Goal: Task Accomplishment & Management: Use online tool/utility

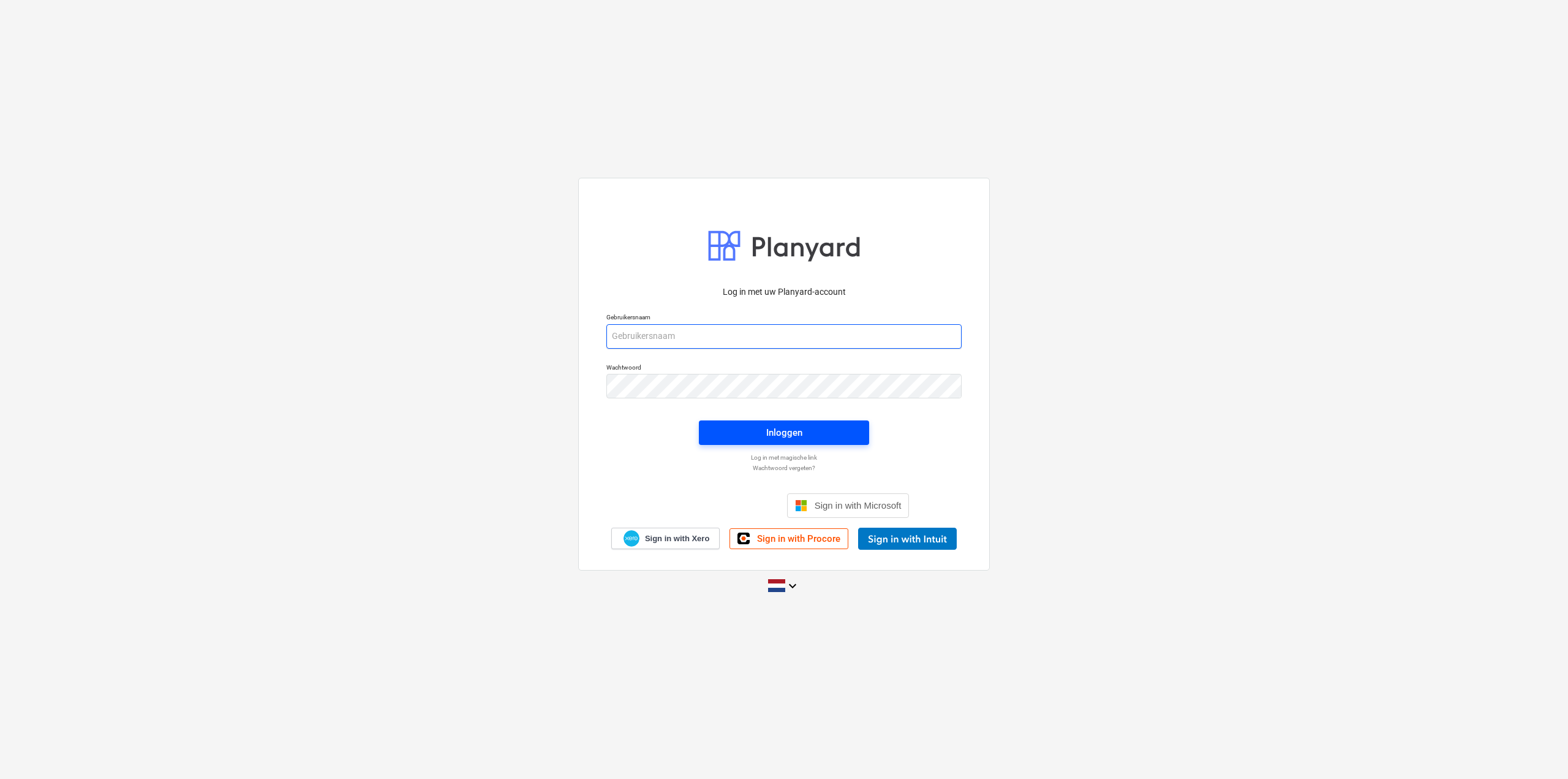
type input "[EMAIL_ADDRESS][DOMAIN_NAME]"
click at [848, 431] on span "Inloggen" at bounding box center [784, 432] width 141 height 16
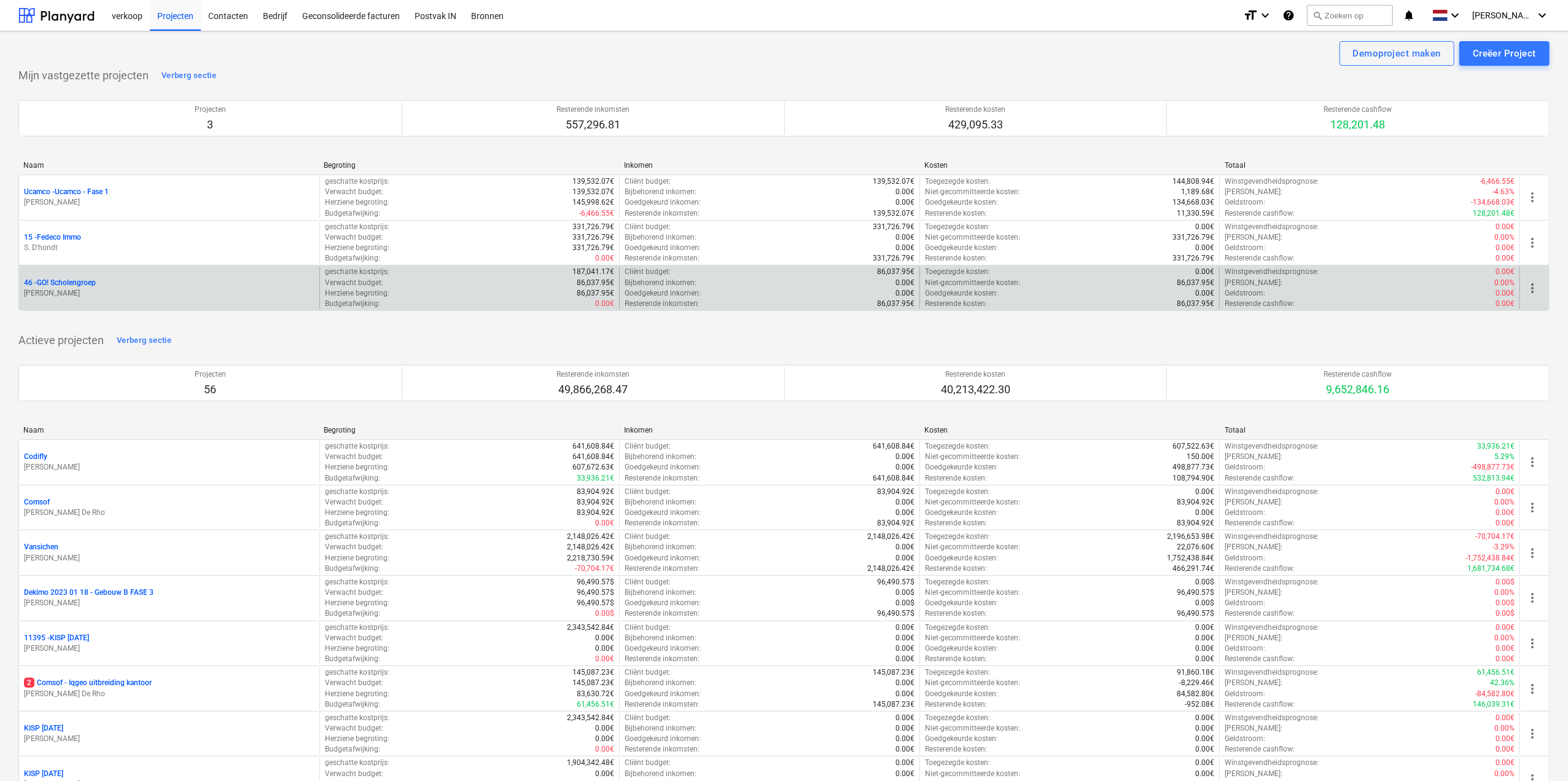
click at [86, 286] on p "46 - GO! Scholengroep" at bounding box center [59, 282] width 72 height 10
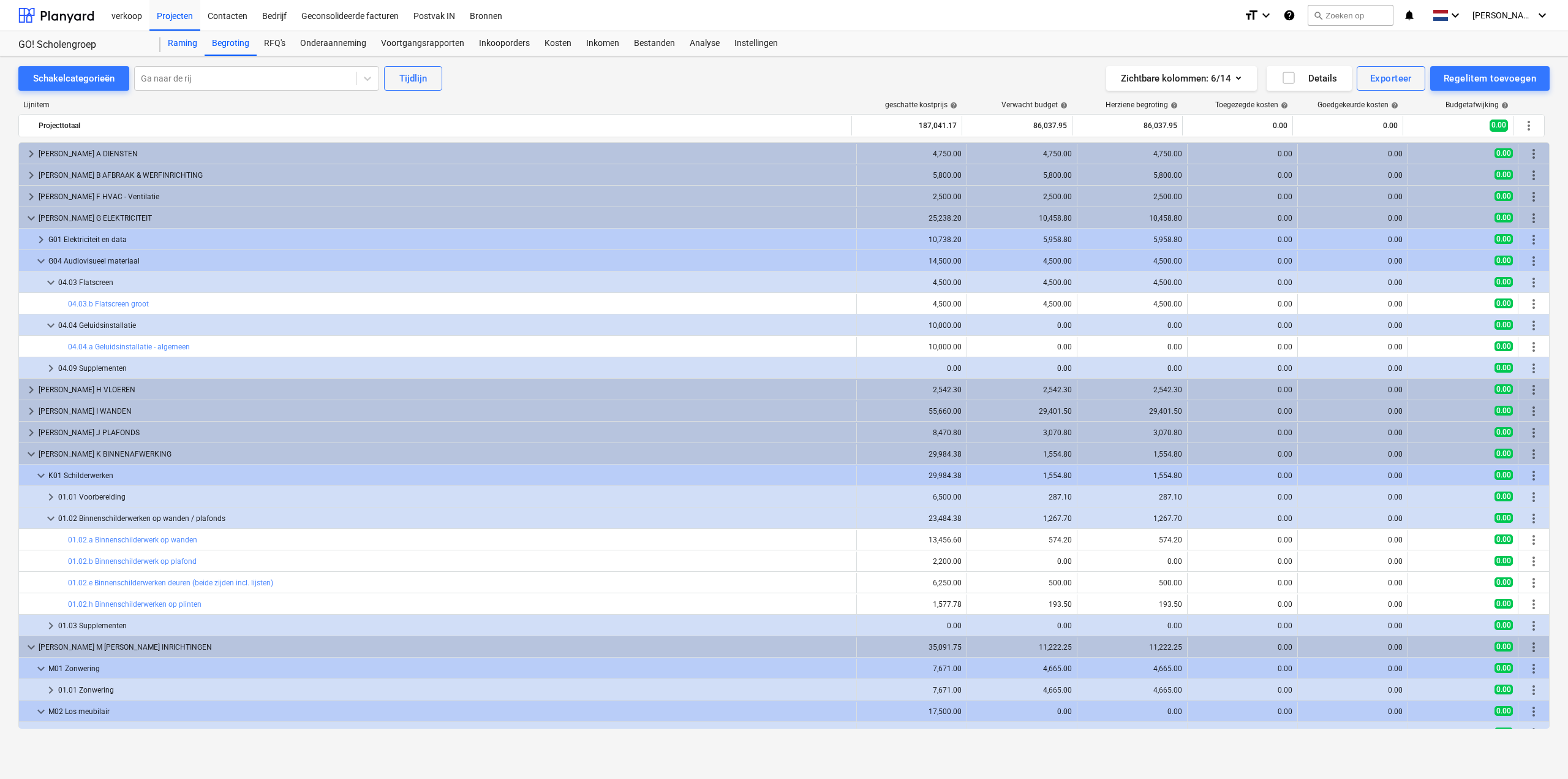
click at [187, 45] on div "Raming" at bounding box center [182, 43] width 44 height 24
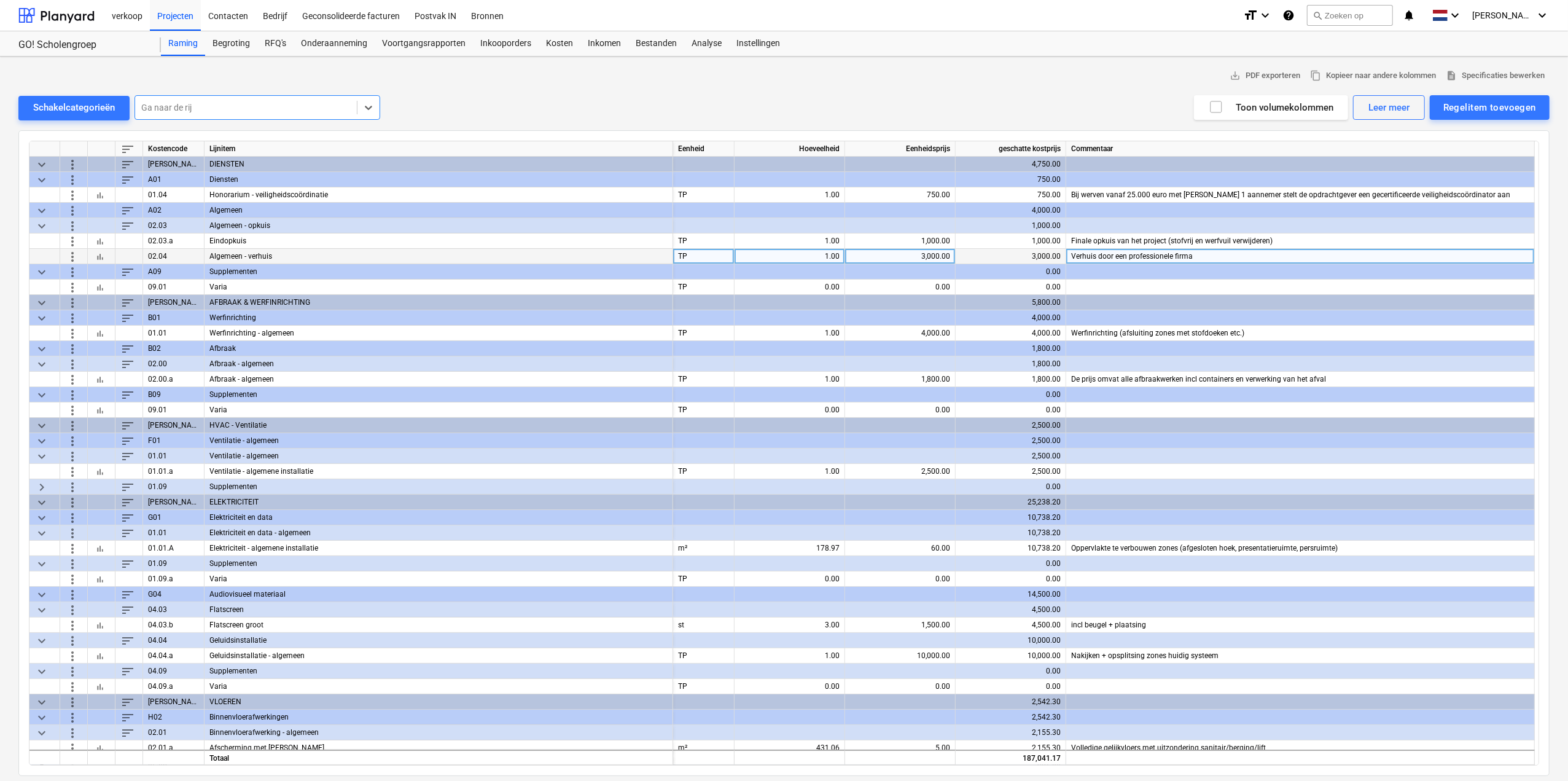
click at [1035, 257] on div "3,000.00" at bounding box center [1010, 256] width 100 height 15
click at [924, 254] on div "3,000.00" at bounding box center [900, 256] width 100 height 15
type input "4000"
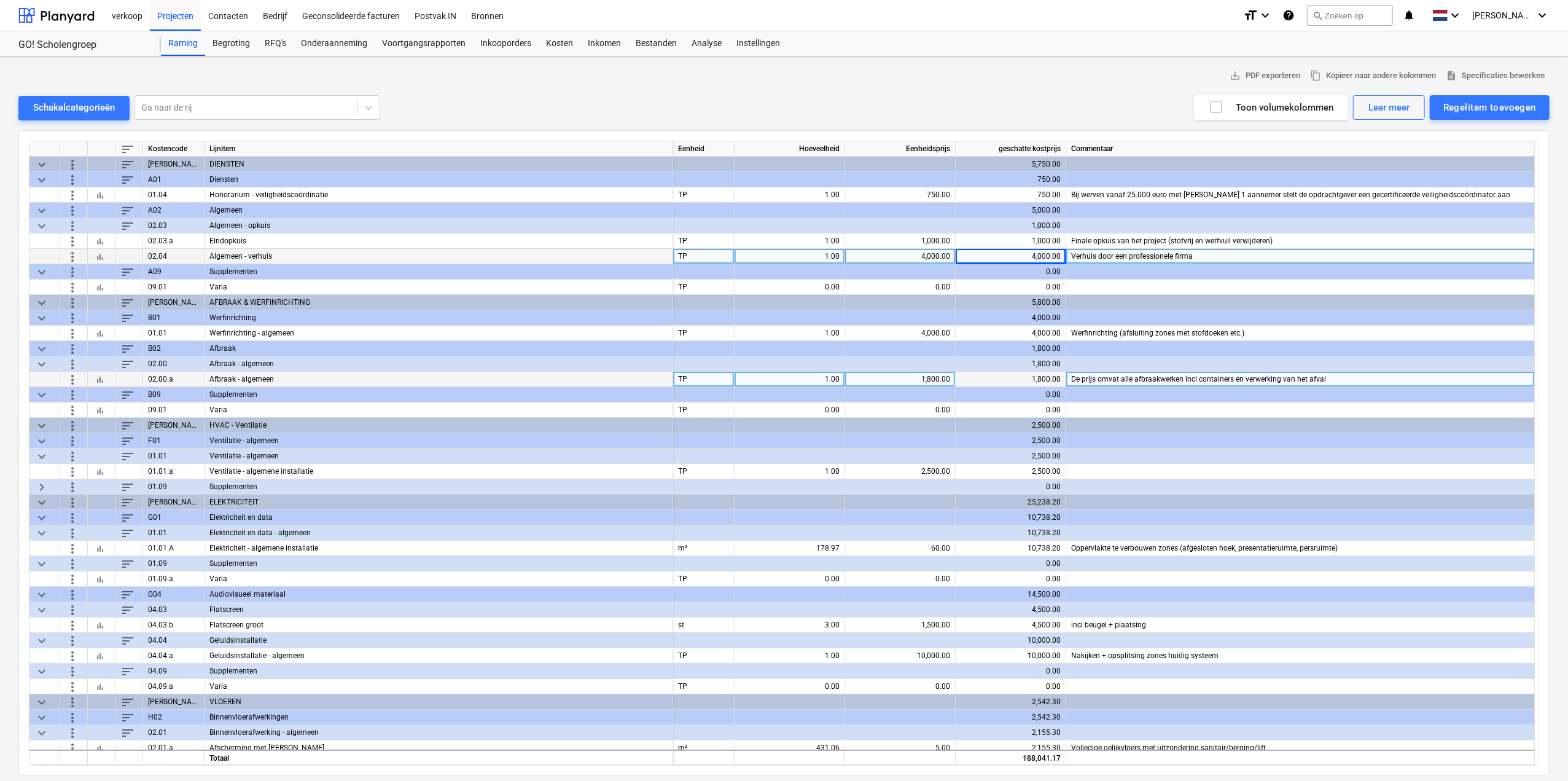
click at [915, 371] on div "1,800.00" at bounding box center [900, 379] width 100 height 15
type input "2500"
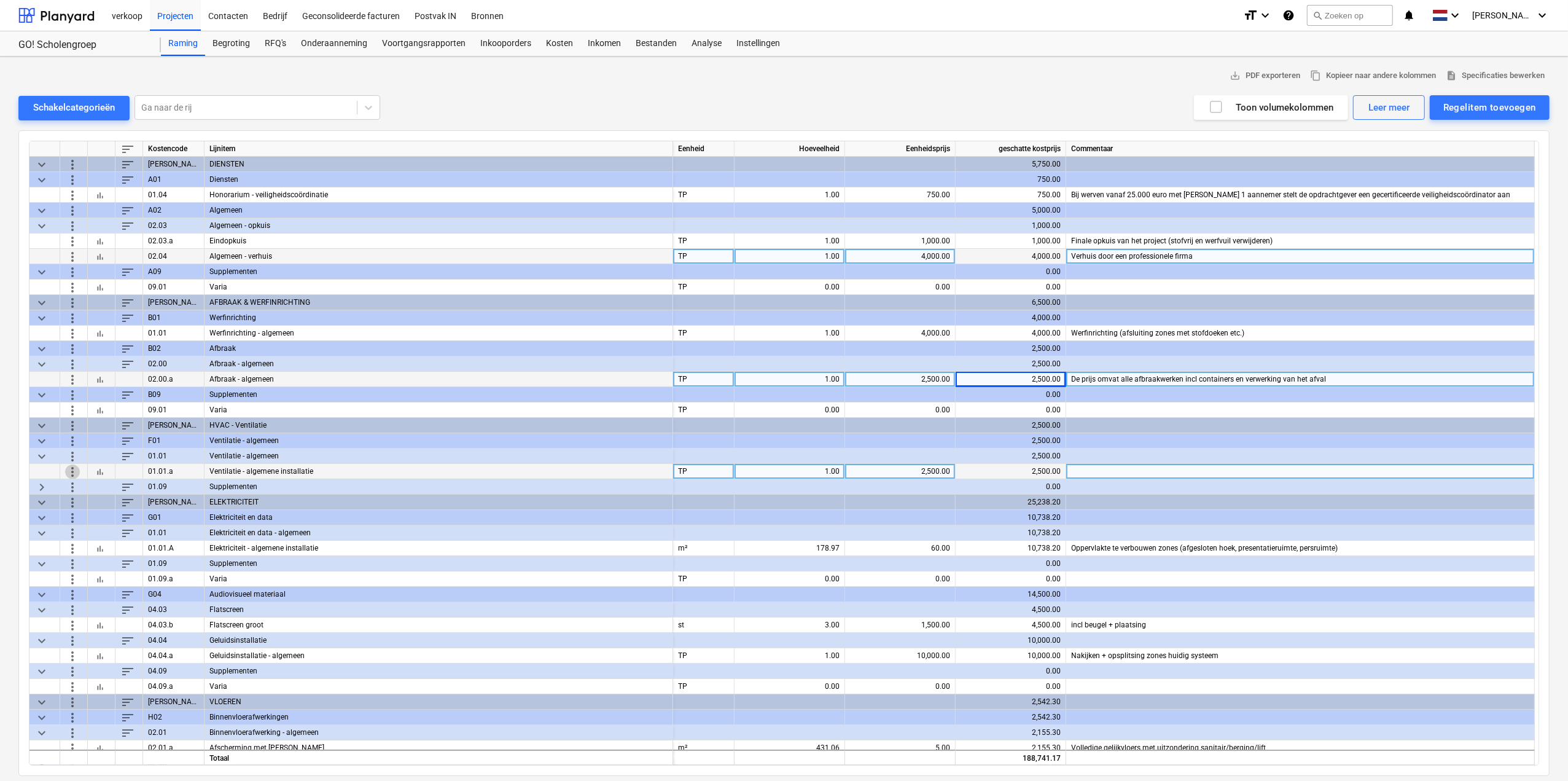
click at [74, 469] on span "more_vert" at bounding box center [72, 471] width 15 height 15
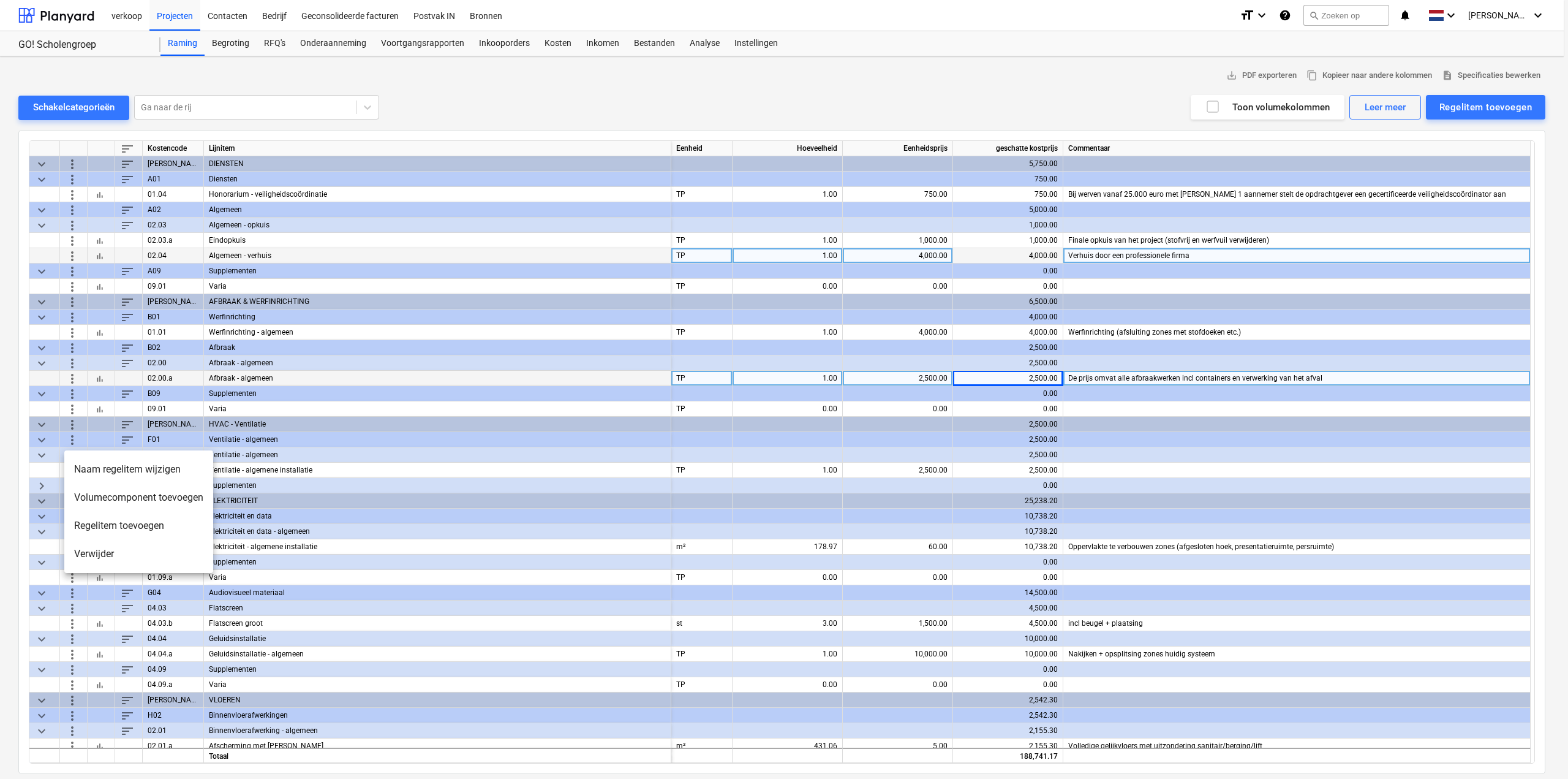
click at [112, 556] on li "Verwijder" at bounding box center [138, 554] width 149 height 28
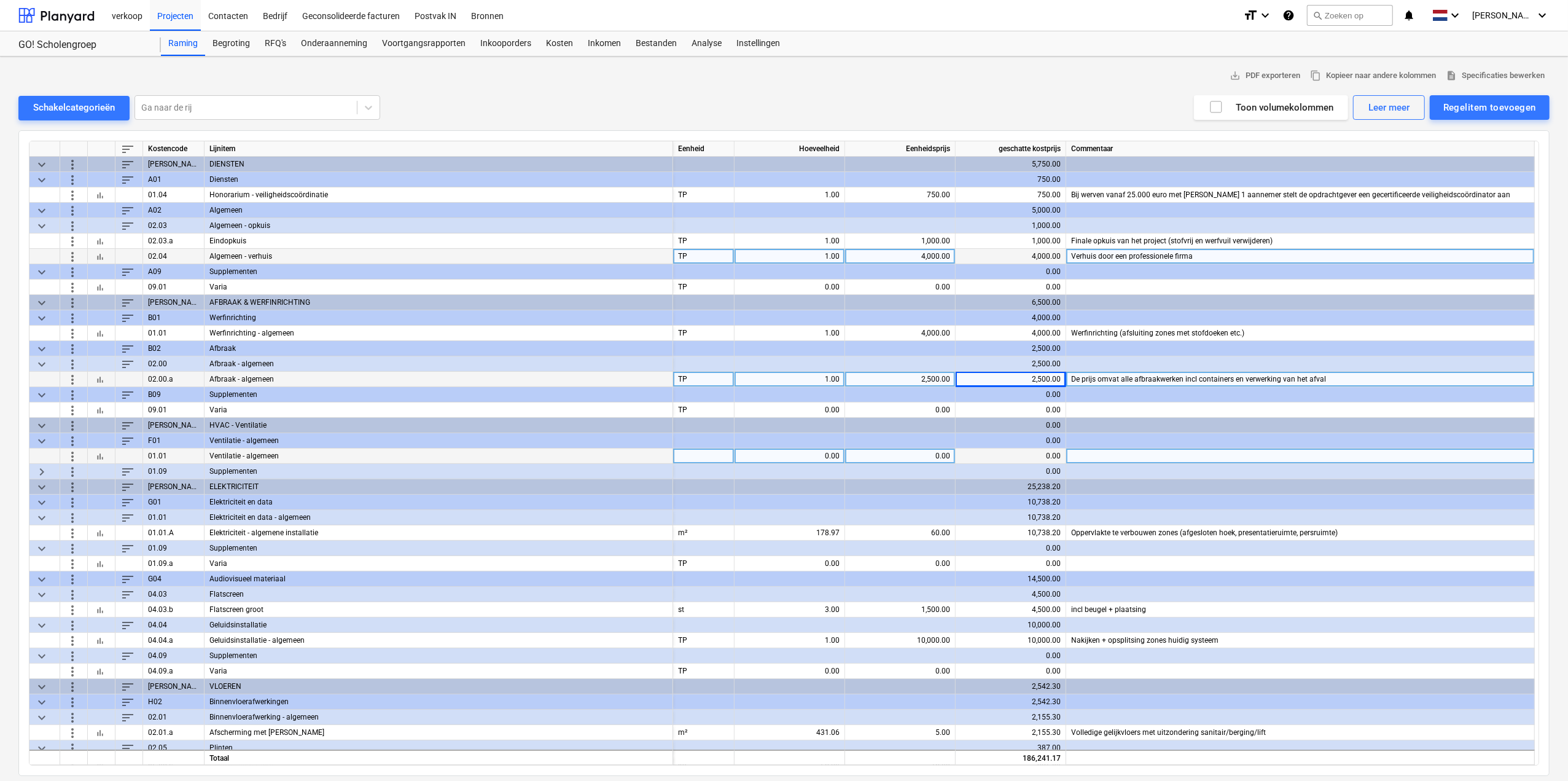
click at [68, 451] on span "more_vert" at bounding box center [72, 455] width 15 height 15
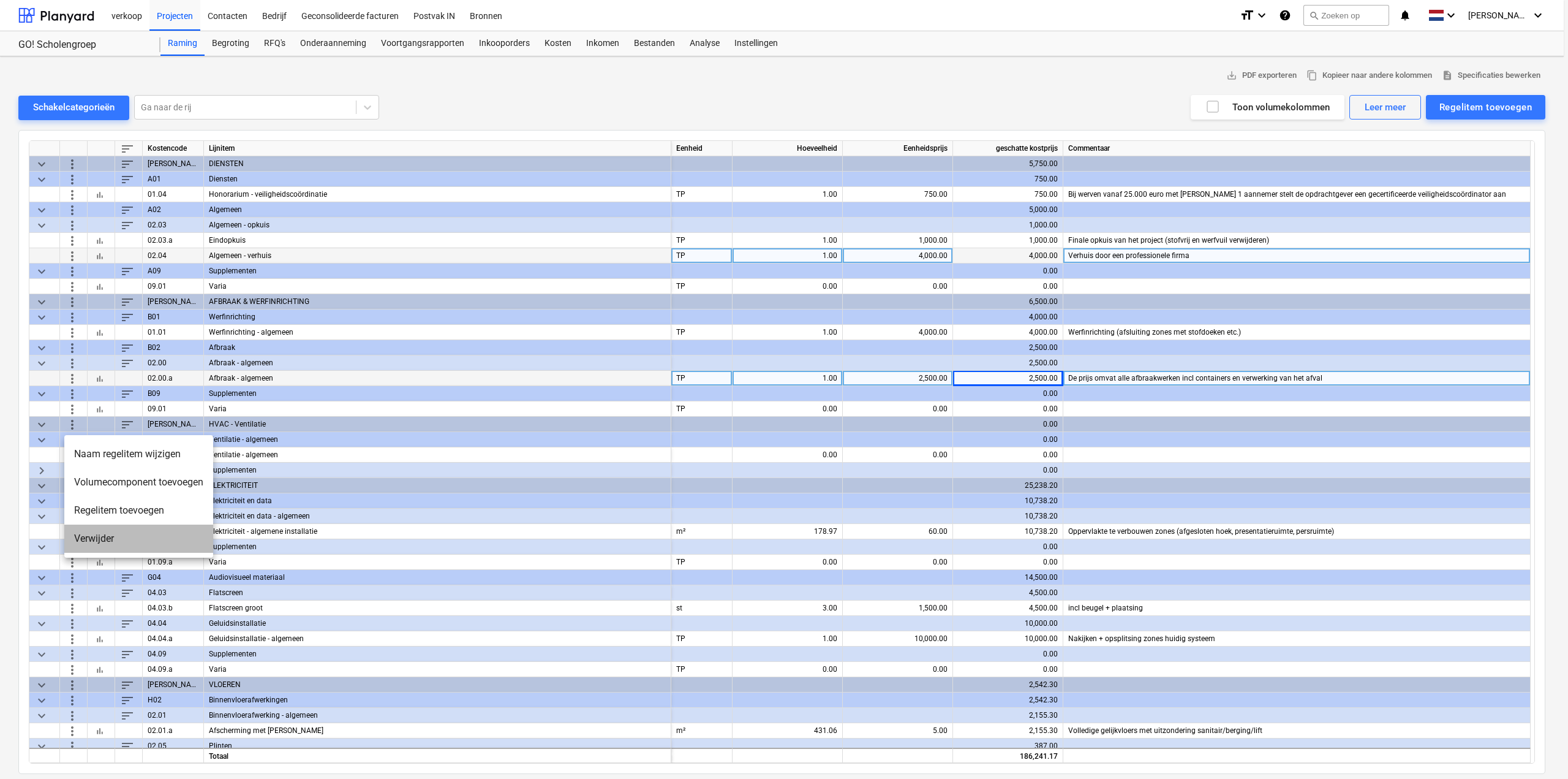
click at [94, 533] on li "Verwijder" at bounding box center [138, 539] width 149 height 28
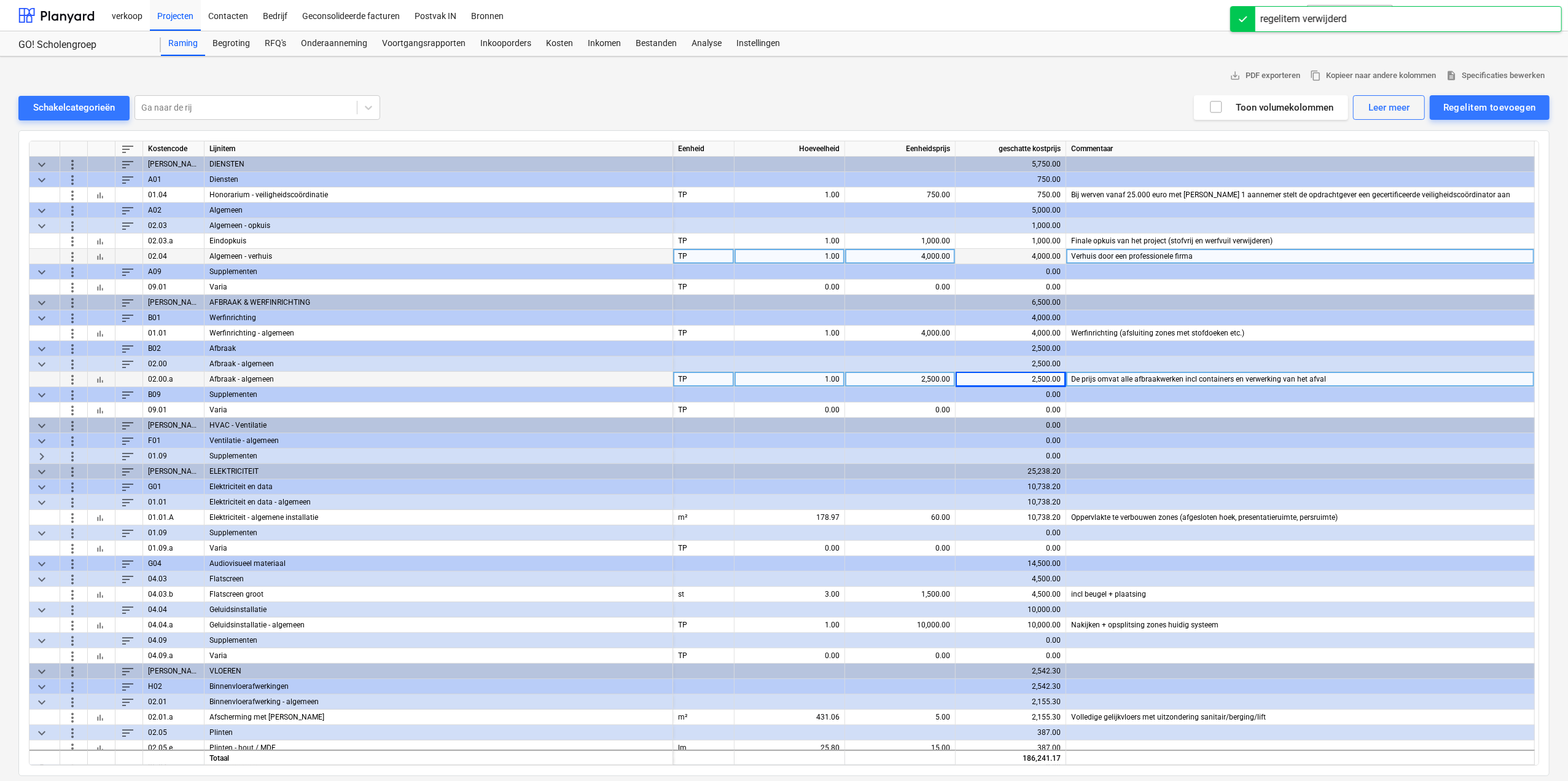
click at [44, 455] on span "keyboard_arrow_right" at bounding box center [41, 455] width 15 height 15
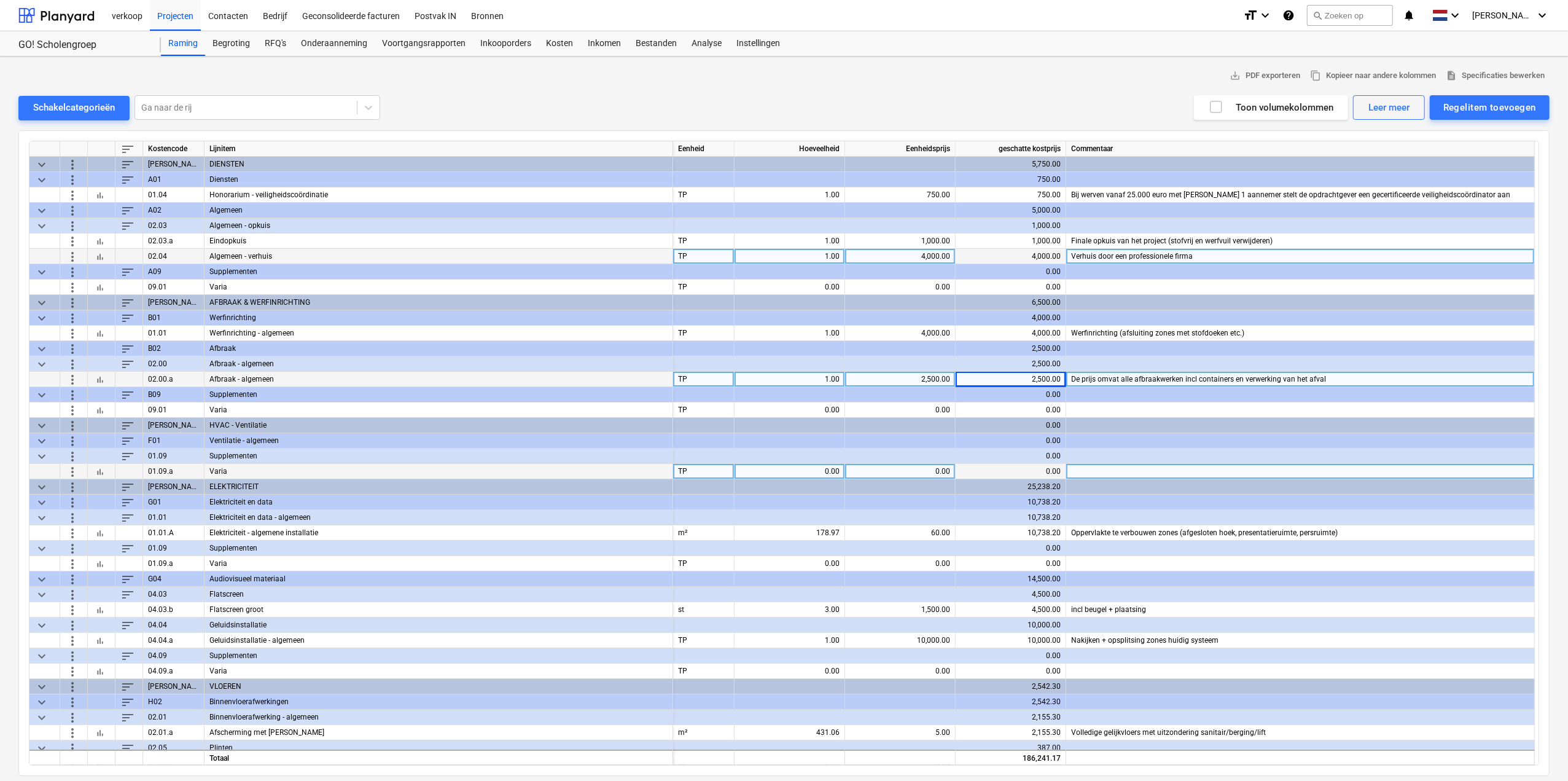
click at [74, 467] on span "more_vert" at bounding box center [72, 471] width 15 height 15
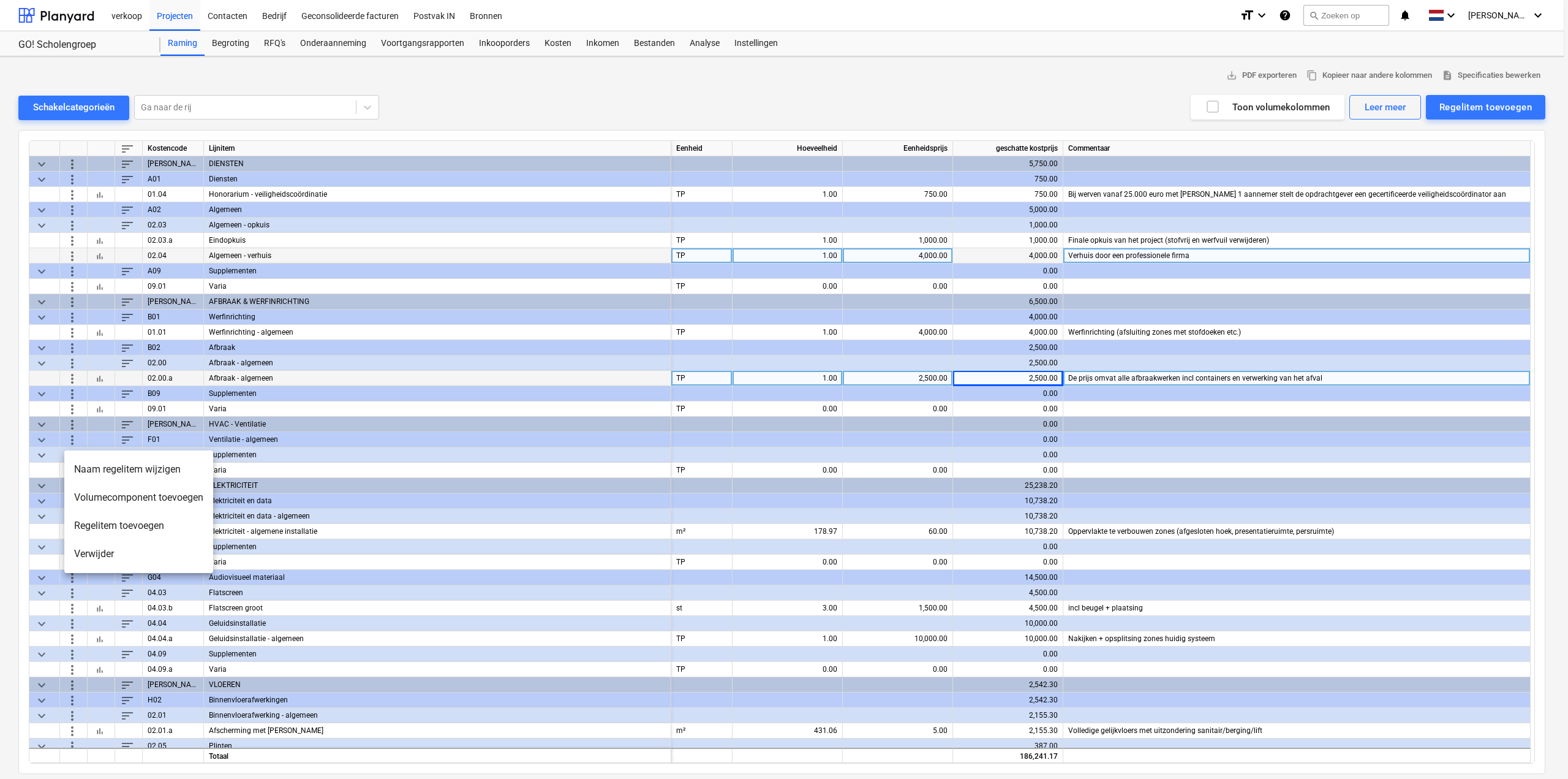
click at [100, 548] on li "Verwijder" at bounding box center [138, 554] width 149 height 28
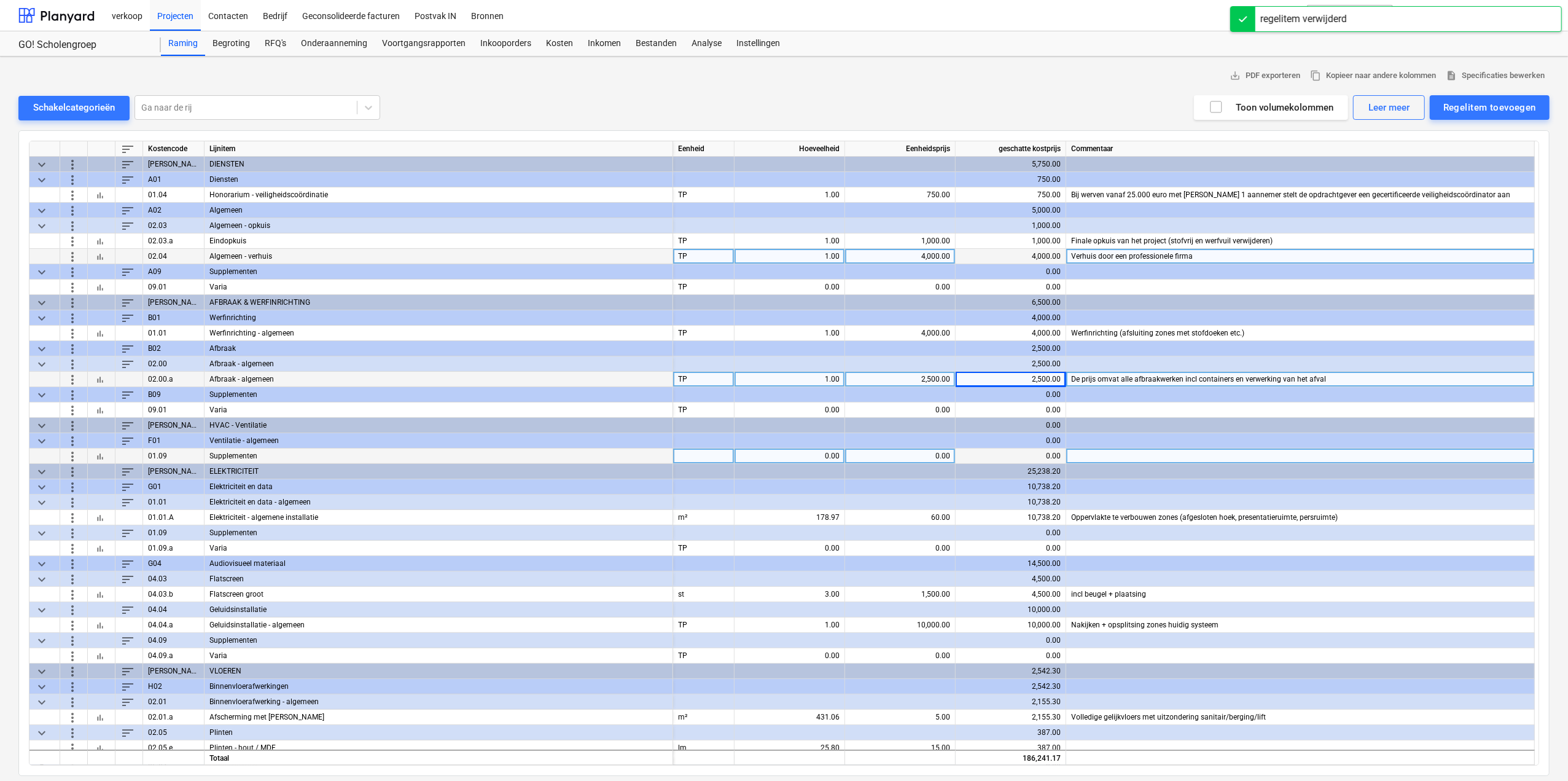
click at [67, 451] on span "more_vert" at bounding box center [72, 455] width 15 height 15
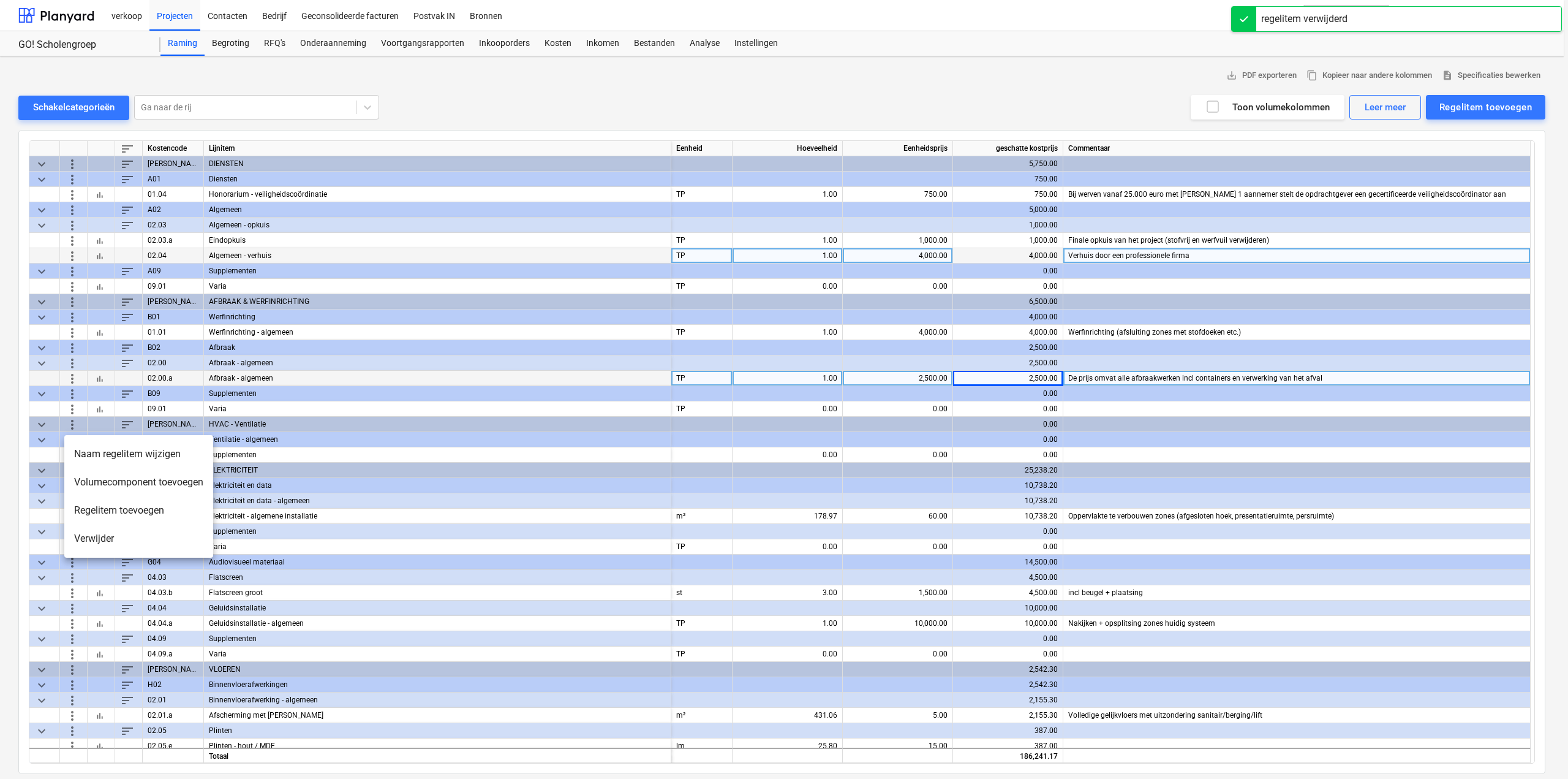
click at [97, 535] on li "Verwijder" at bounding box center [138, 539] width 149 height 28
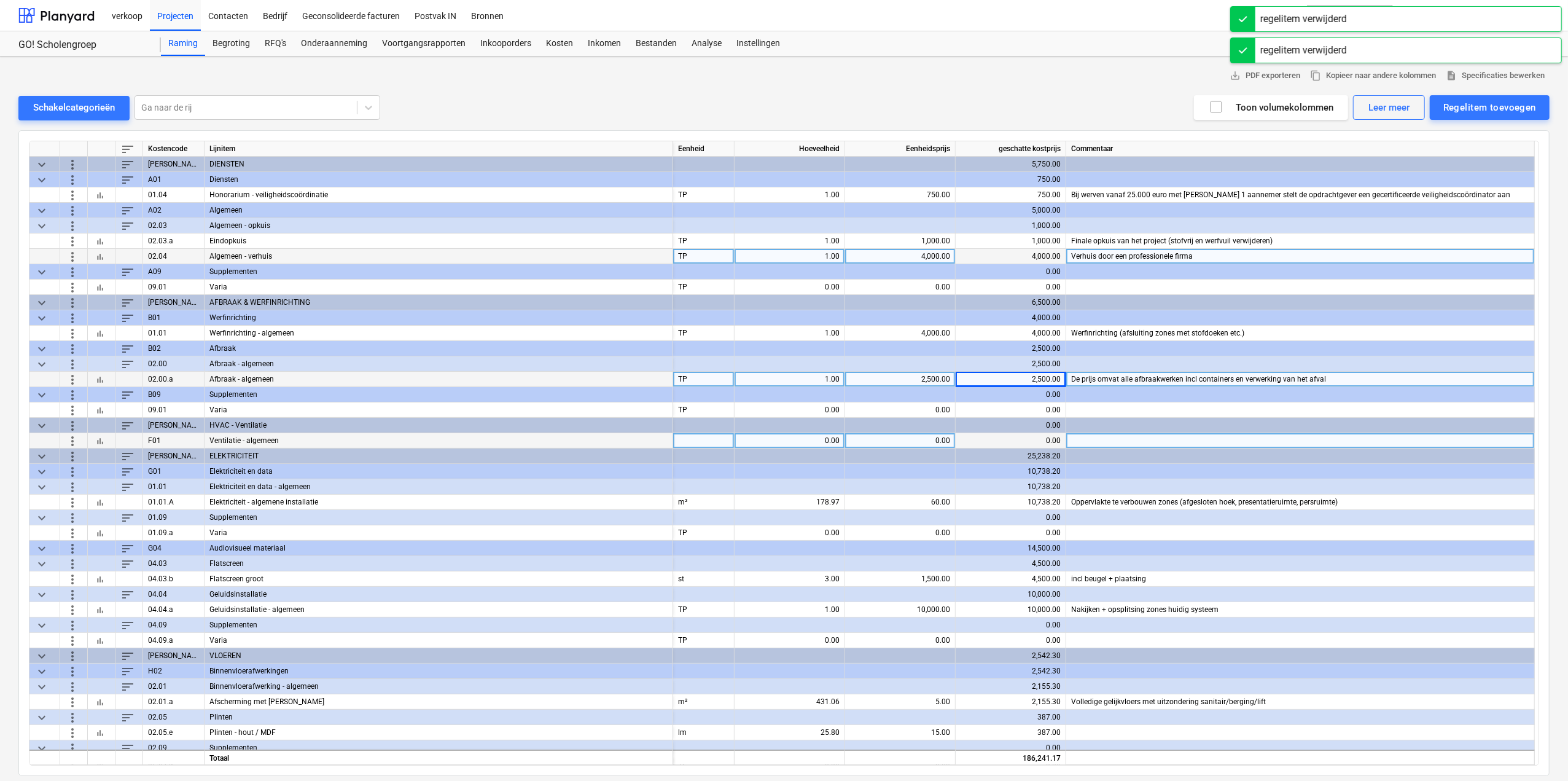
click at [72, 438] on span "more_vert" at bounding box center [72, 440] width 15 height 15
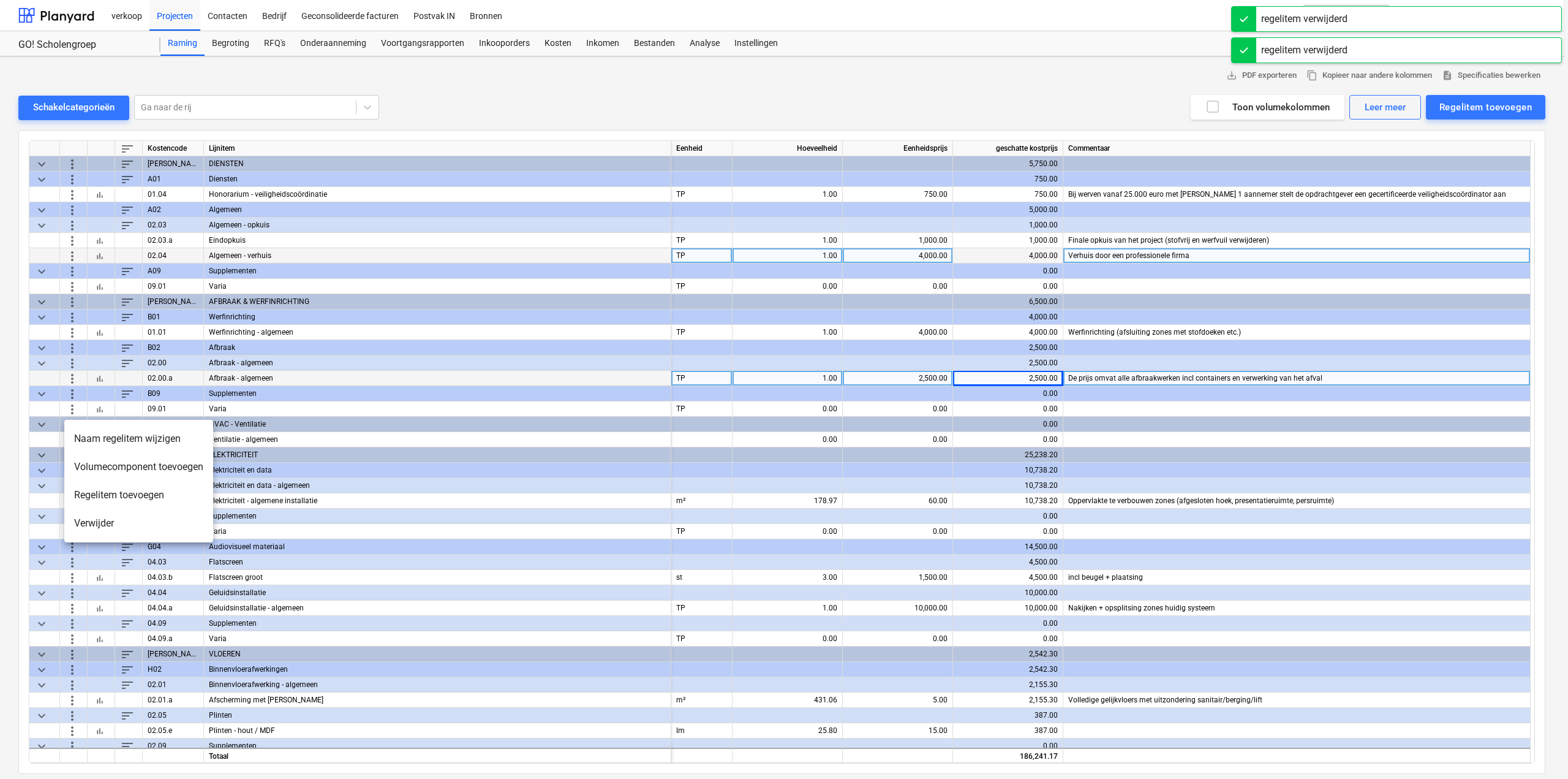
click at [92, 521] on li "Verwijder" at bounding box center [138, 523] width 149 height 28
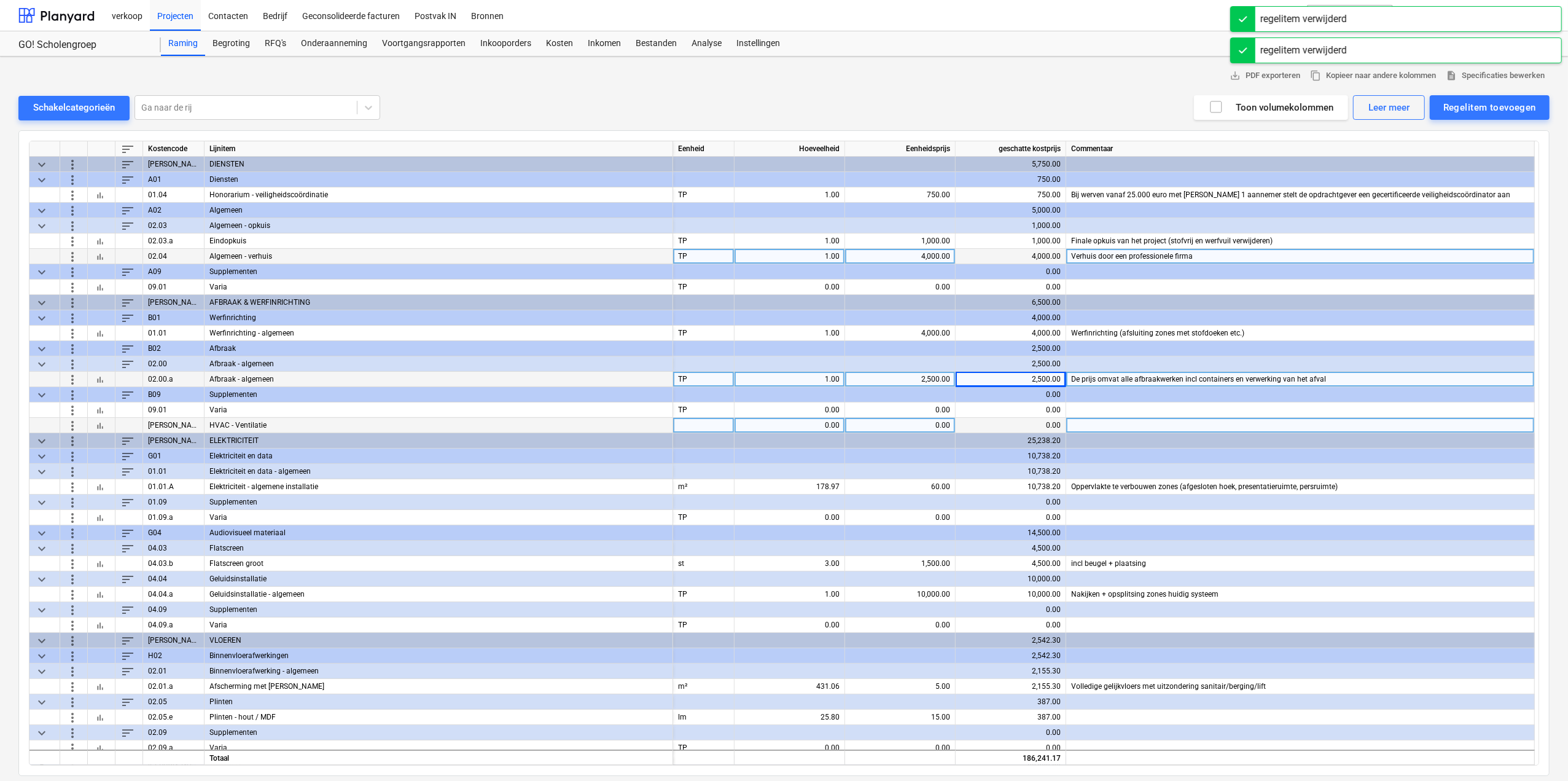
click at [70, 418] on span "more_vert" at bounding box center [72, 425] width 15 height 15
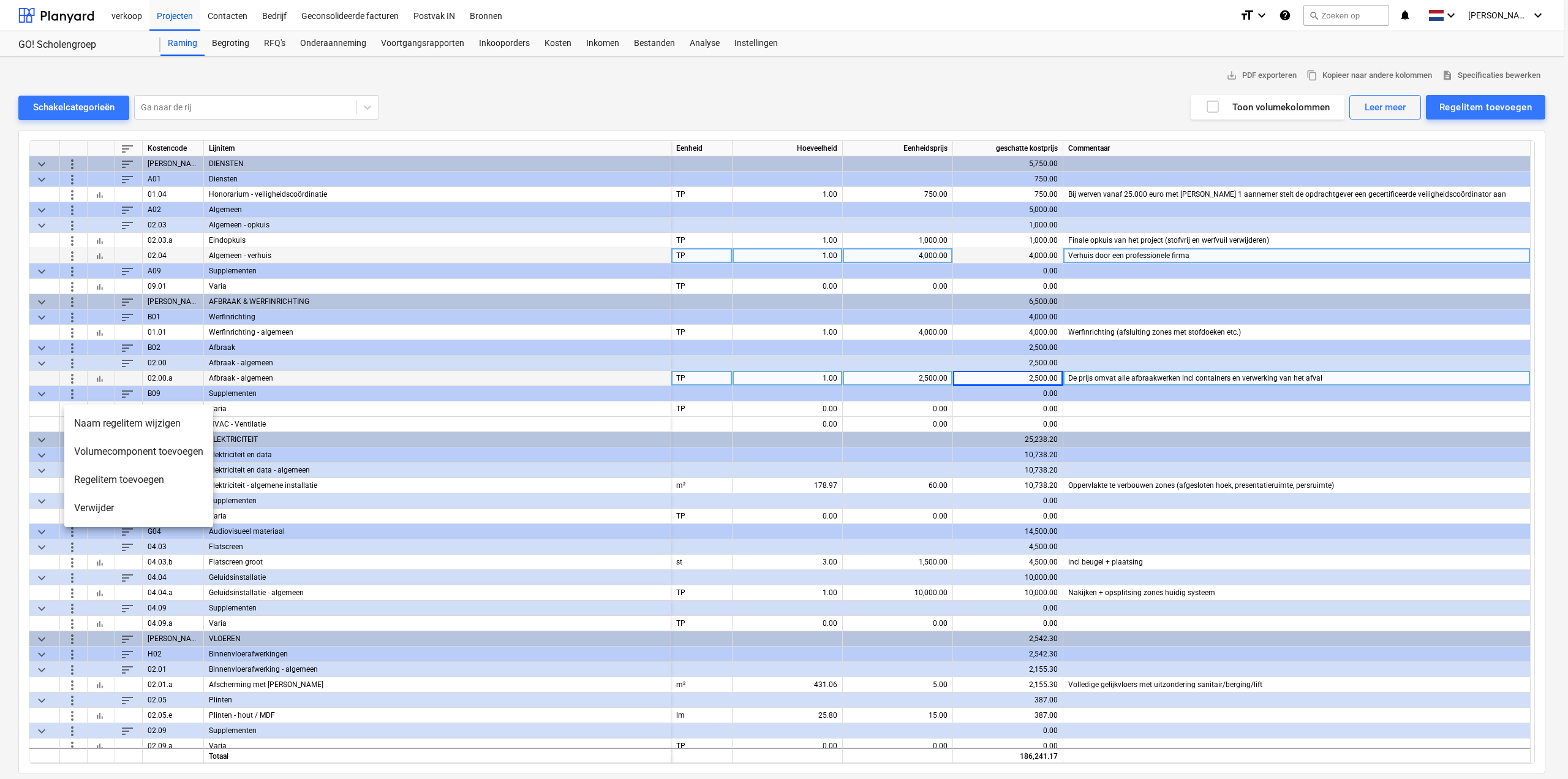
click at [92, 510] on li "Verwijder" at bounding box center [138, 508] width 149 height 28
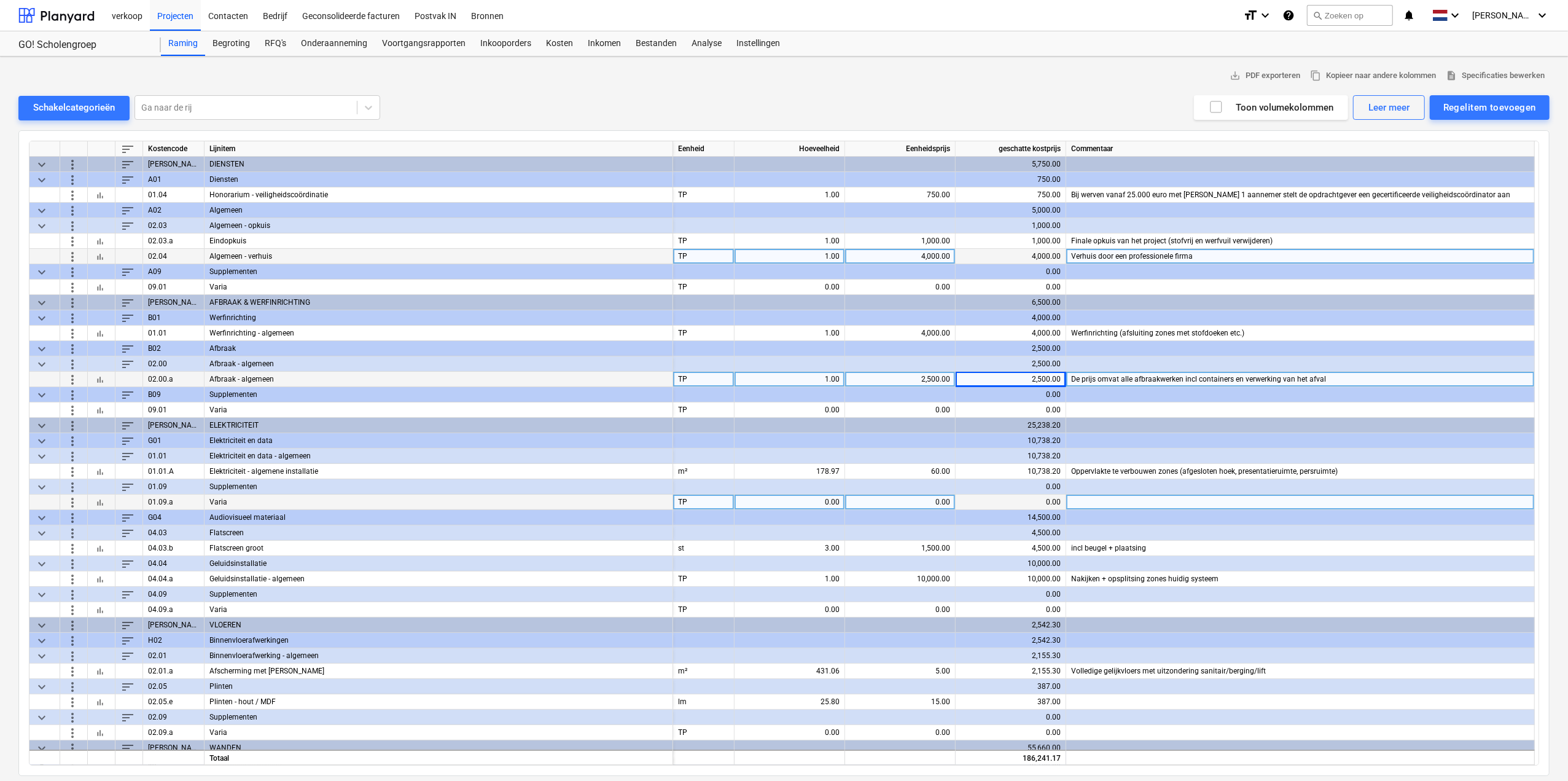
click at [71, 498] on span "more_vert" at bounding box center [72, 501] width 15 height 15
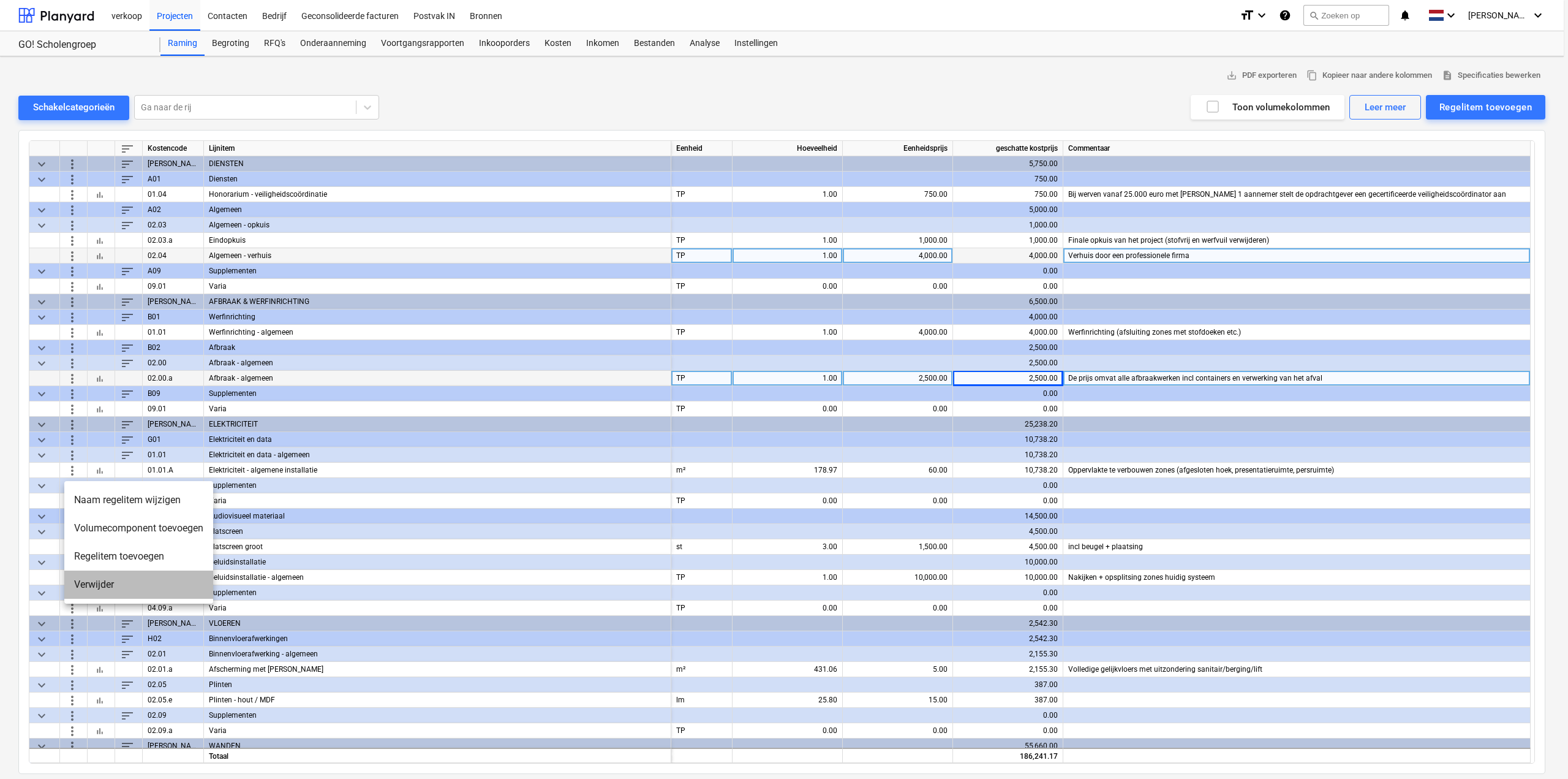
click at [97, 585] on li "Verwijder" at bounding box center [138, 585] width 149 height 28
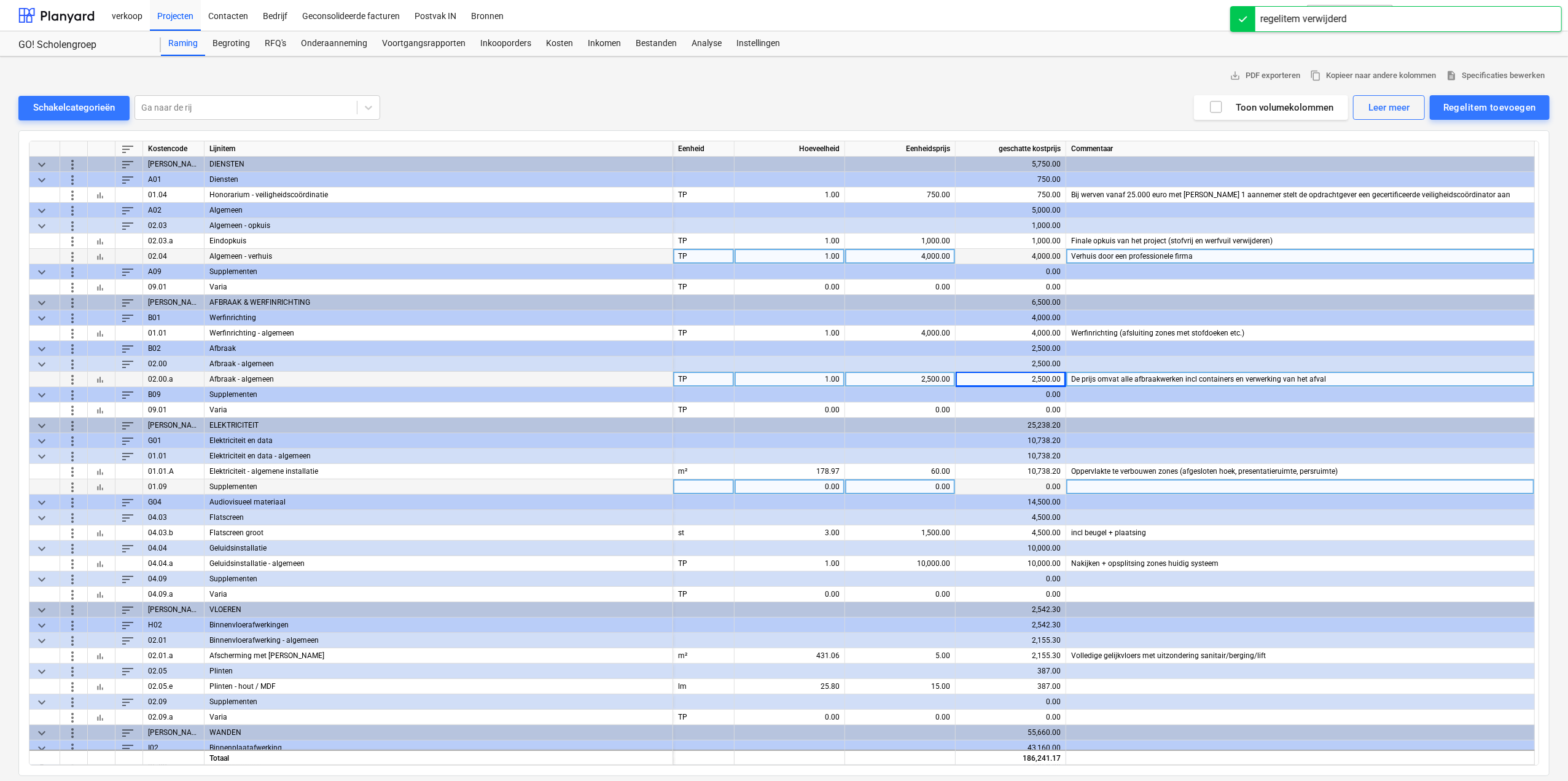
click at [73, 486] on span "more_vert" at bounding box center [72, 486] width 15 height 15
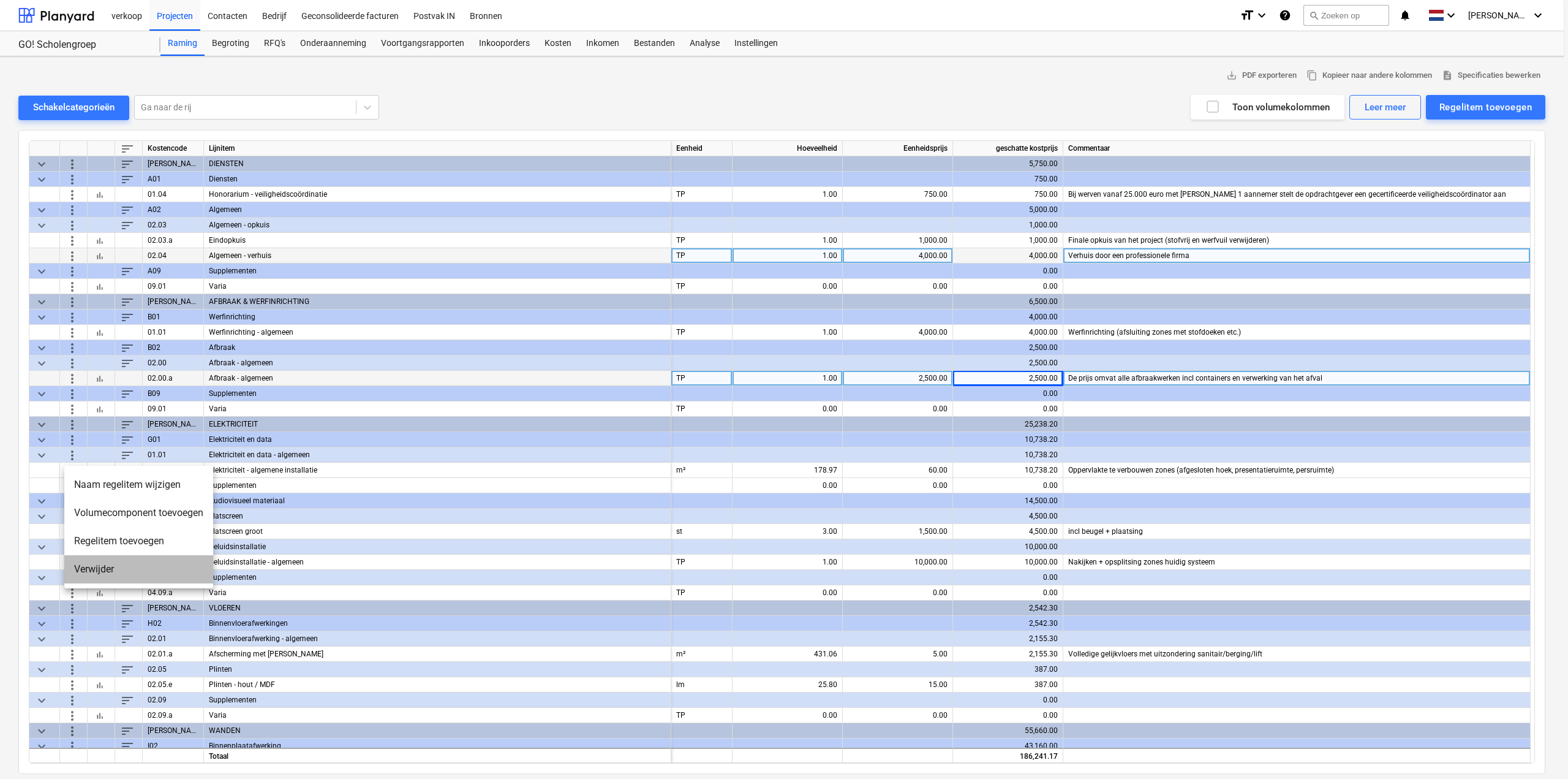
click at [93, 566] on li "Verwijder" at bounding box center [138, 570] width 149 height 28
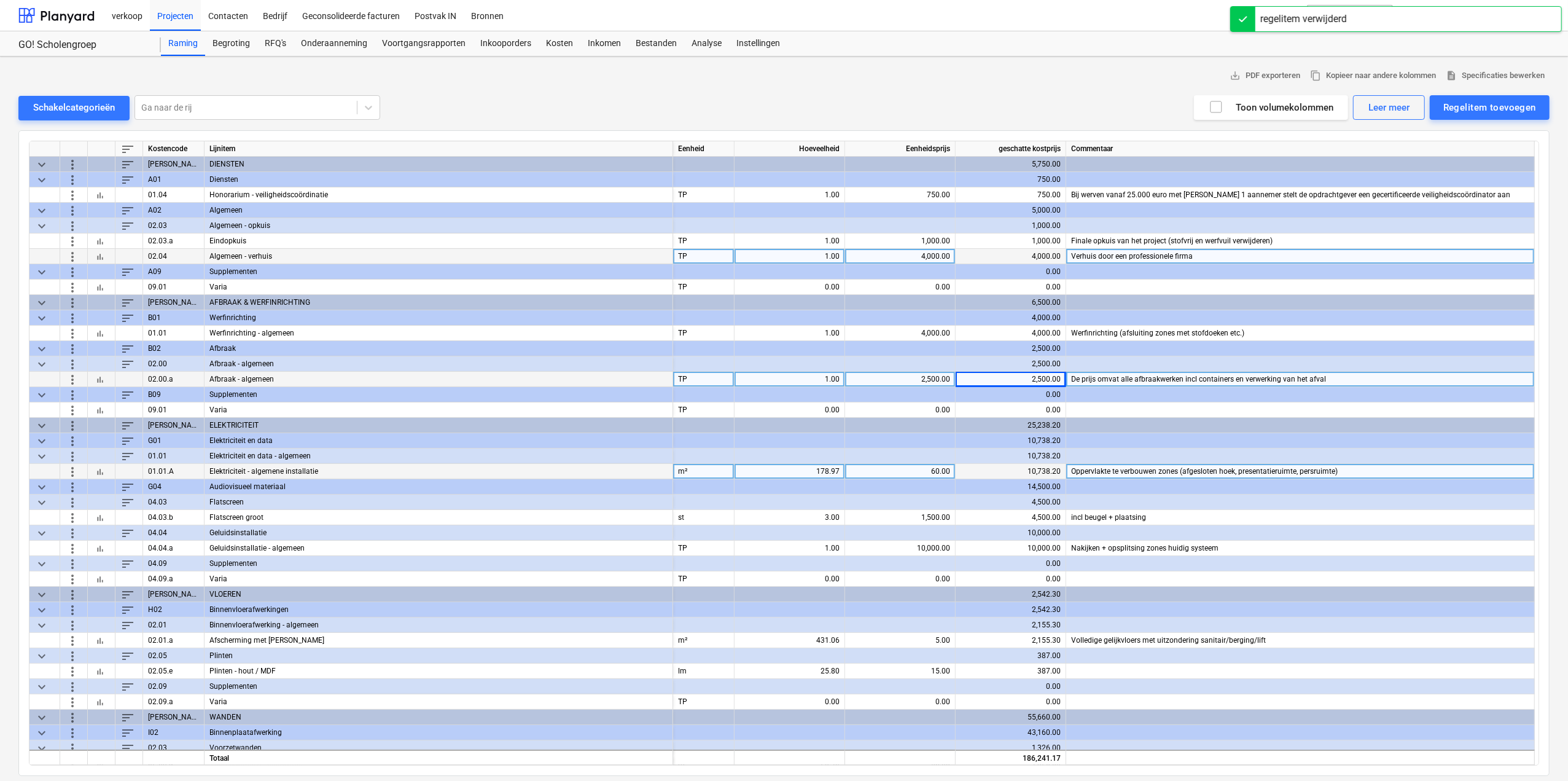
click at [74, 472] on span "more_vert" at bounding box center [72, 471] width 15 height 15
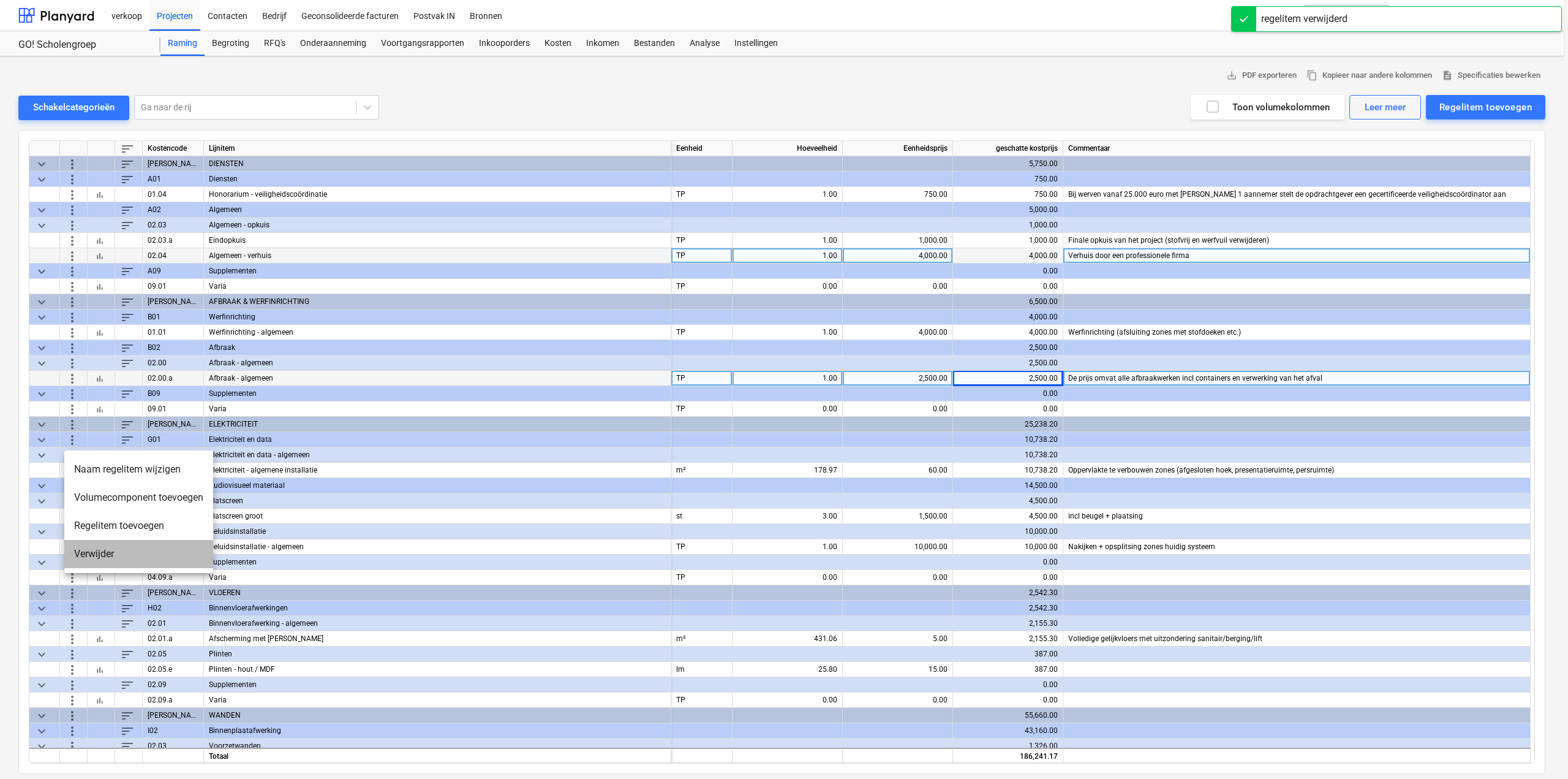
click at [87, 555] on li "Verwijder" at bounding box center [138, 554] width 149 height 28
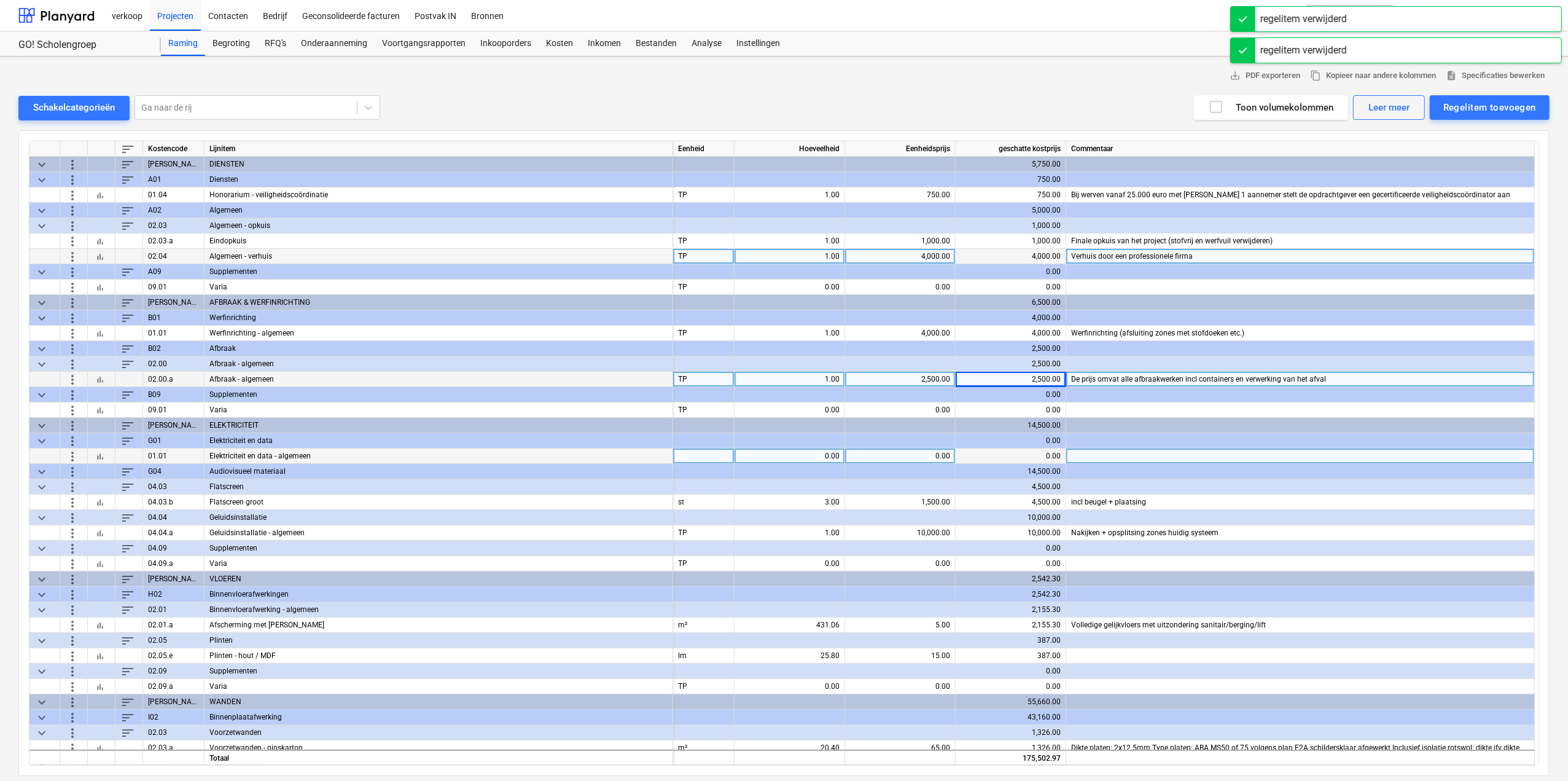
click at [71, 450] on span "more_vert" at bounding box center [72, 455] width 15 height 15
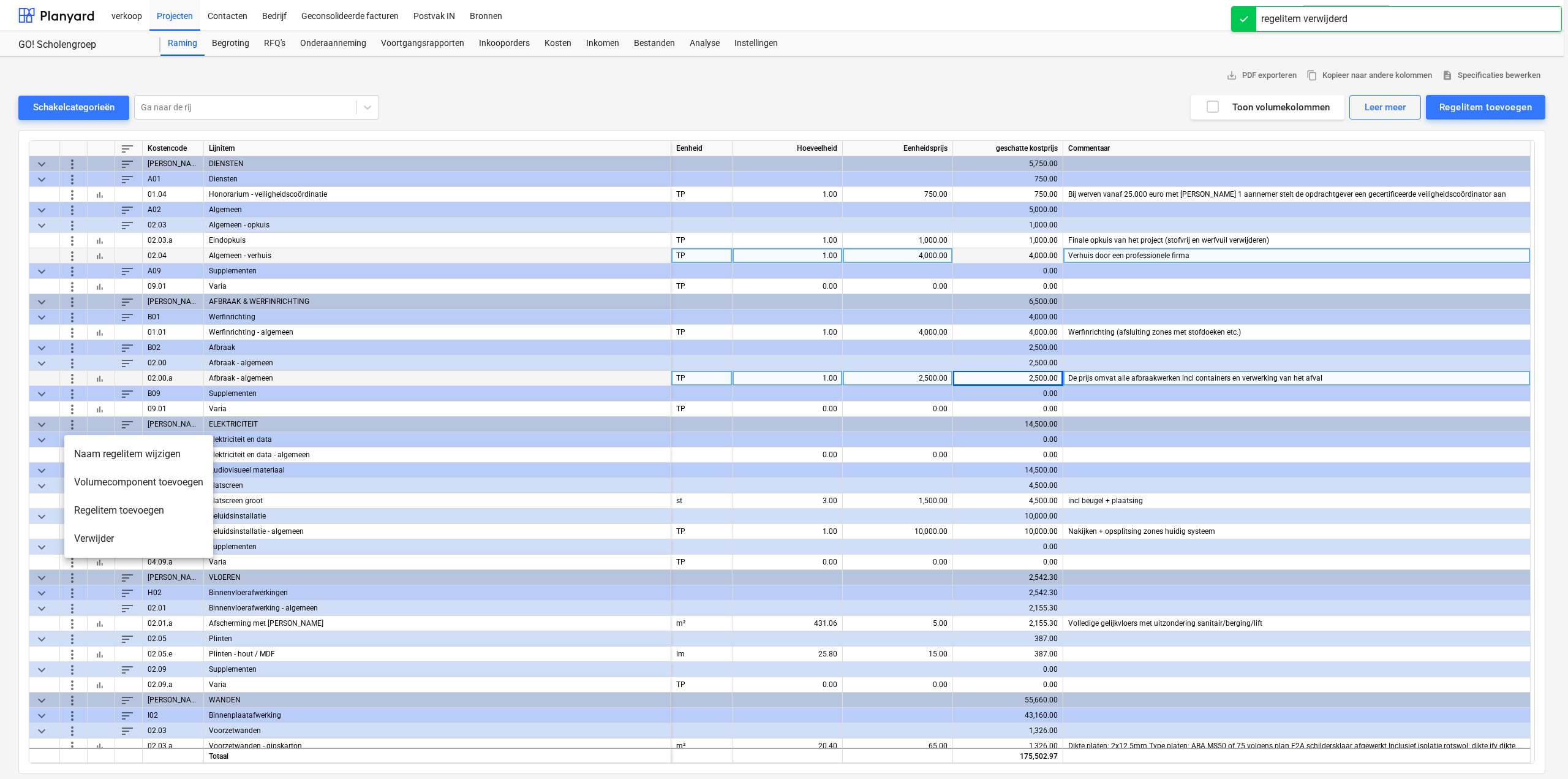
click at [81, 531] on li "Verwijder" at bounding box center [138, 539] width 149 height 28
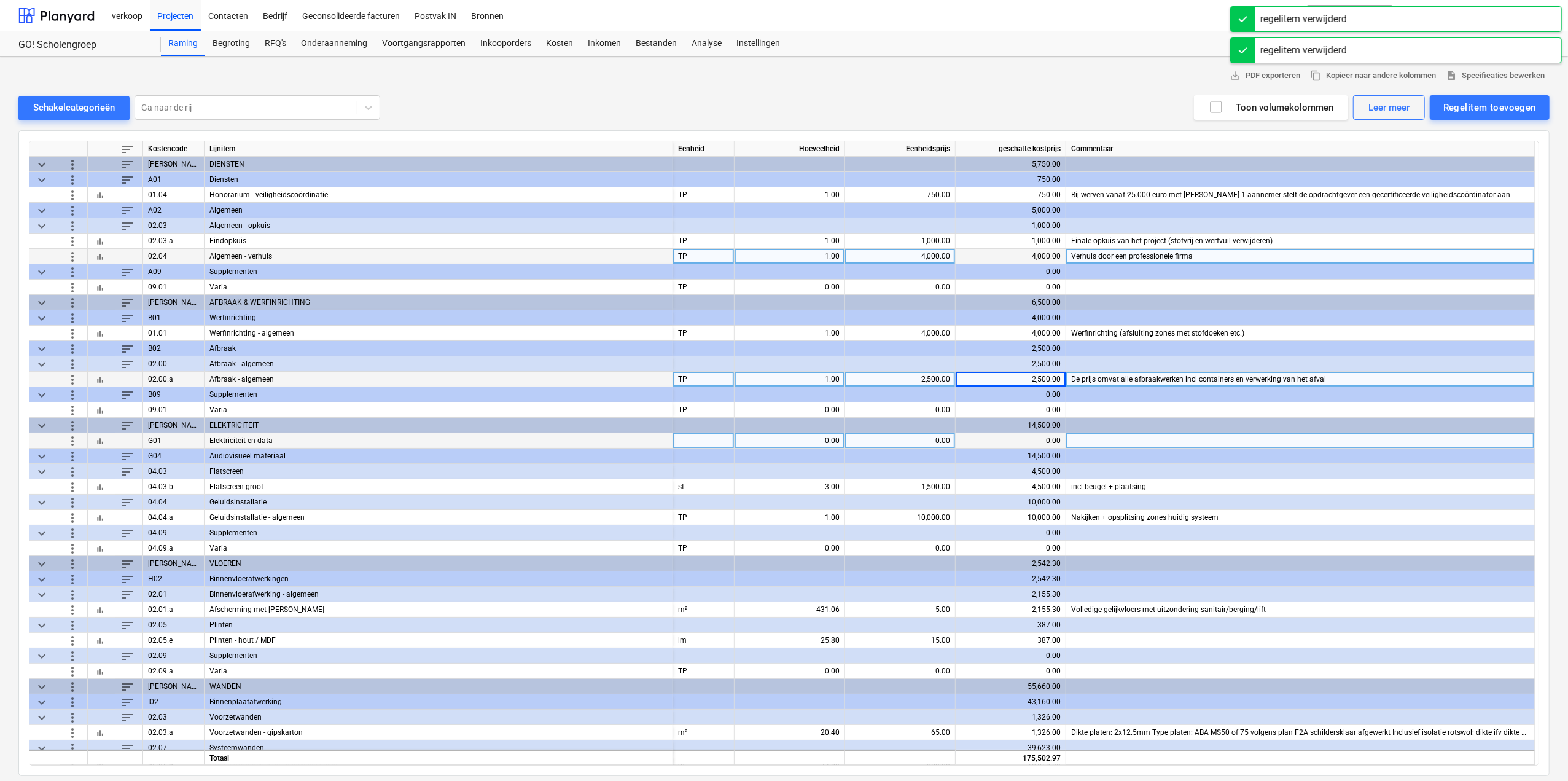
click at [72, 442] on span "more_vert" at bounding box center [72, 440] width 15 height 15
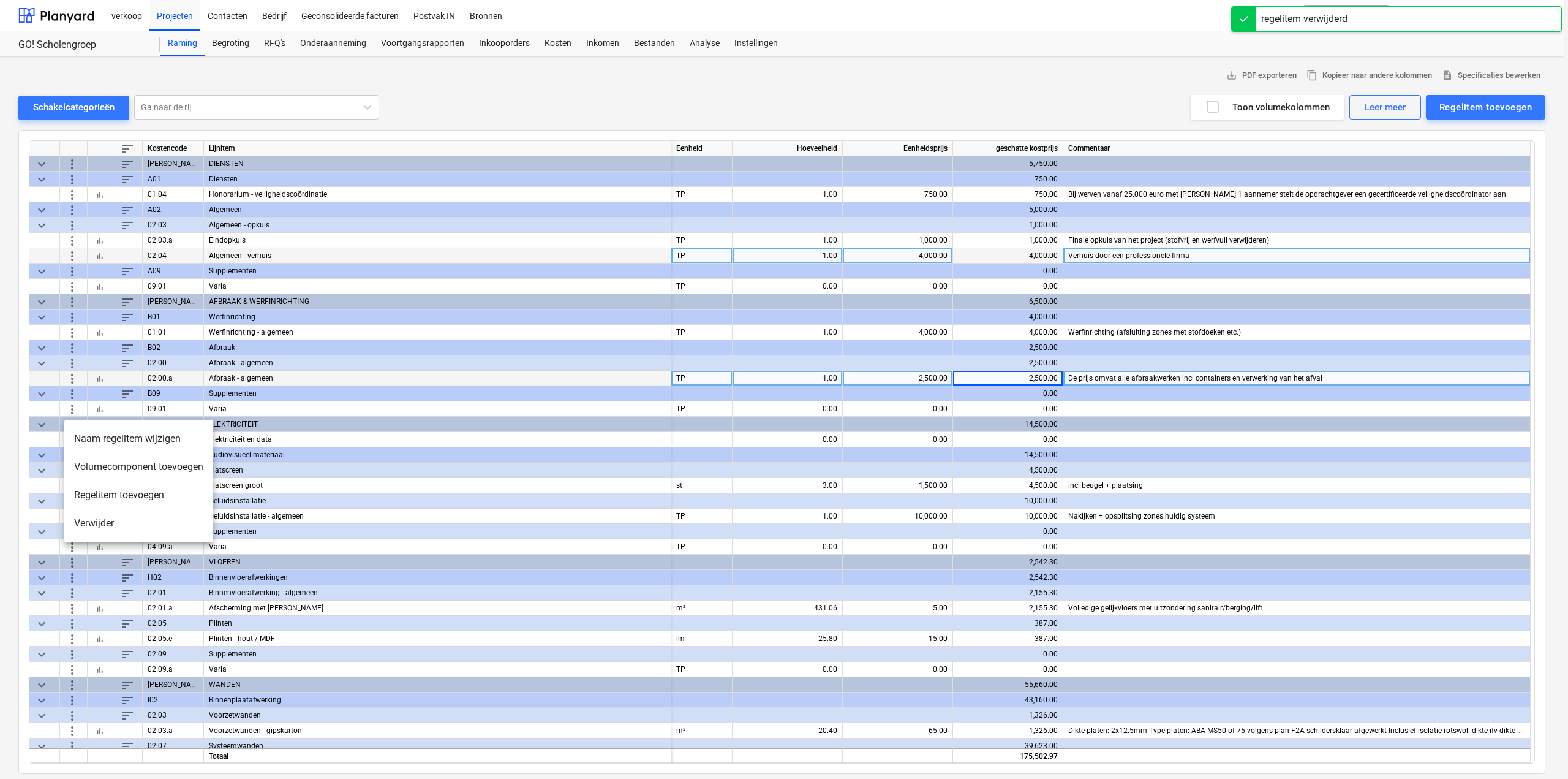
click at [77, 530] on li "Verwijder" at bounding box center [138, 523] width 149 height 28
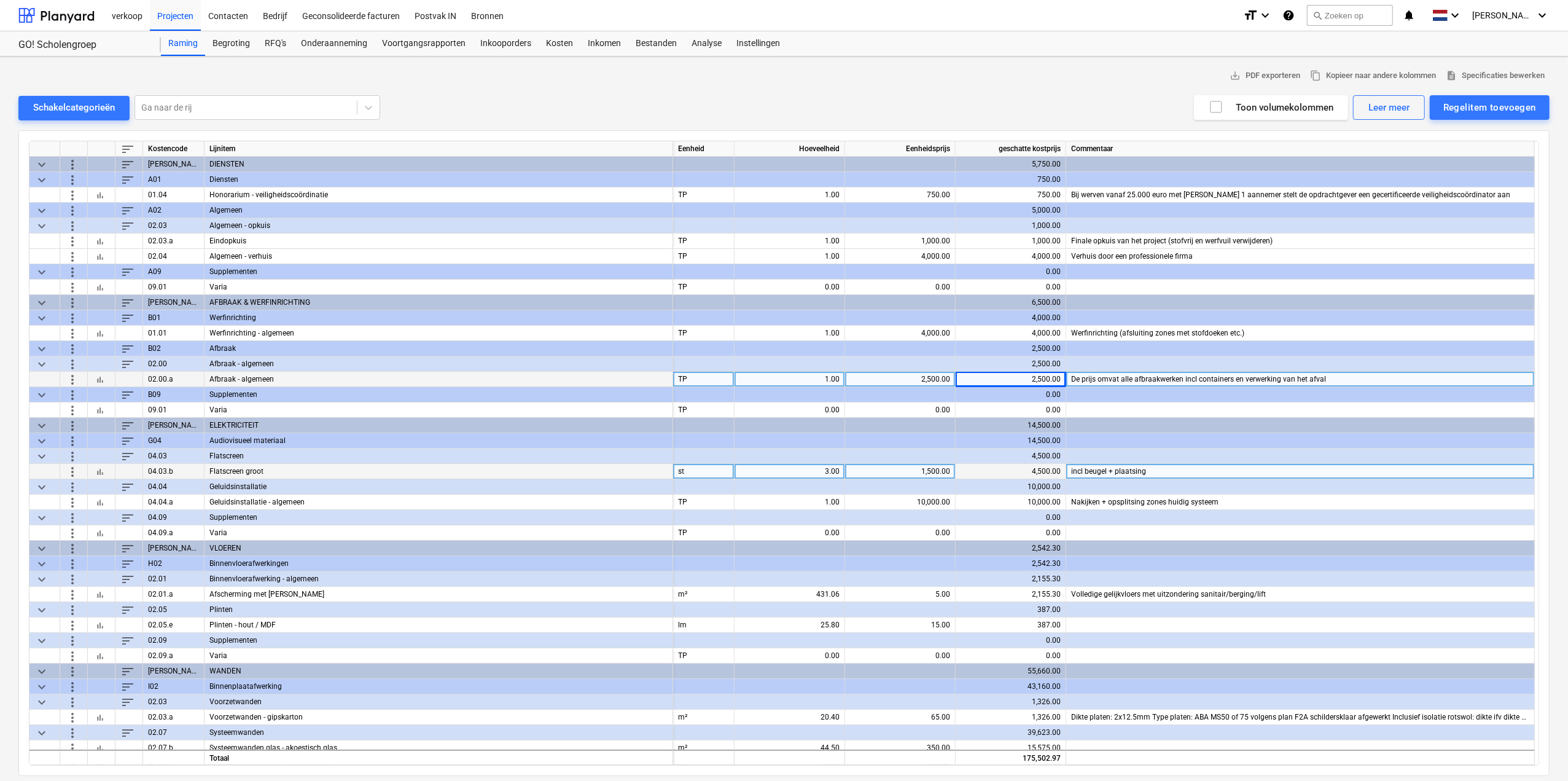
click at [70, 471] on span "more_vert" at bounding box center [72, 471] width 15 height 15
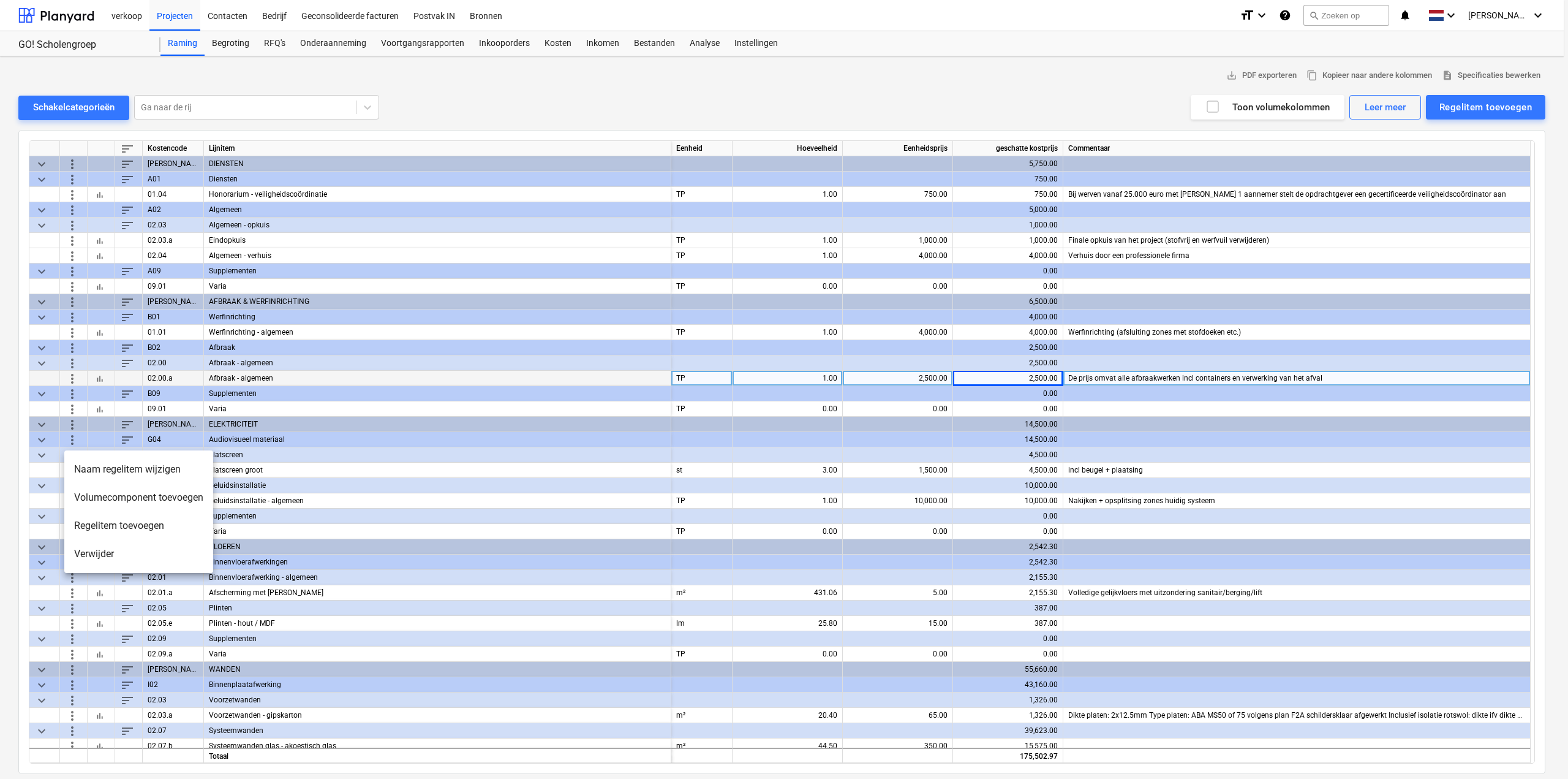
click at [125, 471] on li "Naam regelitem wijzigen" at bounding box center [138, 469] width 149 height 28
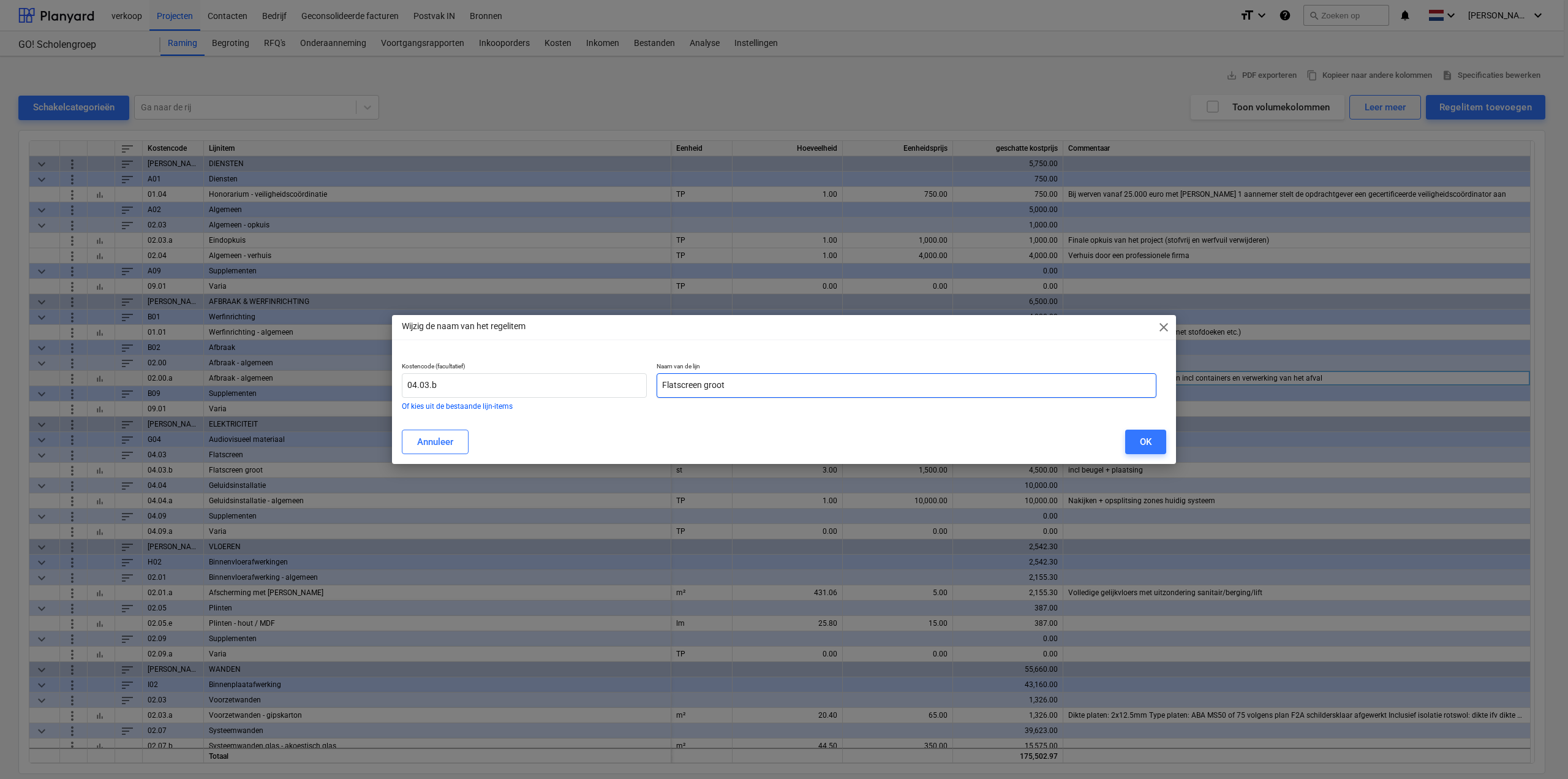
click at [759, 389] on input "Flatscreen groot" at bounding box center [906, 385] width 500 height 24
type input "Flatscreen groot - bistro gelijkvloers"
click at [1143, 443] on div "OK" at bounding box center [1145, 442] width 12 height 16
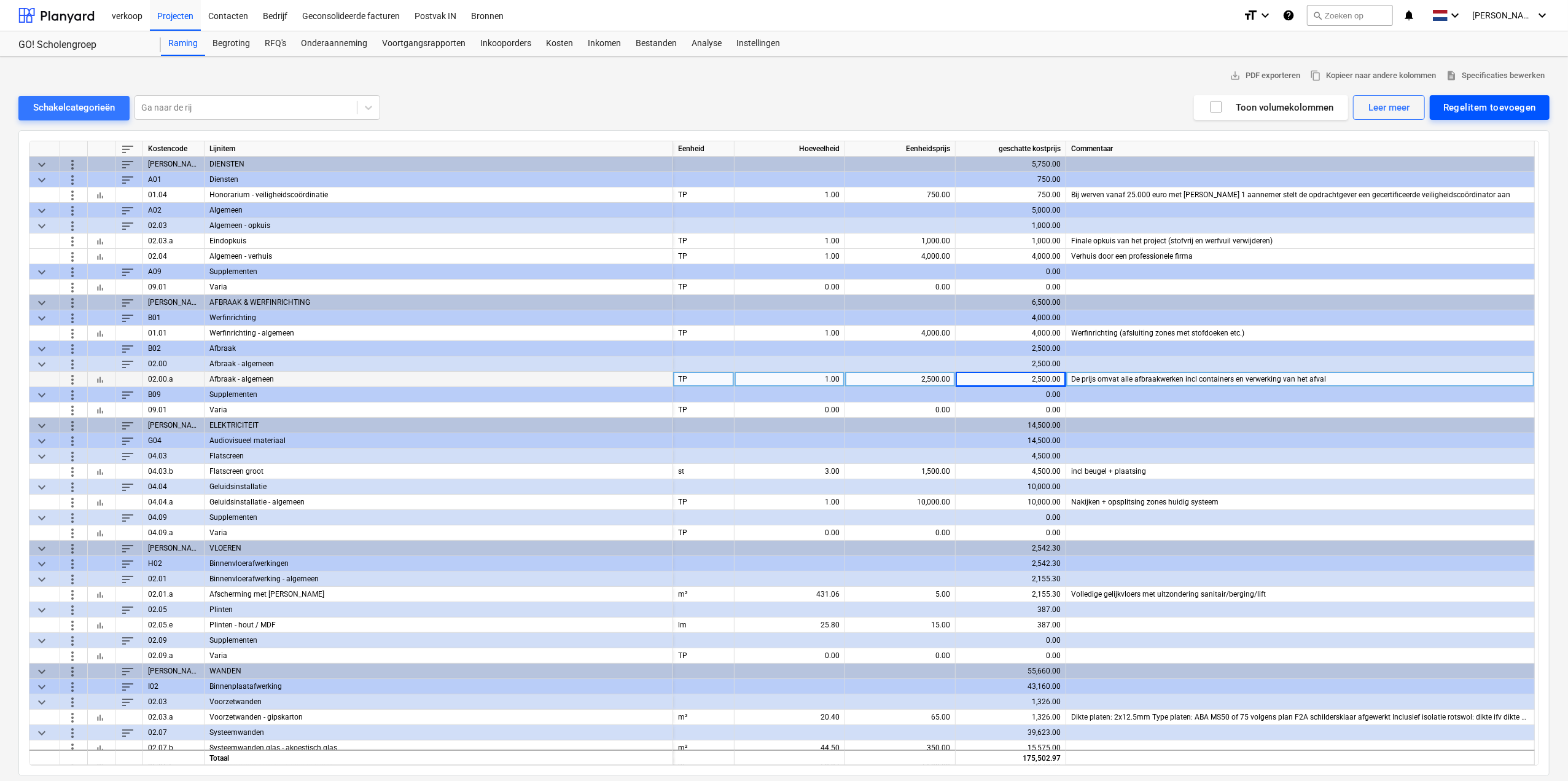
click at [1478, 108] on div "Regelitem toevoegen" at bounding box center [1489, 108] width 93 height 16
click at [1481, 158] on div "Aangepast toevoegen" at bounding box center [1483, 159] width 131 height 21
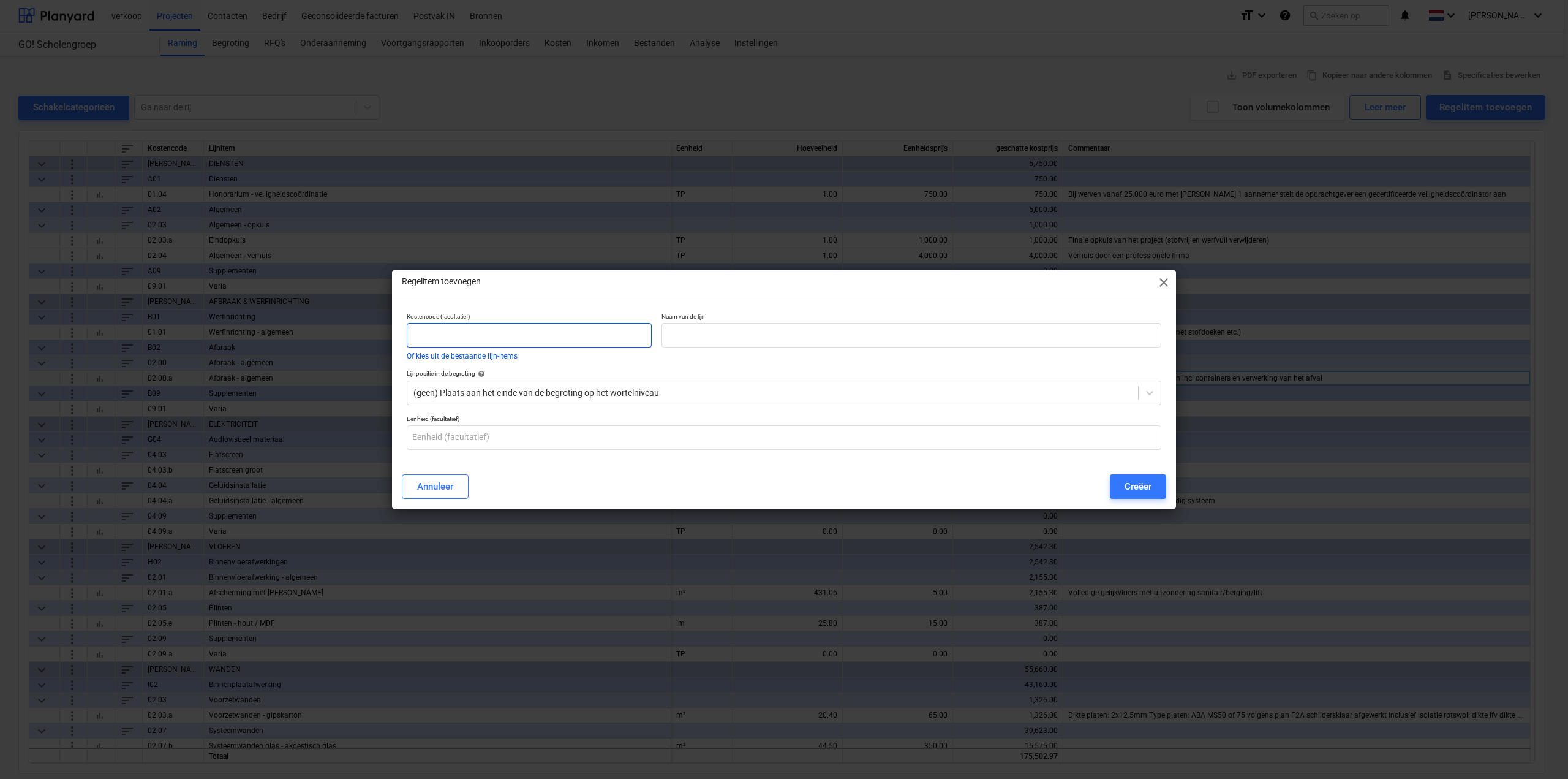
click at [525, 333] on input "text" at bounding box center [529, 335] width 245 height 24
click at [1155, 383] on div at bounding box center [1149, 393] width 22 height 22
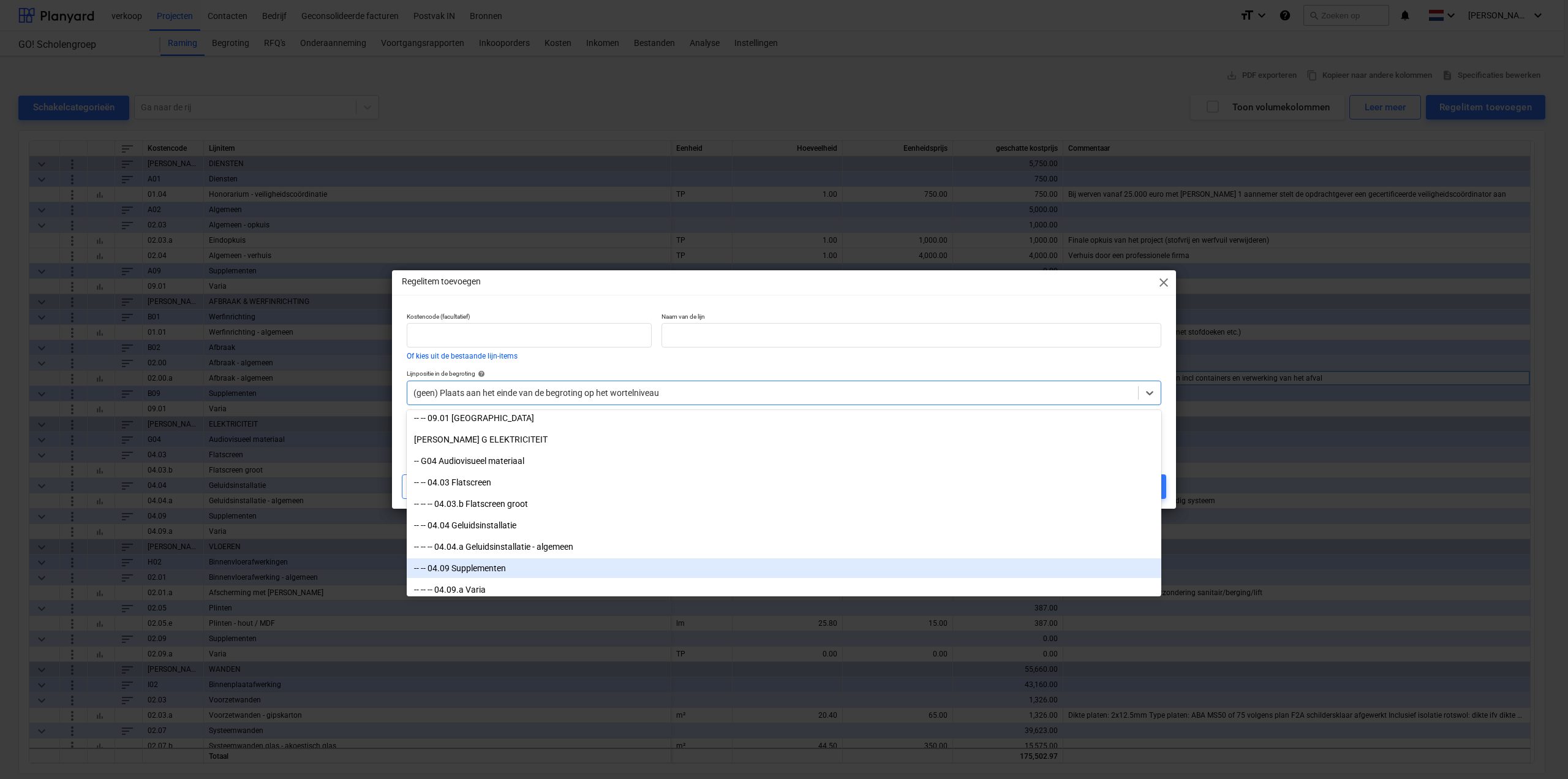
scroll to position [367, 0]
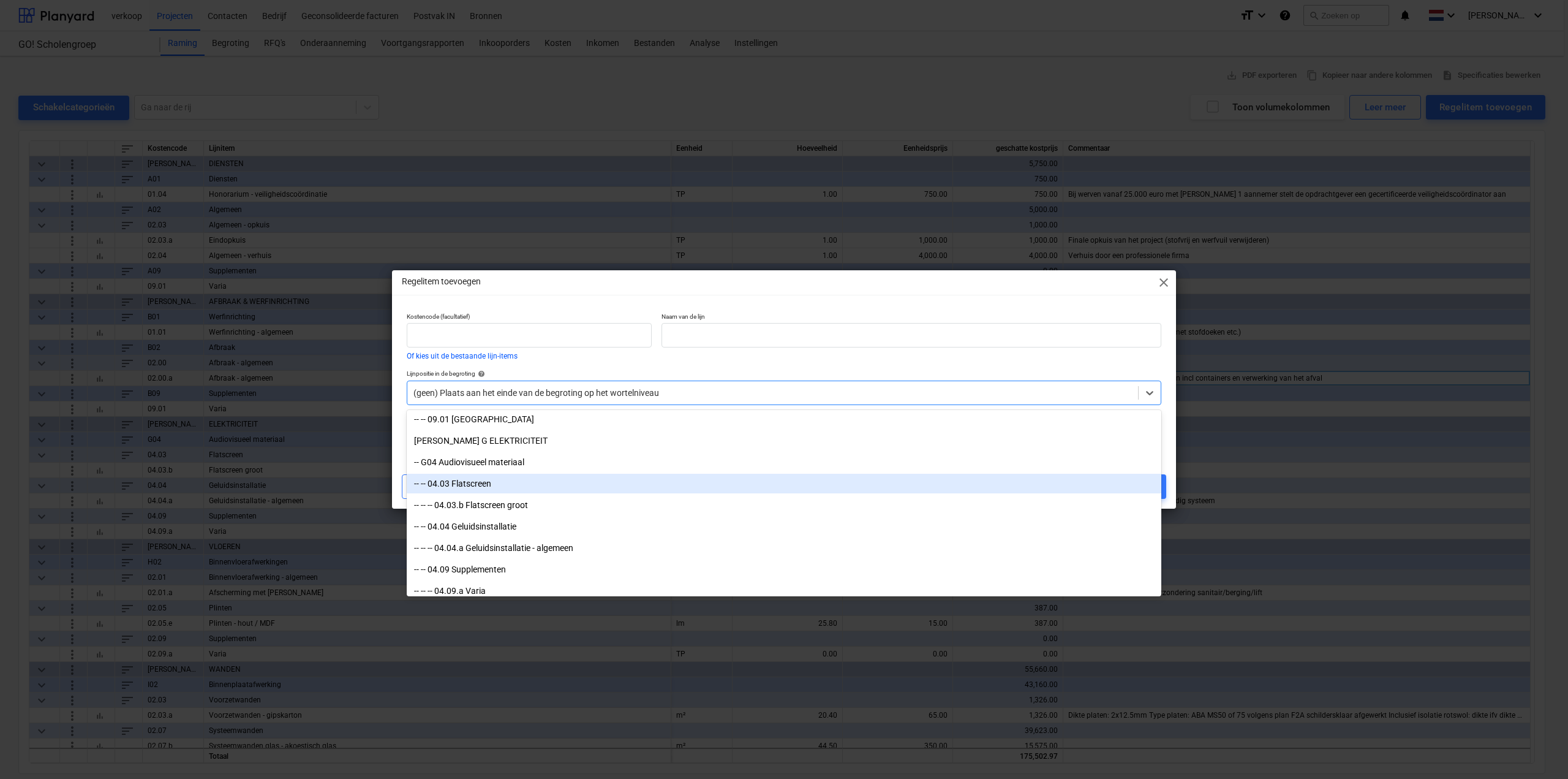
click at [863, 484] on div "-- -- 04.03 Flatscreen" at bounding box center [784, 483] width 754 height 20
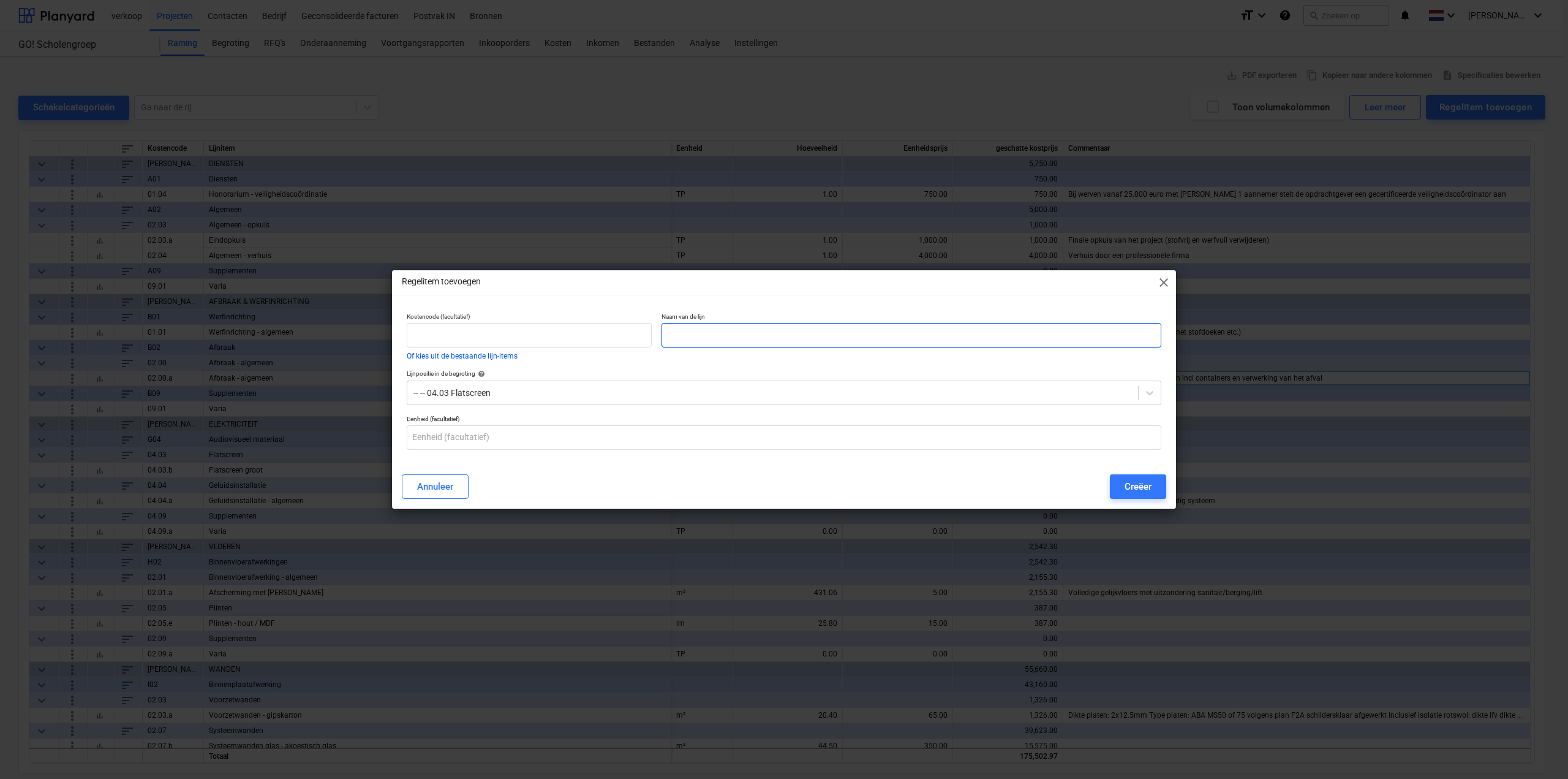
click at [718, 329] on input "text" at bounding box center [911, 335] width 500 height 24
type input "Flatscreen groot - 7de verdieping"
click at [1119, 427] on input "text" at bounding box center [784, 437] width 754 height 24
type input "st"
click at [1137, 486] on div "Creëer" at bounding box center [1138, 487] width 27 height 16
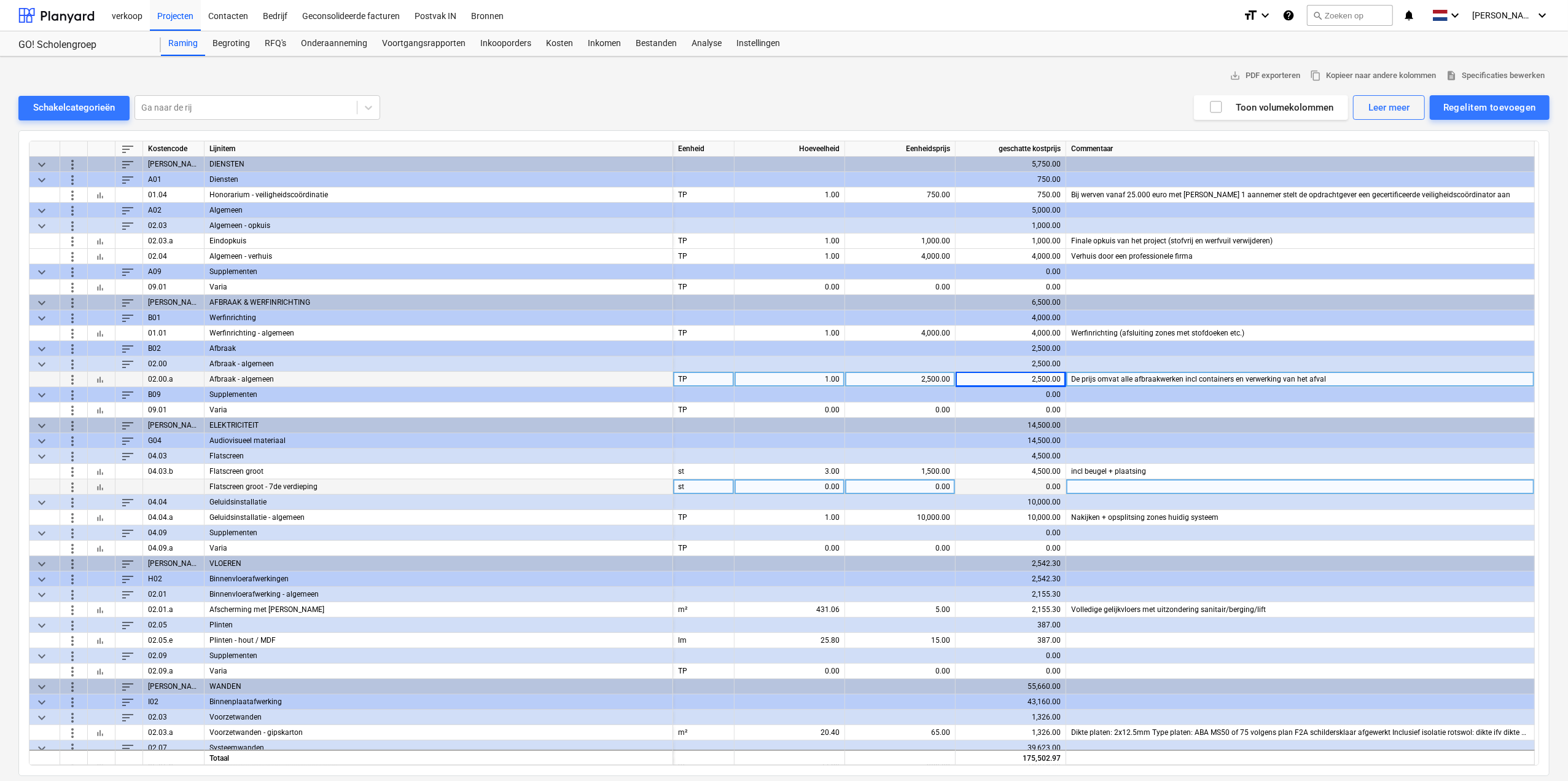
click at [824, 490] on div "0.00" at bounding box center [790, 486] width 100 height 15
type input "2"
type input "1500"
click at [1114, 488] on div at bounding box center [1300, 486] width 469 height 15
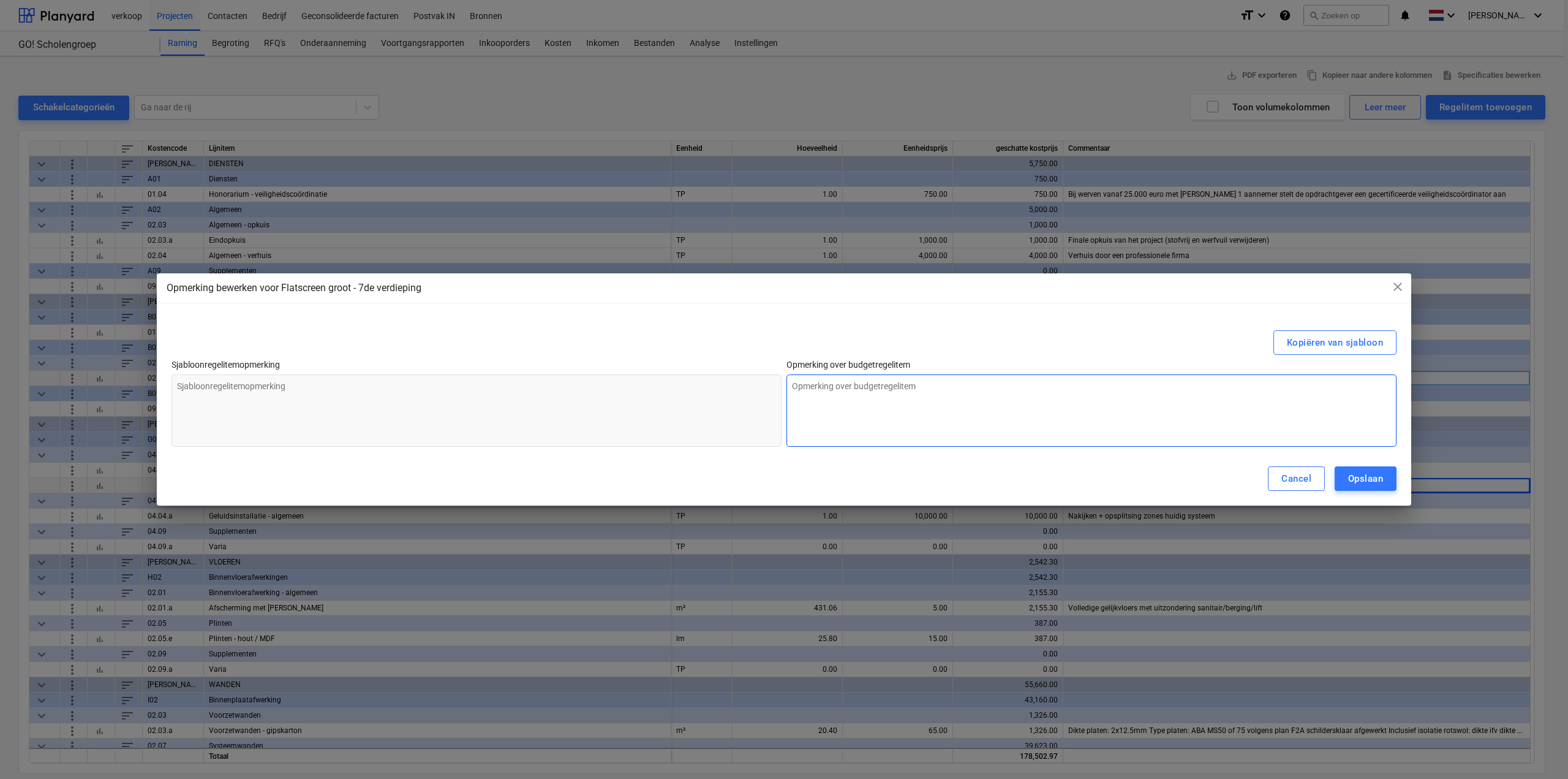
click at [874, 401] on textarea at bounding box center [1092, 410] width 610 height 72
type textarea "i"
type textarea "x"
type textarea "in"
type textarea "x"
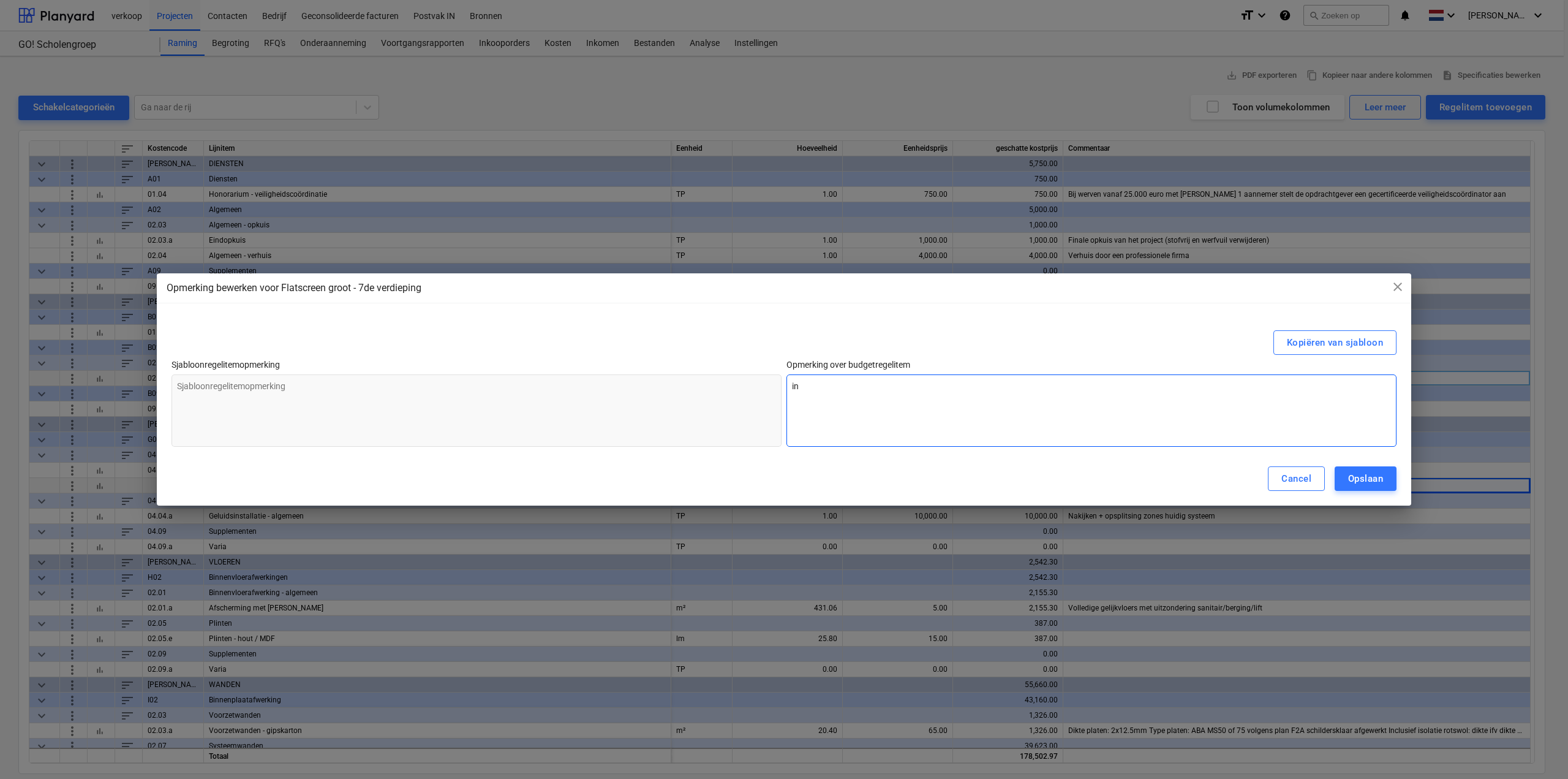
type textarea "inc"
type textarea "x"
type textarea "incl"
type textarea "x"
type textarea "incl"
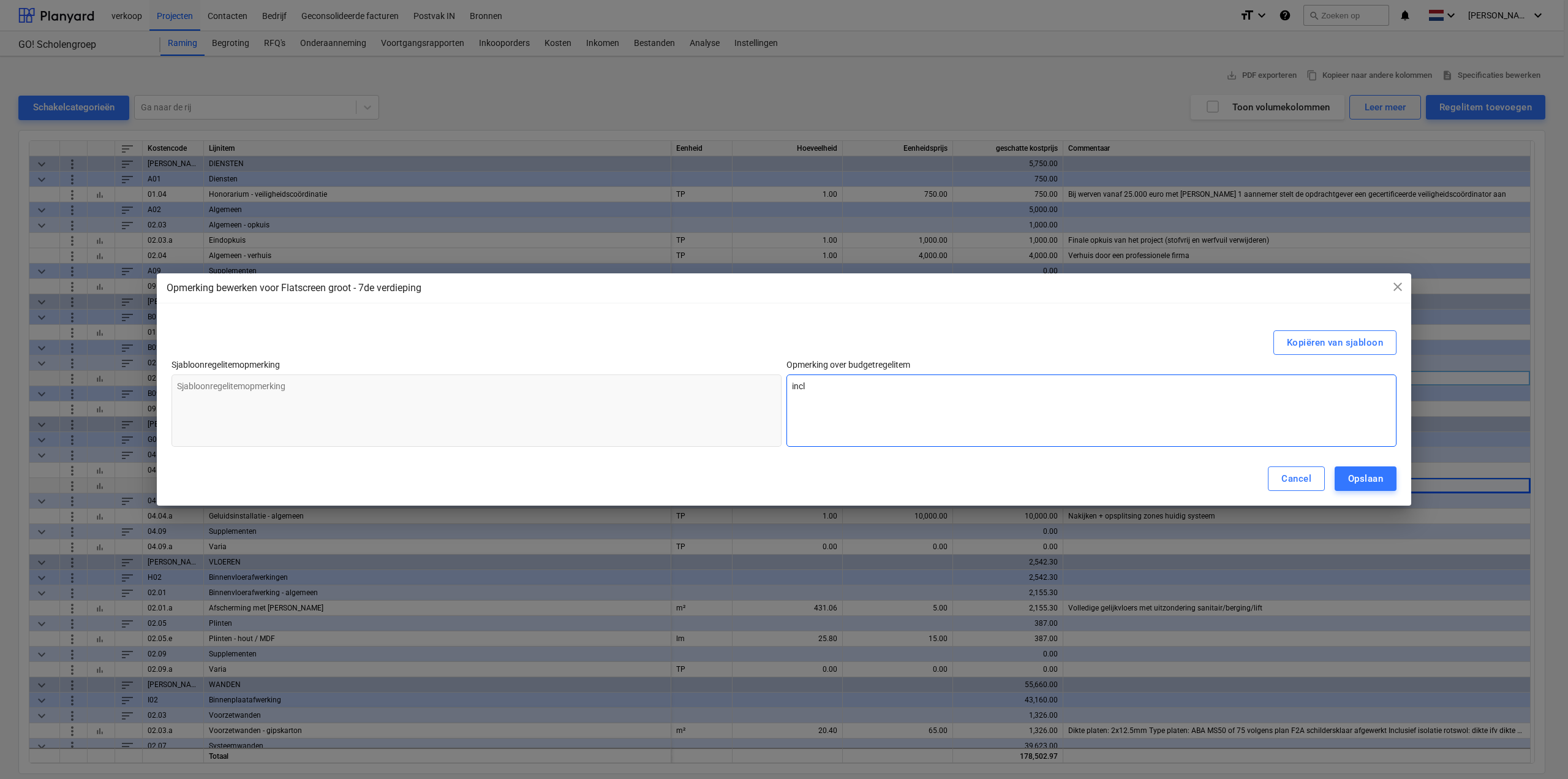
type textarea "x"
type textarea "incl b"
type textarea "x"
type textarea "incl be"
type textarea "x"
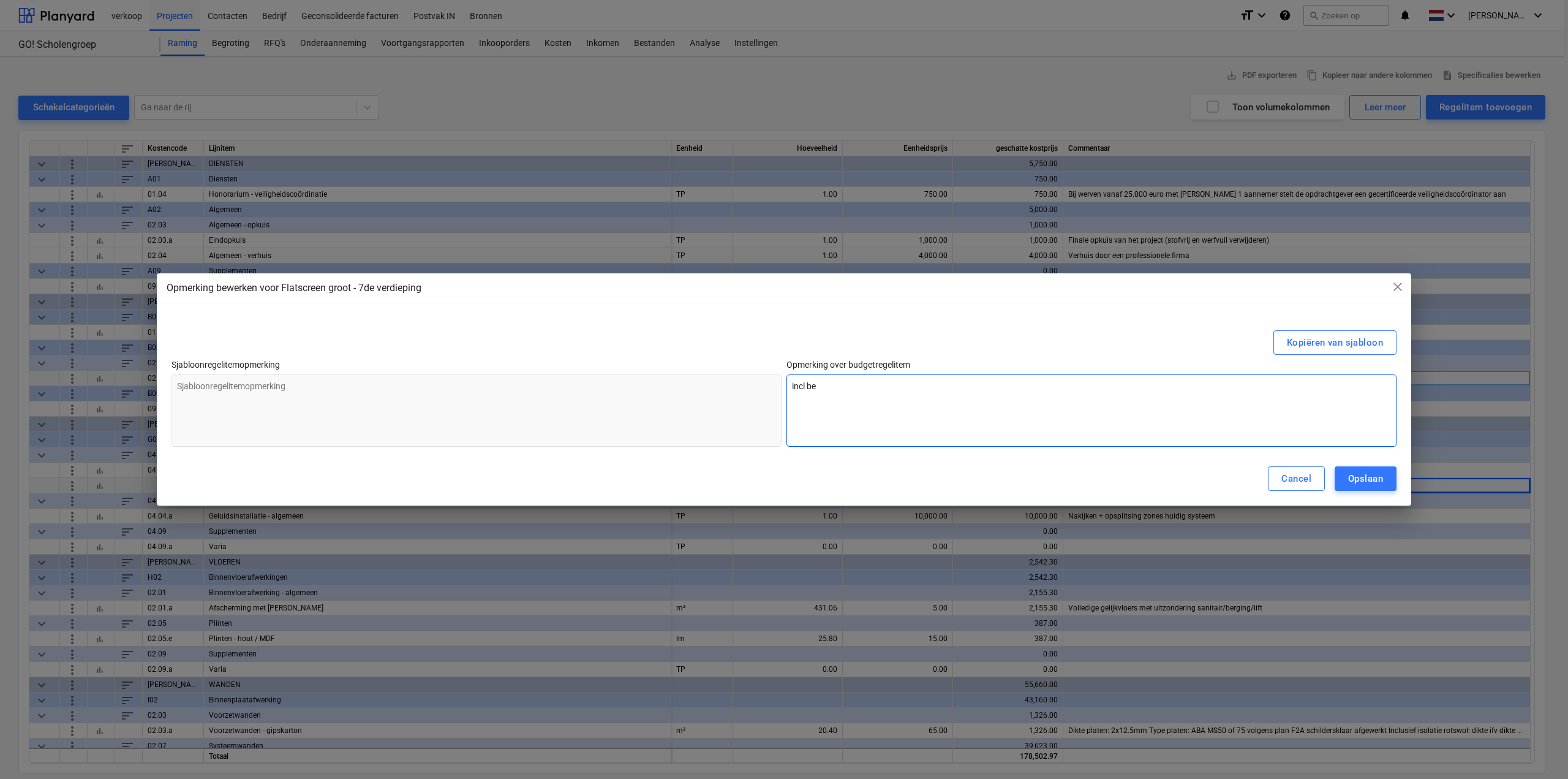
type textarea "incl beu"
type textarea "x"
type textarea "incl beug"
type textarea "x"
type textarea "incl beuge"
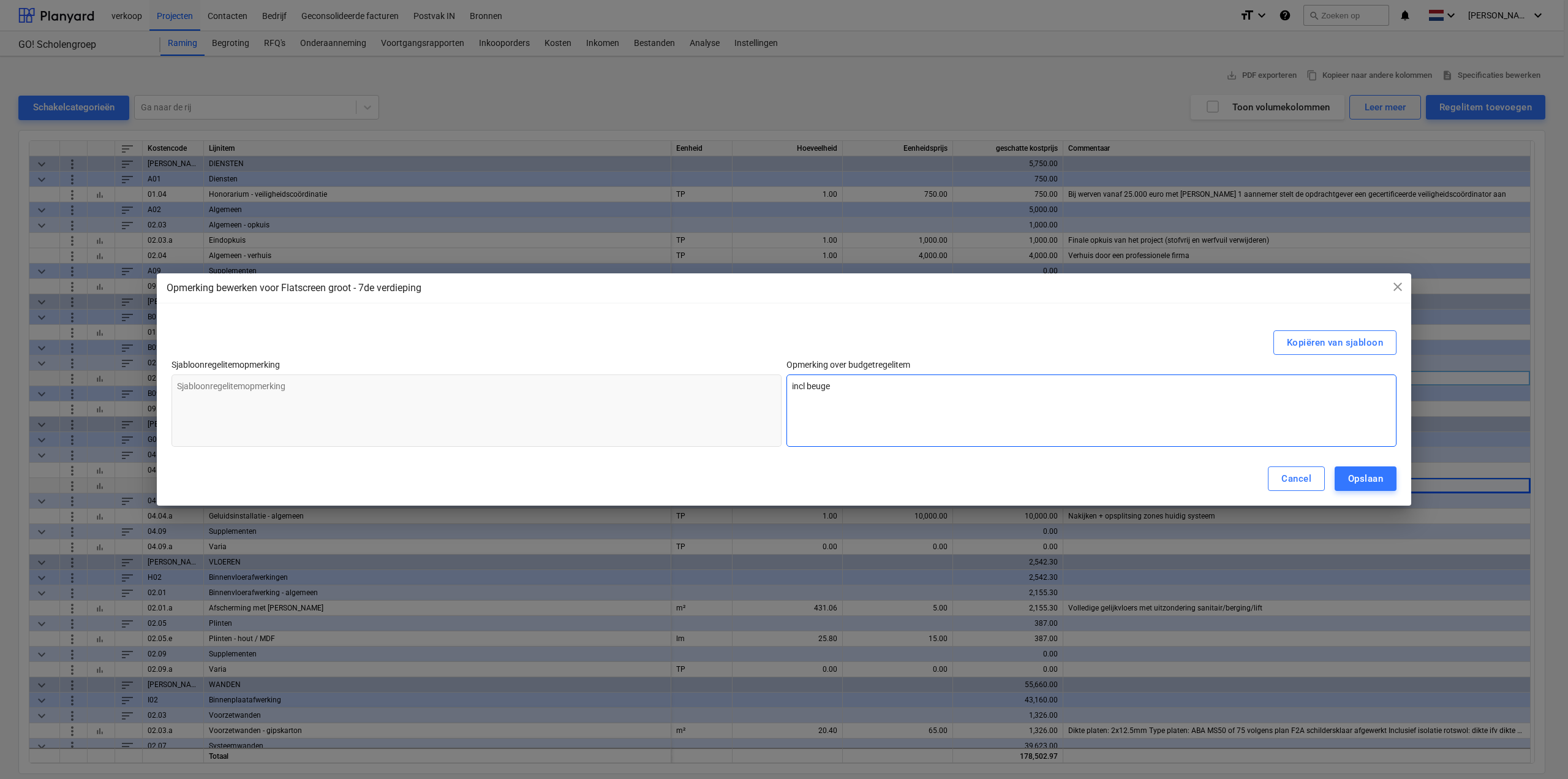
type textarea "x"
type textarea "incl beugel"
type textarea "x"
type textarea "incl beugel"
type textarea "x"
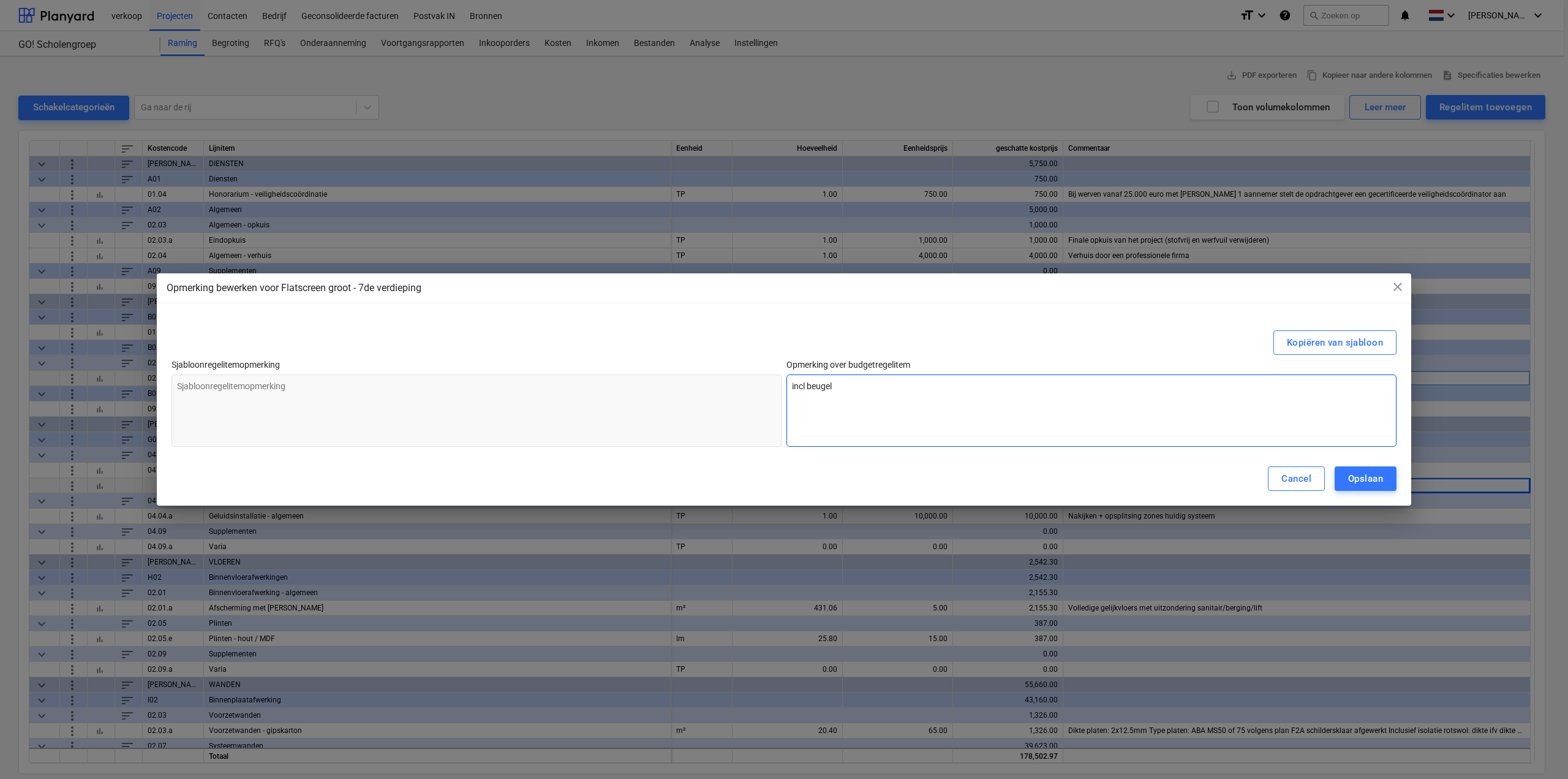
type textarea "incl beugel +"
type textarea "x"
type textarea "incl beugel +"
type textarea "x"
type textarea "incl beugel + p"
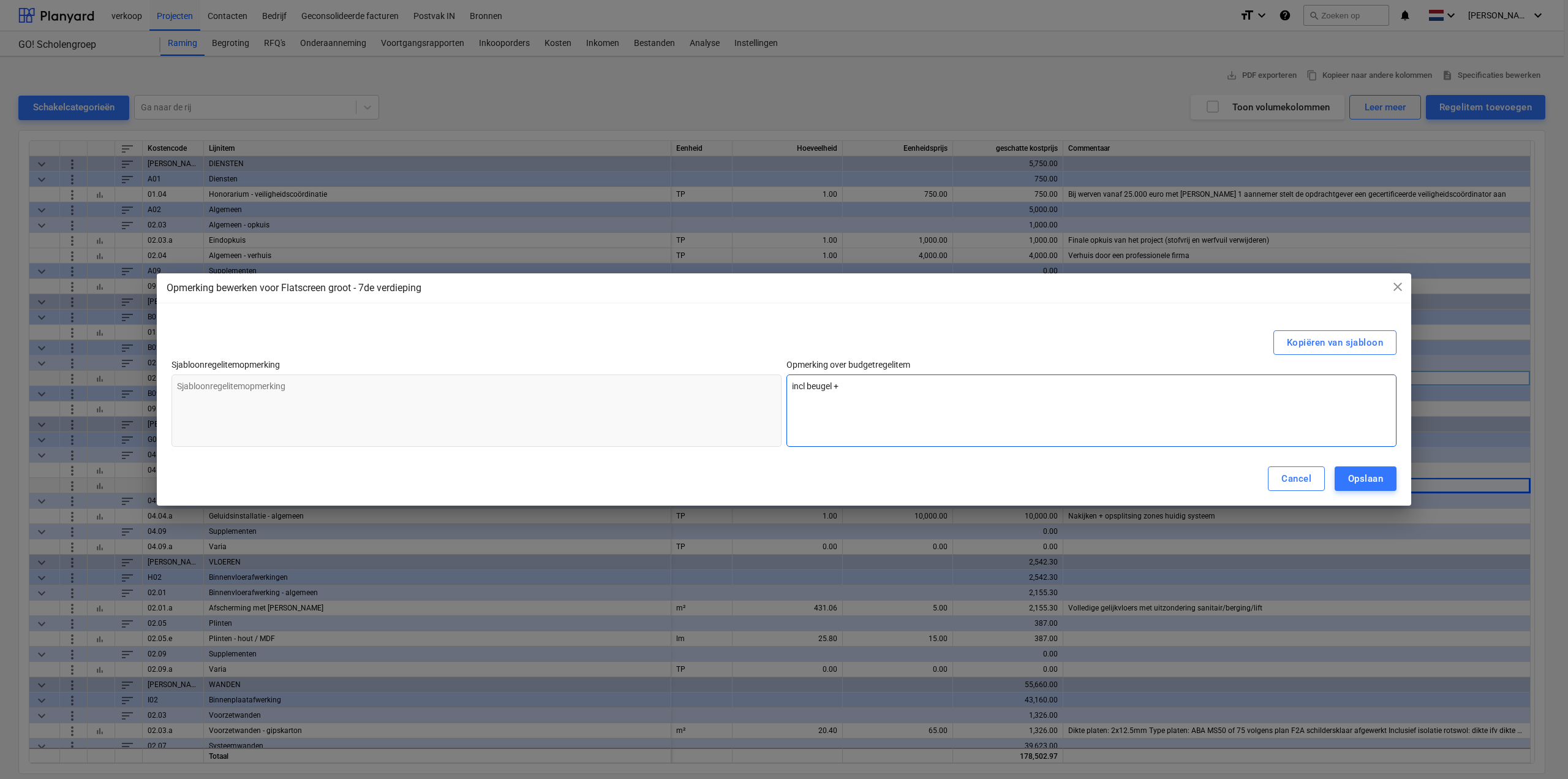
type textarea "x"
type textarea "incl beugel + pl"
type textarea "x"
type textarea "incl beugel + pla"
type textarea "x"
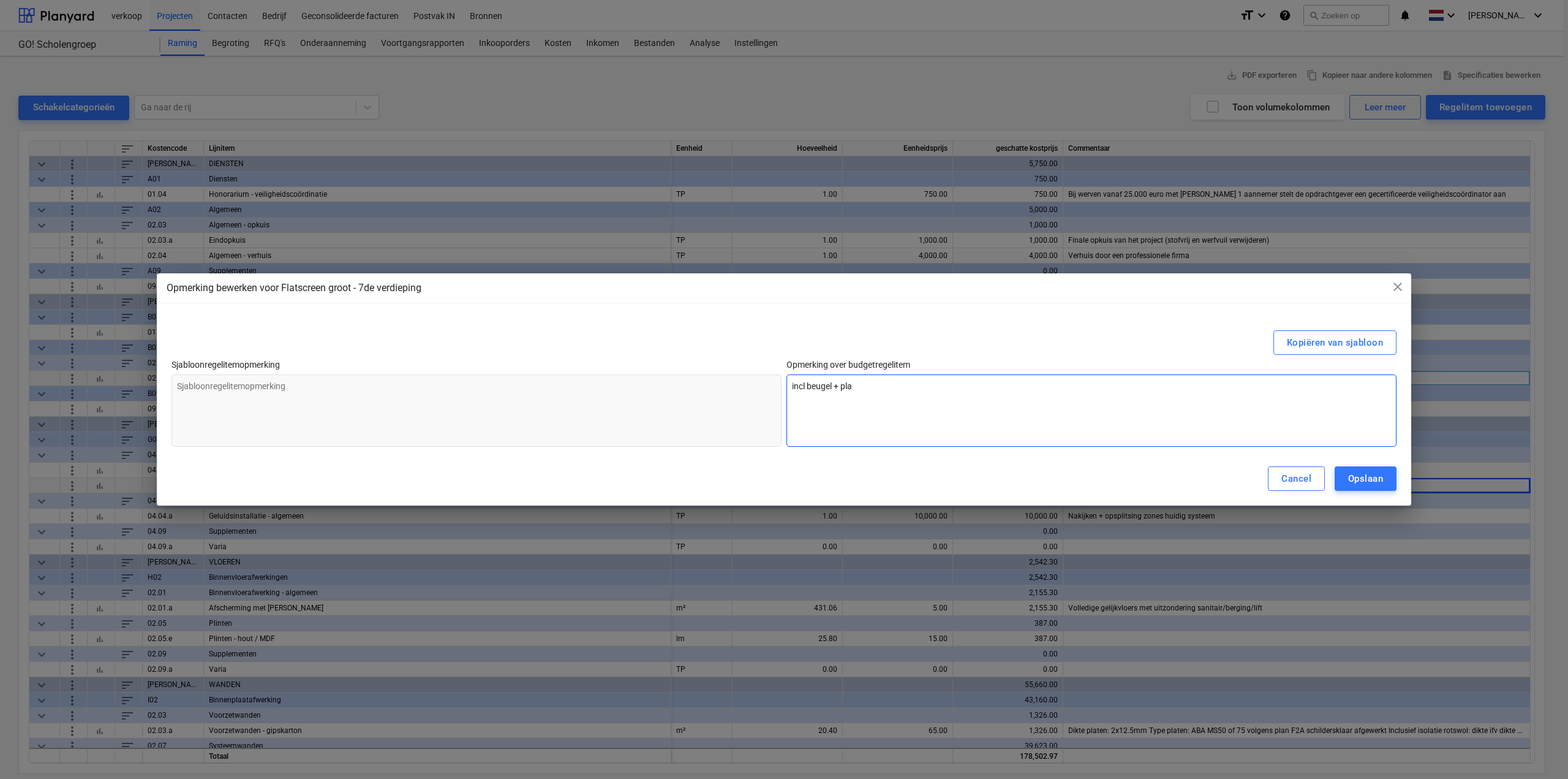
type textarea "incl beugel + plaa"
type textarea "x"
type textarea "incl beugel + plaat"
type textarea "x"
type textarea "incl beugel + plaats"
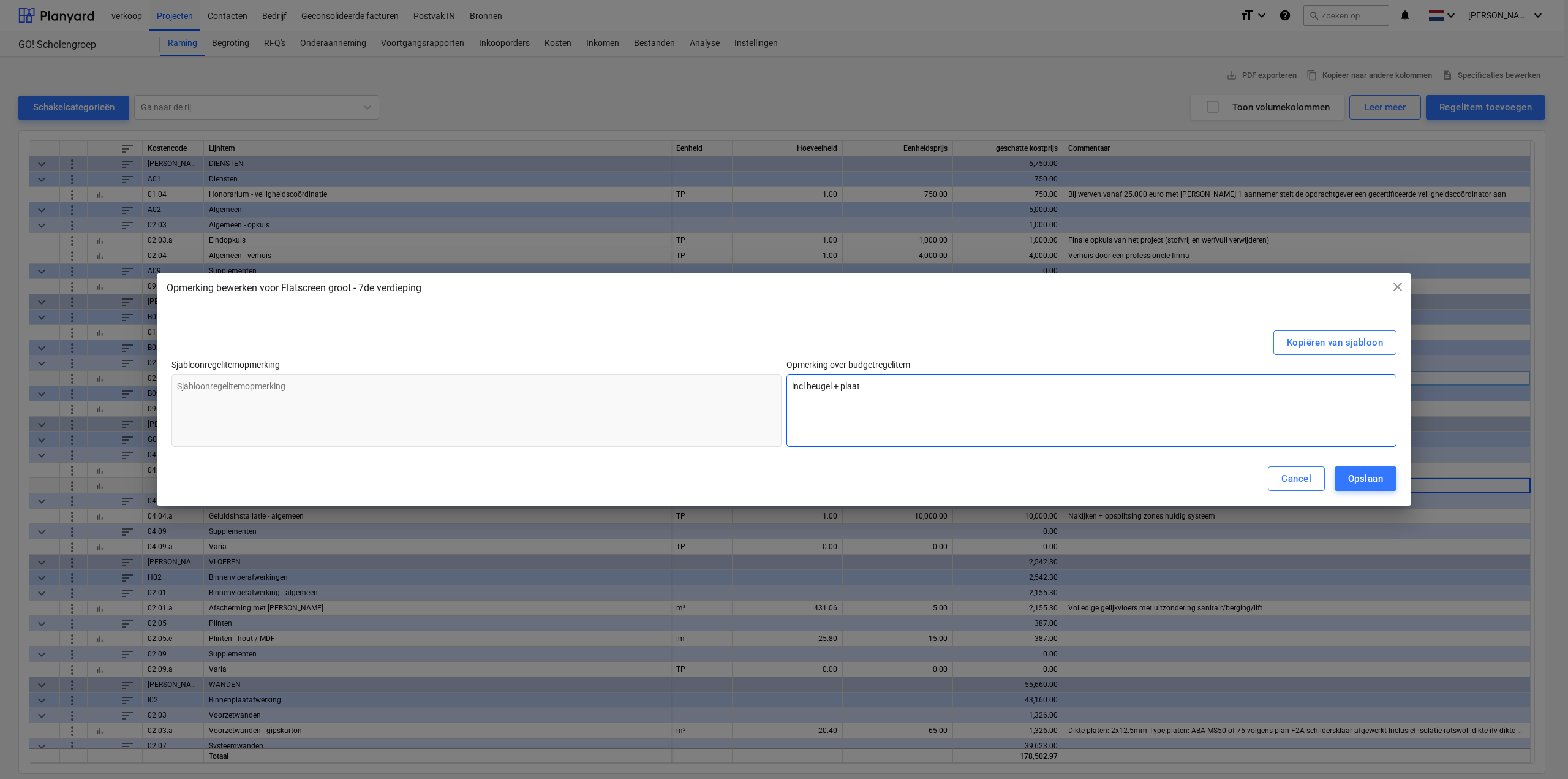
type textarea "x"
type textarea "incl beugel + plaatsi"
type textarea "x"
type textarea "incl beugel + plaatsin"
type textarea "x"
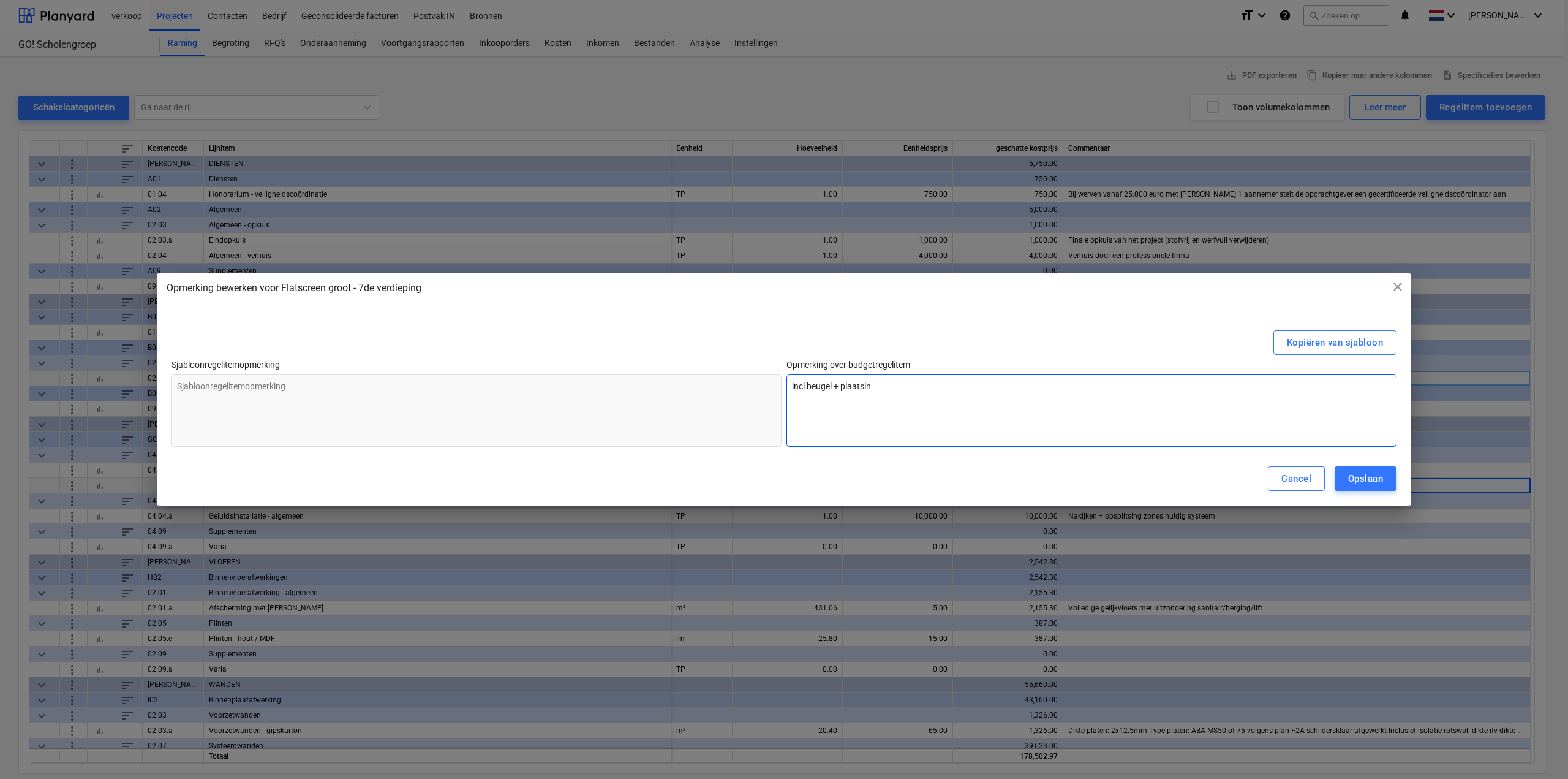
type textarea "incl beugel + plaatsing"
type textarea "x"
type textarea "incl beugel + plaatsing"
click at [1364, 476] on div "Opslaan" at bounding box center [1366, 479] width 35 height 16
type textarea "x"
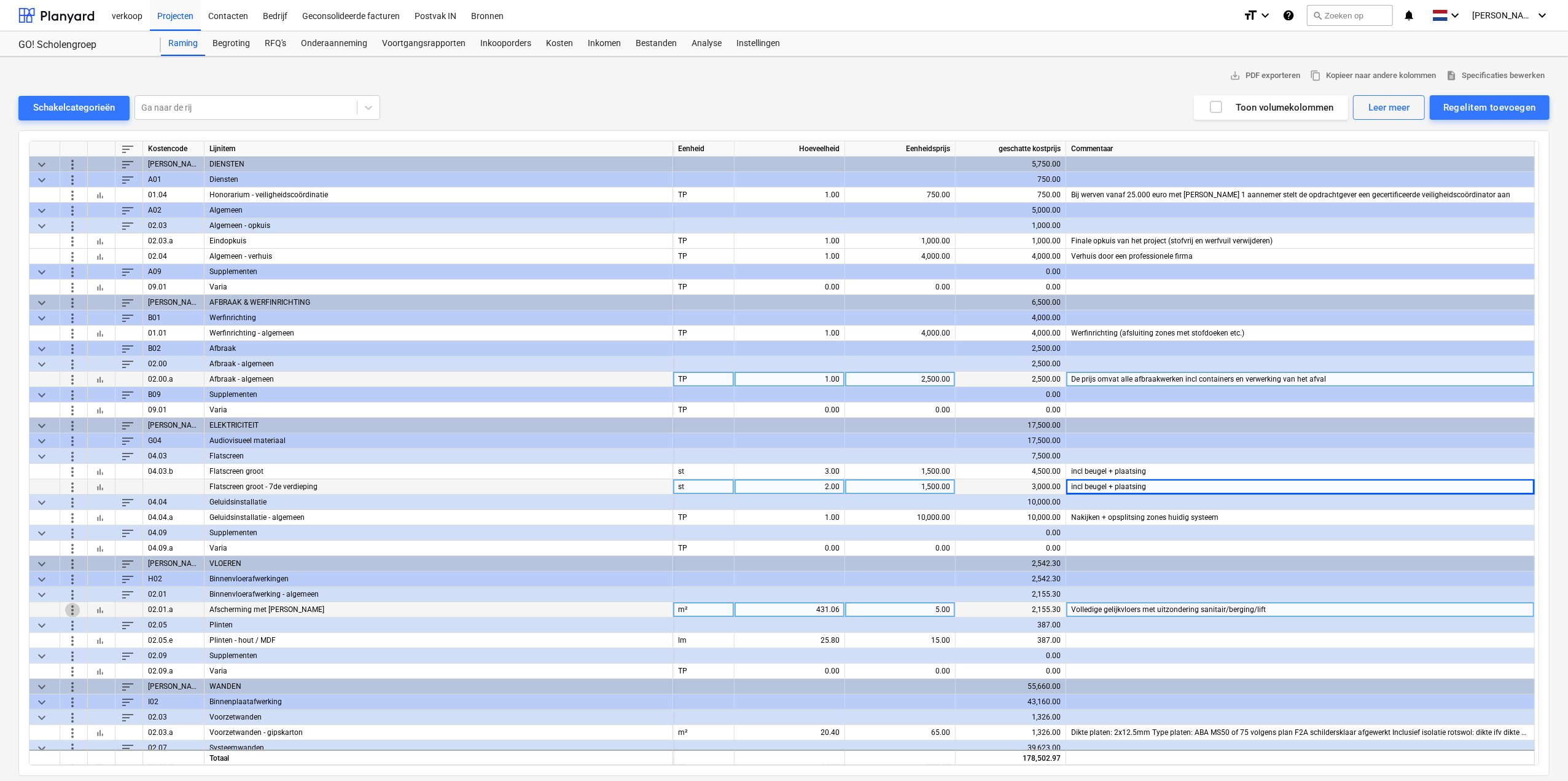
click at [70, 609] on span "more_vert" at bounding box center [72, 609] width 15 height 15
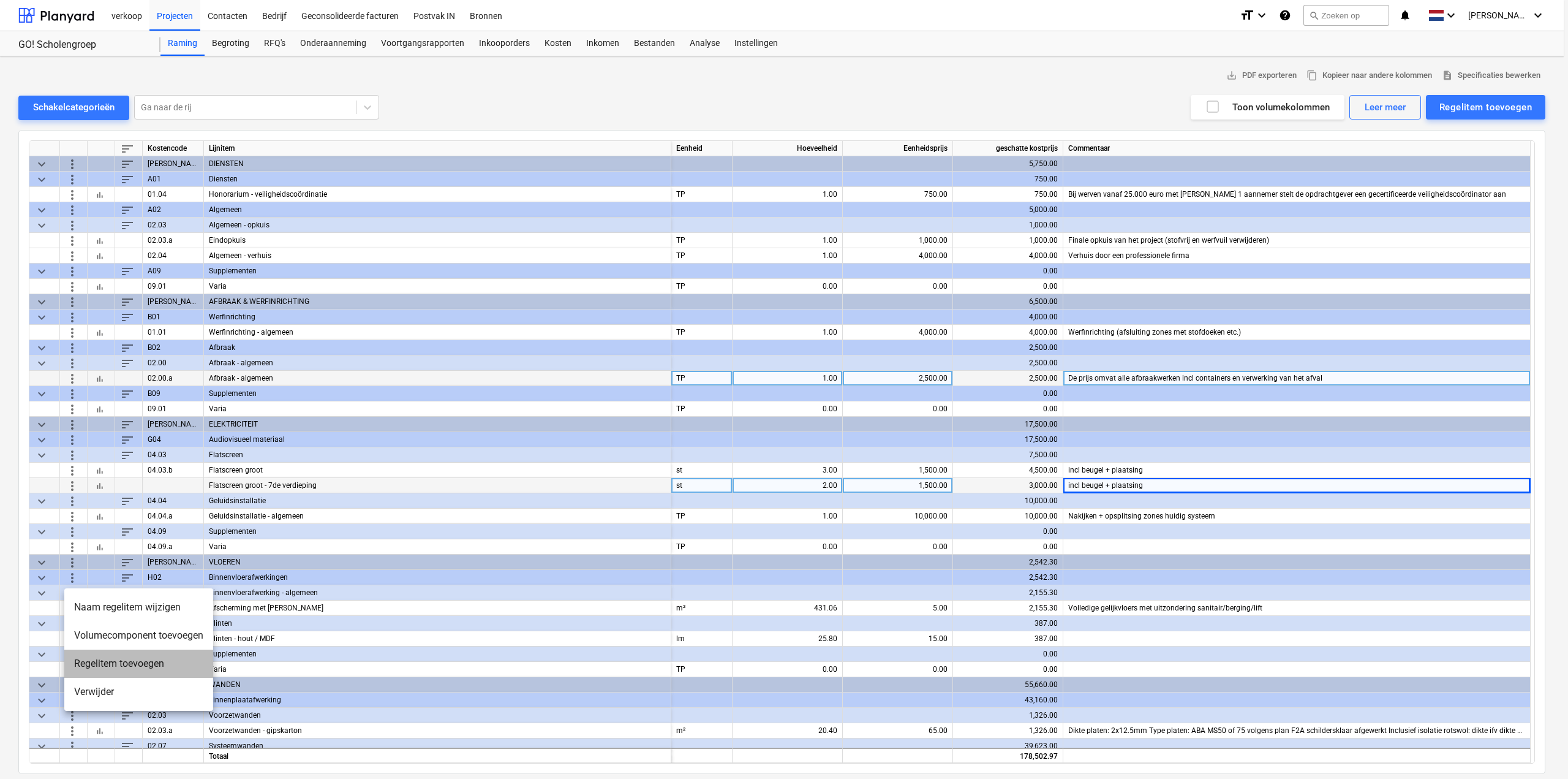
click at [123, 664] on li "Regelitem toevoegen" at bounding box center [138, 664] width 149 height 28
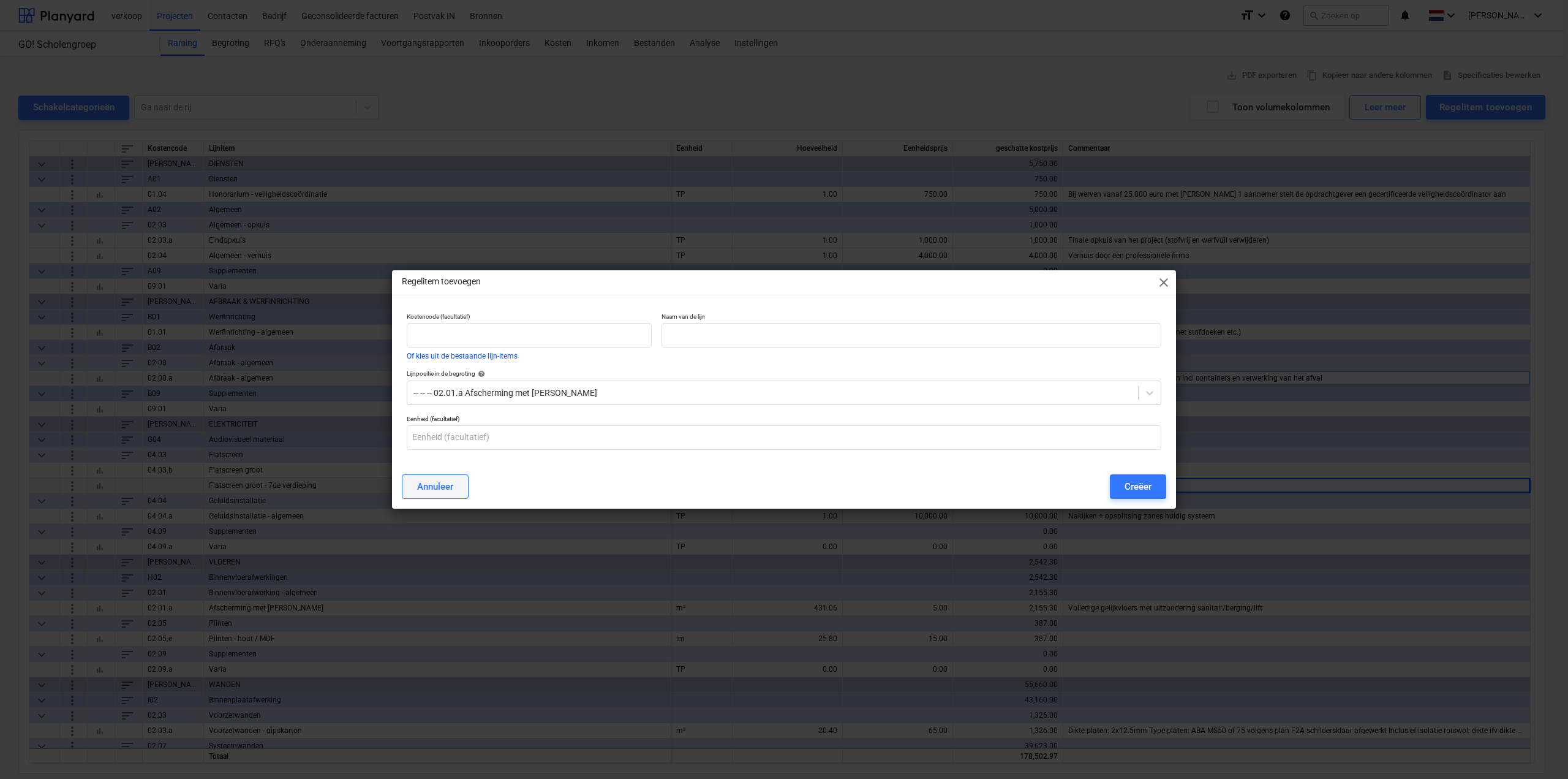
click at [429, 484] on div "Annuleer" at bounding box center [435, 487] width 36 height 16
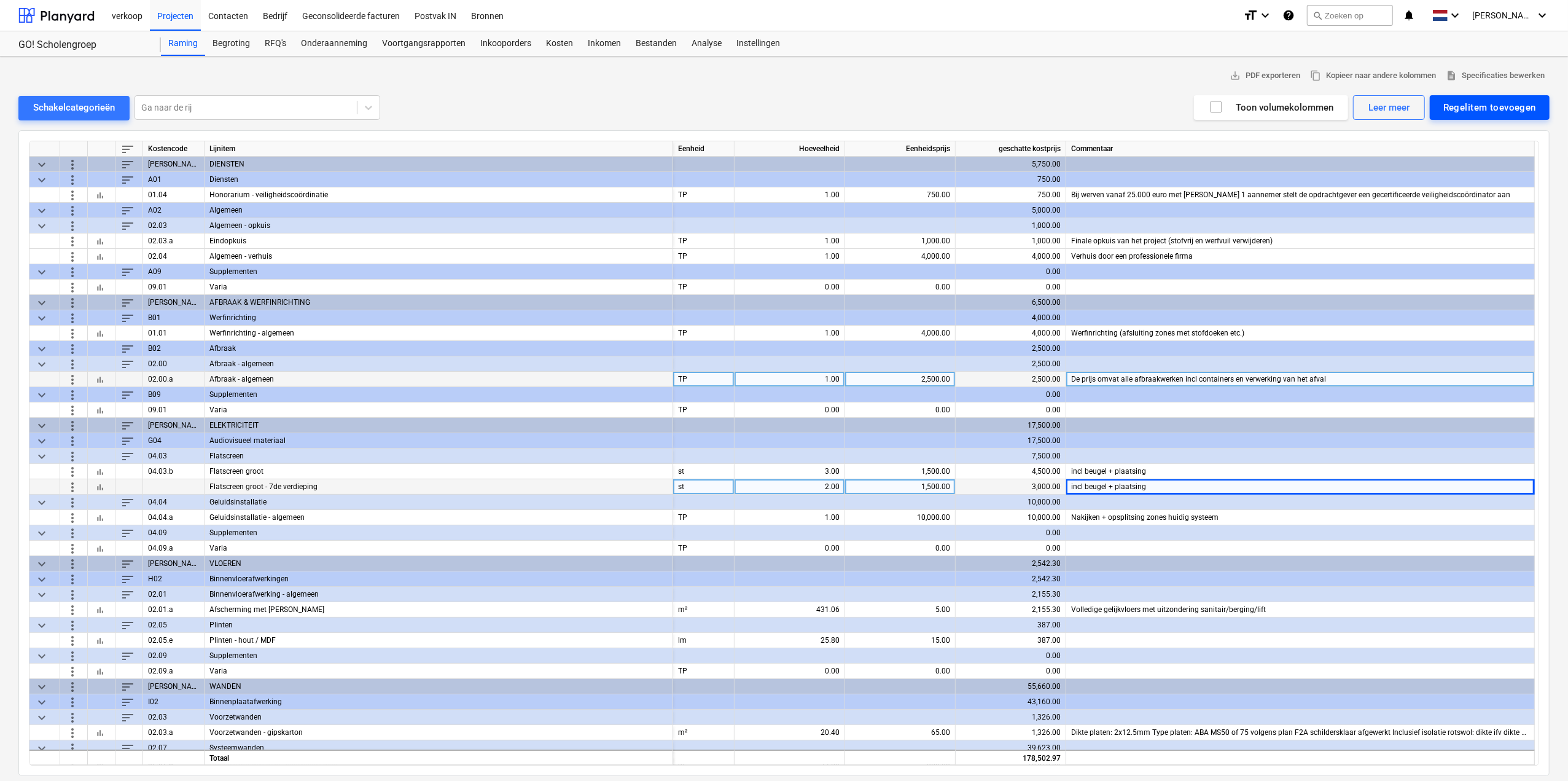
click at [1460, 109] on div "Regelitem toevoegen" at bounding box center [1489, 108] width 93 height 16
click at [1490, 135] on div "Toevoegen vanuit sjabloon" at bounding box center [1483, 138] width 131 height 21
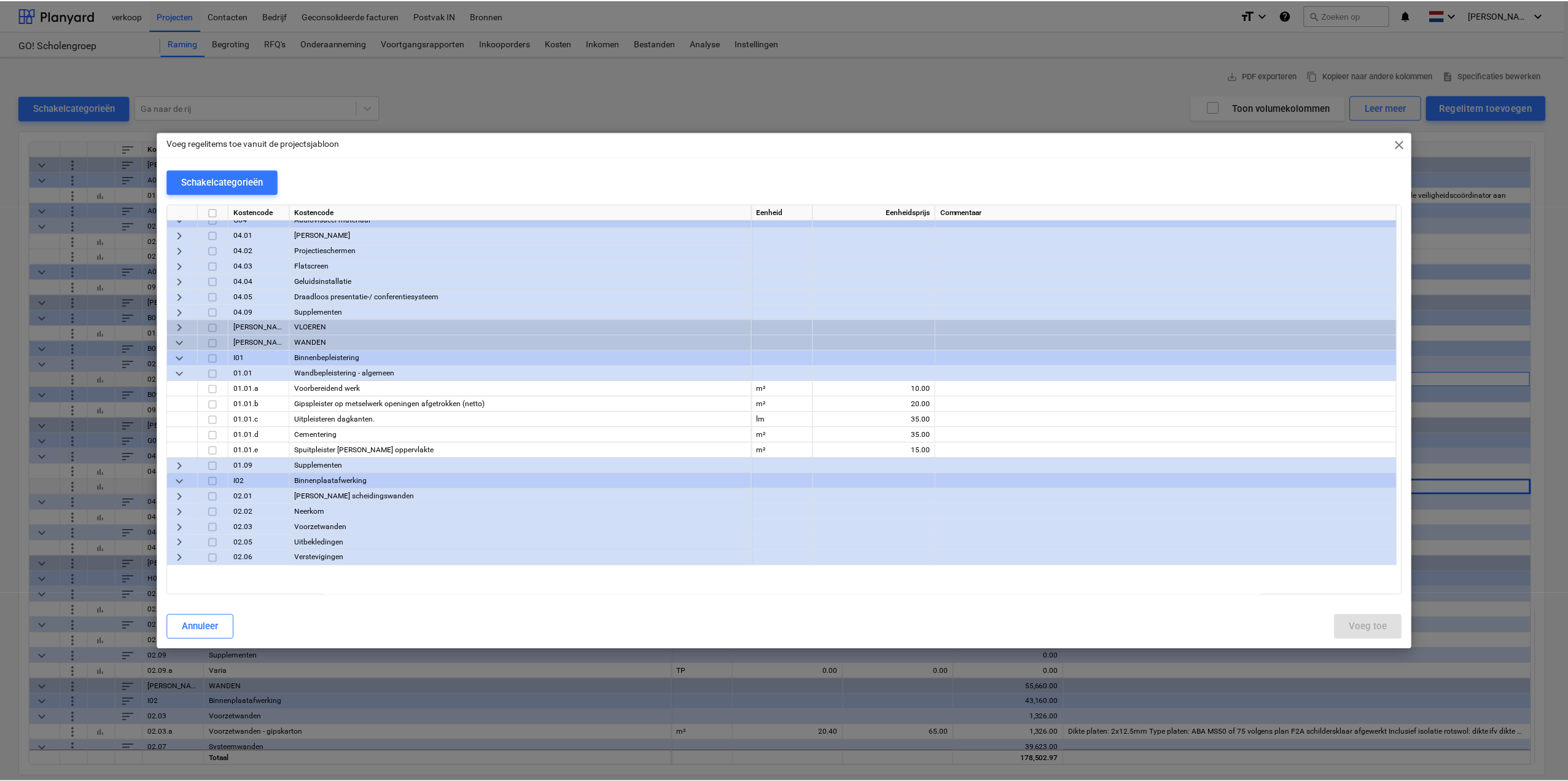
scroll to position [676, 0]
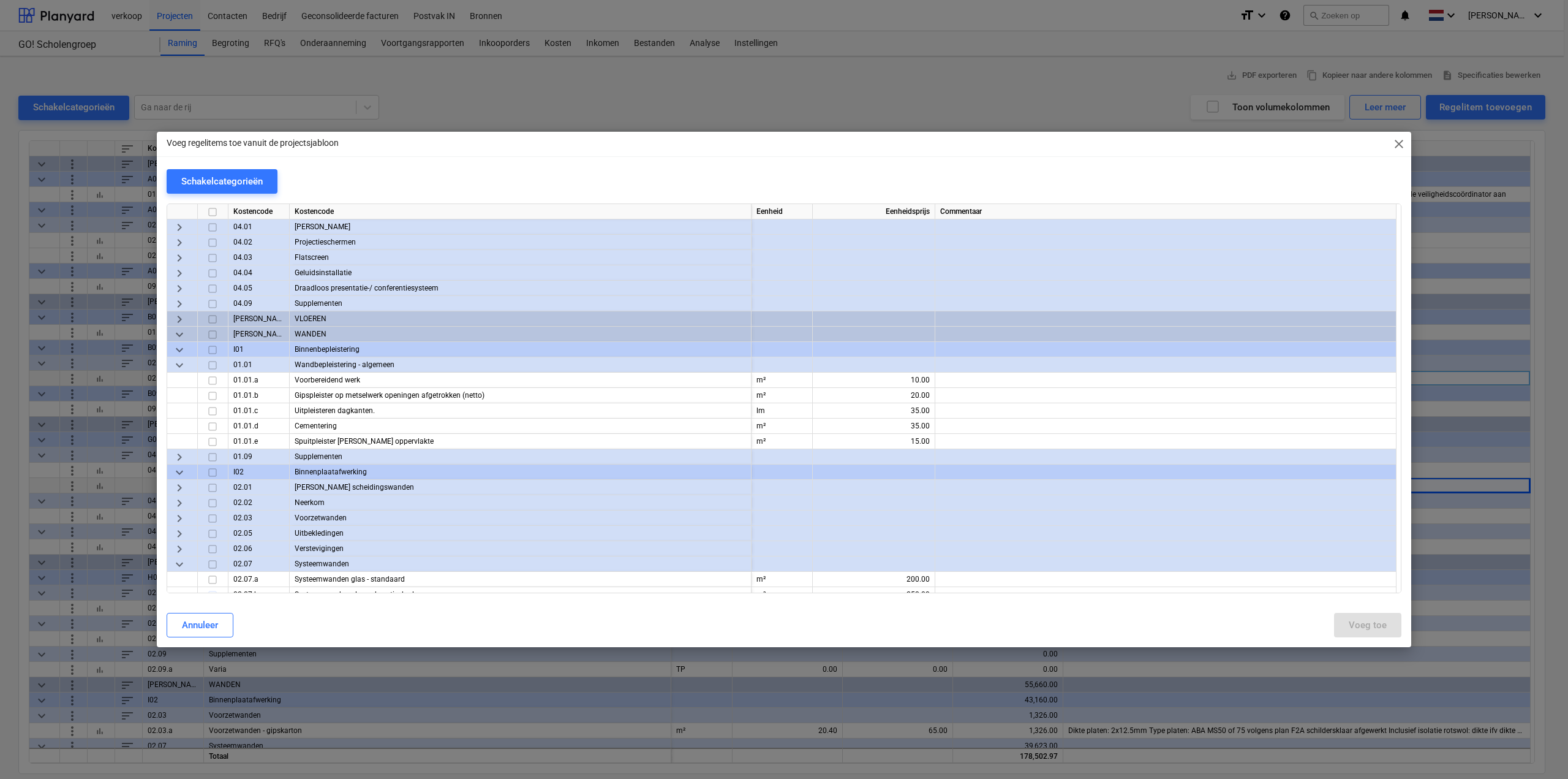
click at [176, 315] on span "keyboard_arrow_right" at bounding box center [179, 319] width 15 height 15
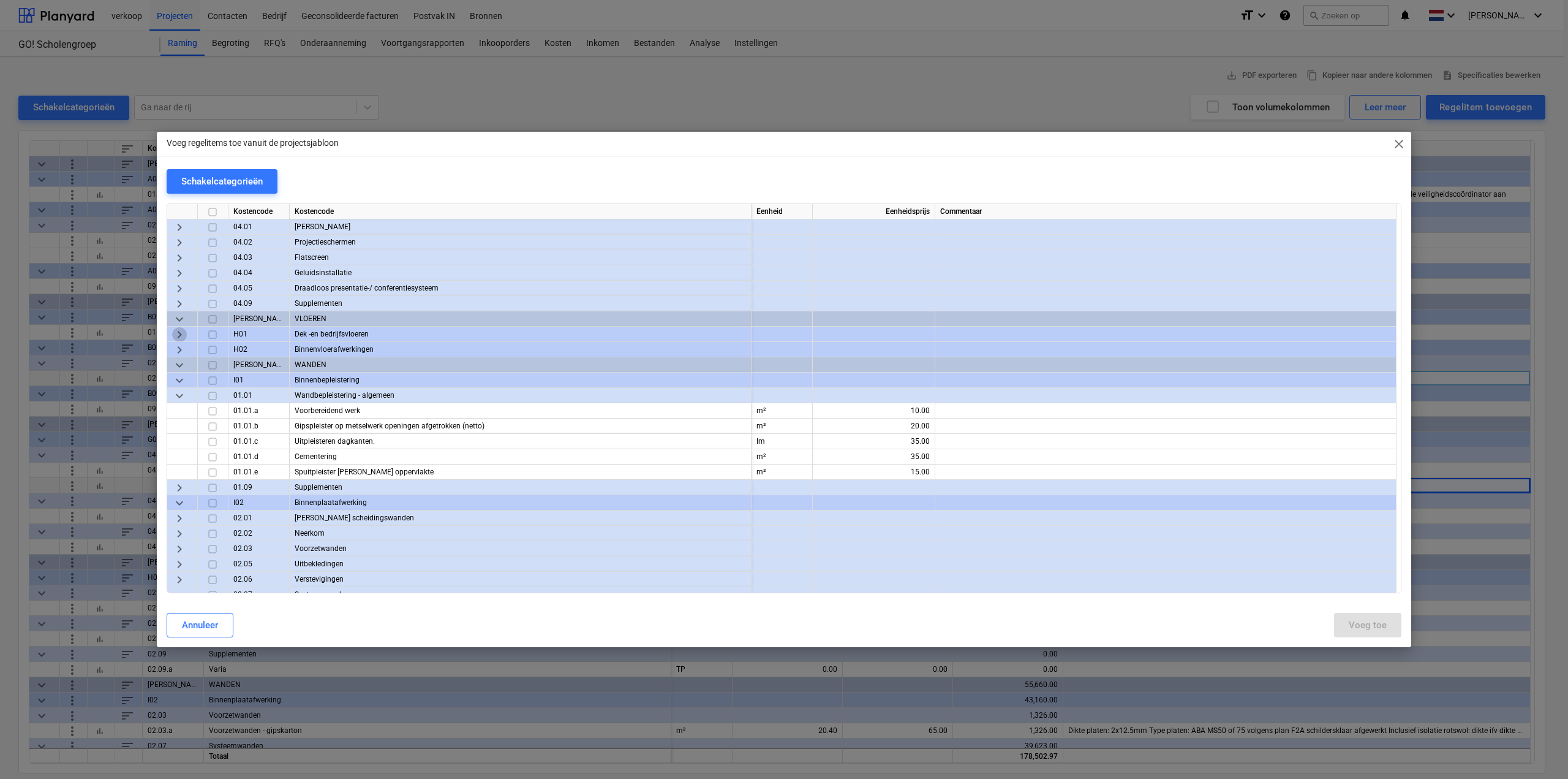
click at [178, 337] on span "keyboard_arrow_right" at bounding box center [179, 334] width 15 height 15
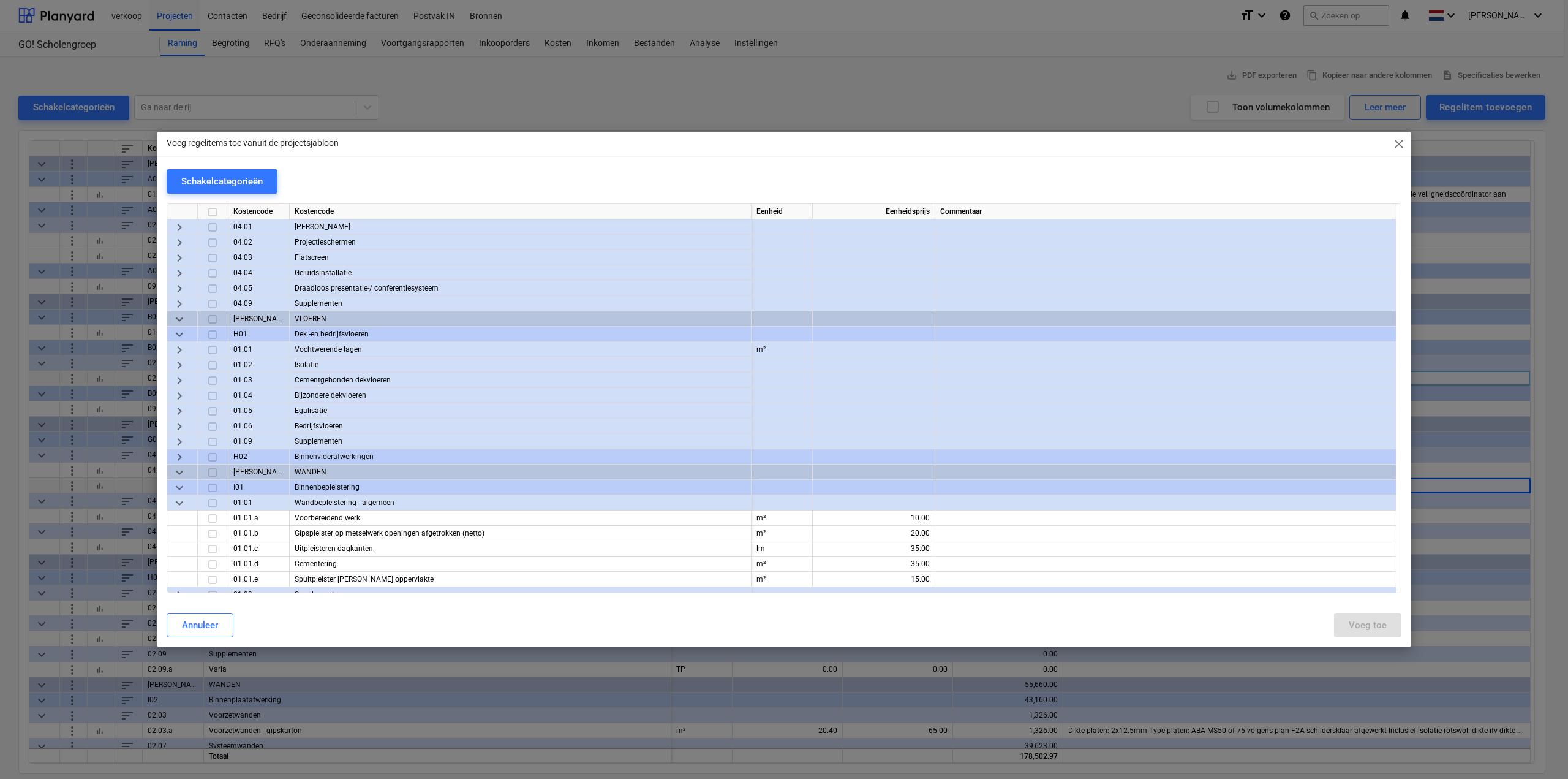
click at [181, 457] on span "keyboard_arrow_right" at bounding box center [179, 457] width 15 height 15
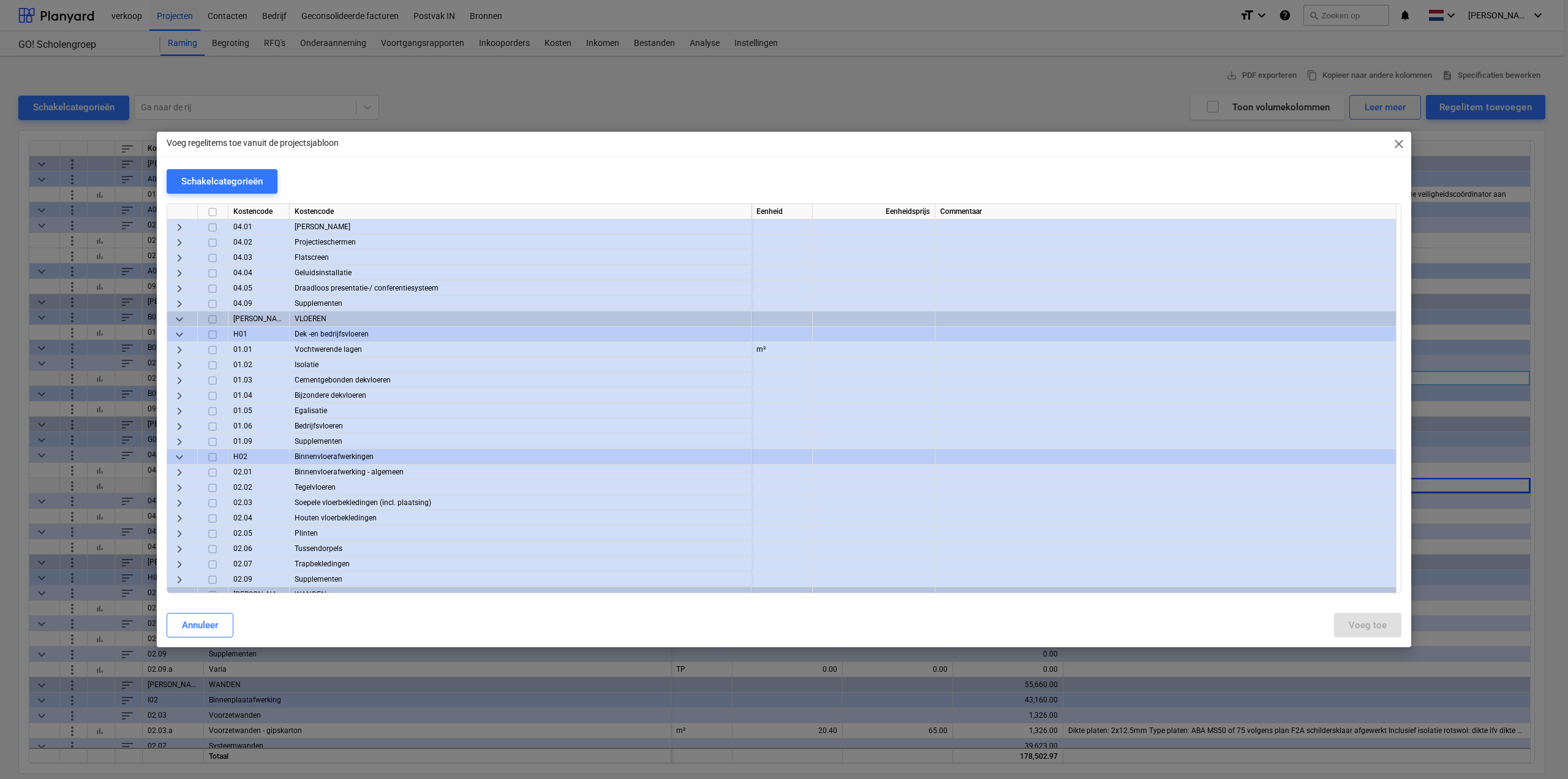
click at [182, 471] on span "keyboard_arrow_right" at bounding box center [179, 472] width 15 height 15
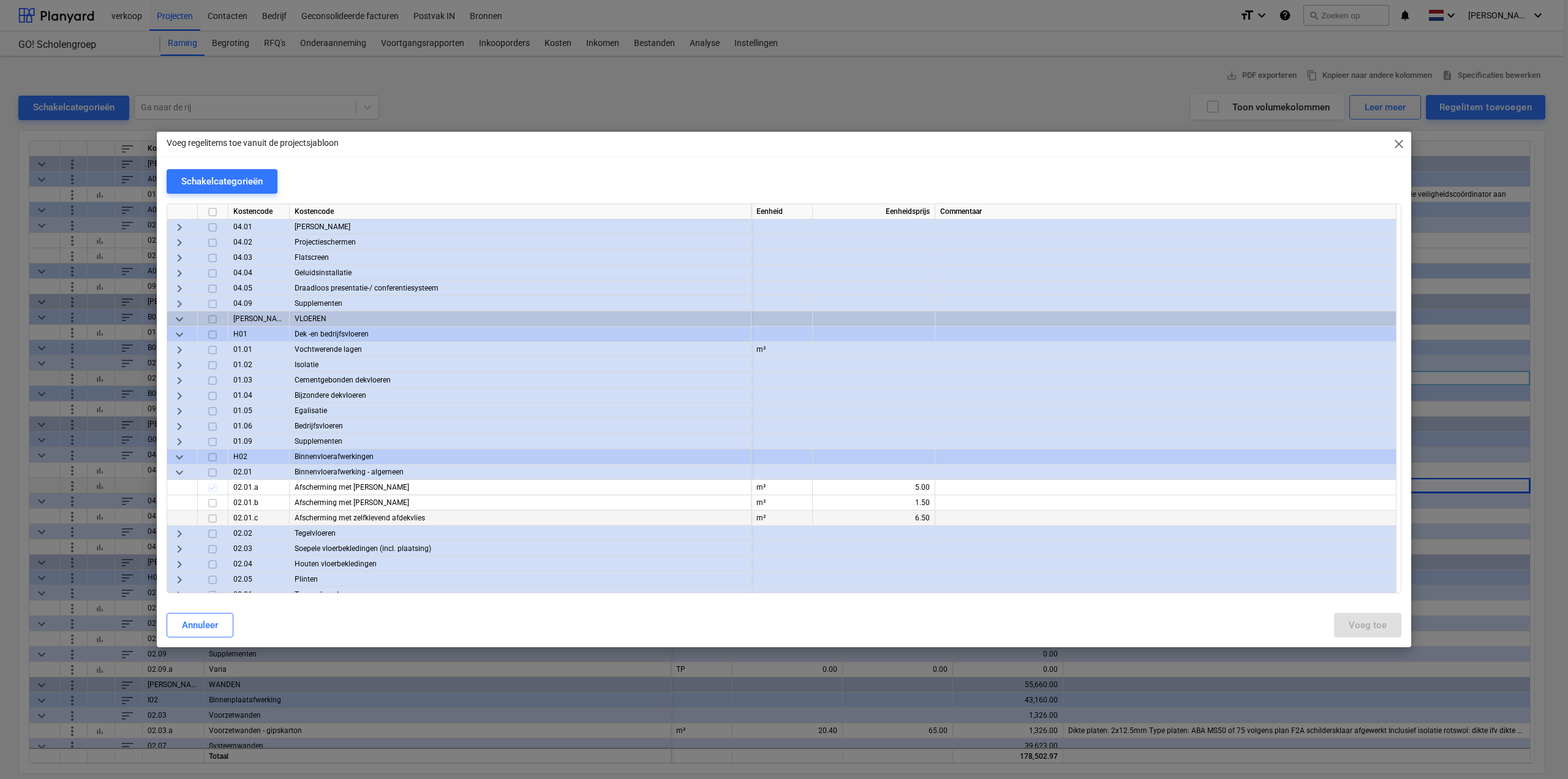
click at [214, 517] on input "checkbox" at bounding box center [212, 518] width 15 height 15
click at [1361, 627] on div "Voeg toe" at bounding box center [1367, 625] width 38 height 16
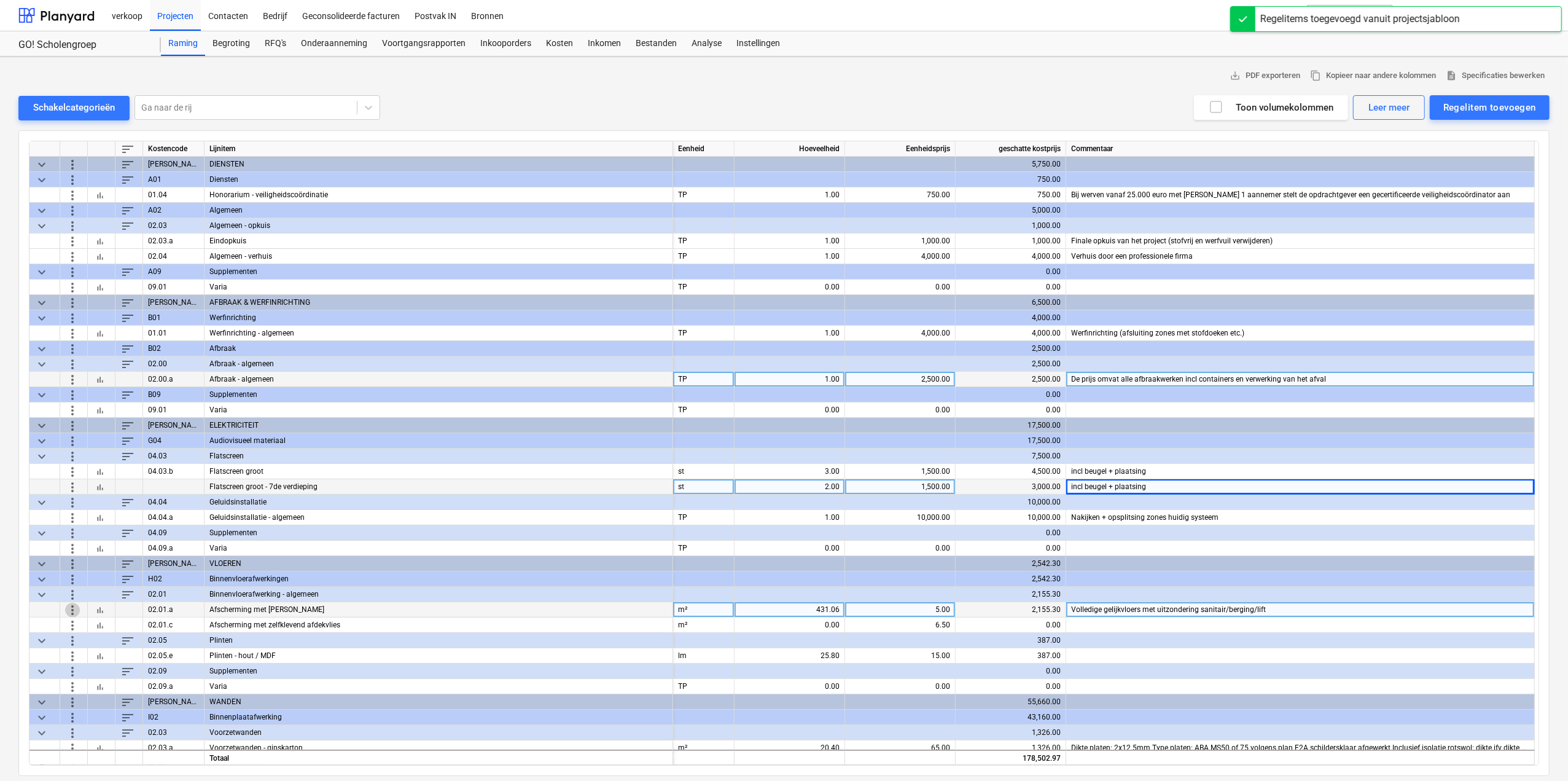
click at [73, 609] on span "more_vert" at bounding box center [72, 609] width 15 height 15
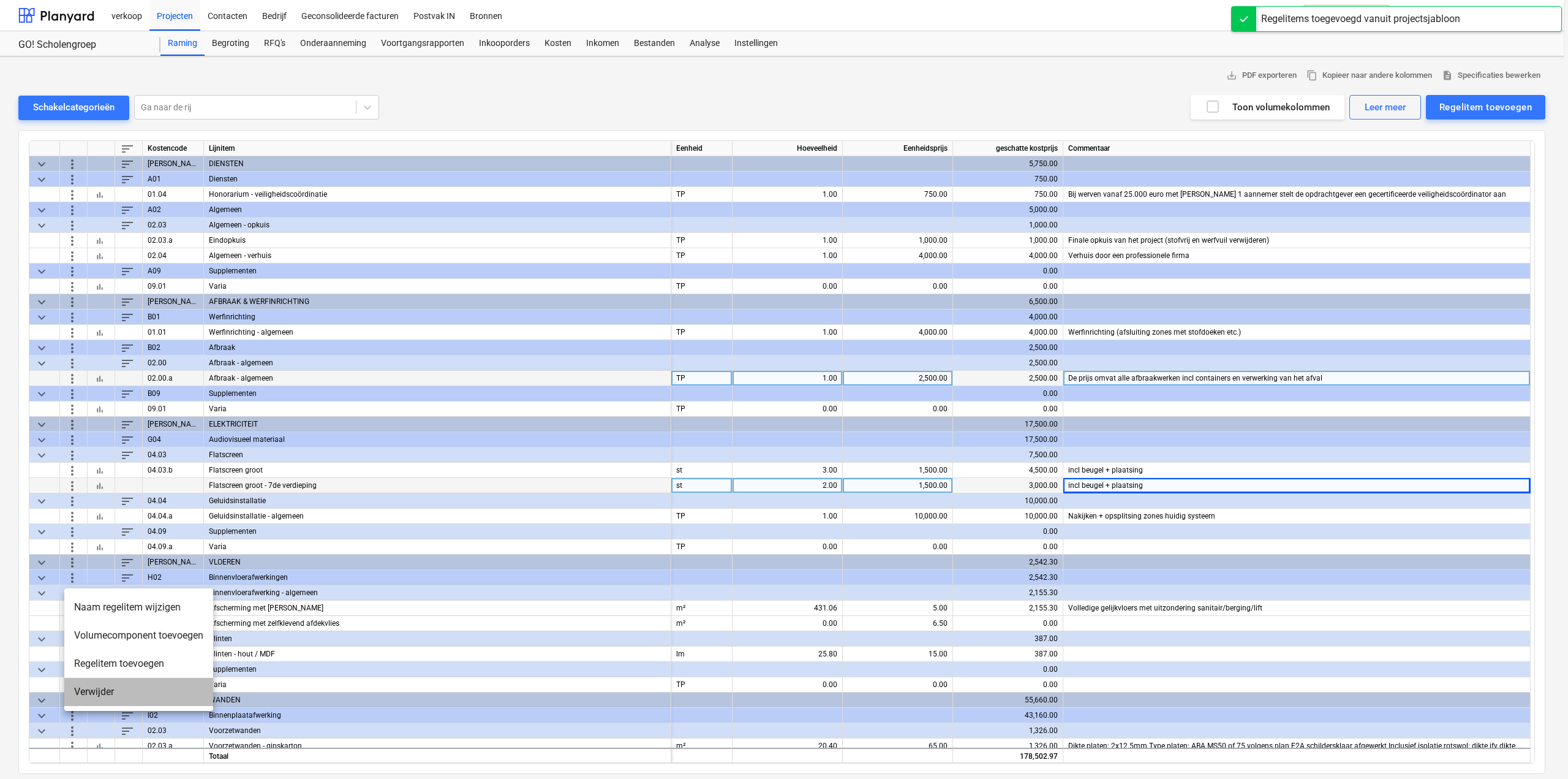
click at [104, 691] on li "Verwijder" at bounding box center [138, 692] width 149 height 28
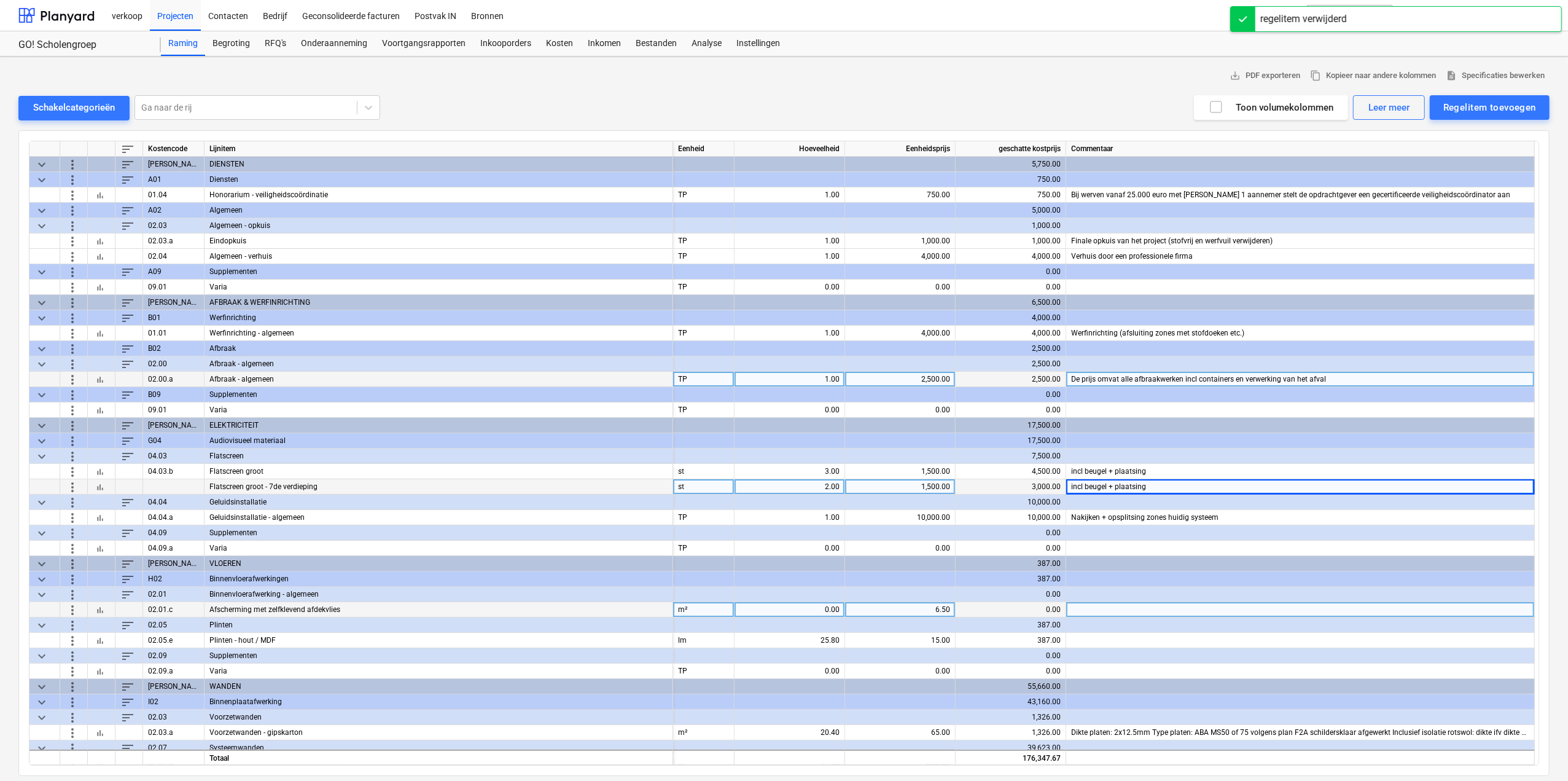
click at [818, 604] on div "0.00" at bounding box center [790, 609] width 100 height 15
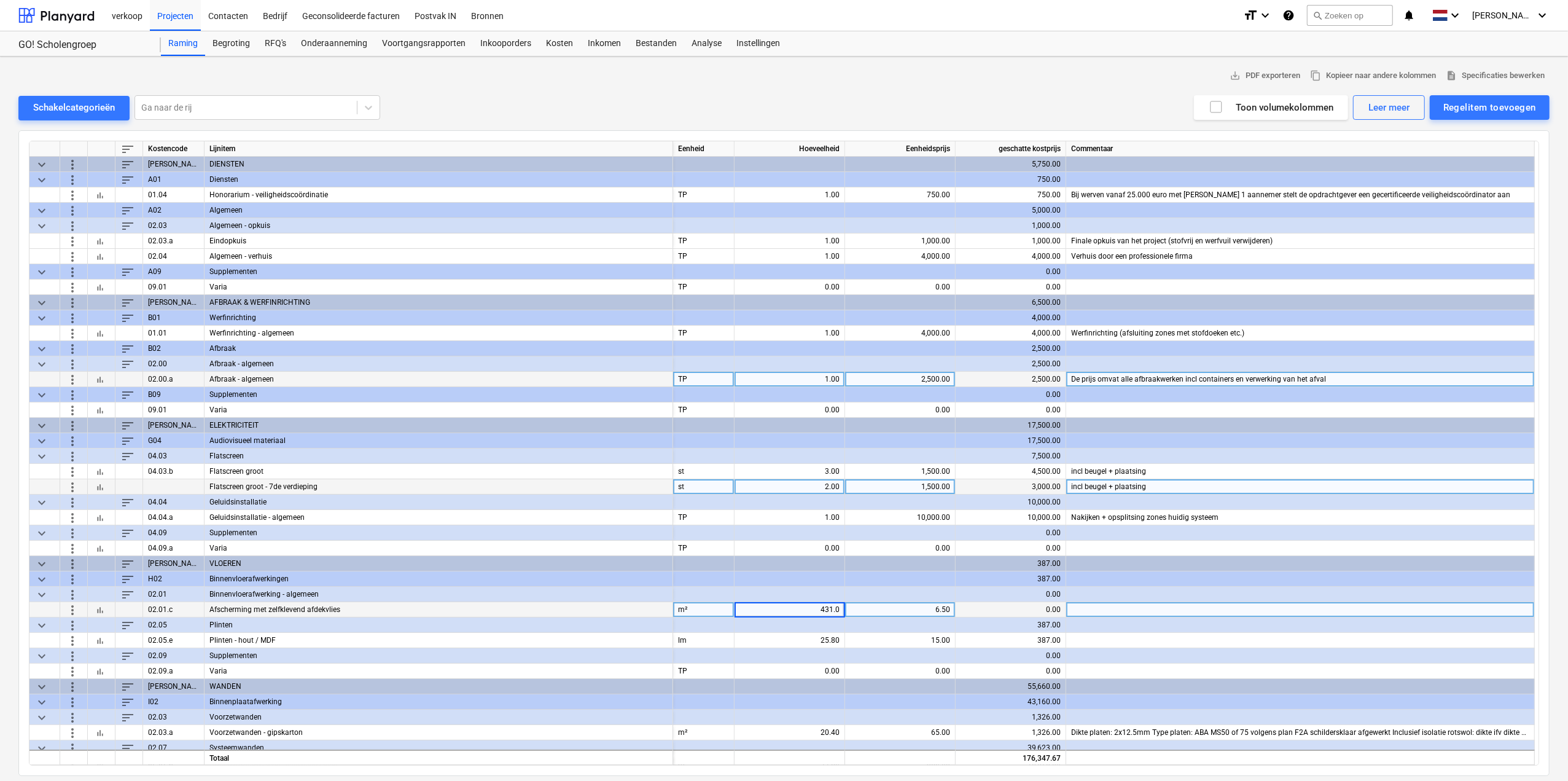
type input "431.06"
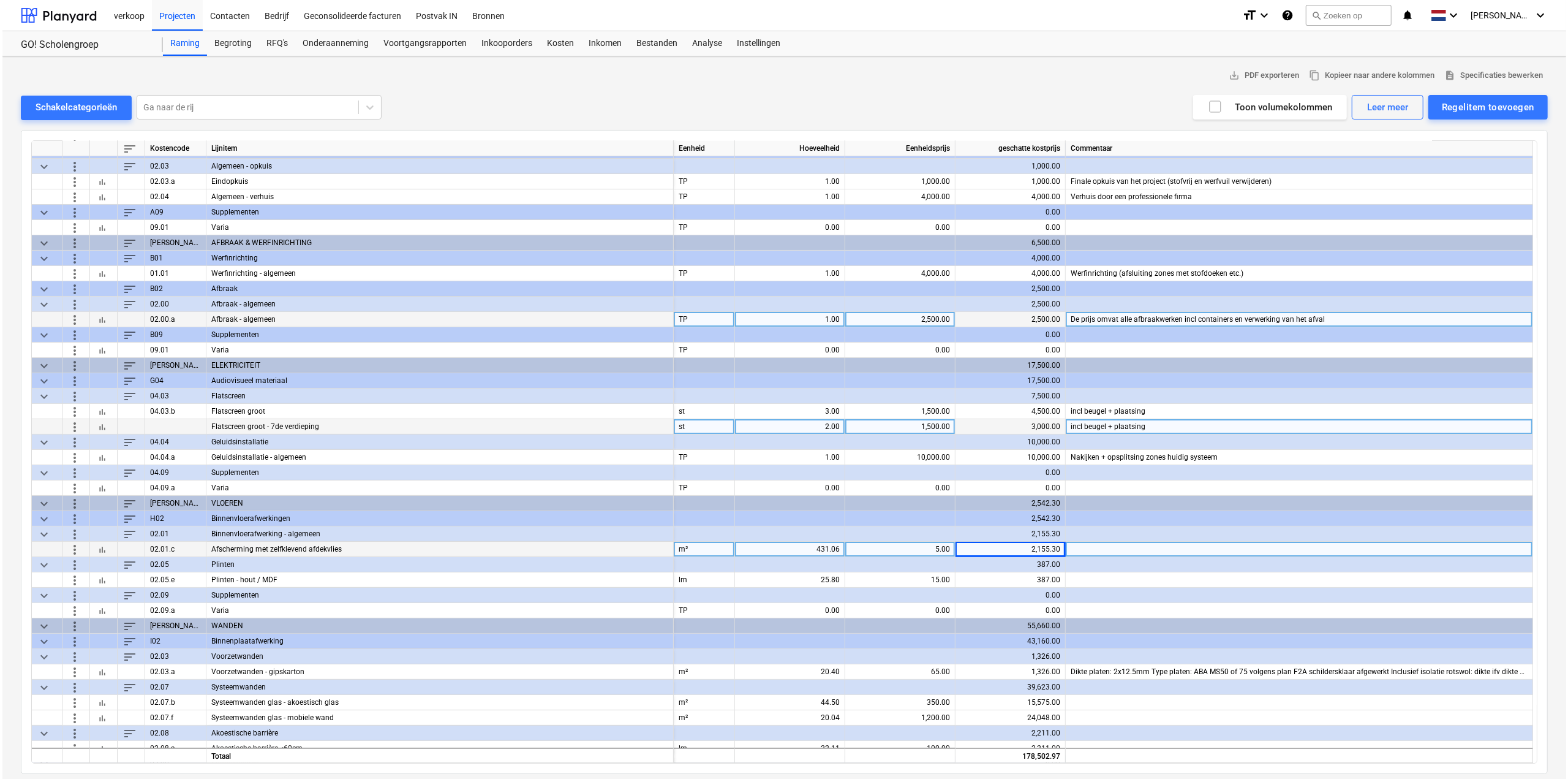
scroll to position [62, 0]
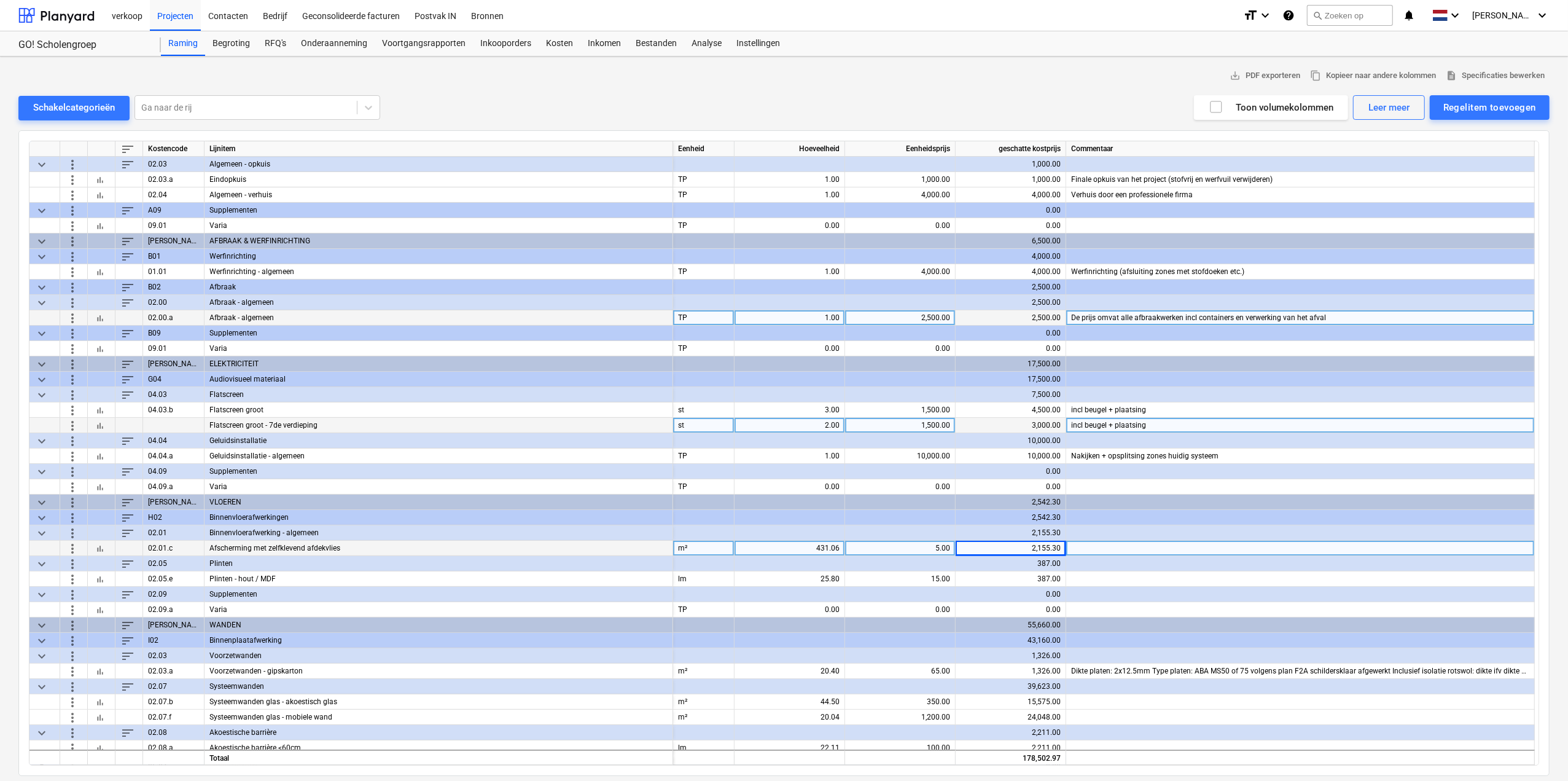
click at [1480, 92] on div at bounding box center [783, 90] width 1531 height 10
click at [1481, 102] on div "Regelitem toevoegen" at bounding box center [1489, 108] width 93 height 16
click at [1493, 152] on div "Aangepast toevoegen" at bounding box center [1483, 159] width 131 height 21
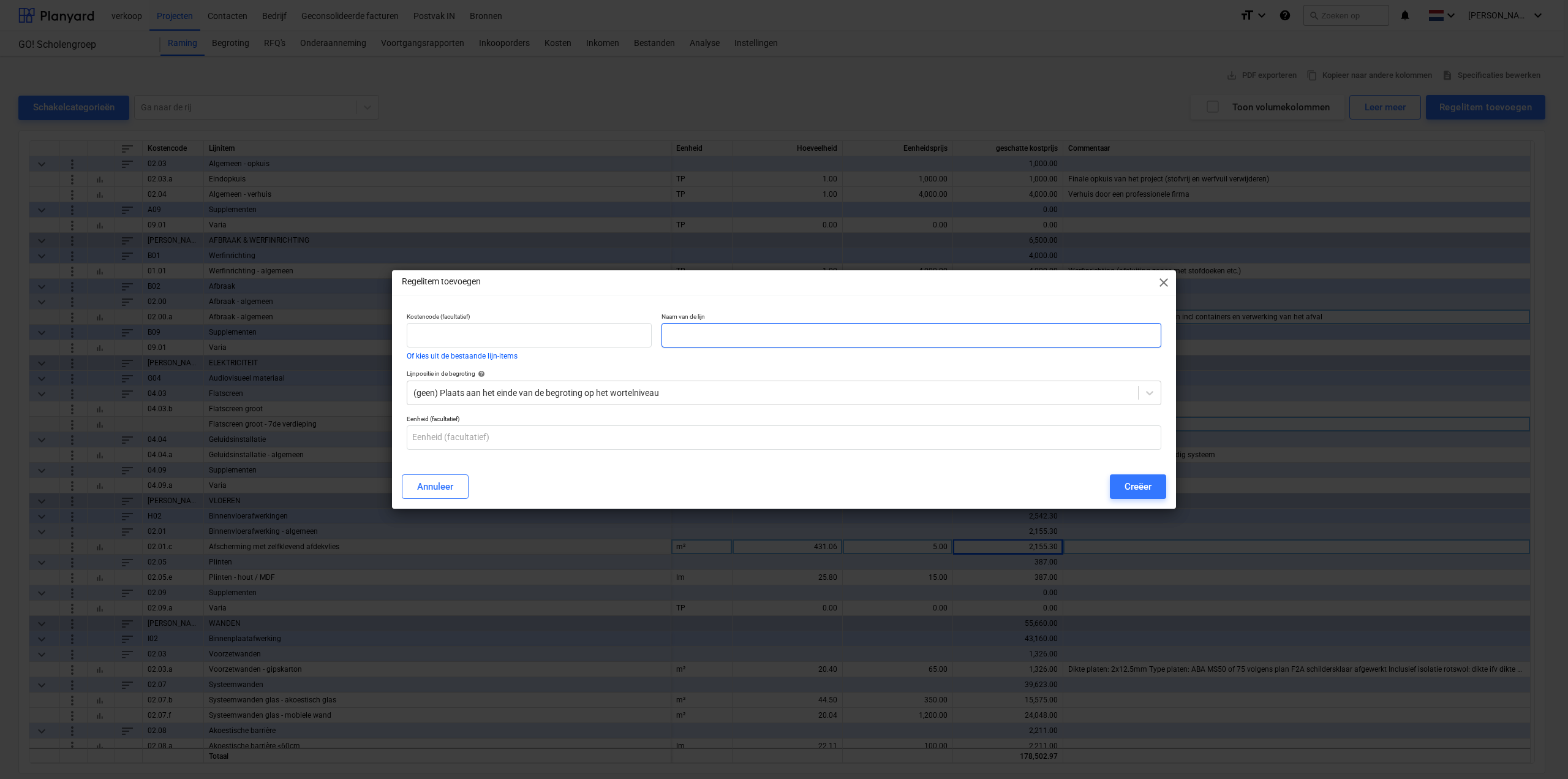
click at [728, 330] on input "text" at bounding box center [911, 335] width 500 height 24
type input "Plinten - hout / MDF - 7de verdieping"
click at [497, 441] on input "text" at bounding box center [784, 437] width 754 height 24
type input "lm"
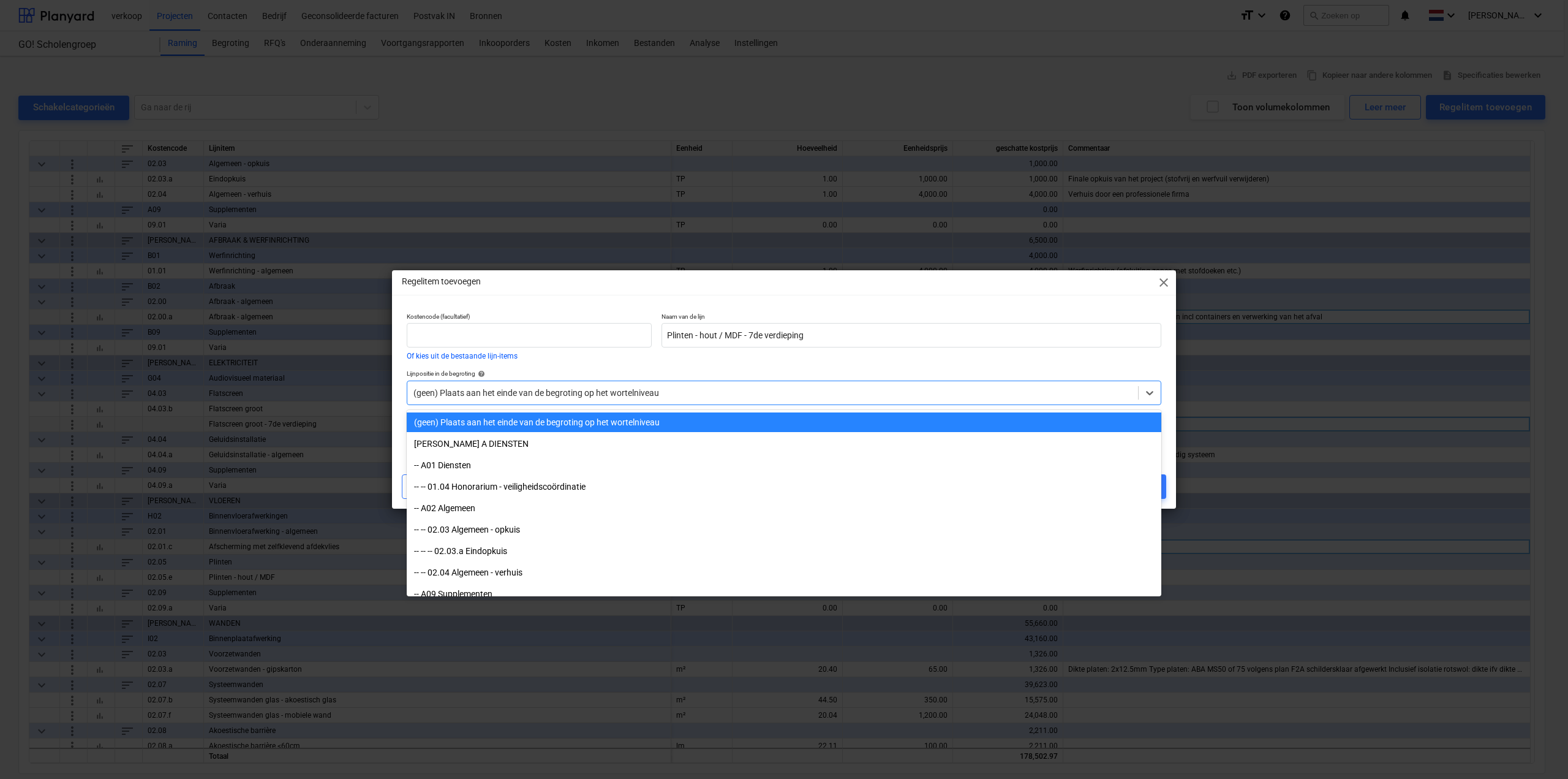
click at [713, 390] on div at bounding box center [773, 393] width 719 height 13
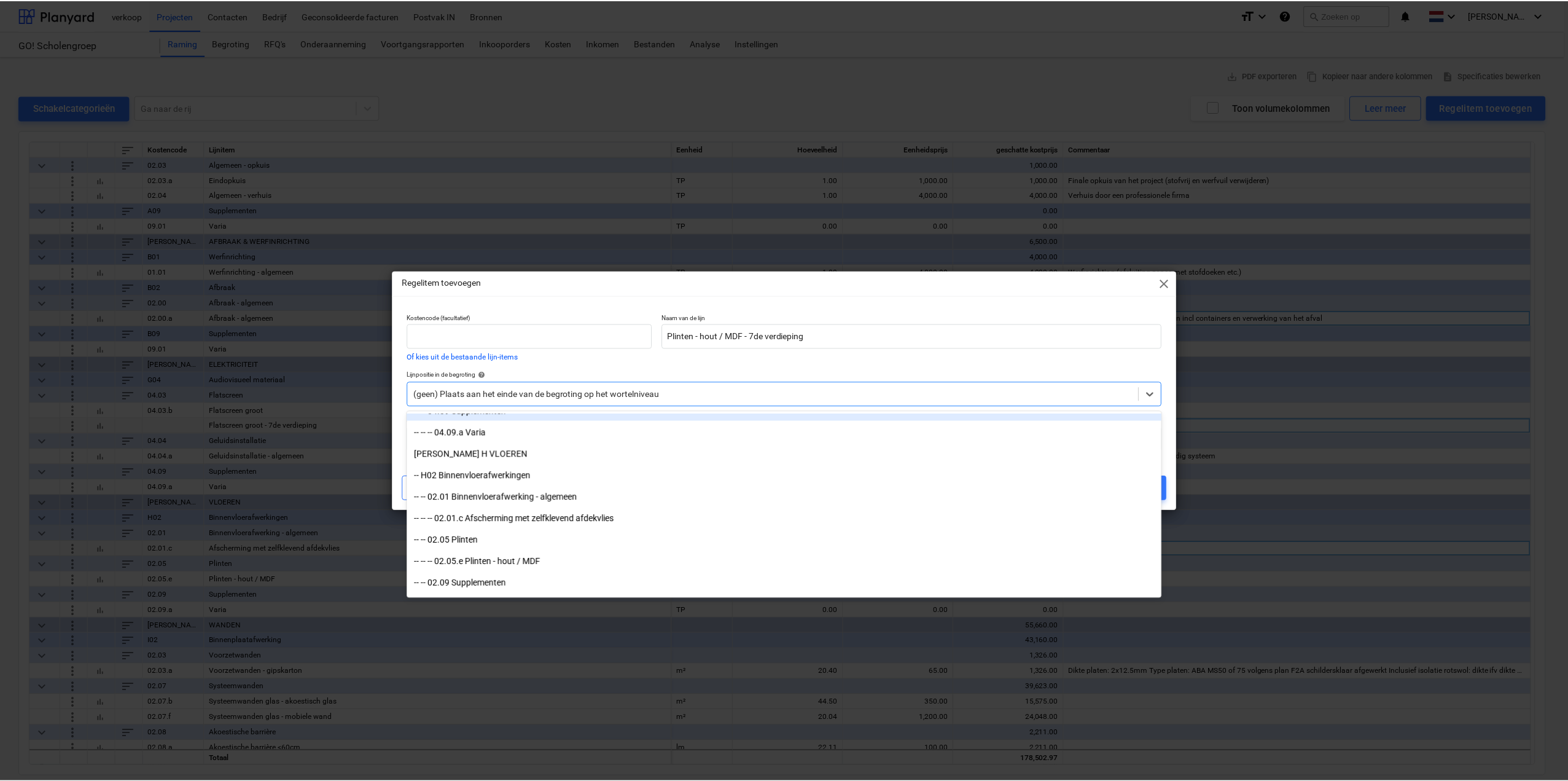
scroll to position [553, 0]
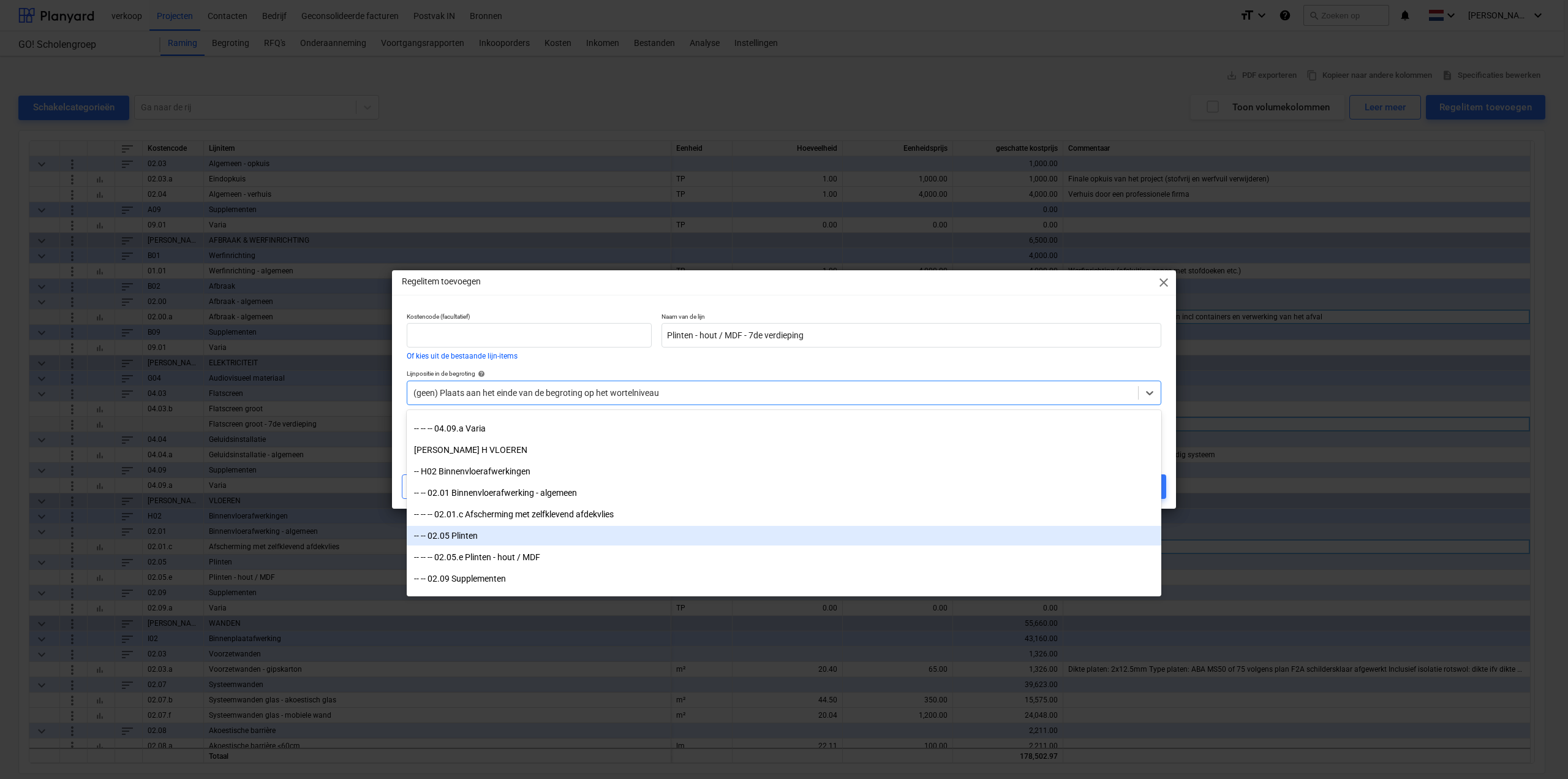
click at [572, 540] on div "-- -- 02.05 Plinten" at bounding box center [784, 535] width 754 height 20
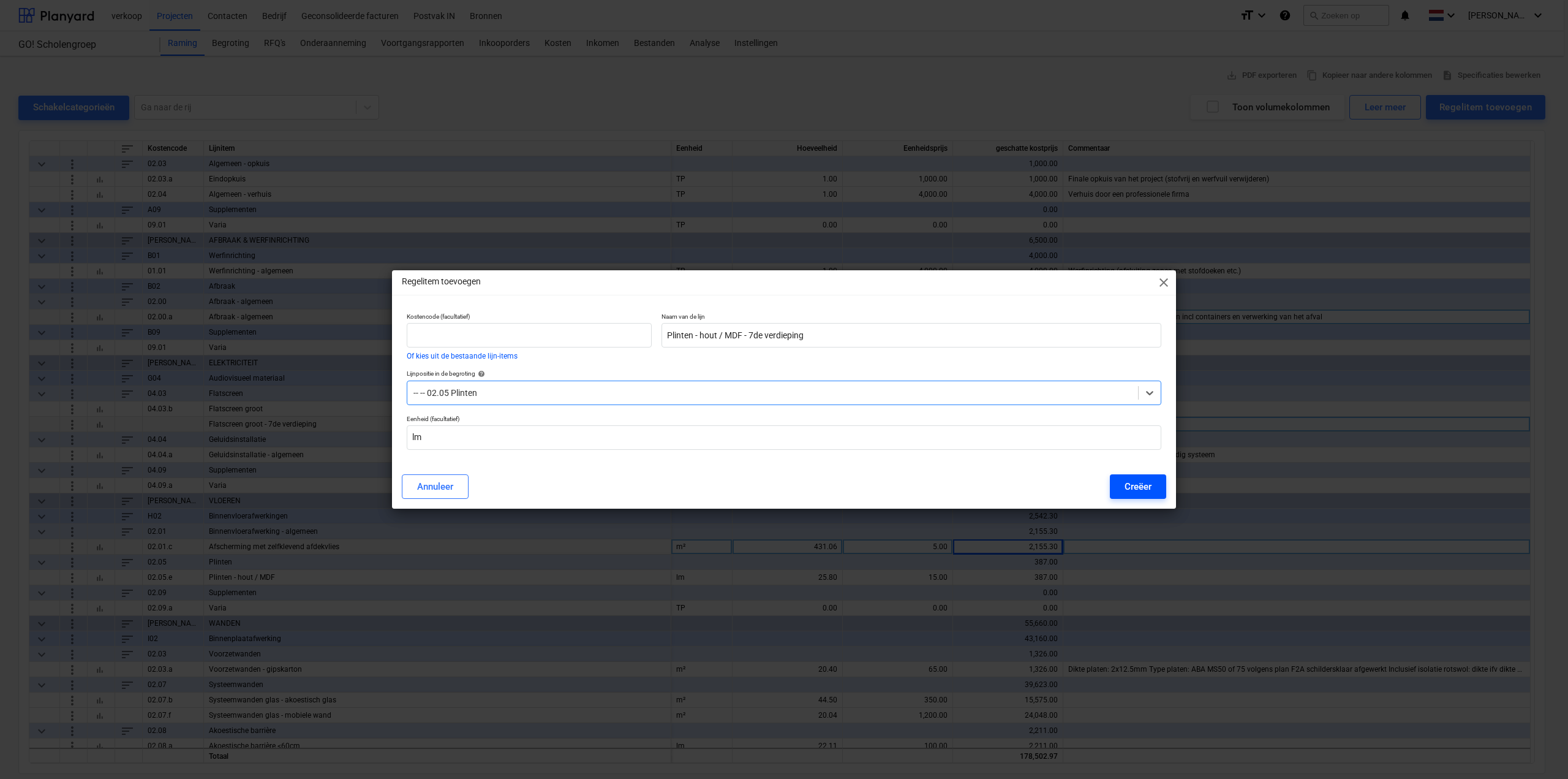
click at [1138, 482] on div "Creëer" at bounding box center [1138, 487] width 27 height 16
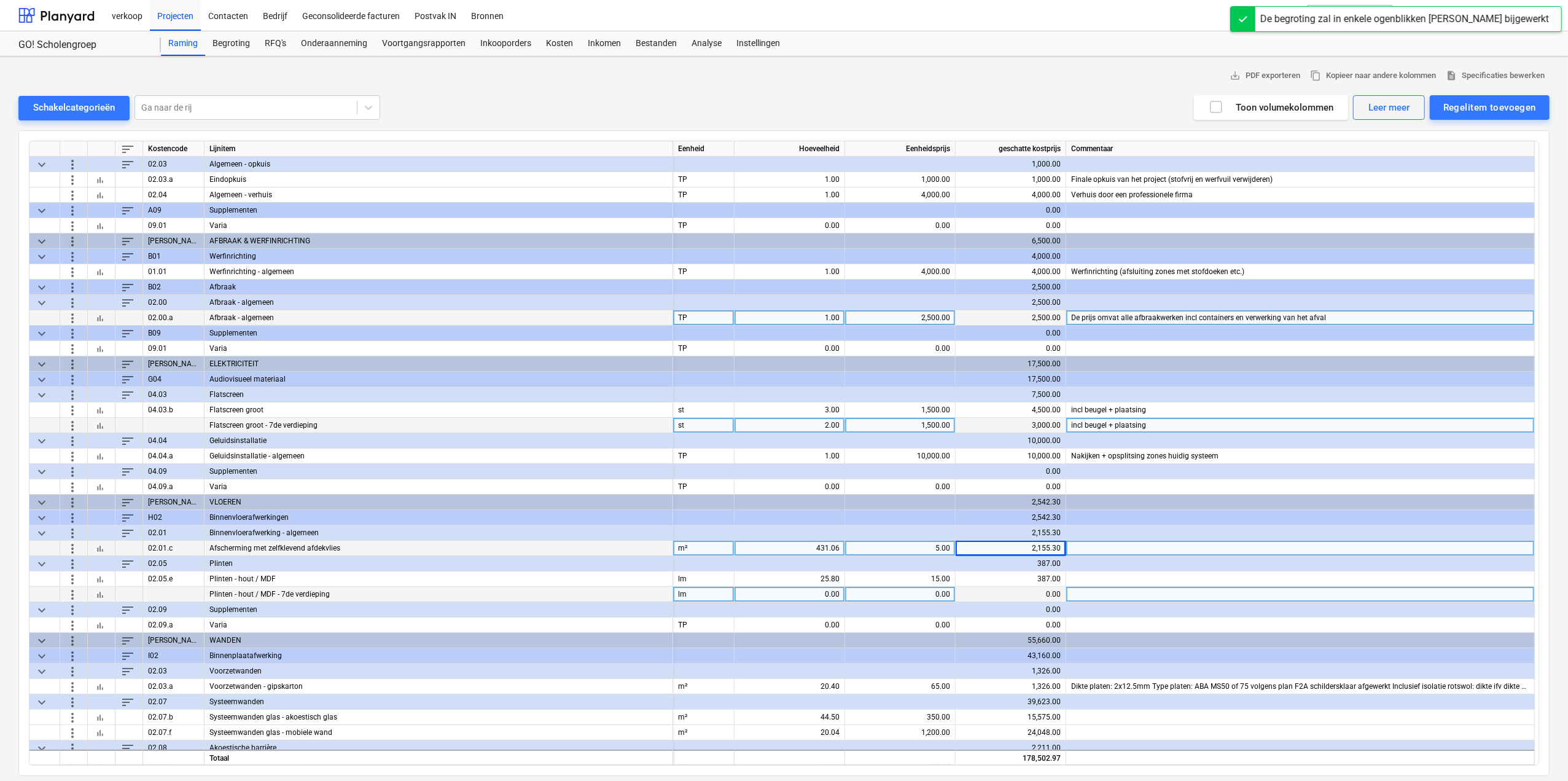
click at [819, 595] on div "0.00" at bounding box center [790, 594] width 100 height 15
type input "10.4"
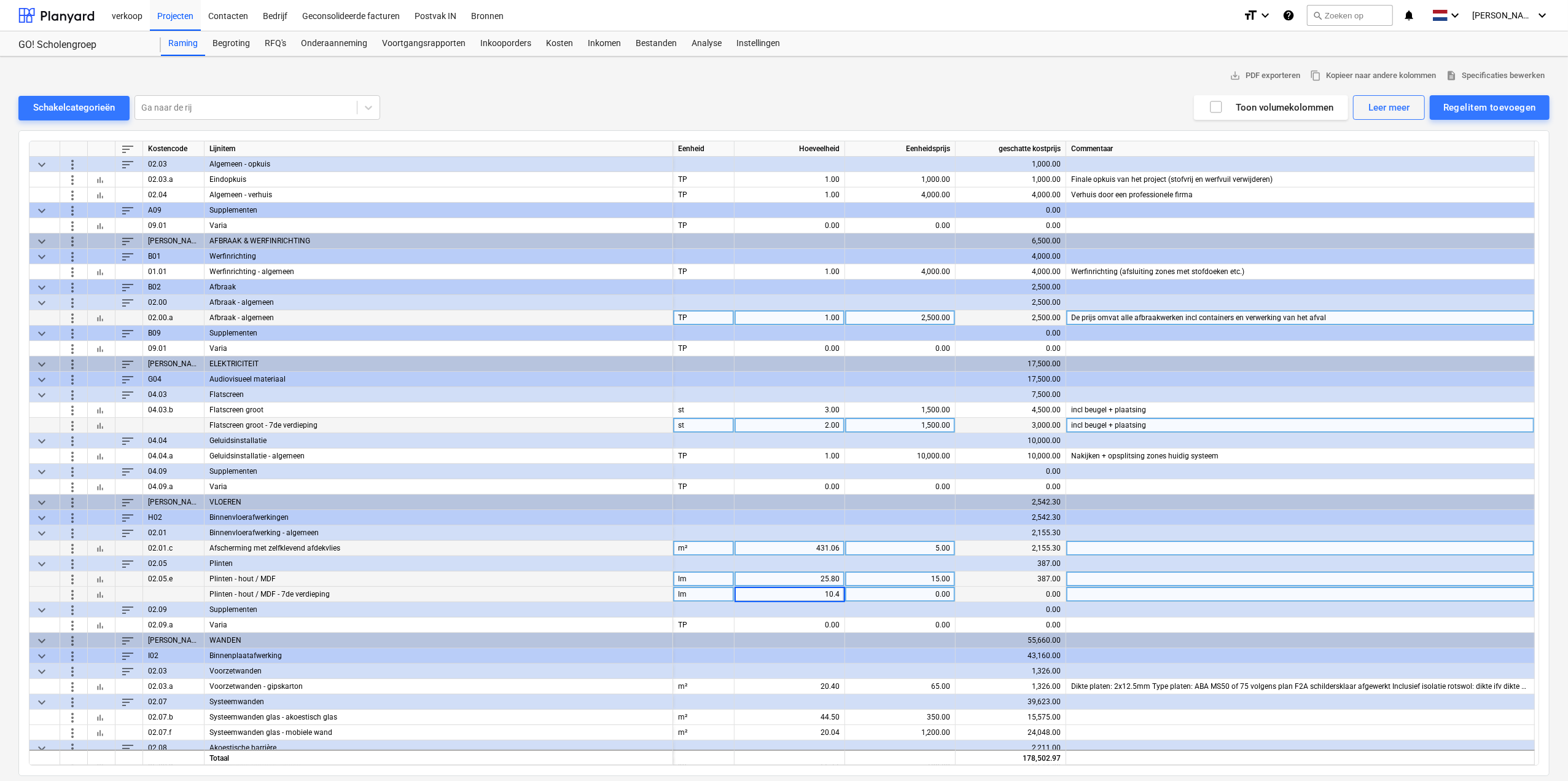
click at [825, 578] on div "25.80" at bounding box center [790, 578] width 100 height 15
type input "9.54"
click at [913, 575] on div "15.00" at bounding box center [900, 578] width 100 height 15
click at [921, 595] on div "0.00" at bounding box center [900, 594] width 100 height 15
type input "15"
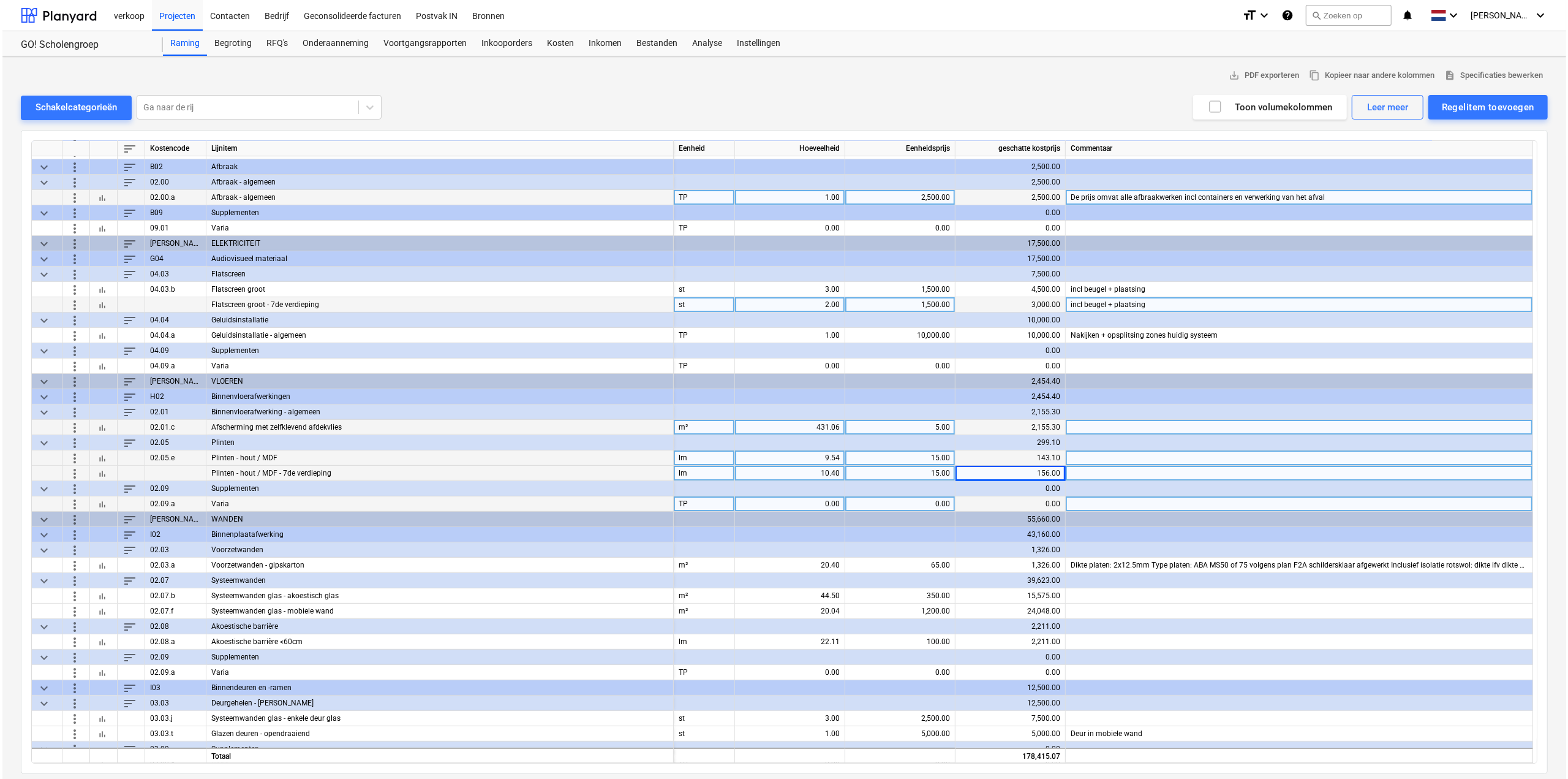
scroll to position [184, 0]
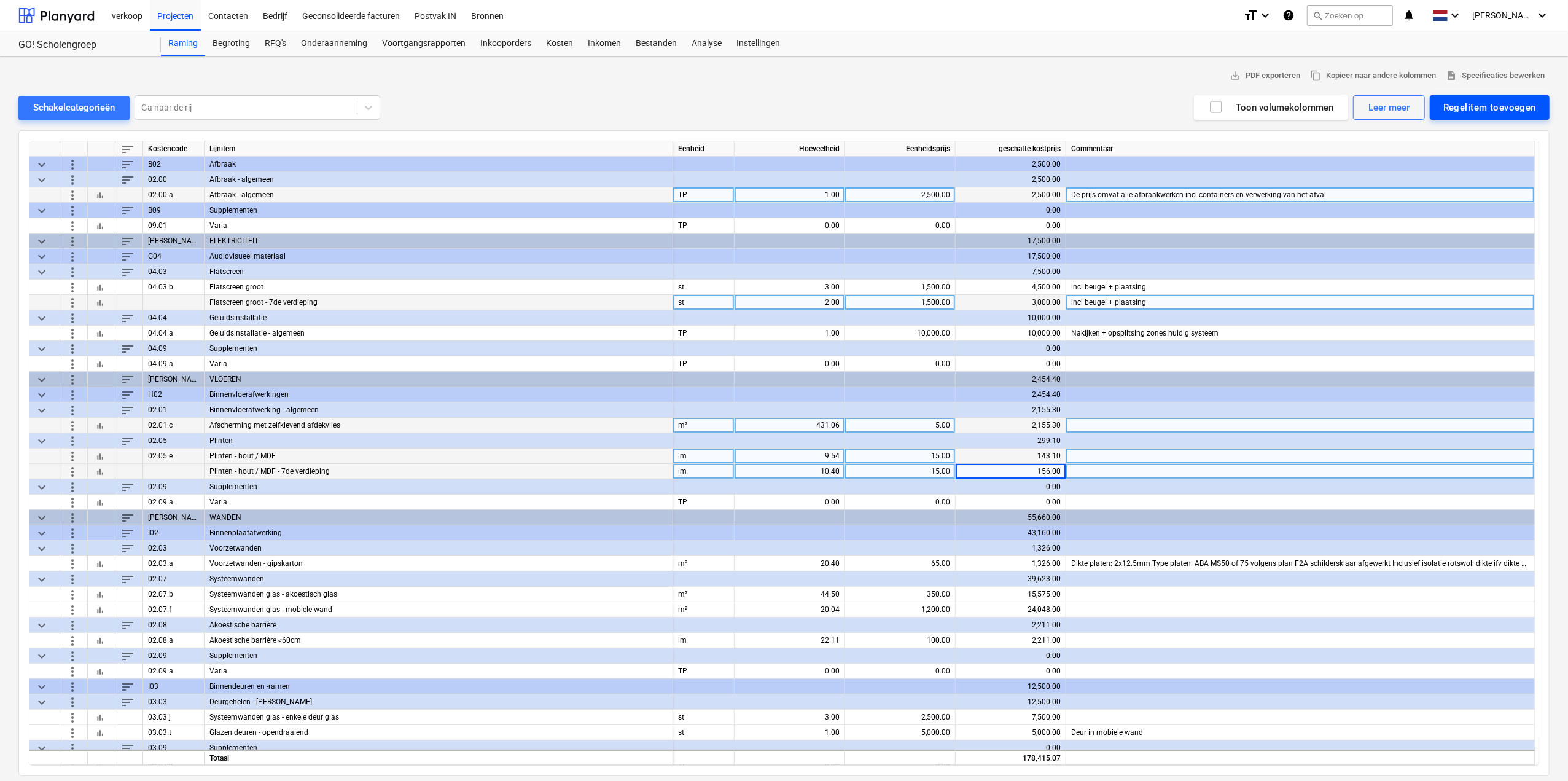
click at [1493, 111] on div "Regelitem toevoegen" at bounding box center [1489, 108] width 93 height 16
click at [1456, 139] on div "Toevoegen vanuit sjabloon" at bounding box center [1483, 138] width 131 height 21
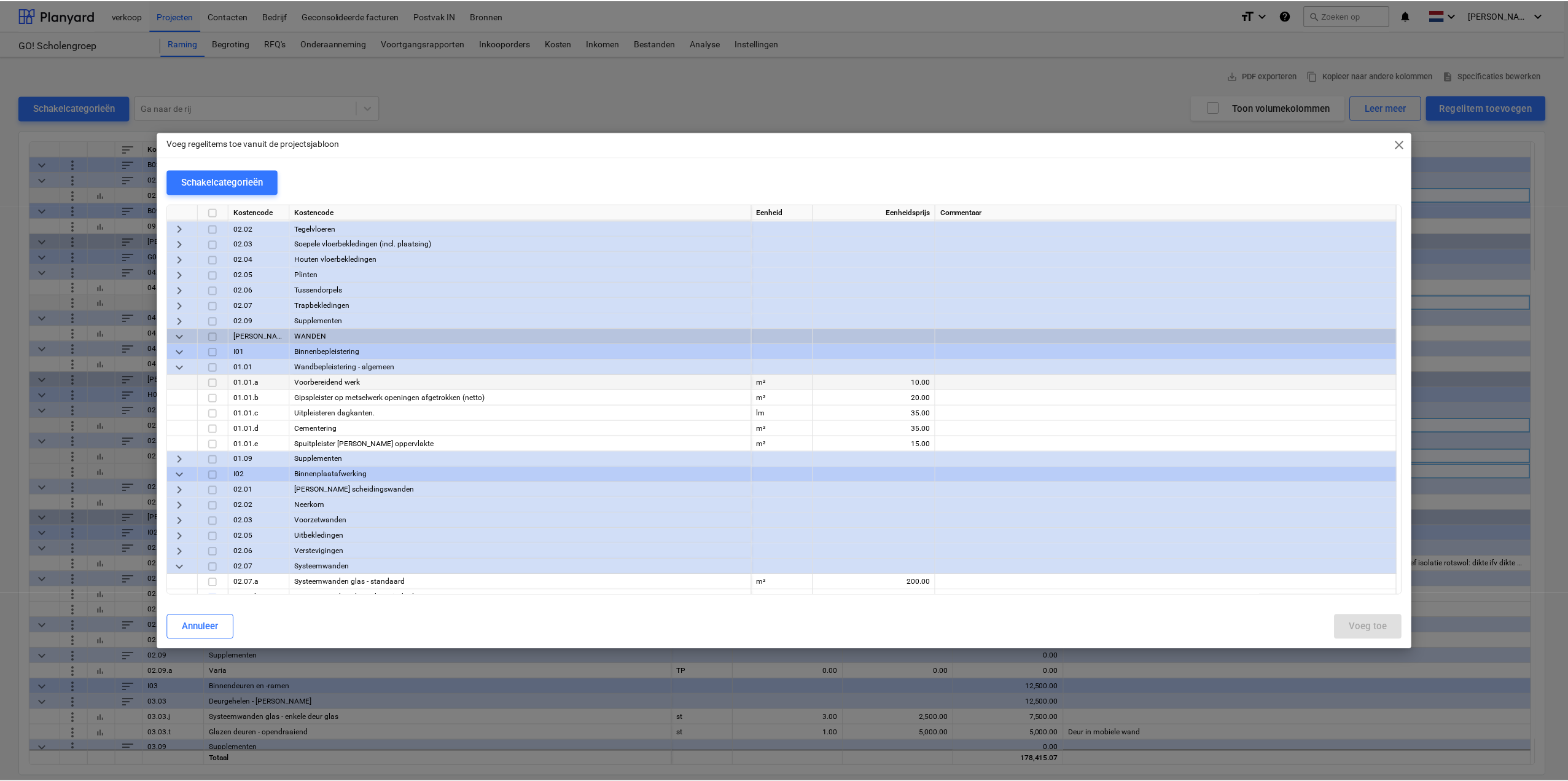
scroll to position [983, 0]
click at [178, 490] on span "keyboard_arrow_right" at bounding box center [180, 489] width 15 height 15
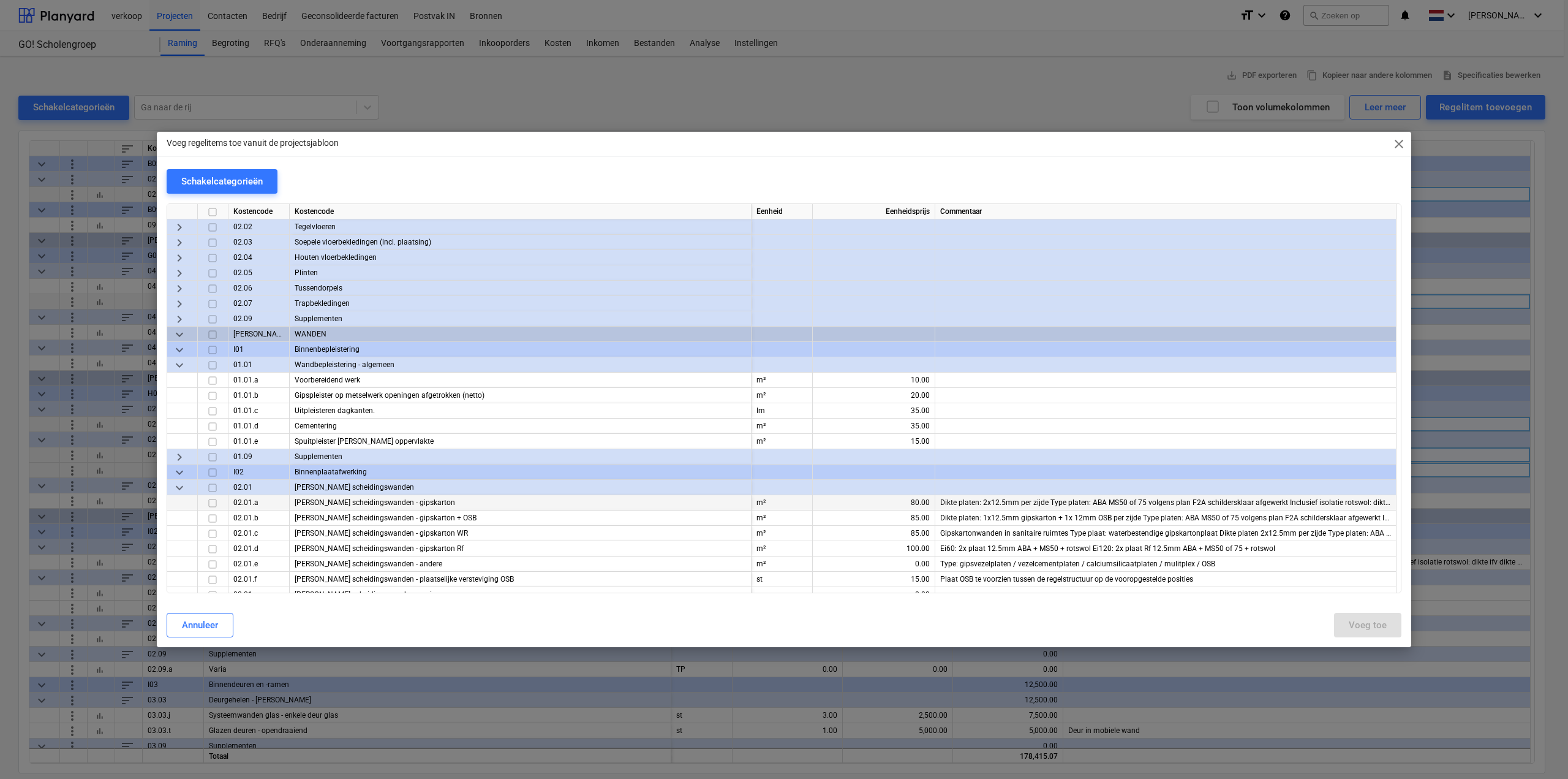
click at [216, 503] on input "checkbox" at bounding box center [212, 502] width 15 height 15
click at [1394, 630] on button "Voeg toe" at bounding box center [1367, 624] width 67 height 24
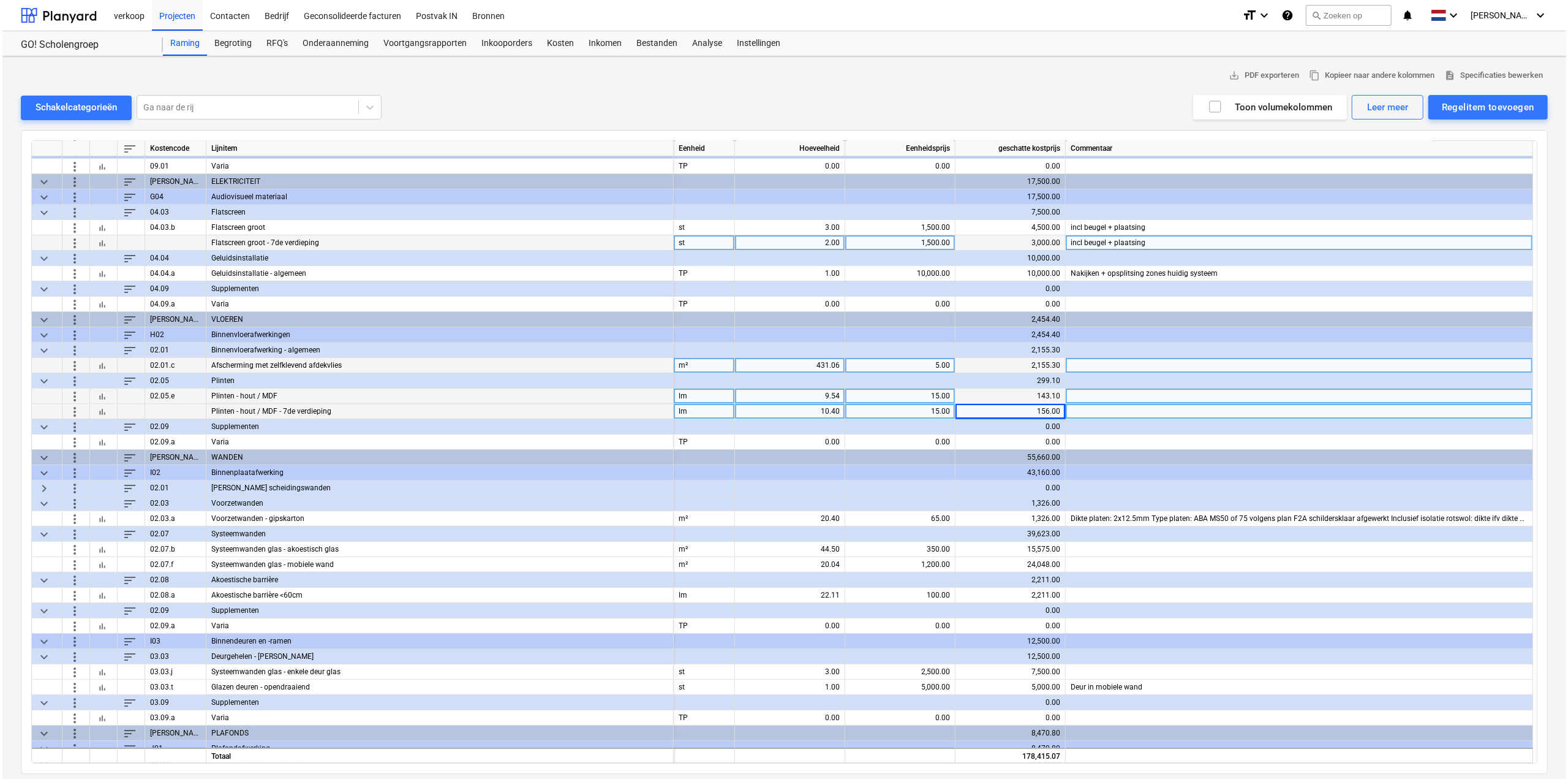
scroll to position [245, 0]
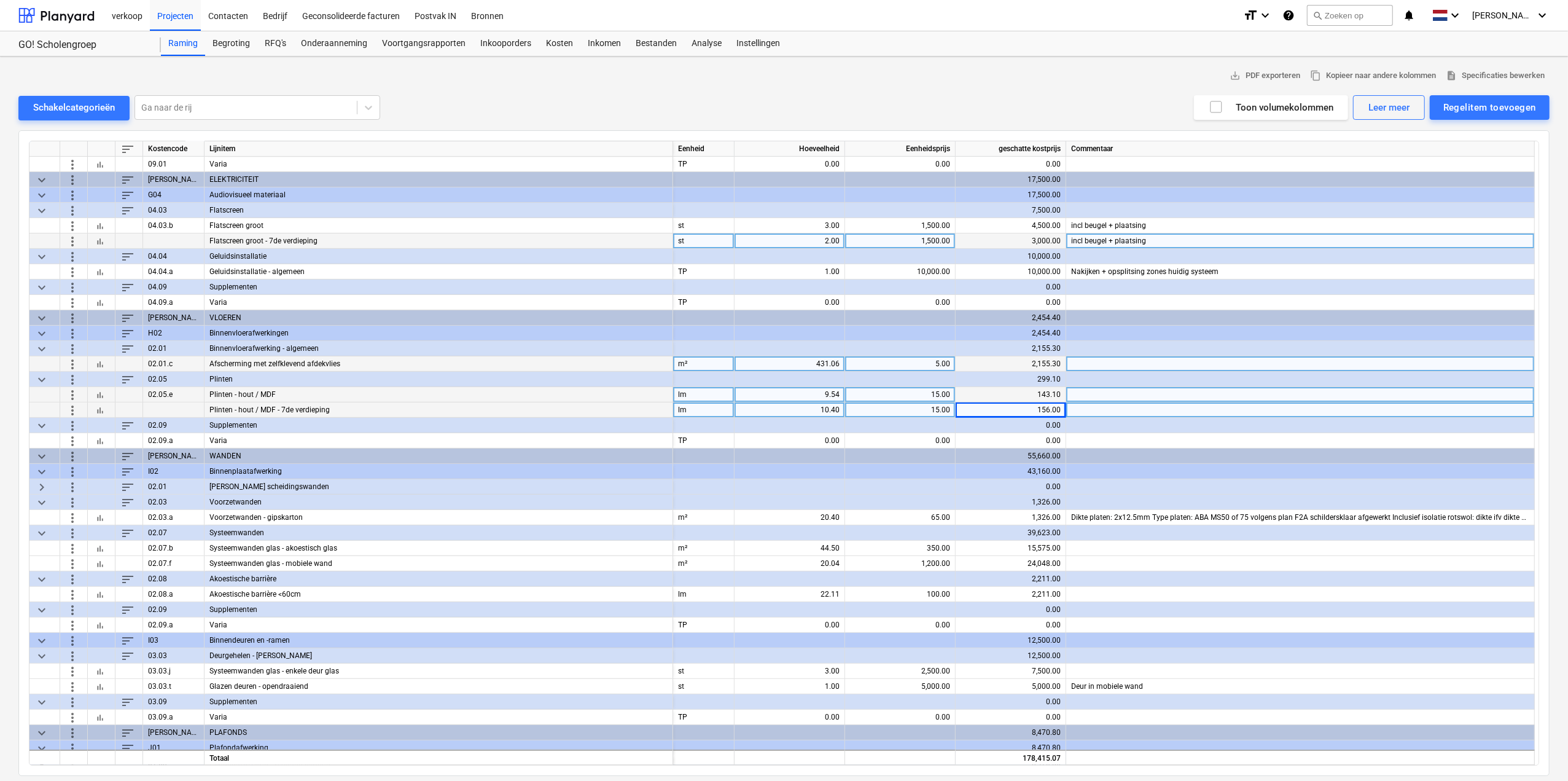
click at [37, 482] on span "keyboard_arrow_right" at bounding box center [41, 486] width 15 height 15
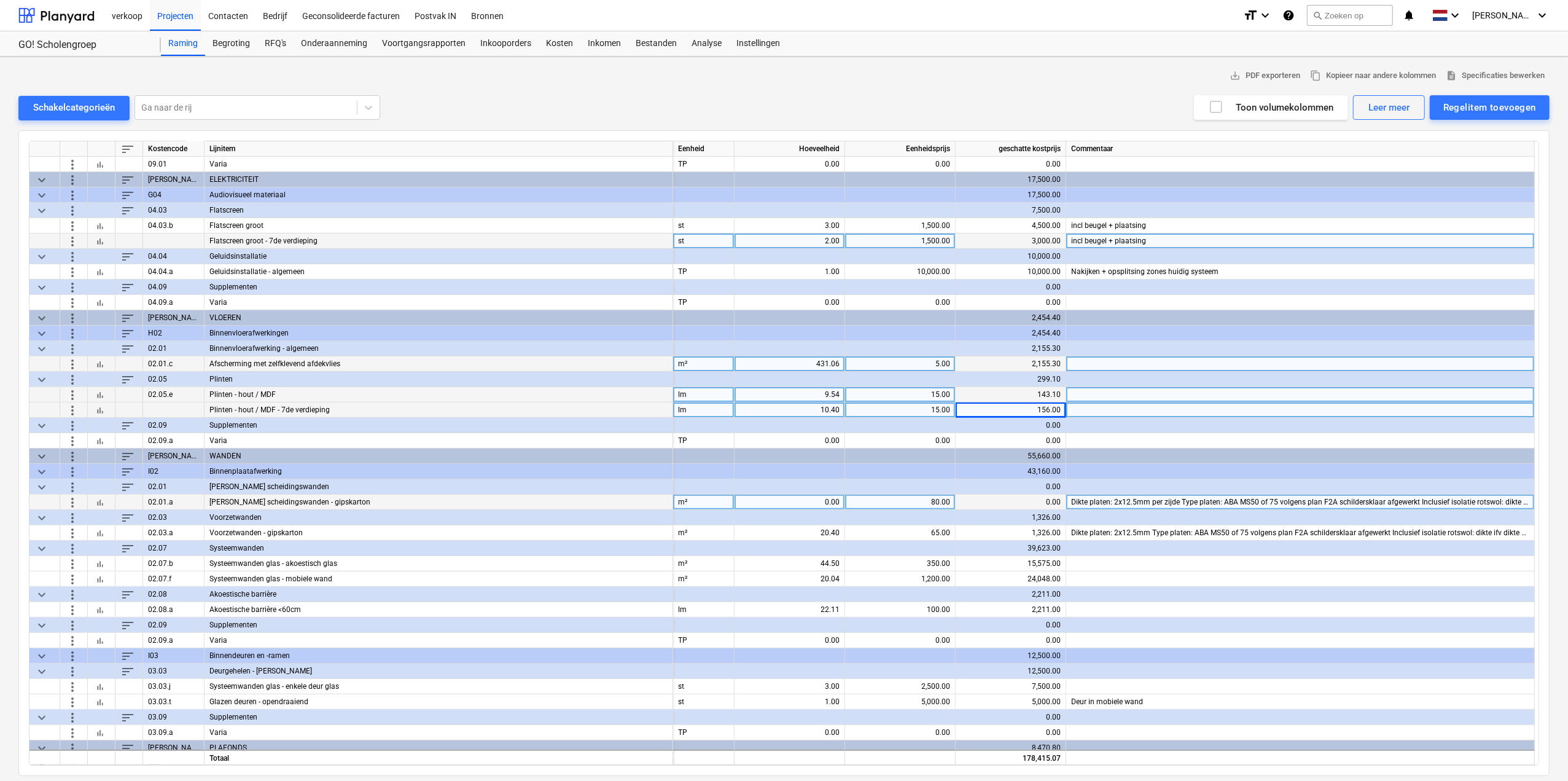
click at [807, 494] on div "0.00" at bounding box center [790, 501] width 100 height 15
type input "13.5"
click at [1466, 111] on div "Regelitem toevoegen" at bounding box center [1489, 108] width 93 height 16
click at [1464, 139] on div "Toevoegen vanuit sjabloon" at bounding box center [1483, 138] width 131 height 21
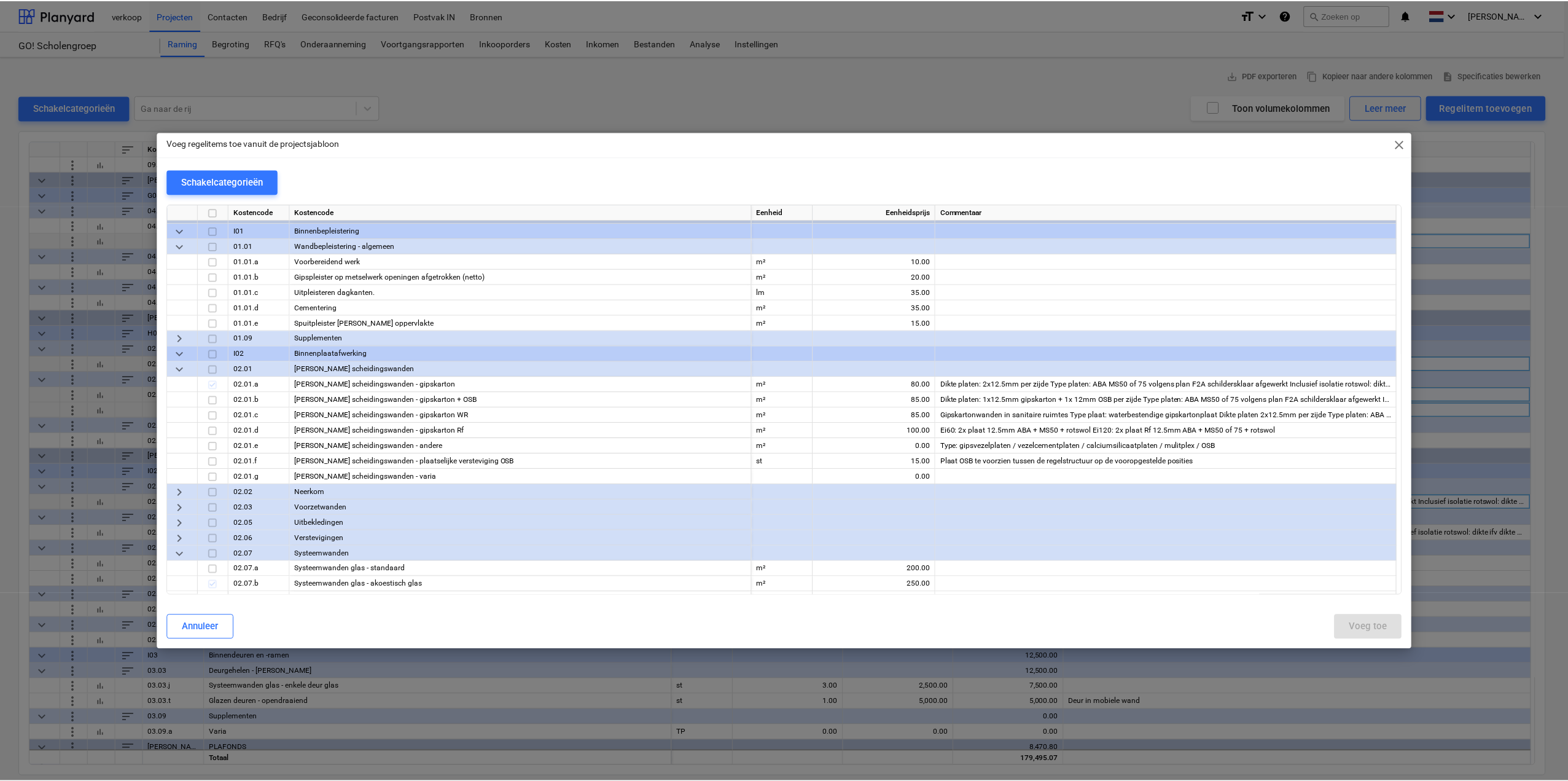
scroll to position [1106, 0]
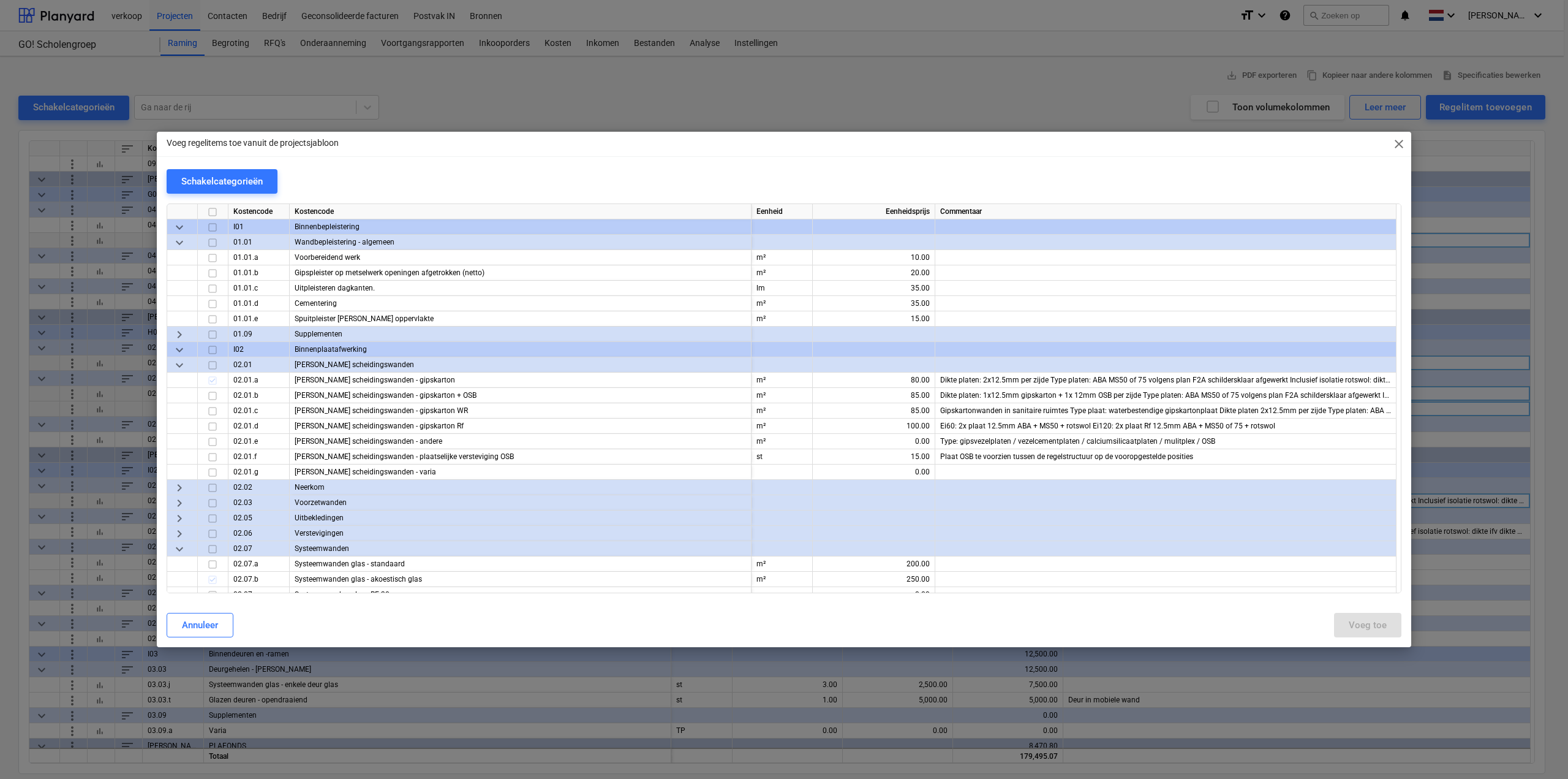
click at [184, 489] on span "keyboard_arrow_right" at bounding box center [179, 487] width 15 height 15
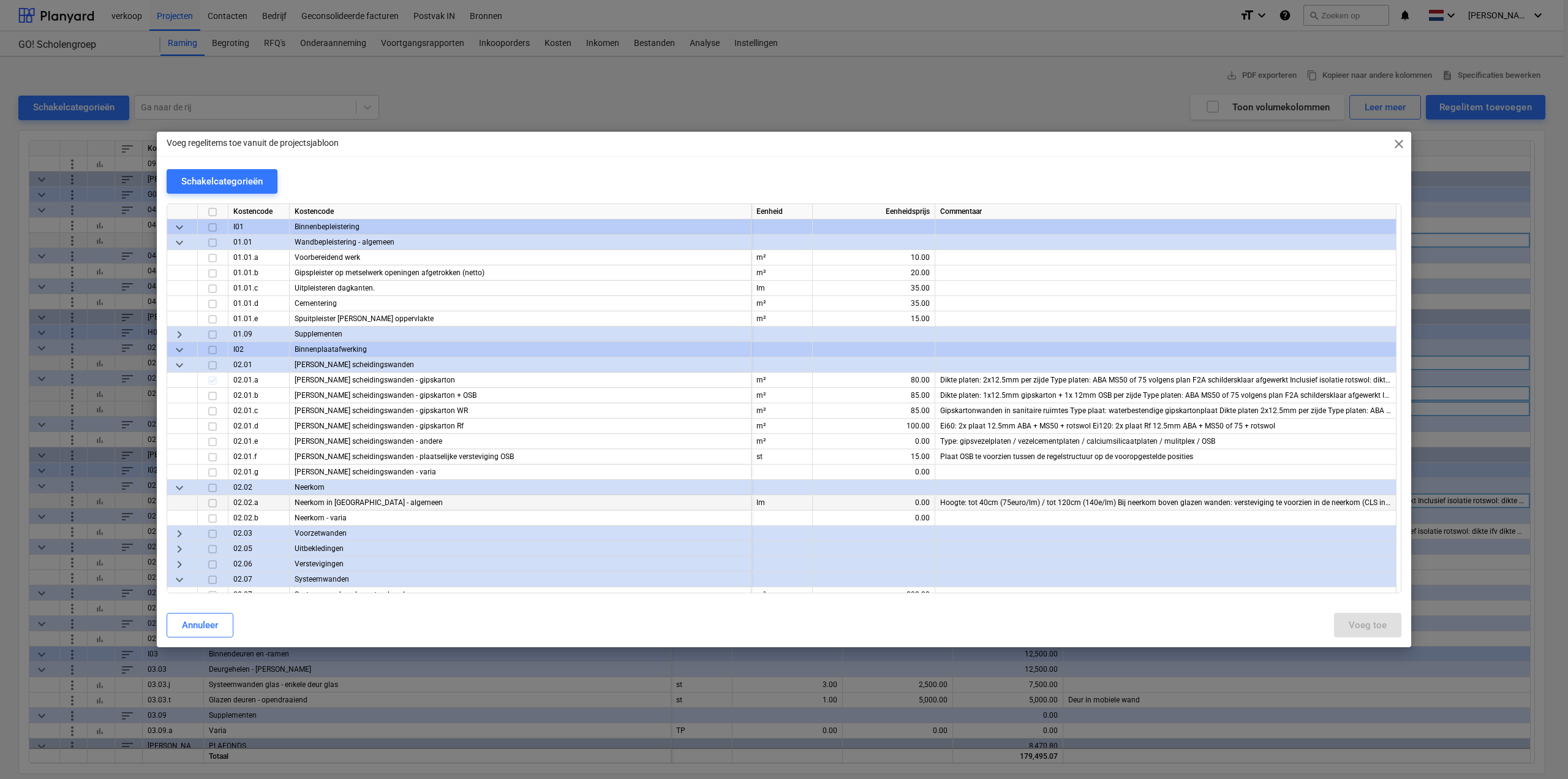
click at [212, 502] on input "checkbox" at bounding box center [212, 502] width 15 height 15
click at [1359, 620] on div "Voeg toe" at bounding box center [1367, 625] width 38 height 16
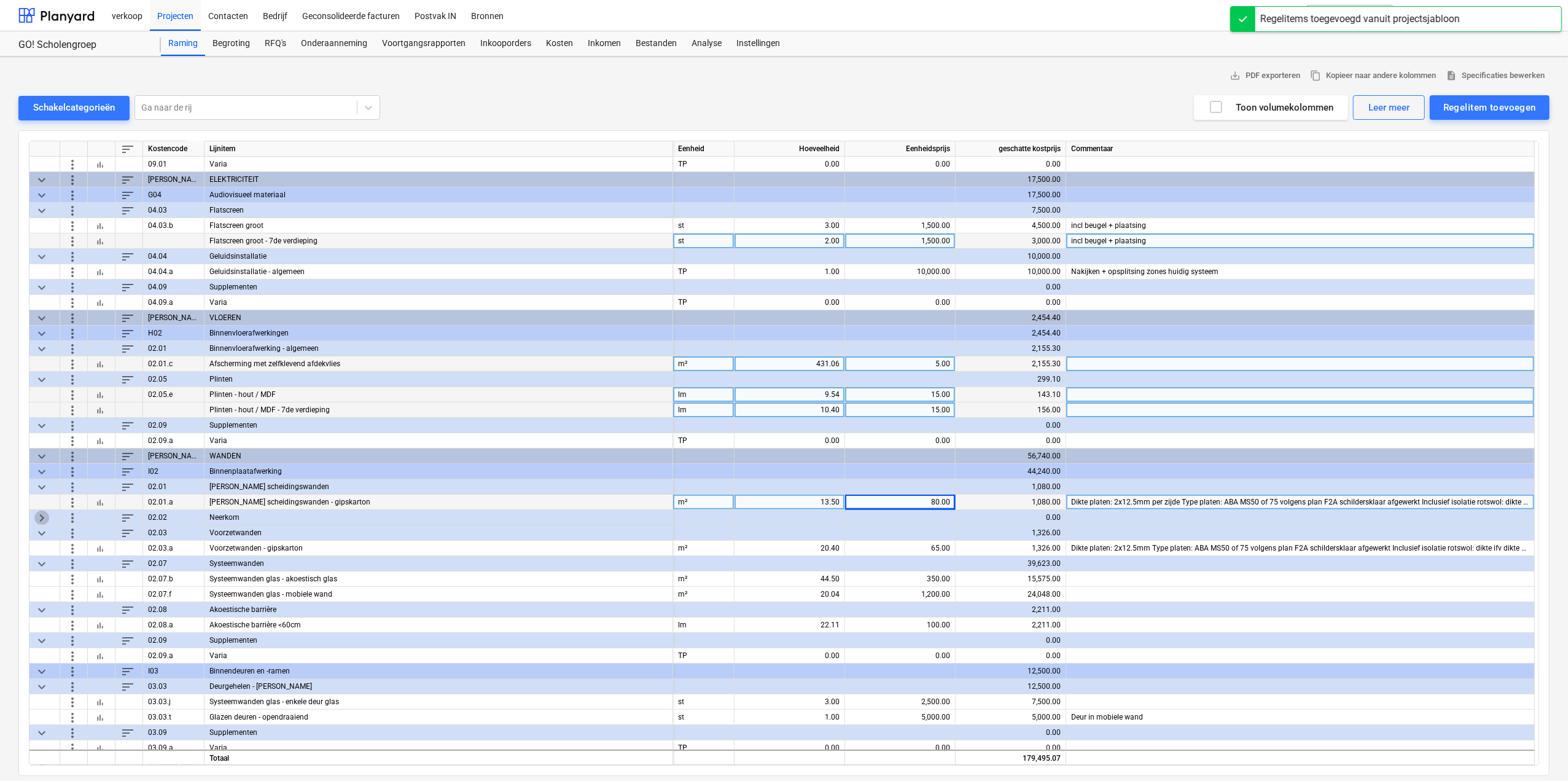
click at [43, 516] on span "keyboard_arrow_right" at bounding box center [41, 517] width 15 height 15
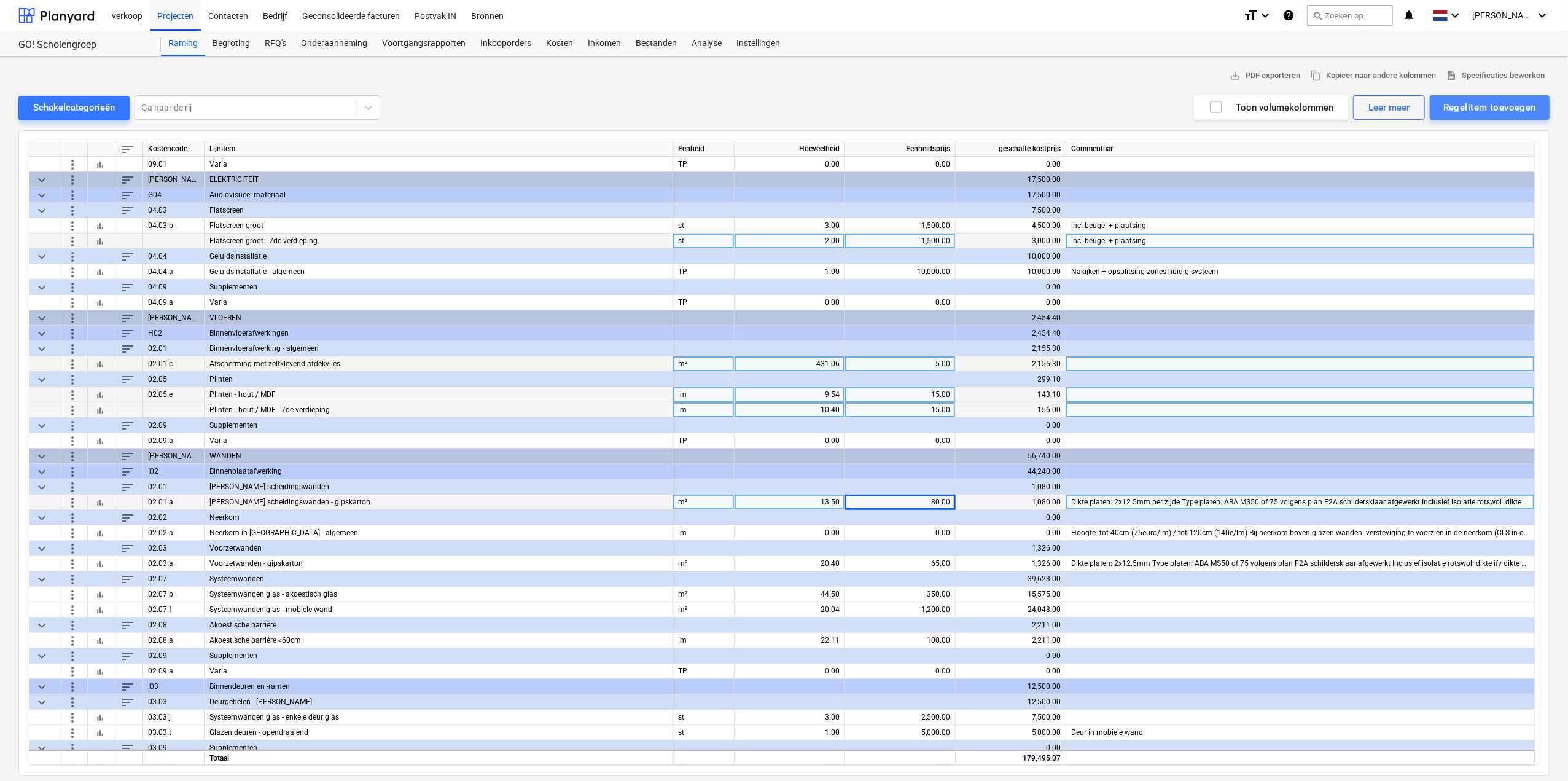
click at [1490, 102] on div "Regelitem toevoegen" at bounding box center [1489, 108] width 93 height 16
click at [1490, 165] on div "Aangepast toevoegen" at bounding box center [1483, 159] width 131 height 21
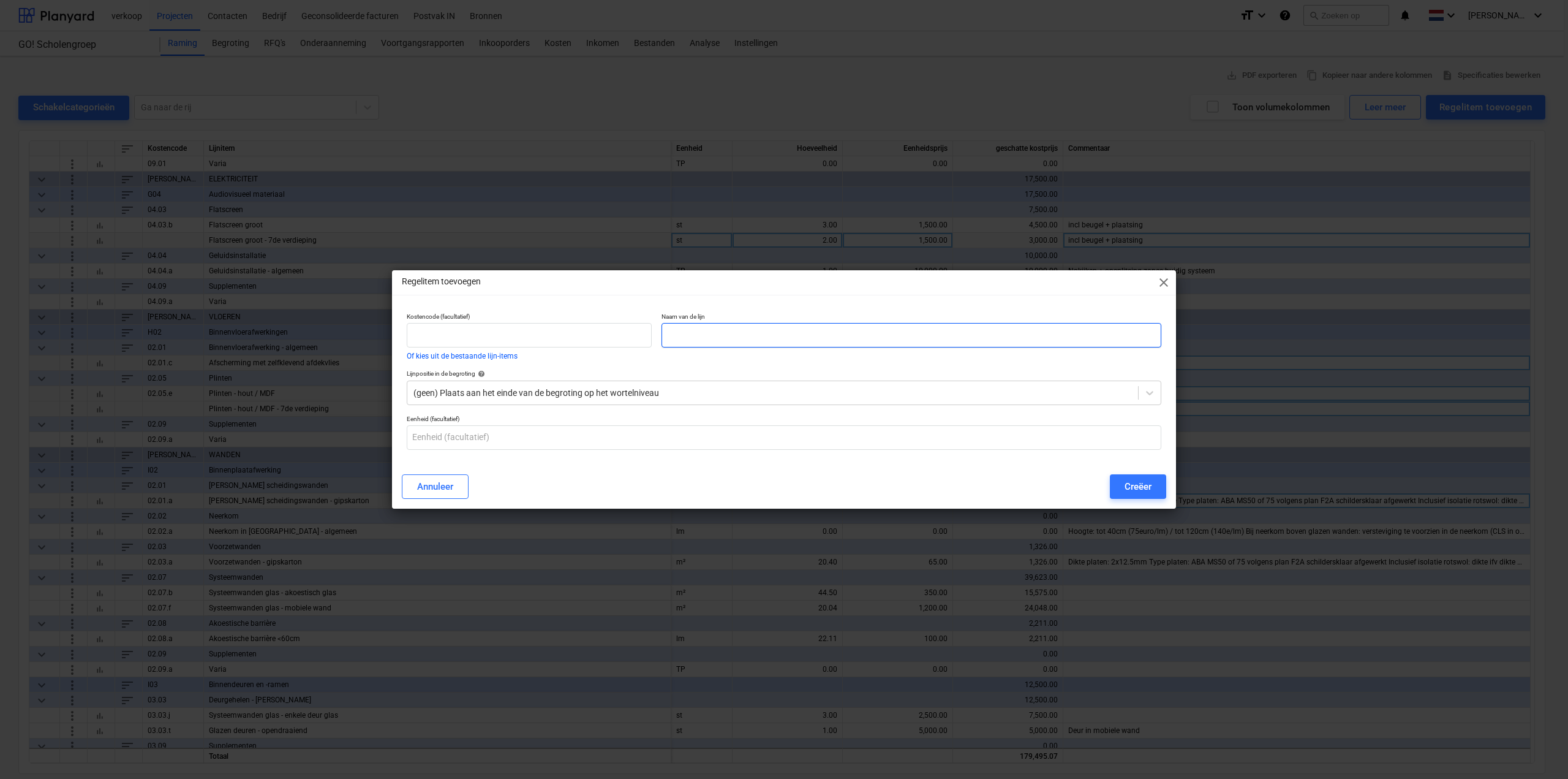
click at [754, 337] on input "text" at bounding box center [911, 335] width 500 height 24
type input "Neerkom in gipskarton - algemeen - 7de verdieping"
click at [536, 427] on input "text" at bounding box center [784, 437] width 754 height 24
type input "lm"
click at [1137, 495] on button "Creëer" at bounding box center [1137, 486] width 56 height 24
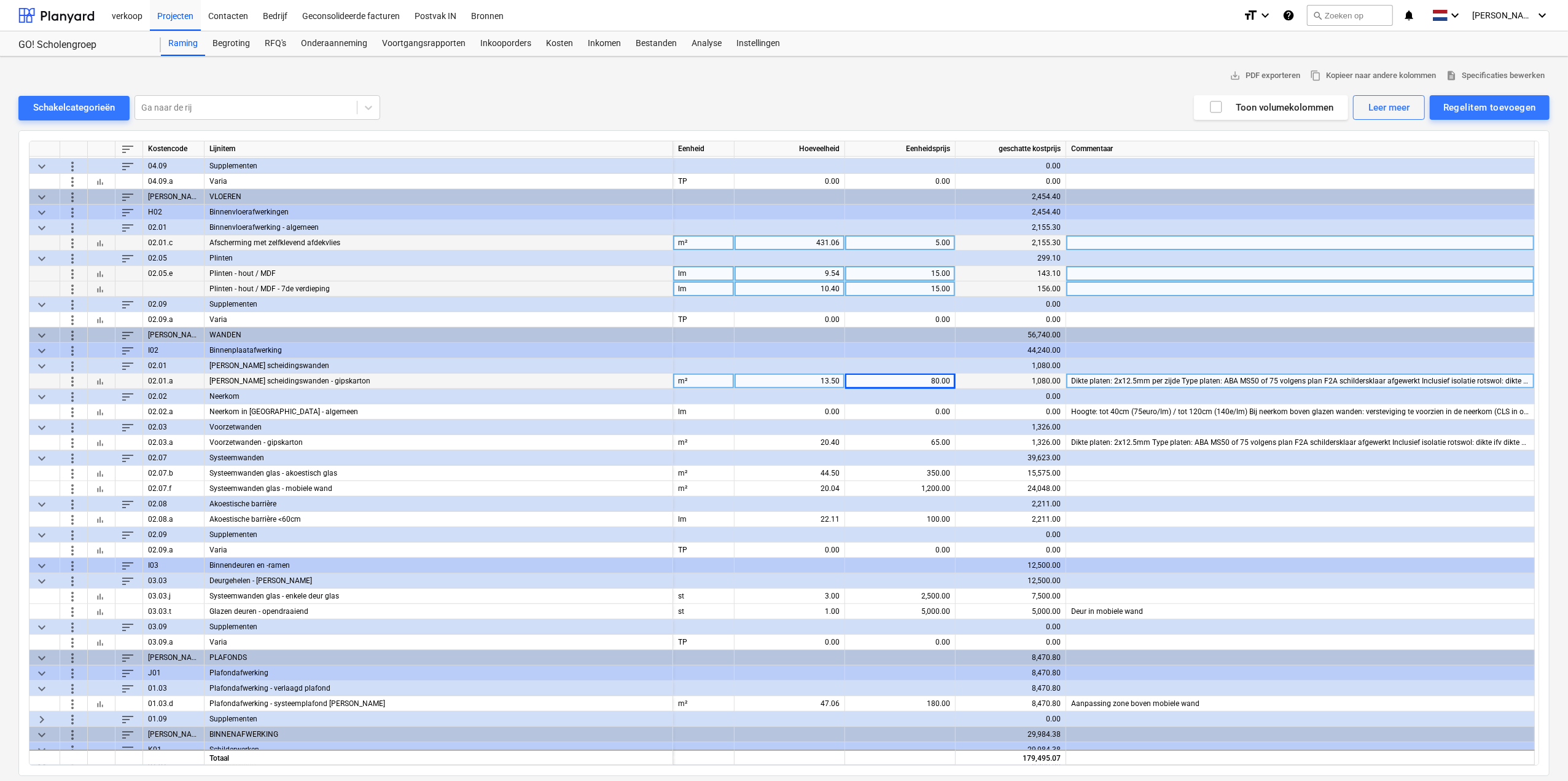
scroll to position [368, 0]
click at [833, 406] on div "0.00" at bounding box center [790, 410] width 100 height 15
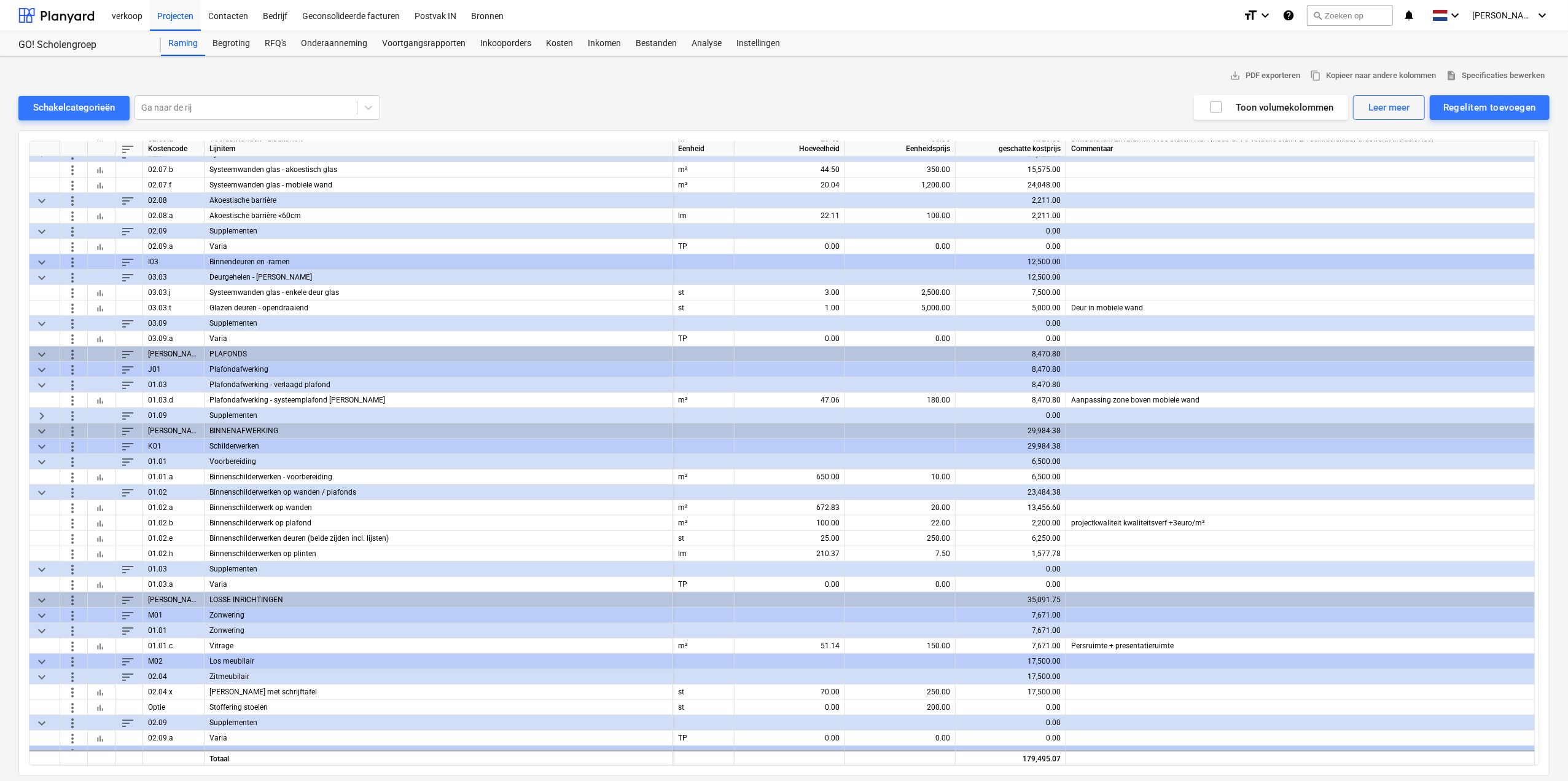
scroll to position [880, 0]
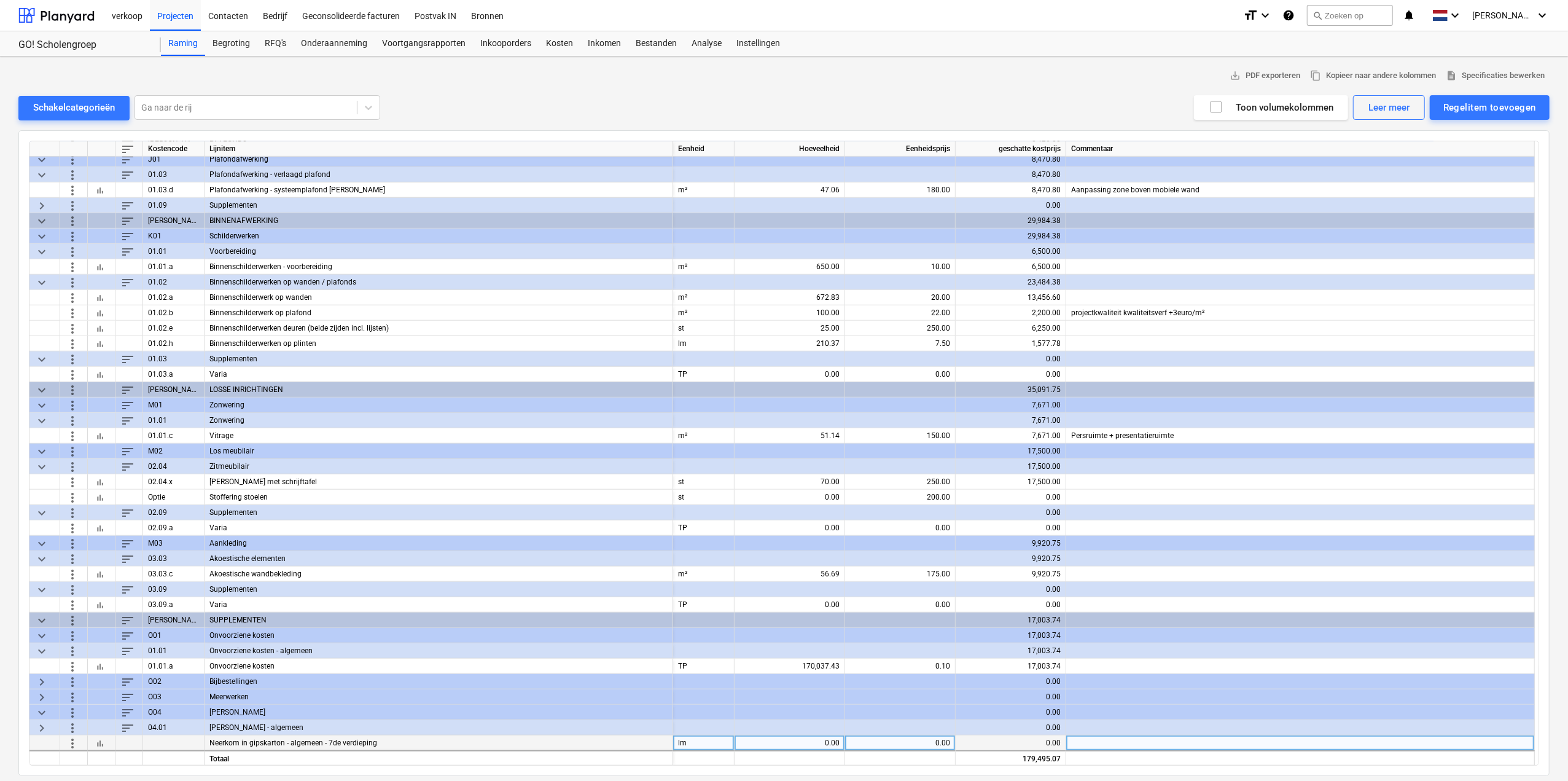
click at [72, 741] on span "more_vert" at bounding box center [72, 742] width 15 height 15
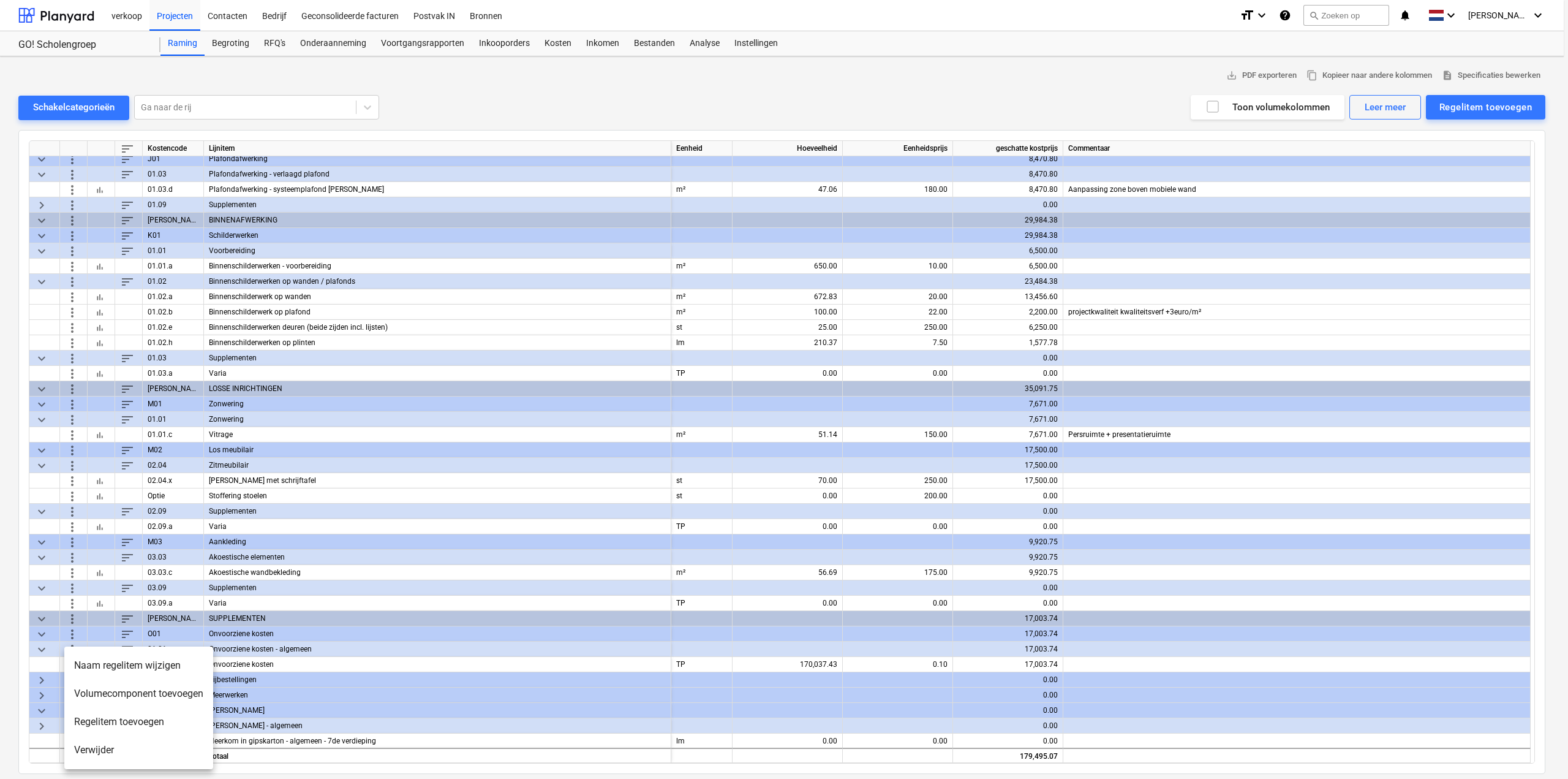
click at [109, 753] on li "Verwijder" at bounding box center [138, 750] width 149 height 28
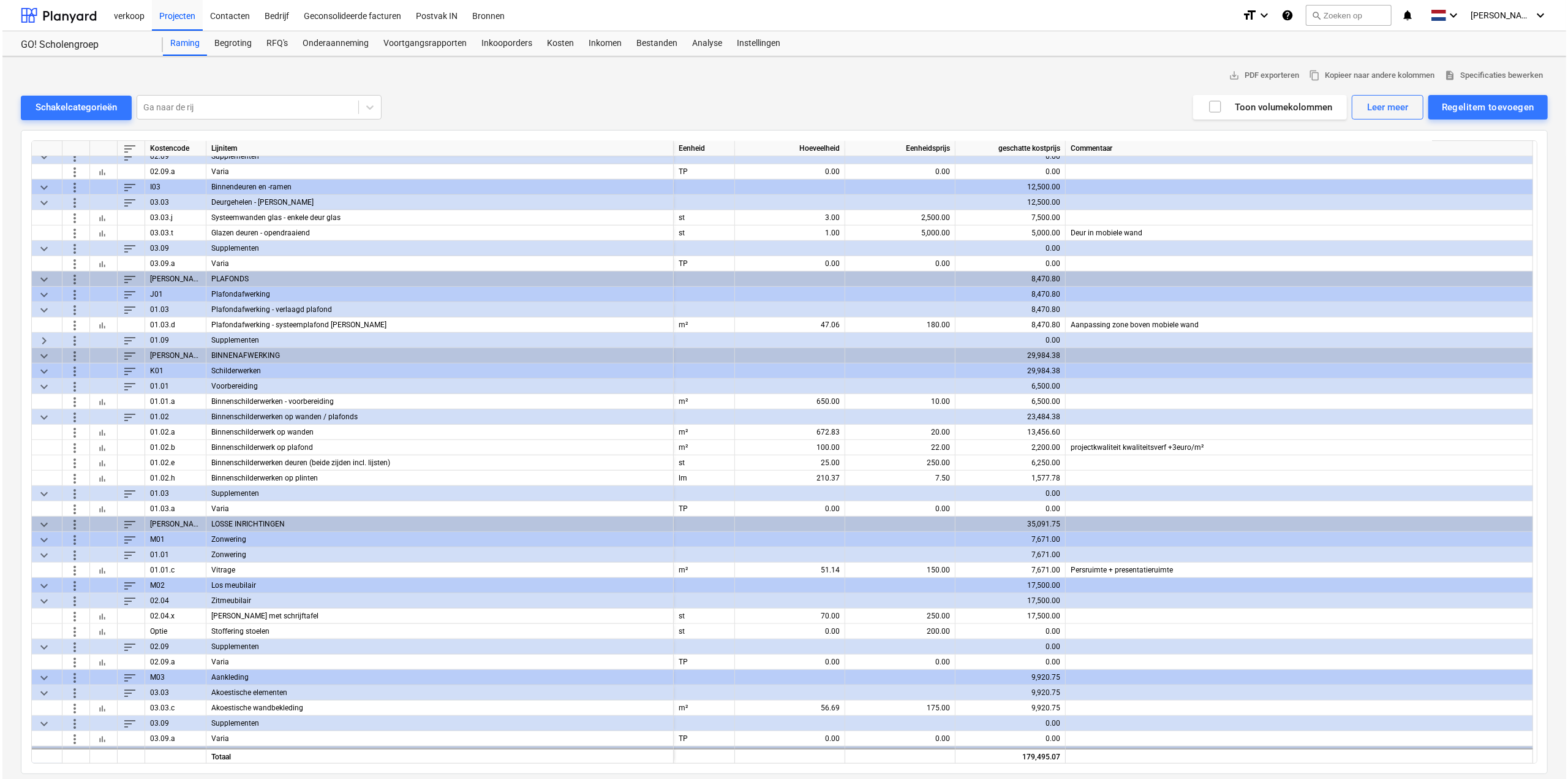
scroll to position [740, 0]
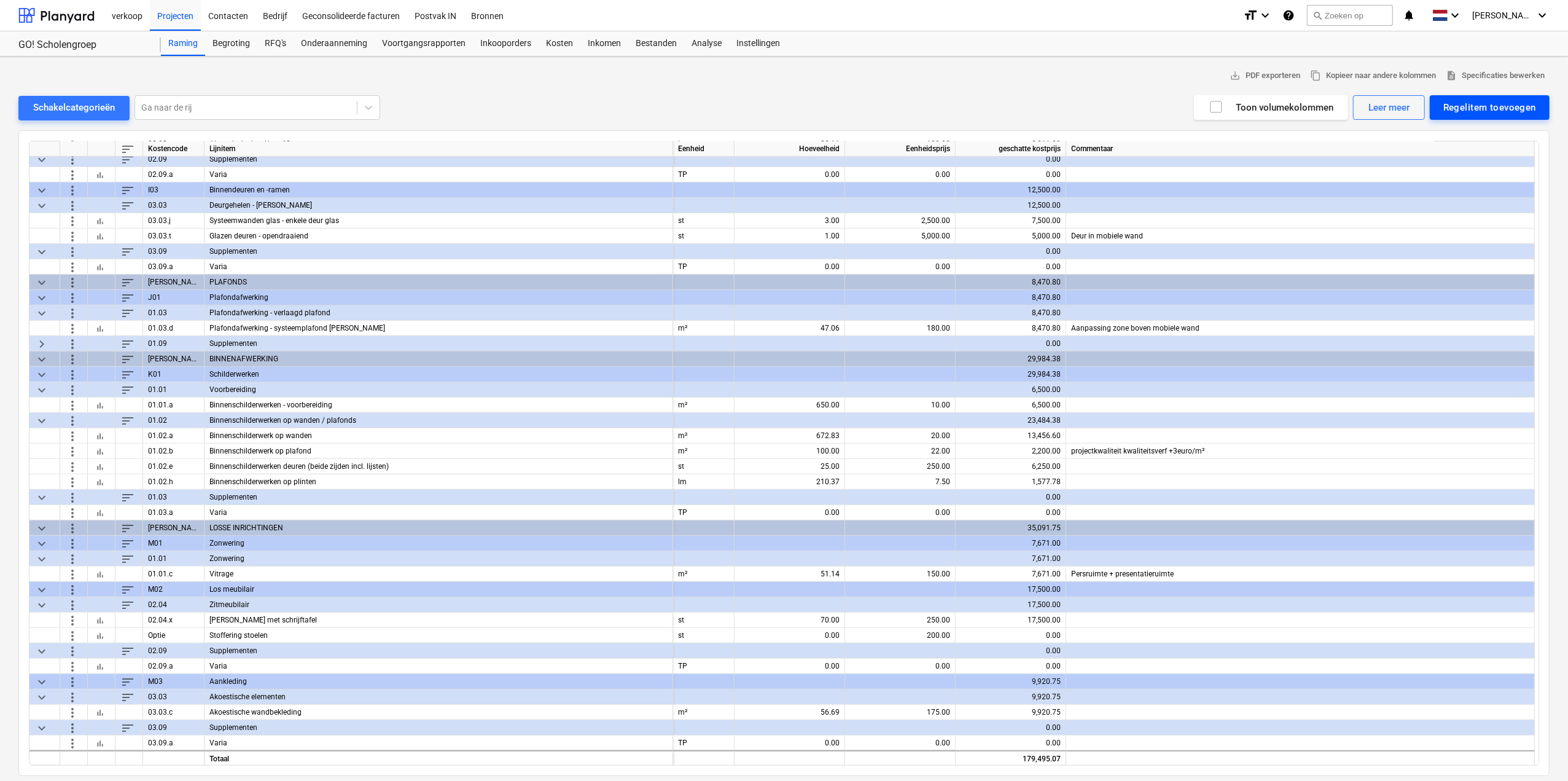
click at [1486, 109] on div "Regelitem toevoegen" at bounding box center [1489, 108] width 93 height 16
click at [1461, 155] on div "Aangepast toevoegen" at bounding box center [1483, 159] width 131 height 21
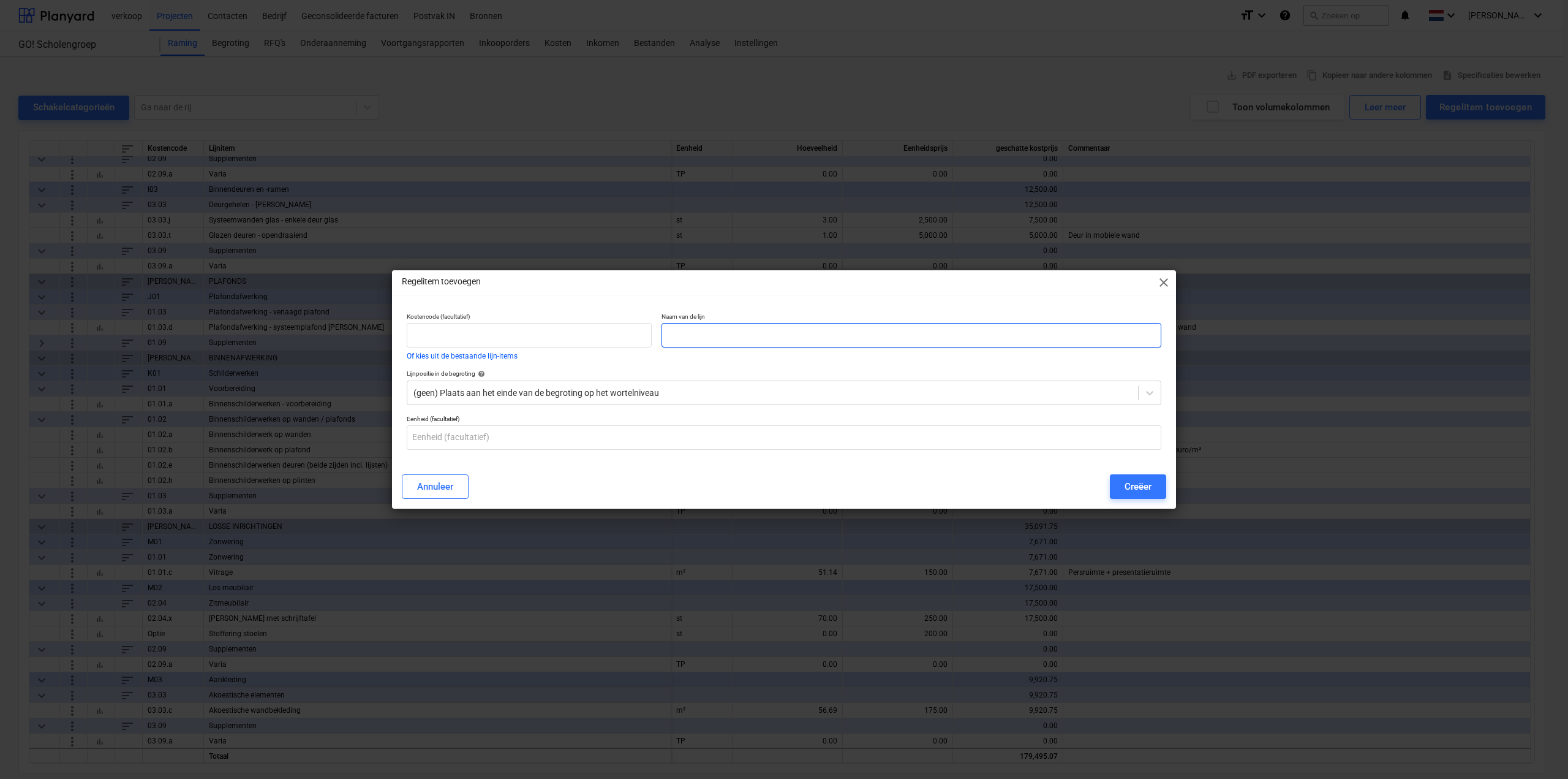
click at [733, 333] on input "text" at bounding box center [911, 335] width 500 height 24
type input "Neerkom in gipskarton - algemeen - 7de verdieping"
click at [499, 447] on input "text" at bounding box center [784, 437] width 754 height 24
type input "lm"
click at [582, 386] on div at bounding box center [773, 393] width 719 height 13
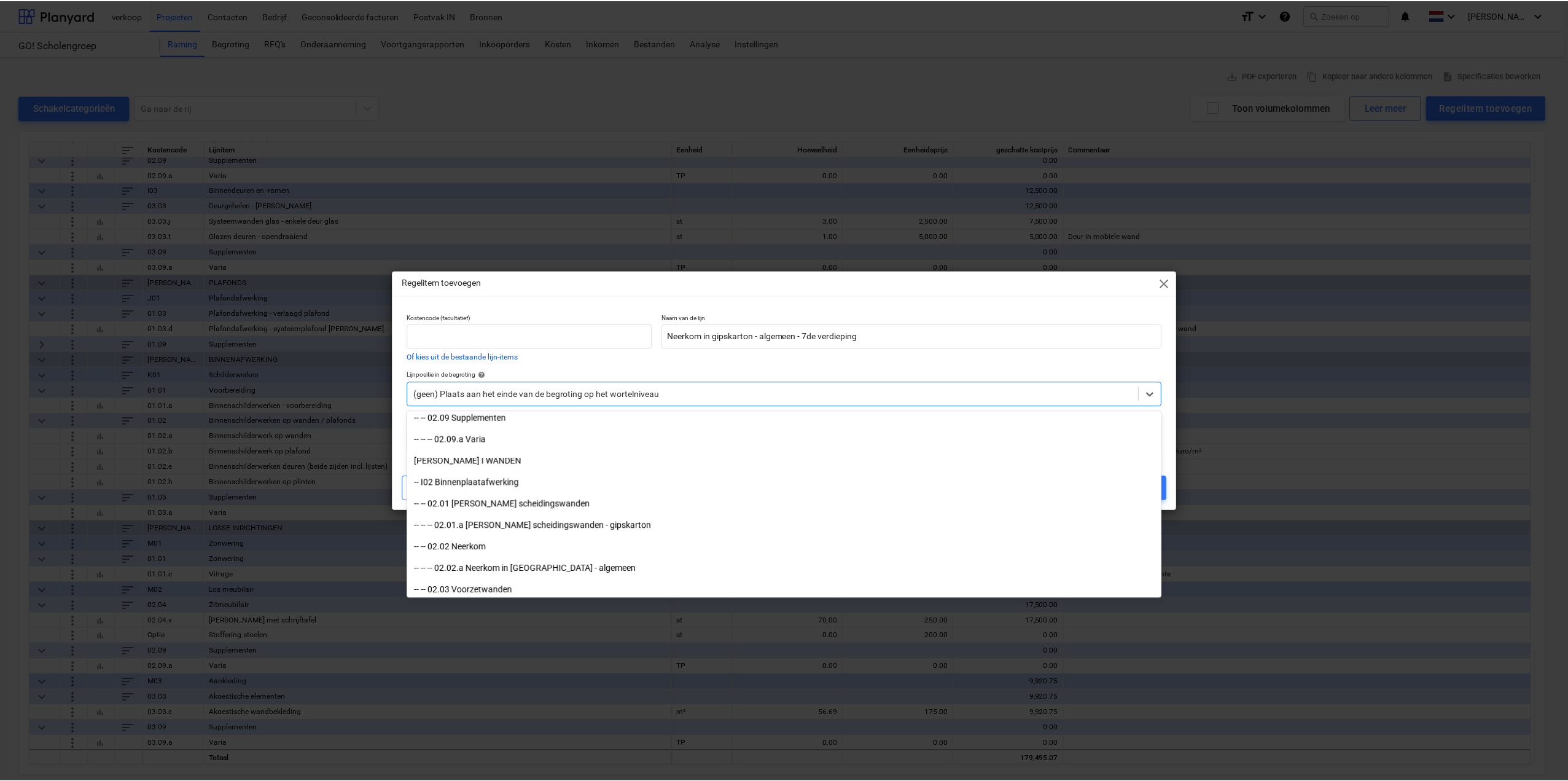
scroll to position [737, 0]
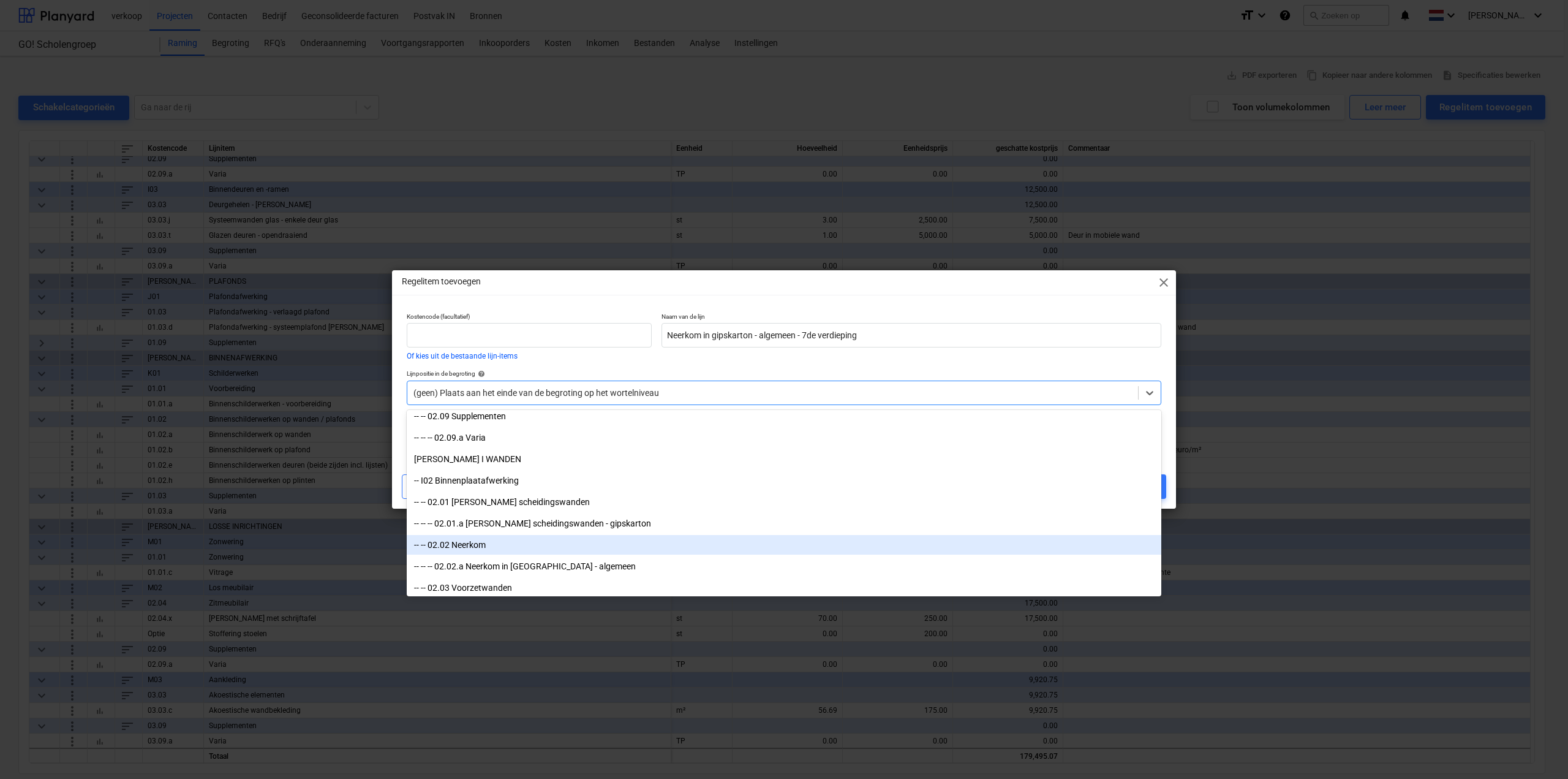
drag, startPoint x: 534, startPoint y: 536, endPoint x: 517, endPoint y: 539, distance: 17.3
click at [517, 539] on div "-- -- 02.02 Neerkom" at bounding box center [784, 544] width 754 height 20
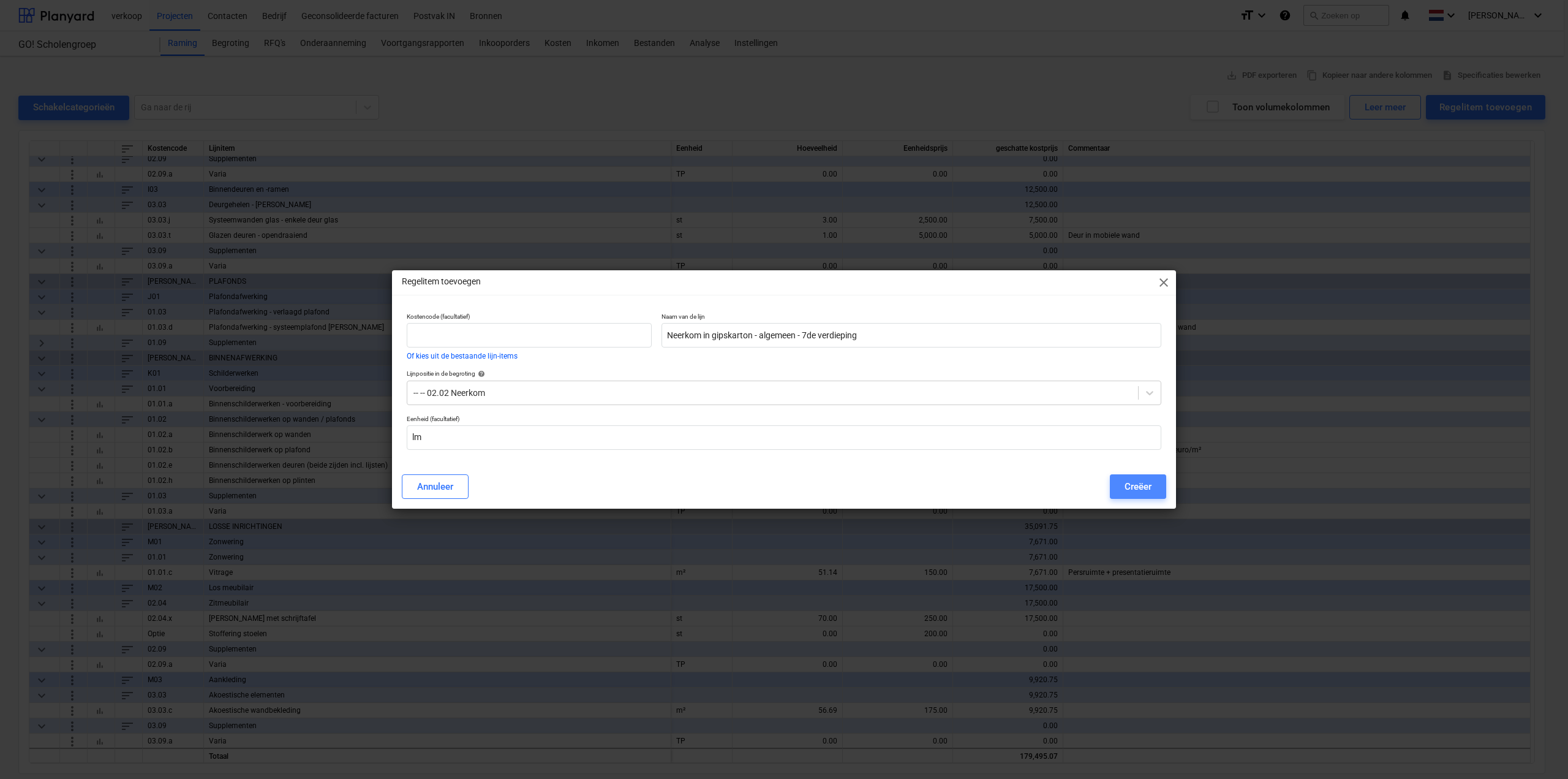
click at [1152, 491] on button "Creëer" at bounding box center [1137, 486] width 56 height 24
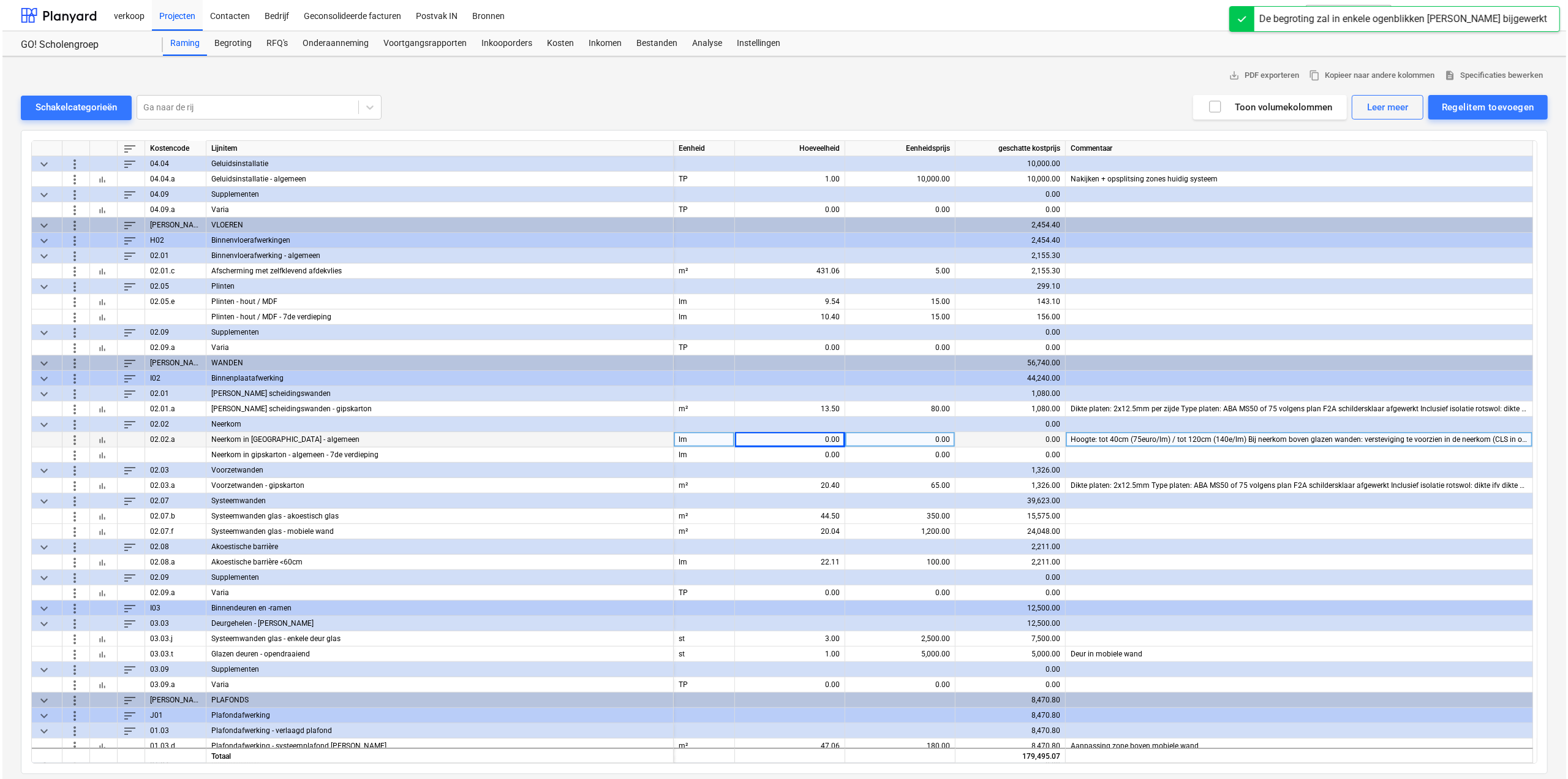
scroll to position [311, 0]
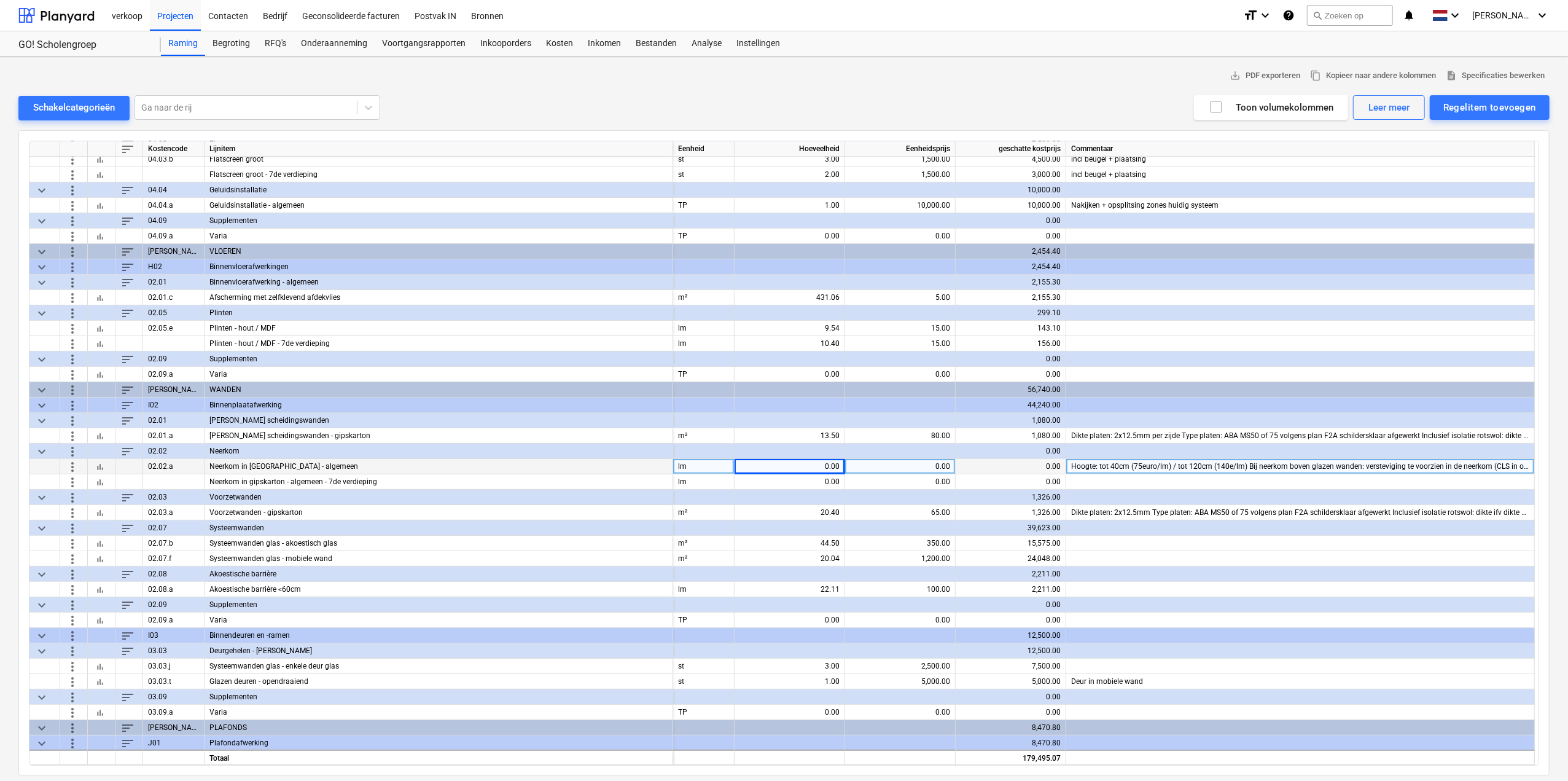
click at [832, 465] on div "0.00" at bounding box center [790, 466] width 100 height 15
type input "6.58"
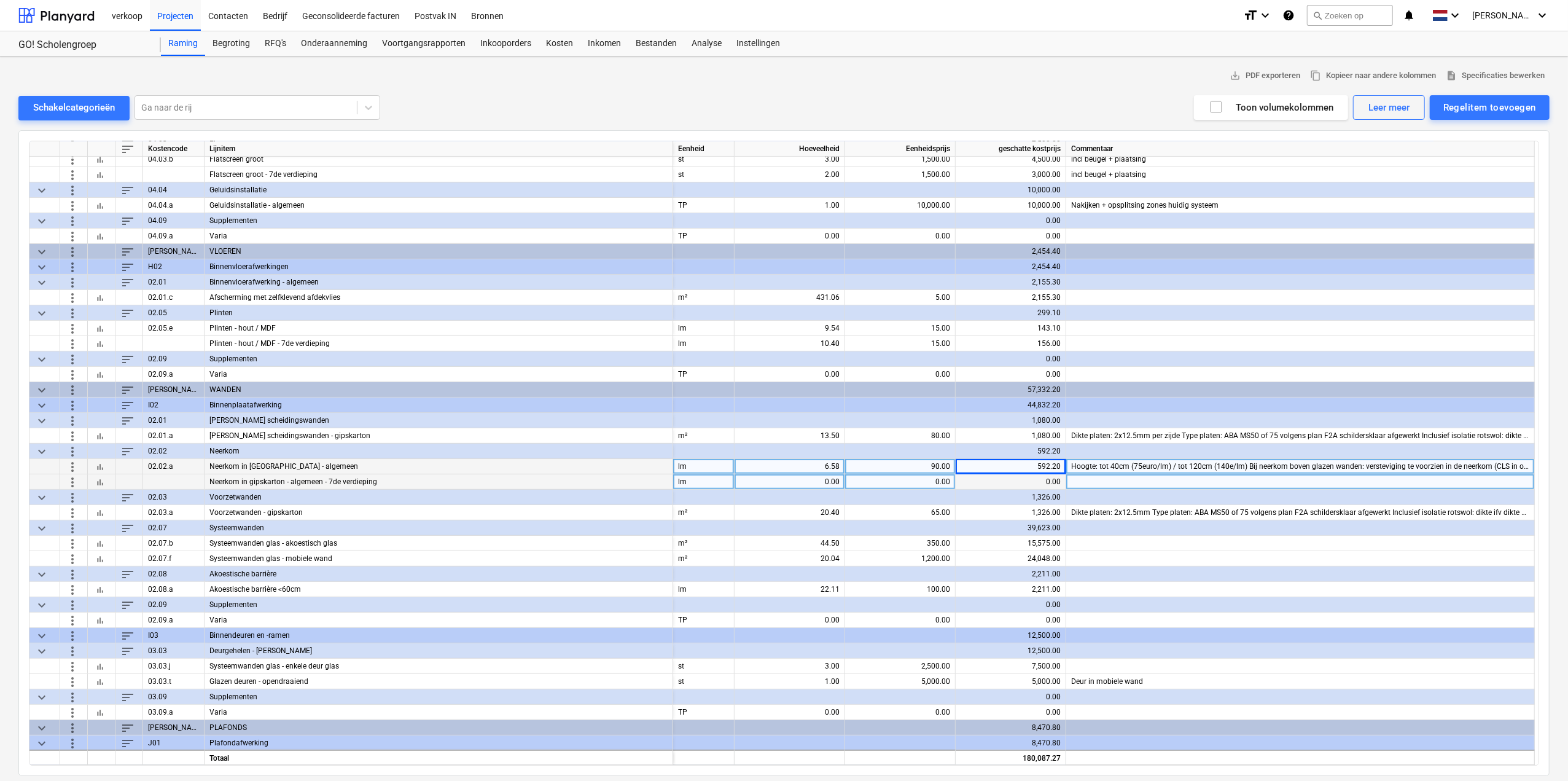
click at [828, 478] on div "0.00" at bounding box center [790, 482] width 100 height 15
type input "9.36"
type input "90"
click at [805, 512] on div "20.40" at bounding box center [790, 512] width 100 height 15
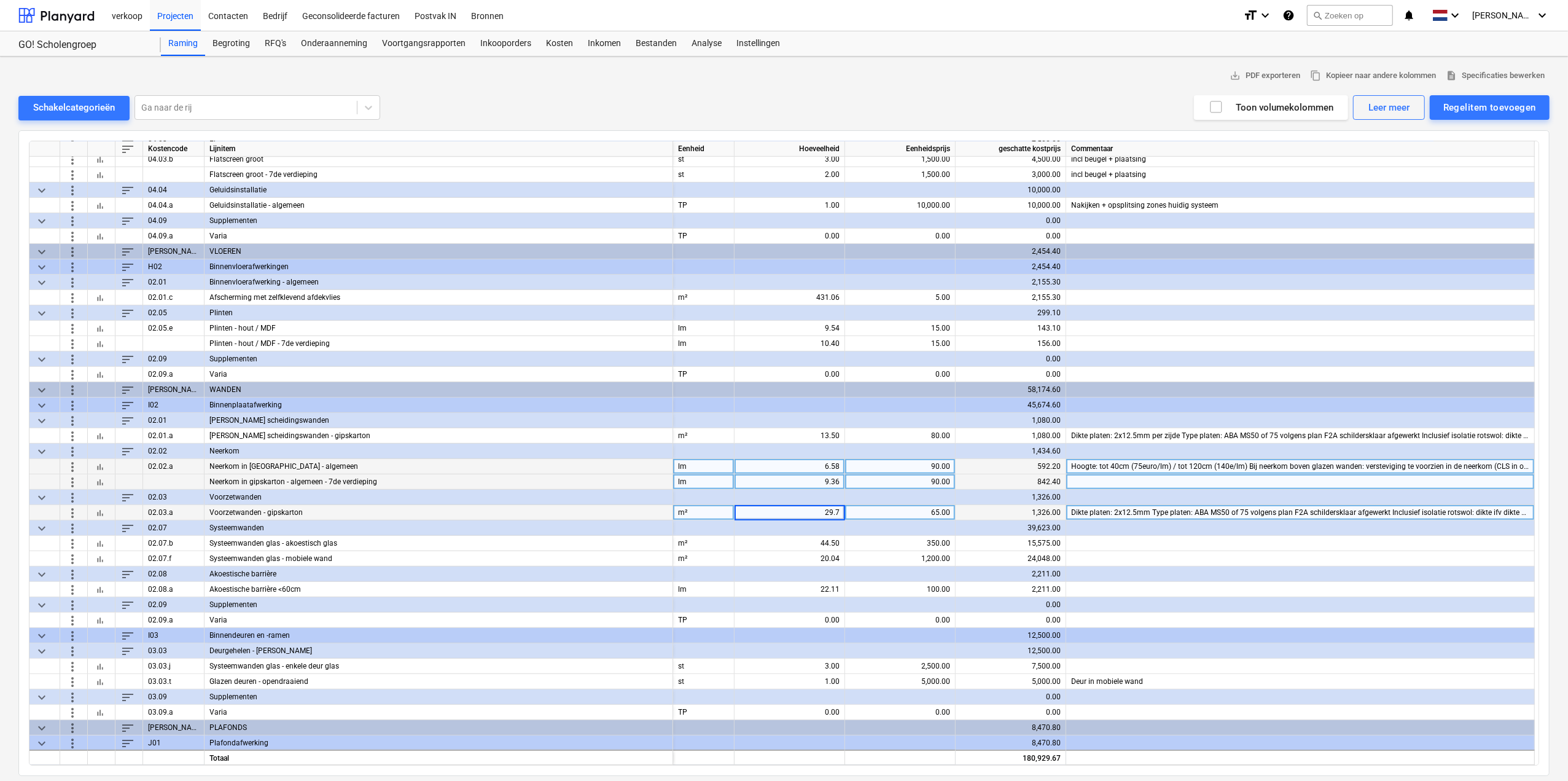
type input "29.73"
click at [1532, 105] on div "Regelitem toevoegen" at bounding box center [1489, 108] width 93 height 16
click at [1507, 159] on div "Aangepast toevoegen" at bounding box center [1483, 159] width 131 height 21
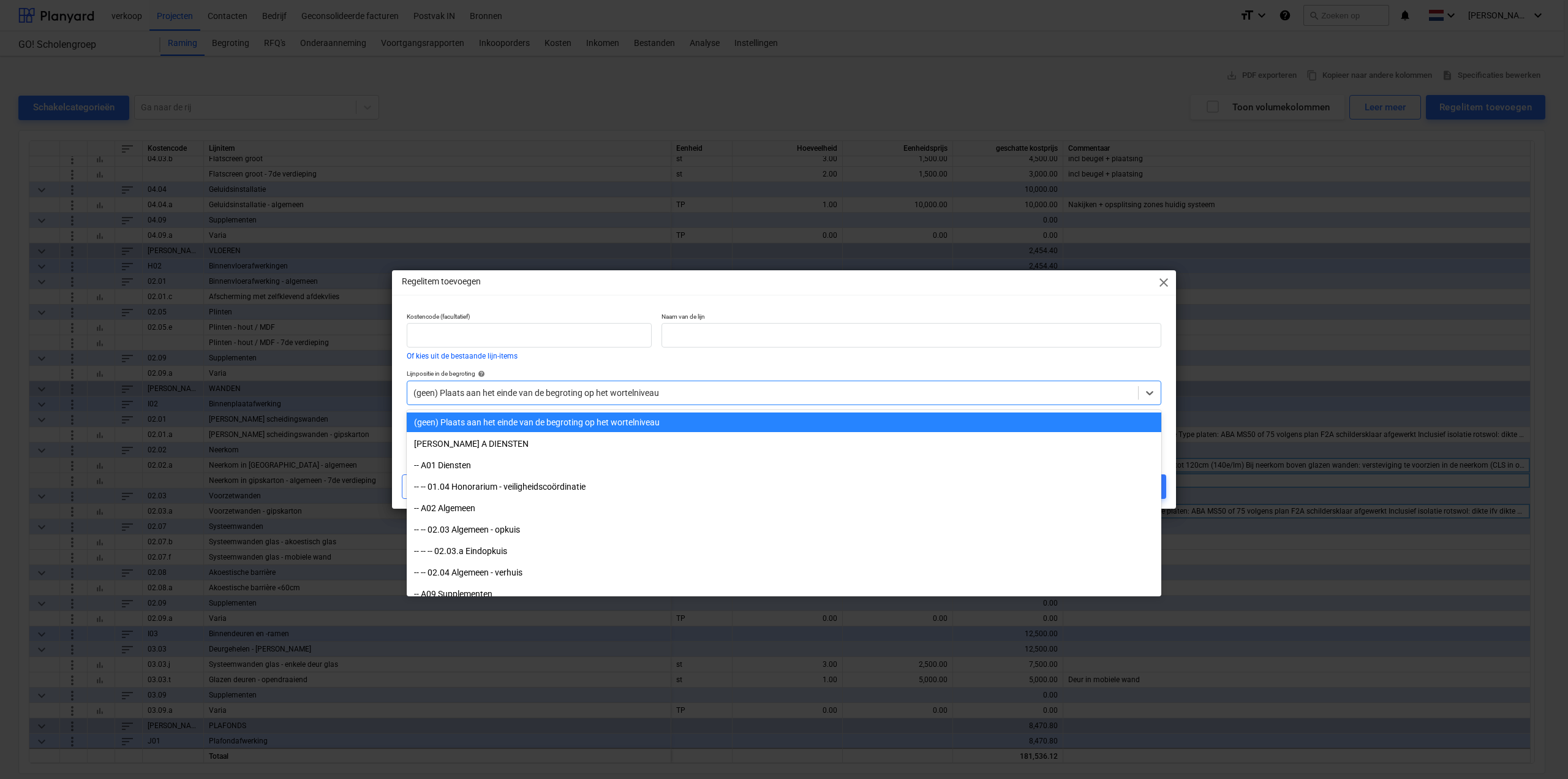
click at [648, 393] on div at bounding box center [773, 393] width 719 height 13
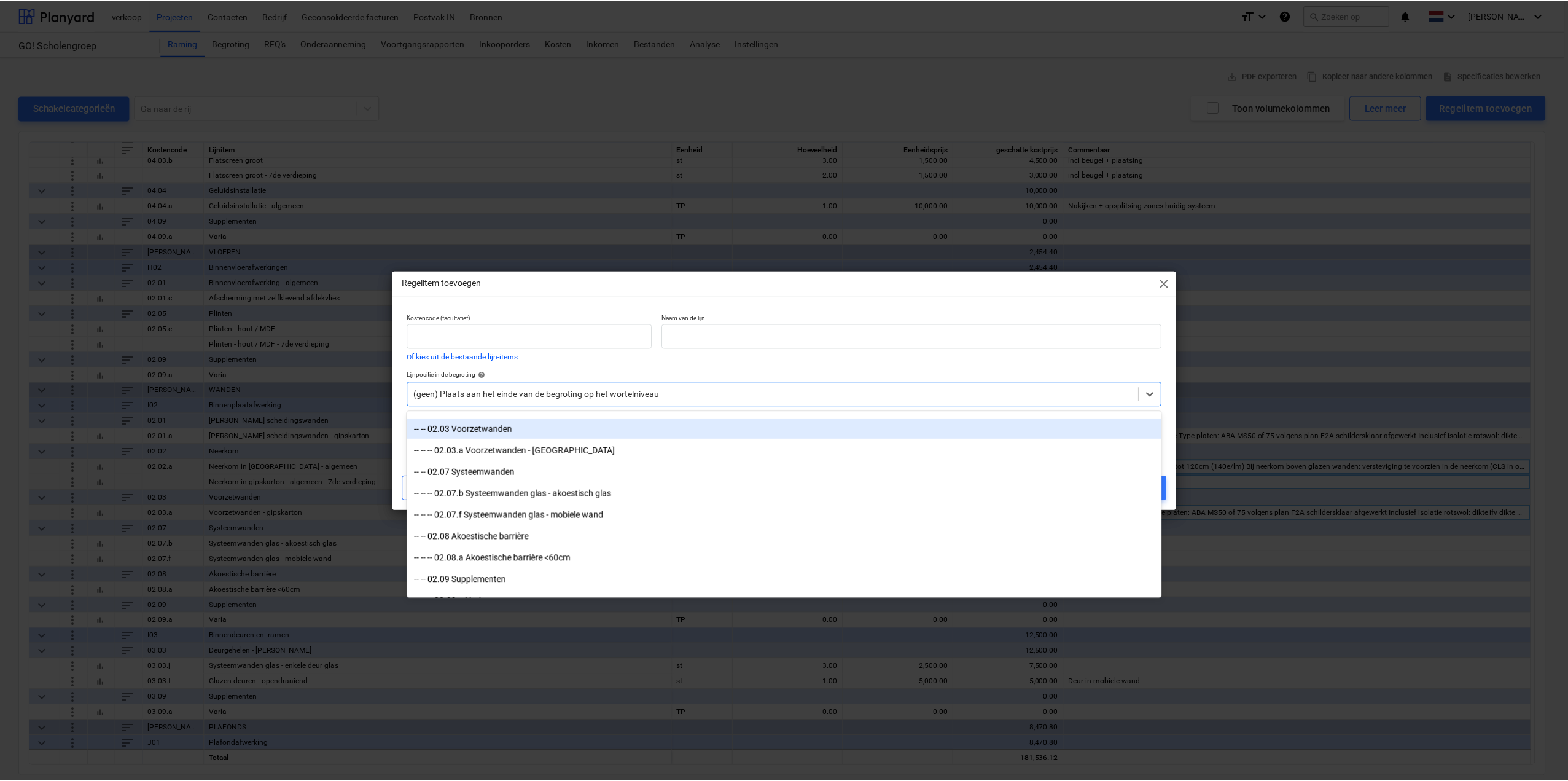
scroll to position [921, 0]
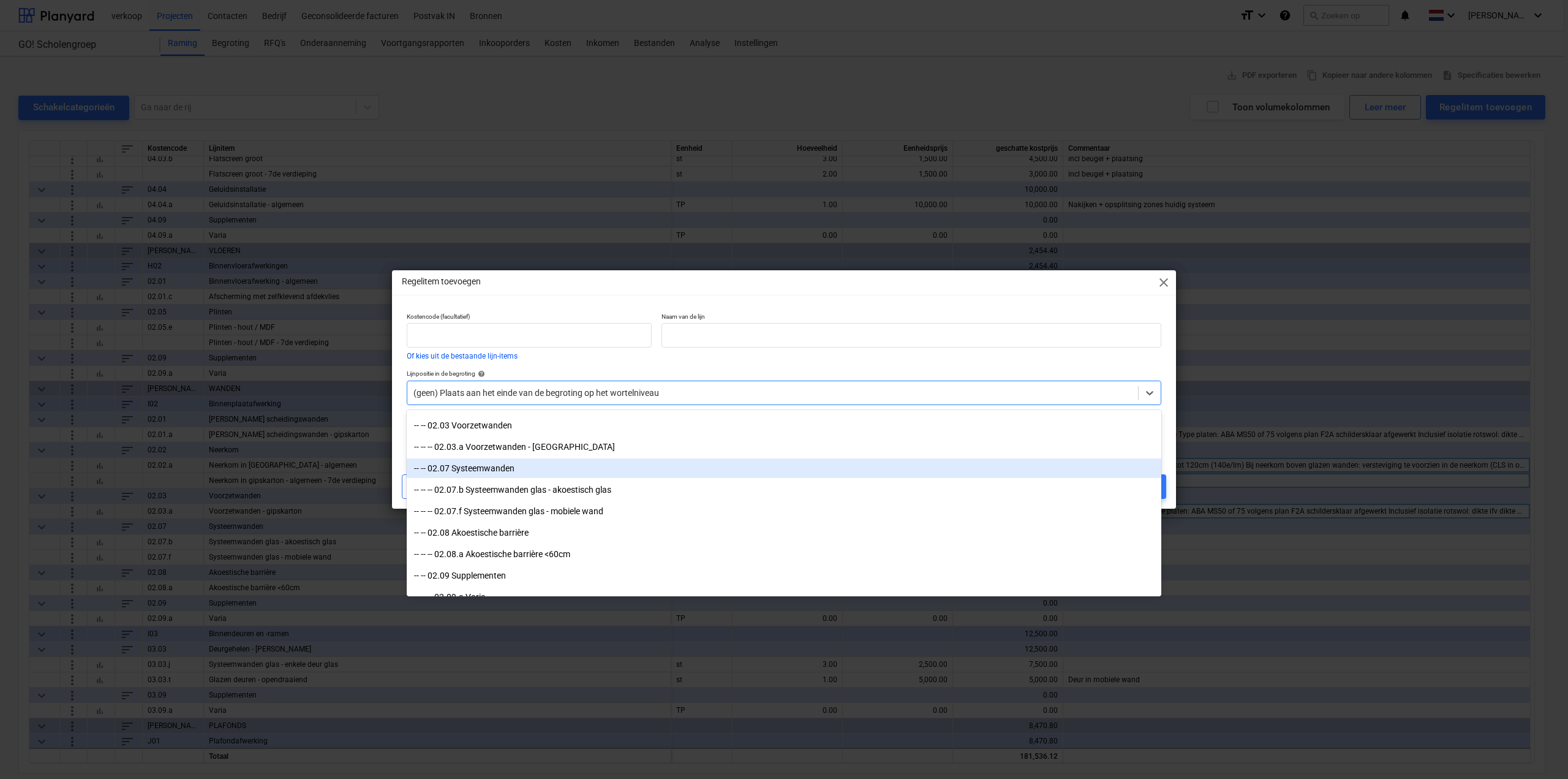
click at [563, 472] on div "-- -- 02.07 Systeemwanden" at bounding box center [784, 468] width 754 height 20
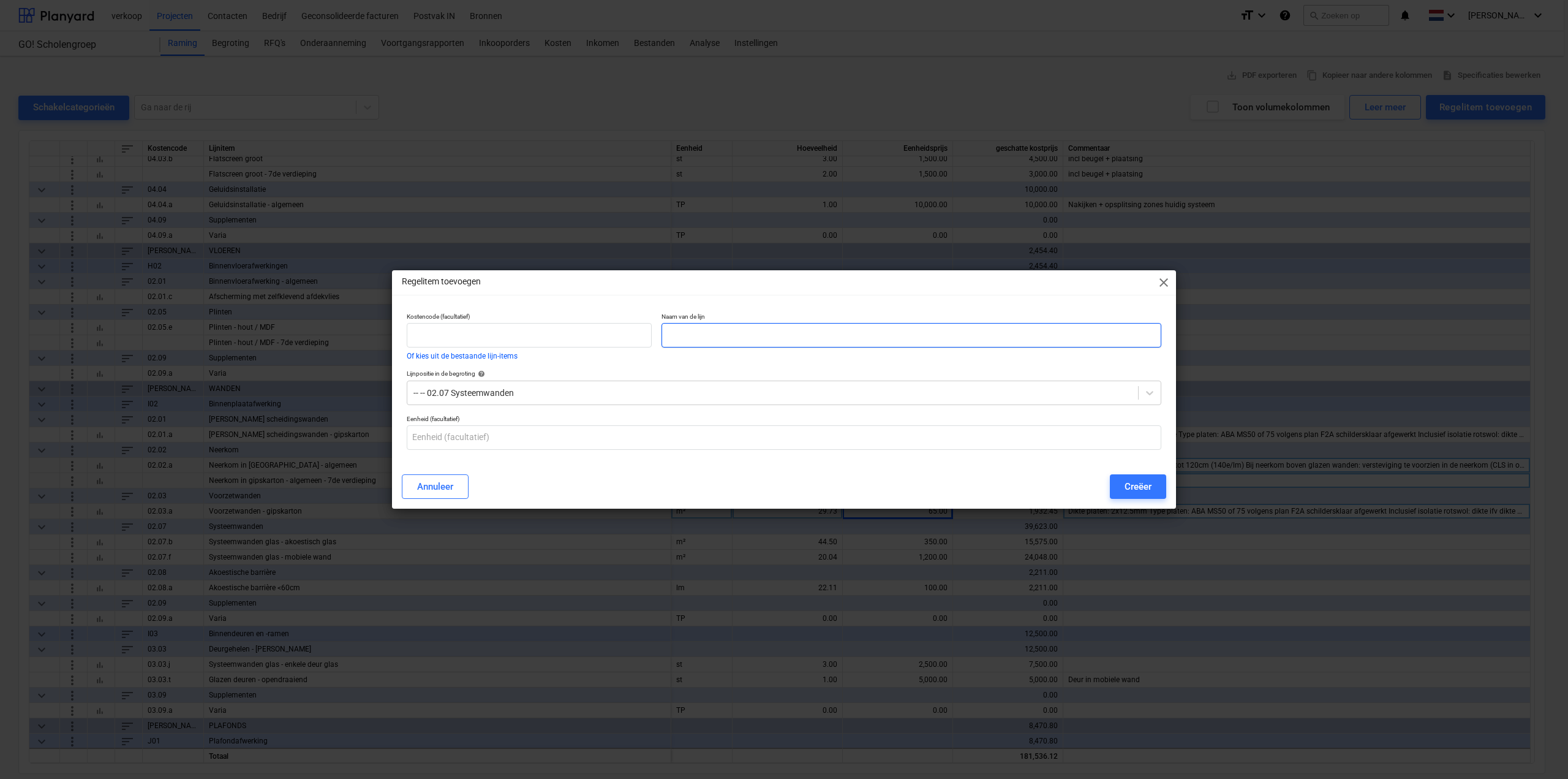
click at [686, 337] on input "text" at bounding box center [911, 335] width 500 height 24
type input "Systeemwanden glas - akoestisch glas - 7de verdieping"
click at [487, 437] on input "text" at bounding box center [784, 437] width 754 height 24
type input "m²"
click at [1157, 483] on button "Creëer" at bounding box center [1137, 486] width 56 height 24
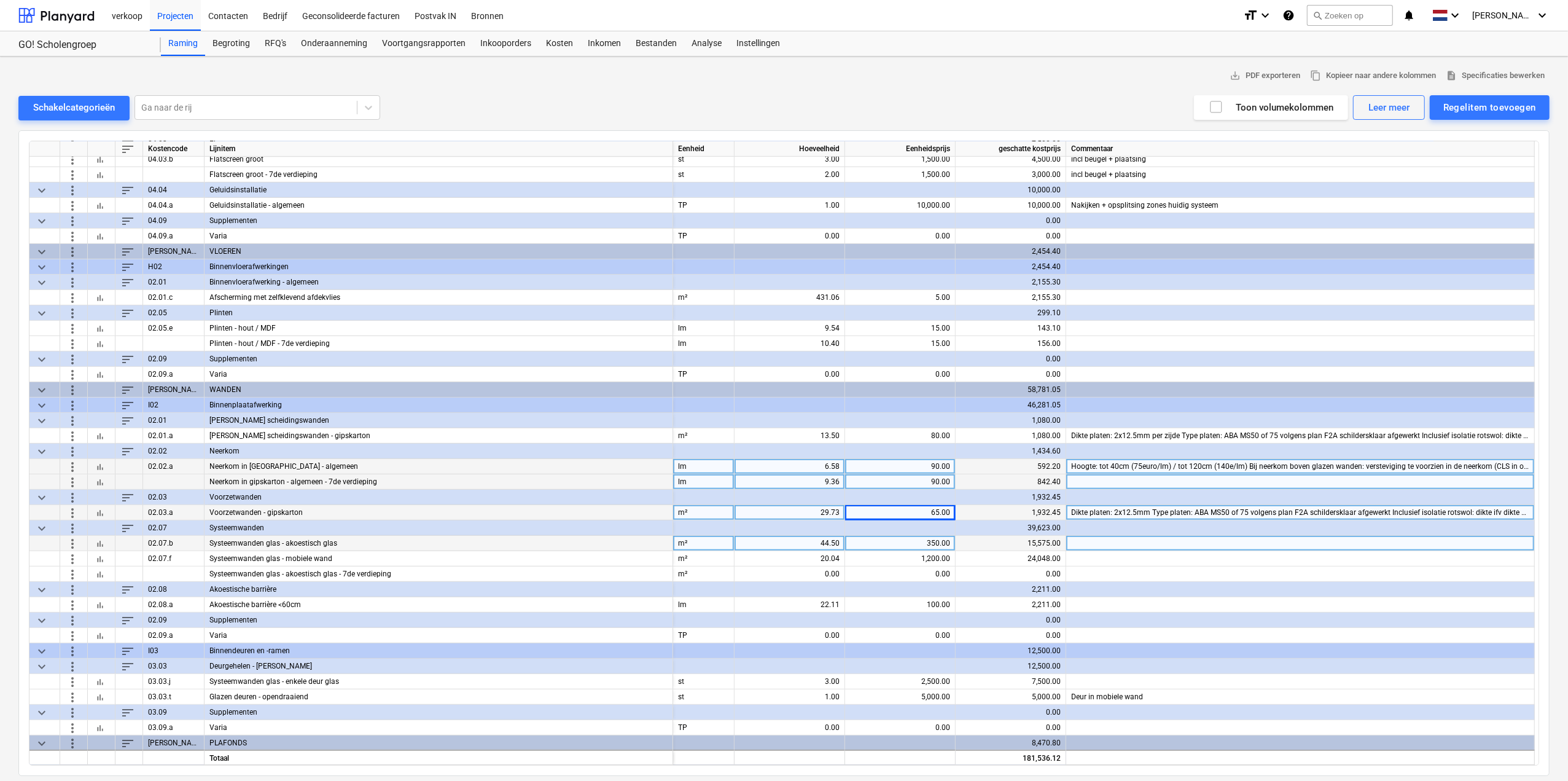
click at [824, 540] on div "44.50" at bounding box center [790, 543] width 100 height 15
type input "3.44"
click at [820, 556] on div "20.04" at bounding box center [790, 558] width 100 height 15
type input "20.07"
type input "1750"
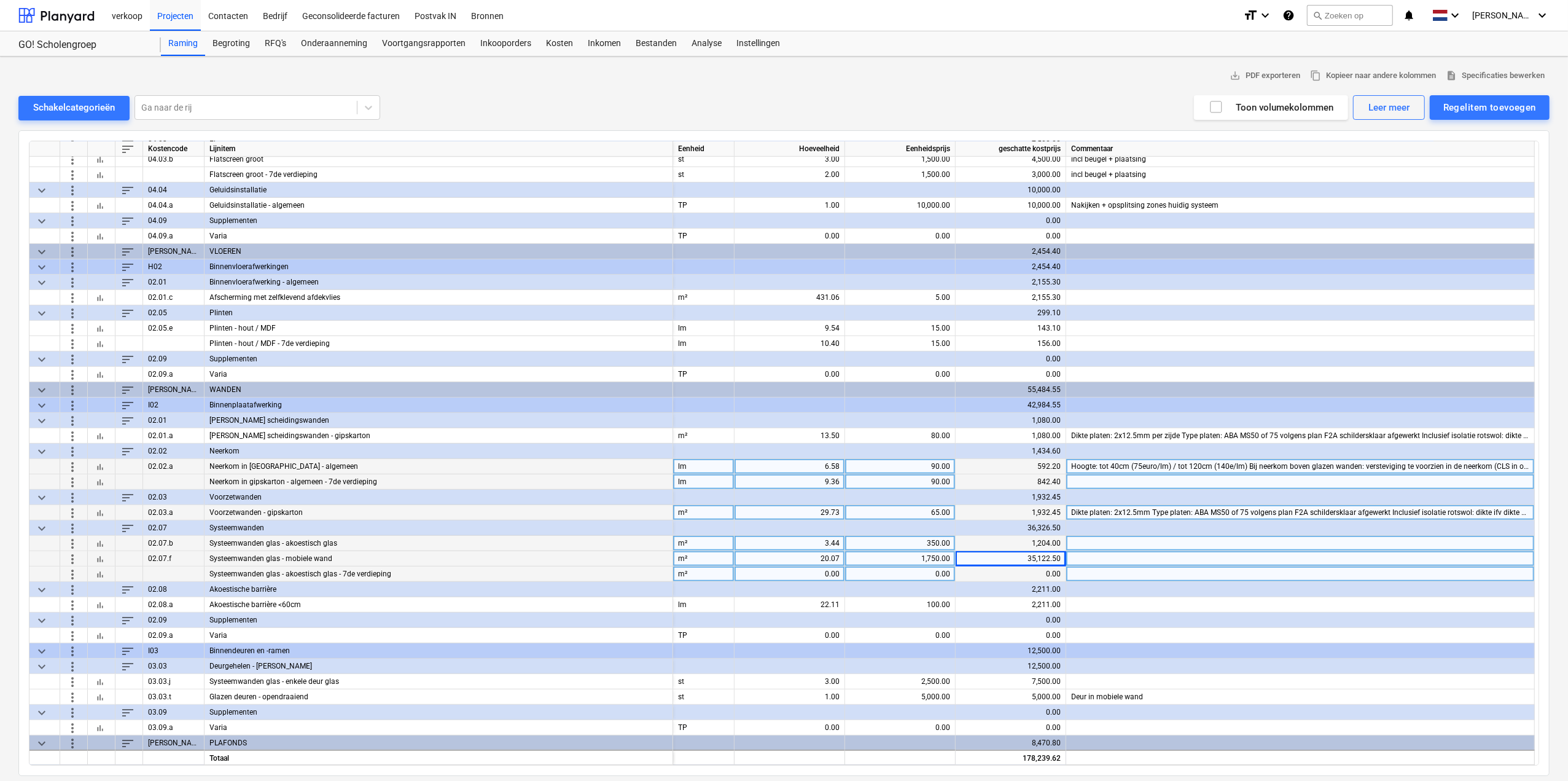
click at [811, 573] on div "0.00" at bounding box center [790, 573] width 100 height 15
type input "2"
type input "1"
type input "23.1"
type input "350"
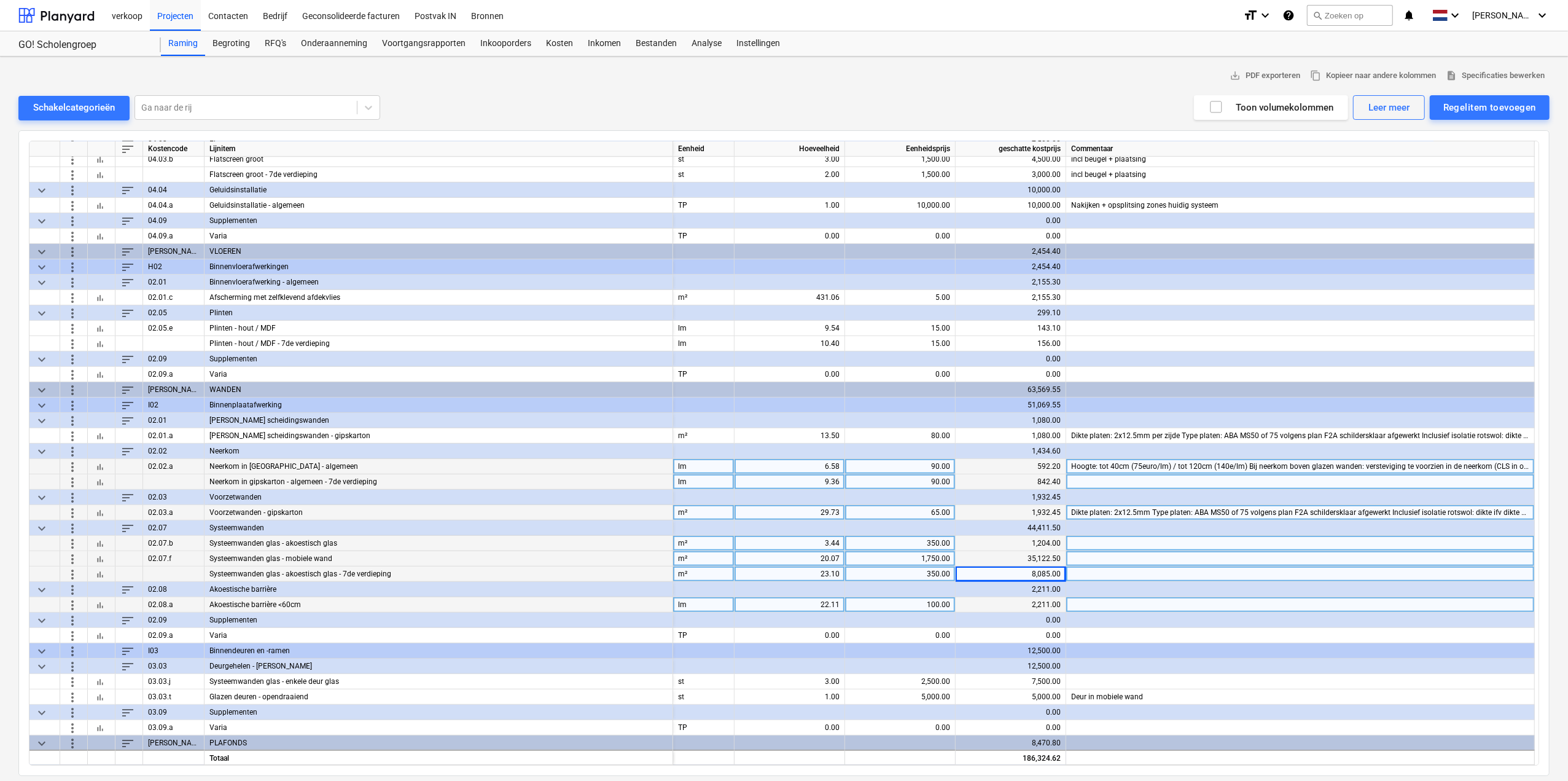
click at [819, 606] on div "22.11" at bounding box center [790, 604] width 100 height 15
type input "5.19"
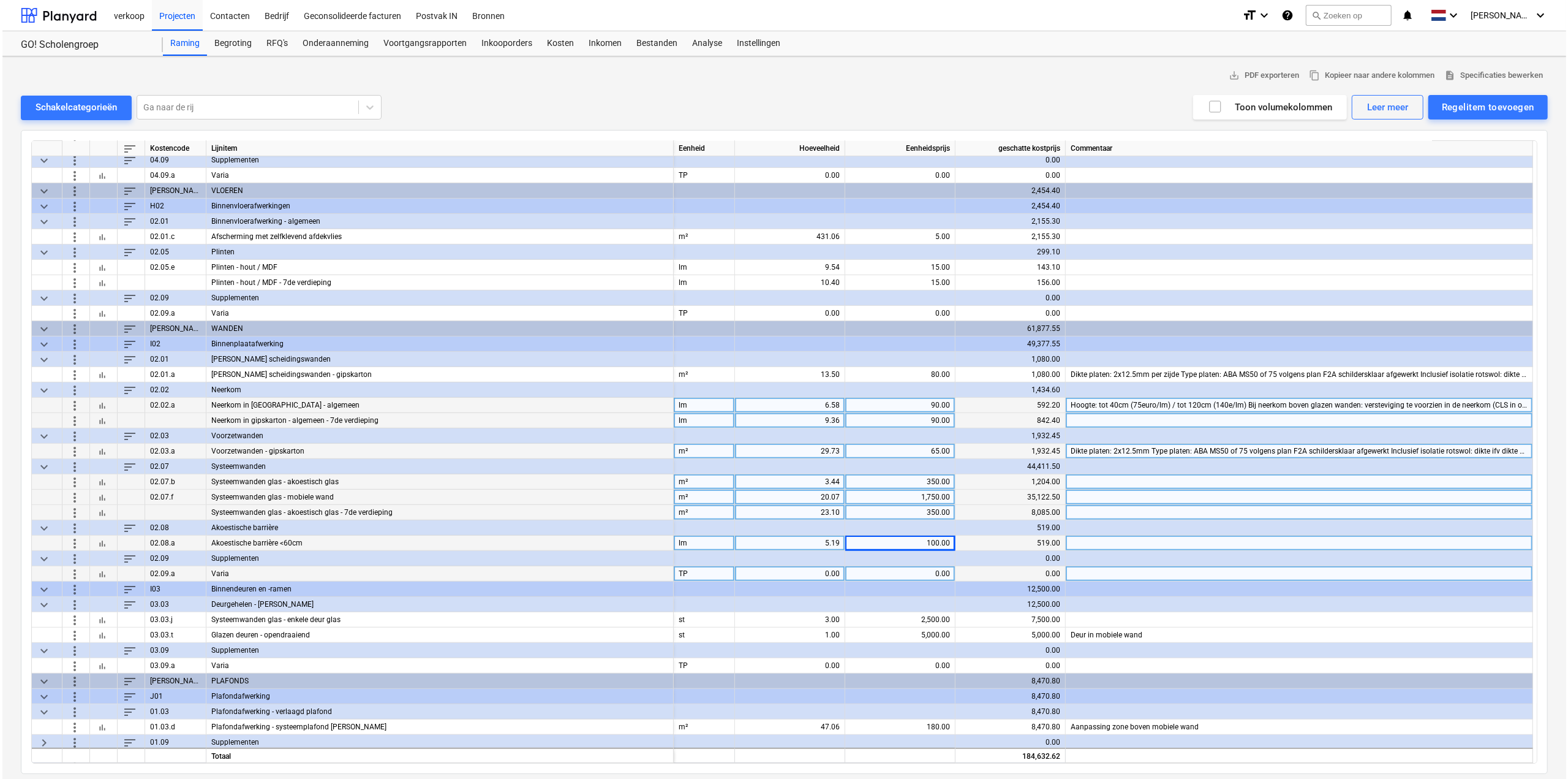
scroll to position [372, 0]
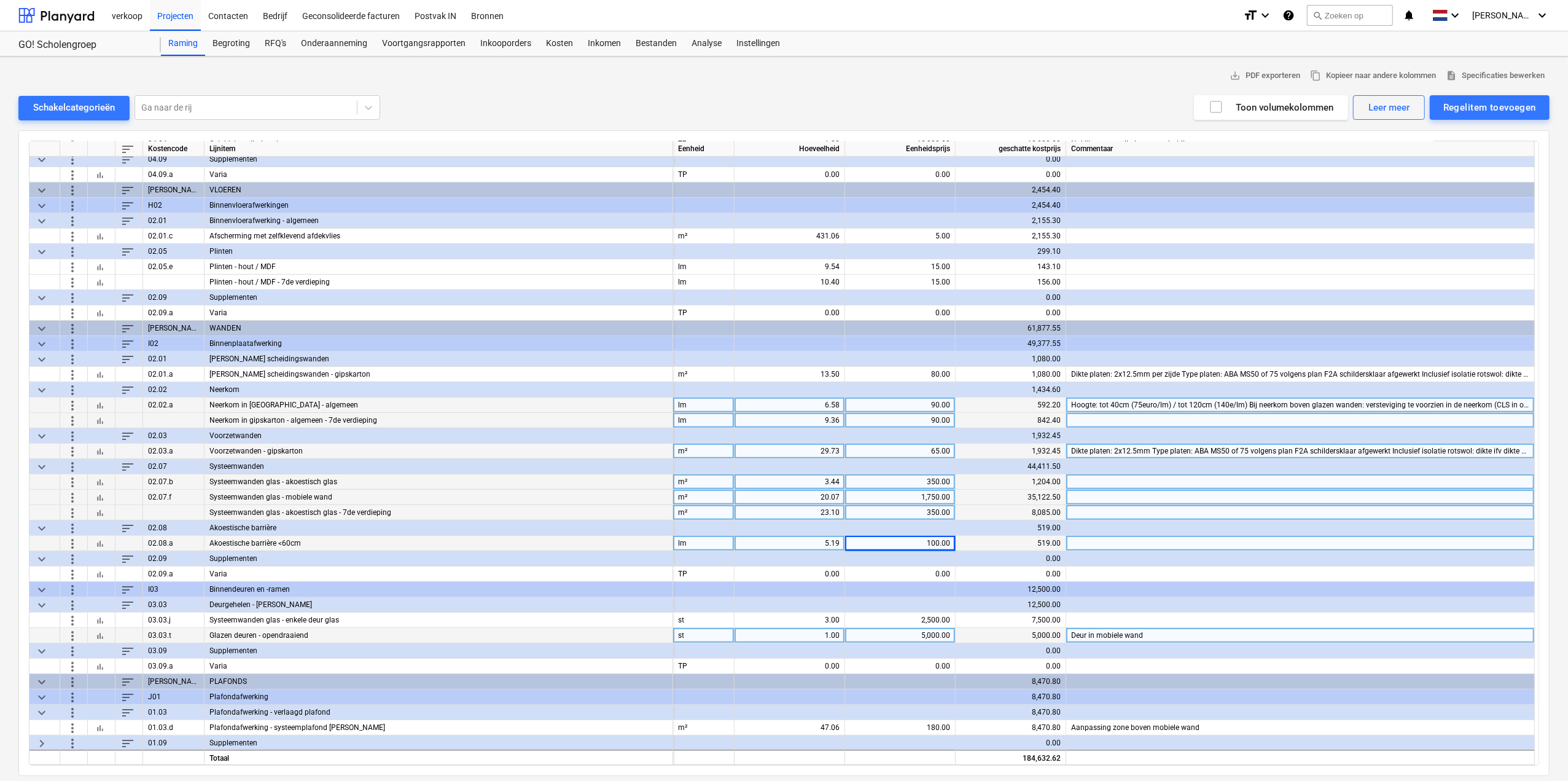
click at [73, 633] on span "more_vert" at bounding box center [72, 634] width 15 height 15
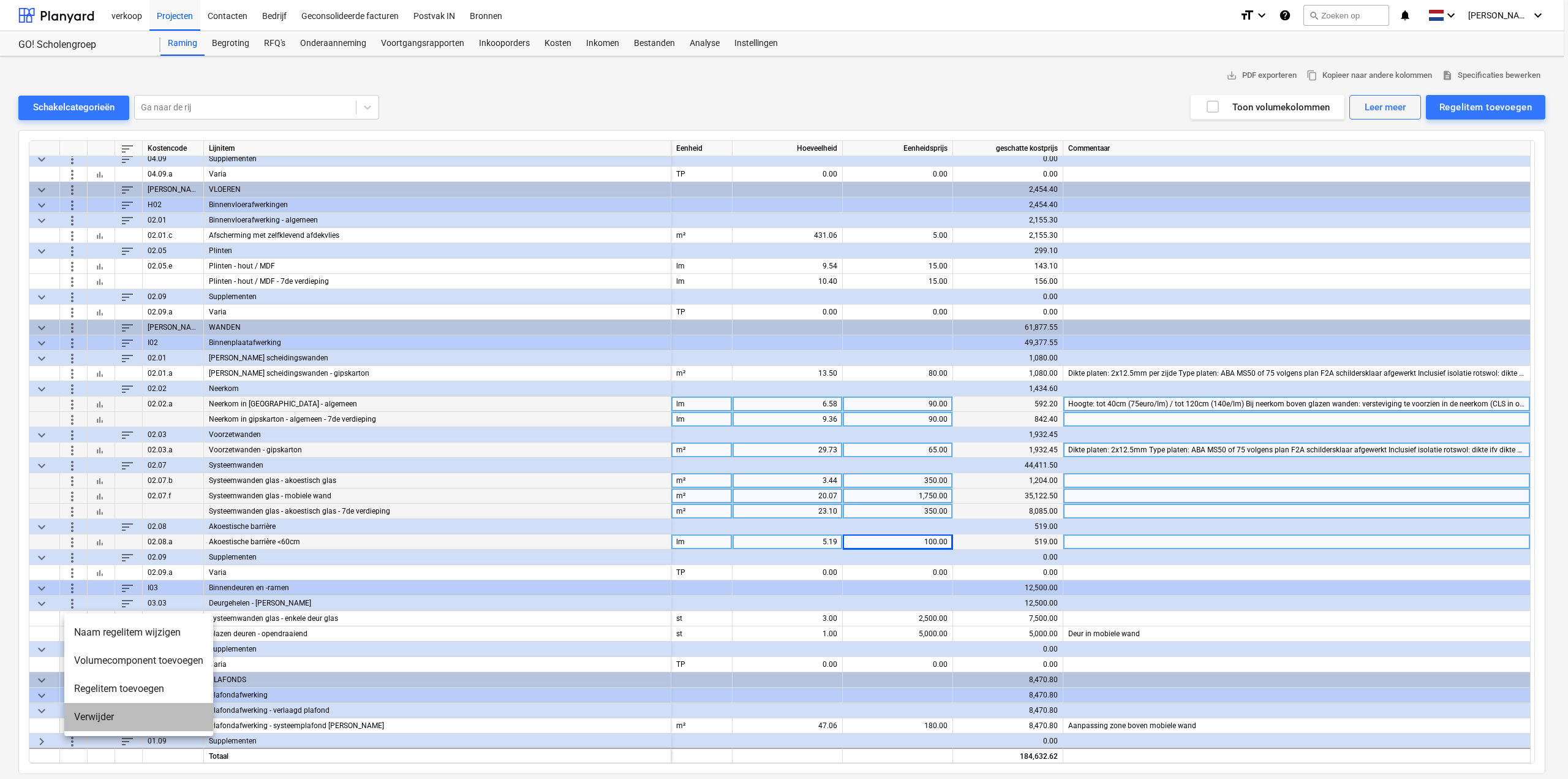
click at [122, 717] on li "Verwijder" at bounding box center [138, 717] width 149 height 28
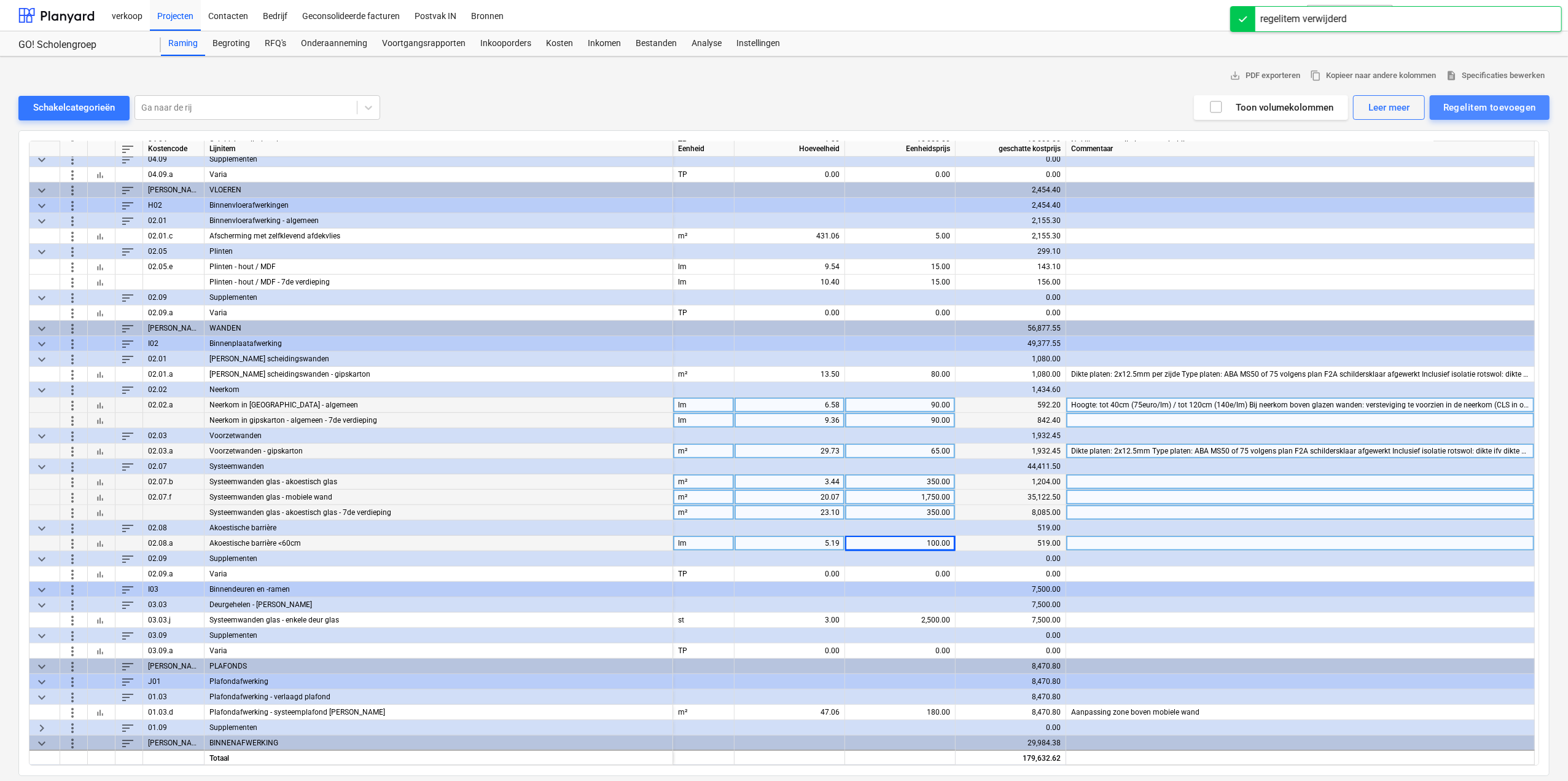
click at [1472, 105] on div "Regelitem toevoegen" at bounding box center [1489, 108] width 93 height 16
click at [1485, 162] on div "Aangepast toevoegen" at bounding box center [1483, 159] width 131 height 21
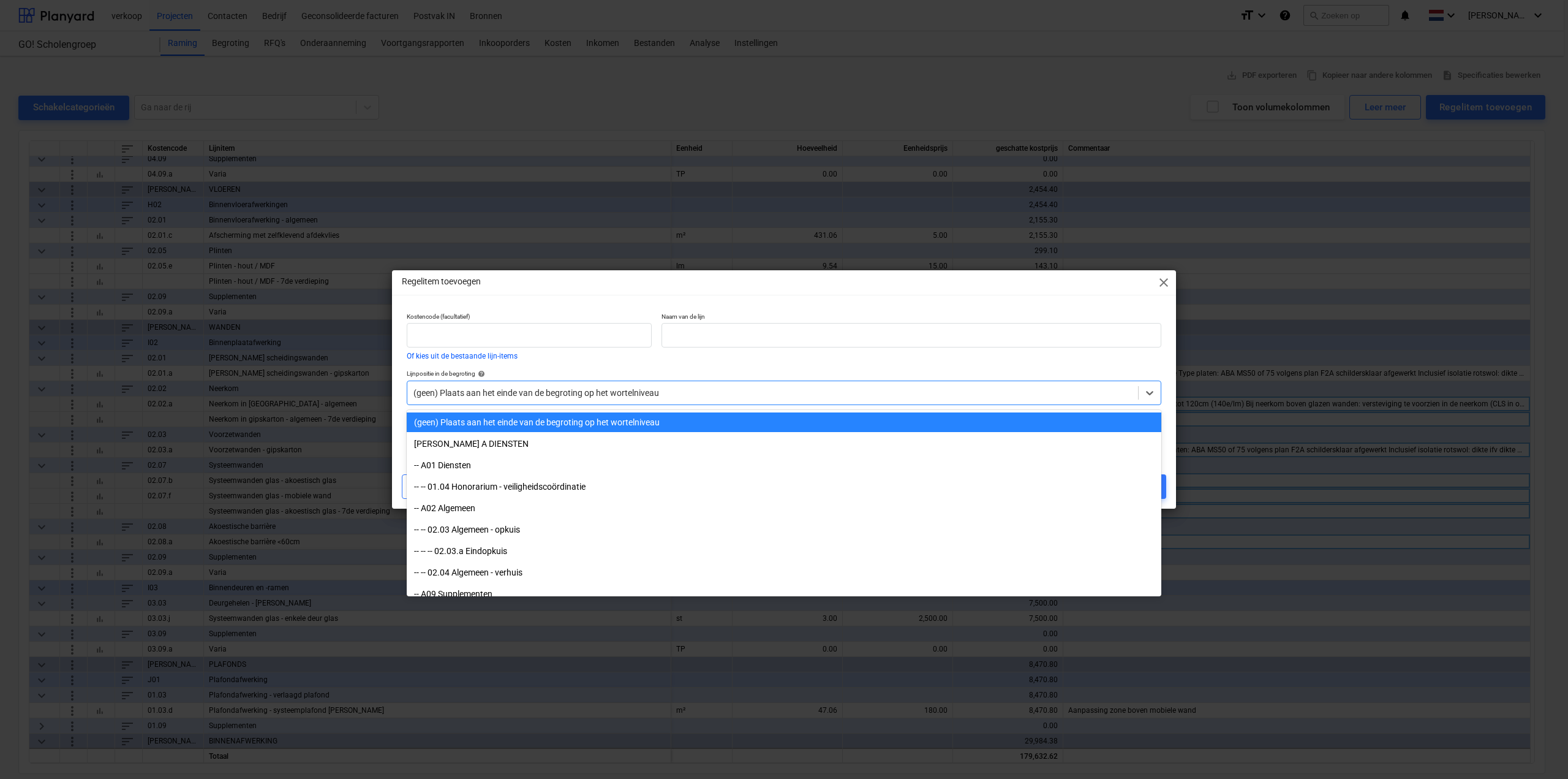
click at [653, 397] on div at bounding box center [773, 393] width 719 height 13
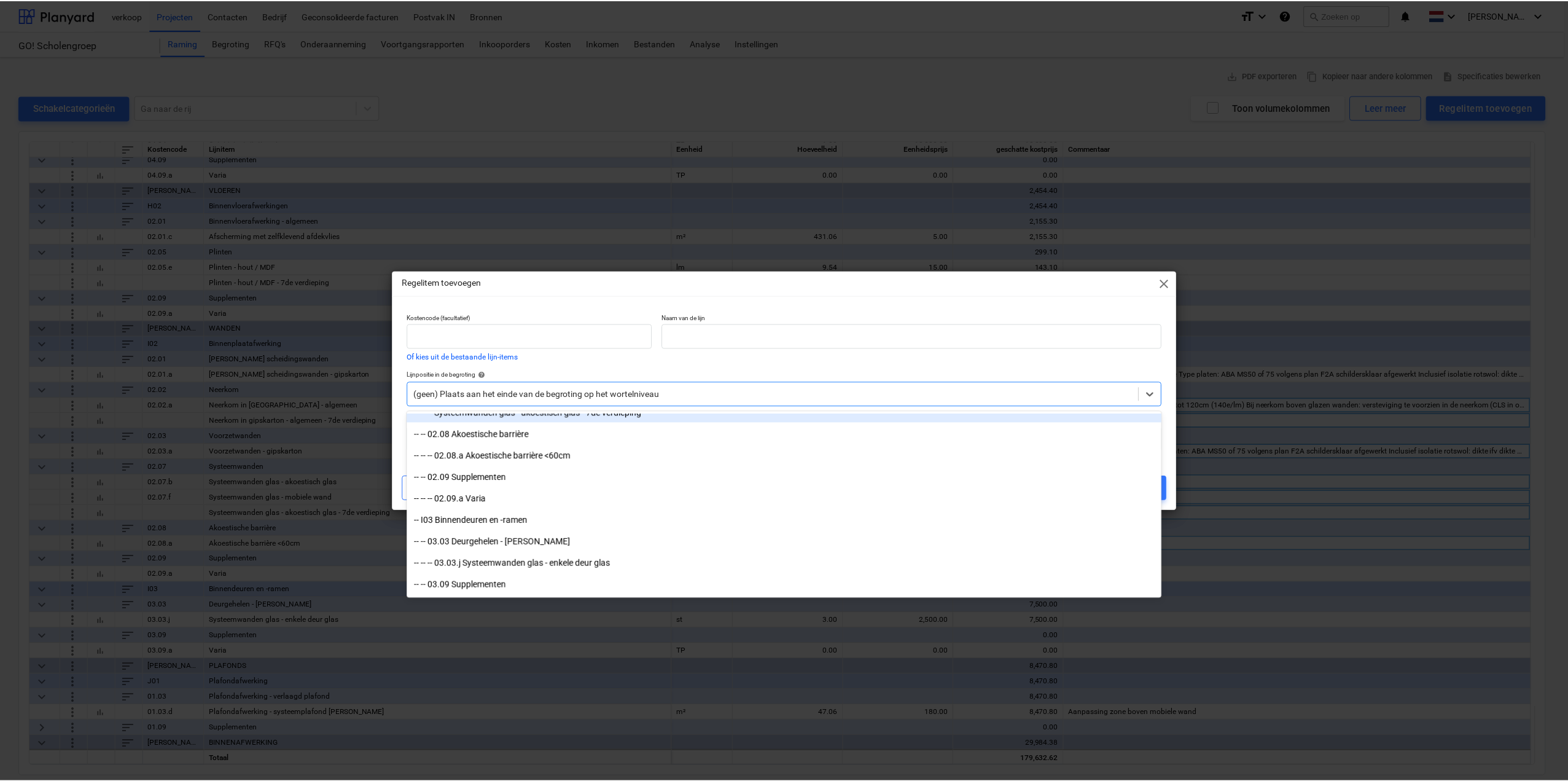
scroll to position [1044, 0]
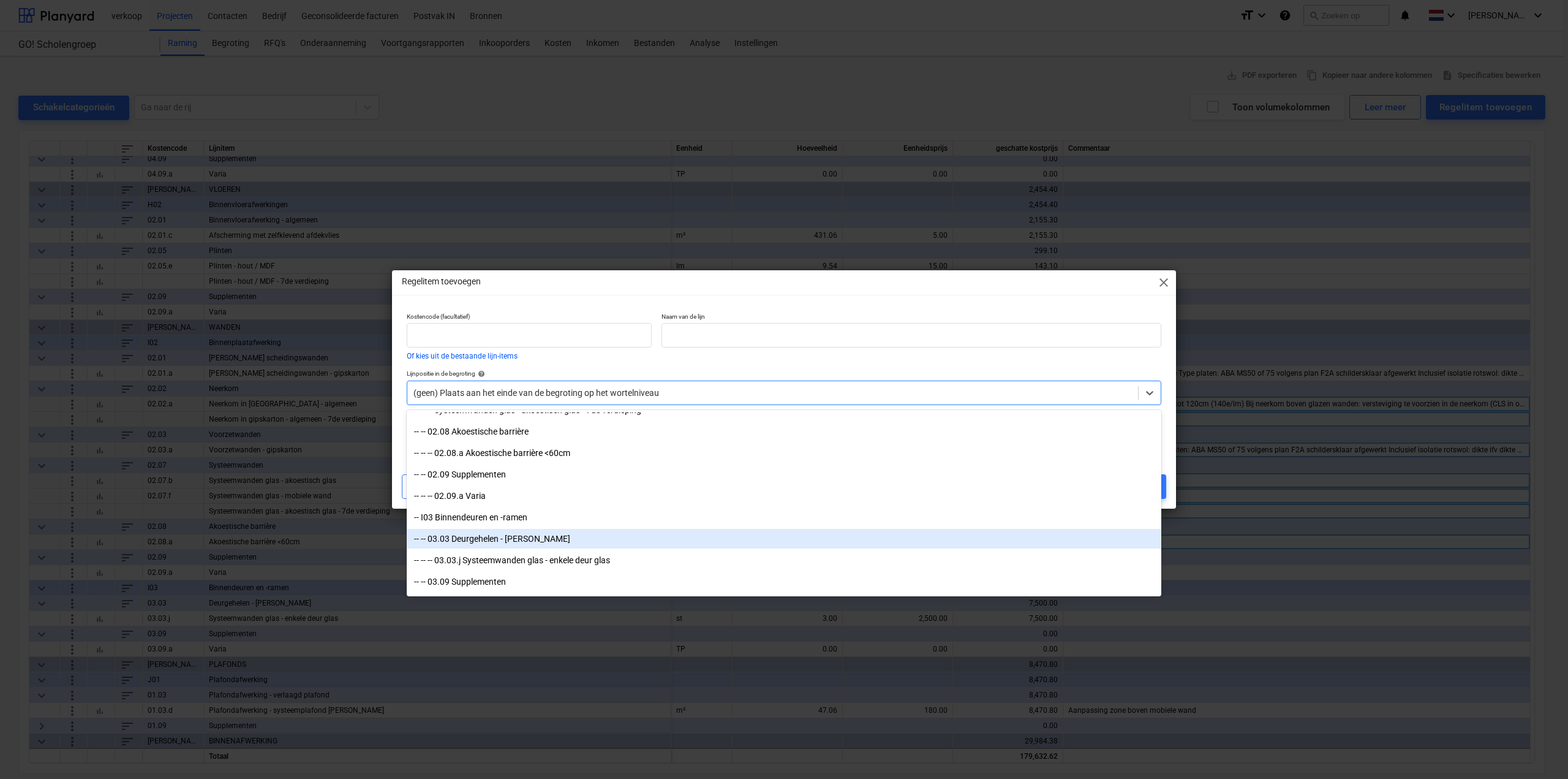
click at [601, 532] on div "-- -- 03.03 Deurgehelen - [PERSON_NAME]" at bounding box center [784, 538] width 754 height 20
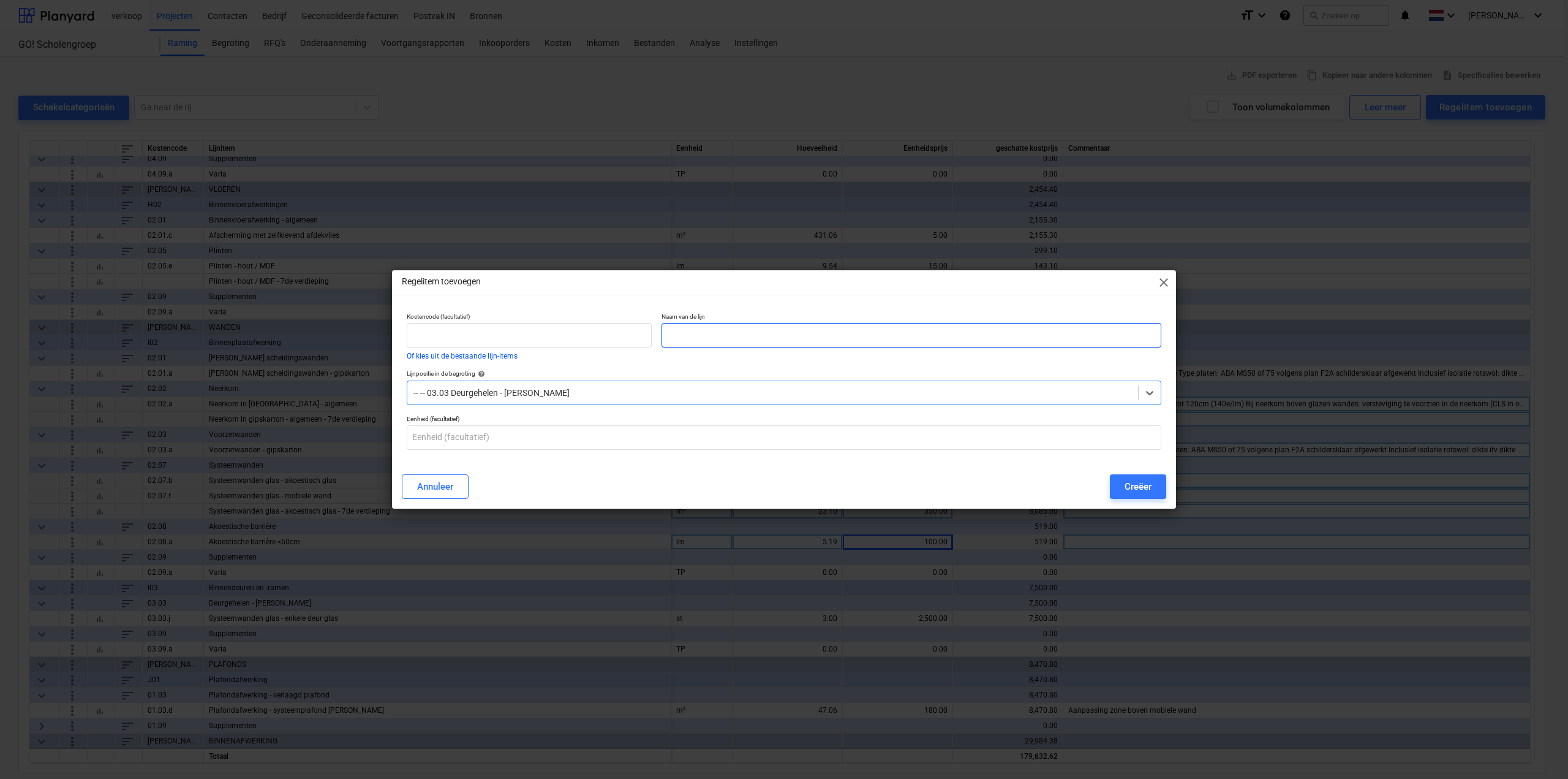
click at [700, 329] on input "text" at bounding box center [911, 335] width 500 height 24
type input "Systeemwanden glas - enkele deur glas - 7de verdieping"
click at [997, 440] on input "text" at bounding box center [784, 437] width 754 height 24
type input "st"
click at [1152, 478] on button "Creëer" at bounding box center [1137, 486] width 56 height 24
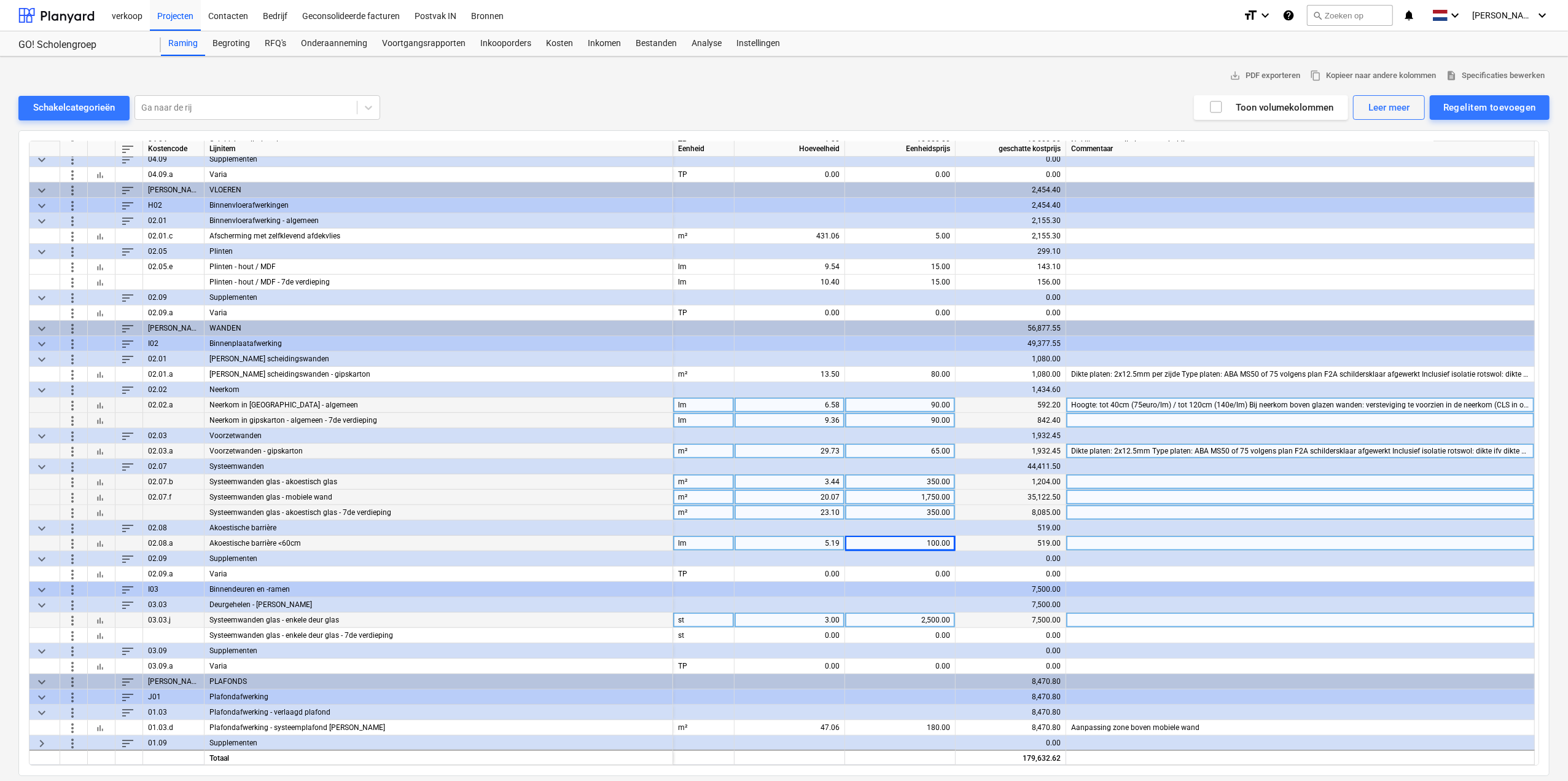
click at [809, 622] on div "3.00" at bounding box center [790, 619] width 100 height 15
type input "1"
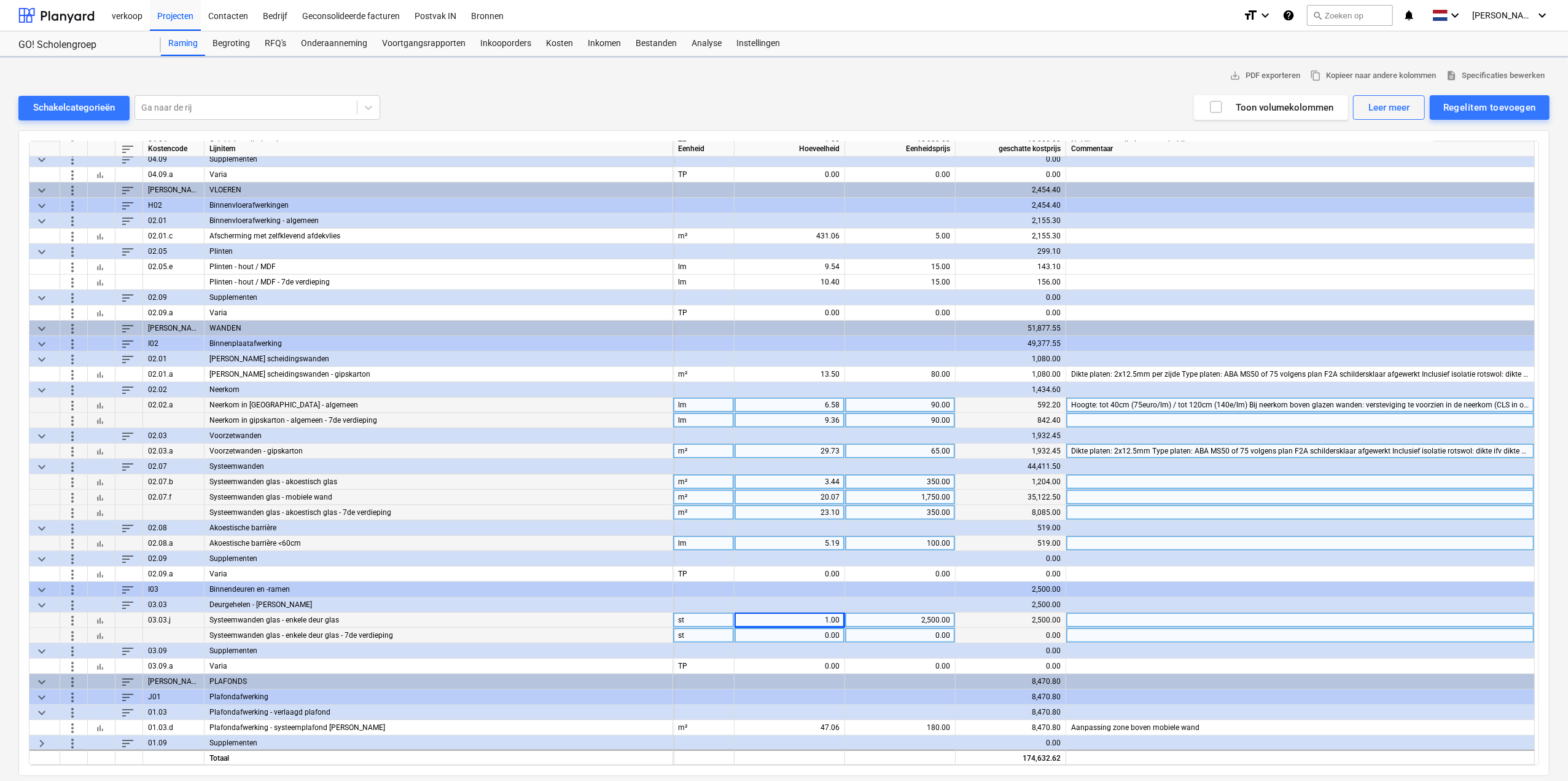
click at [828, 632] on div "0.00" at bounding box center [790, 634] width 100 height 15
type input "2"
type input "2500"
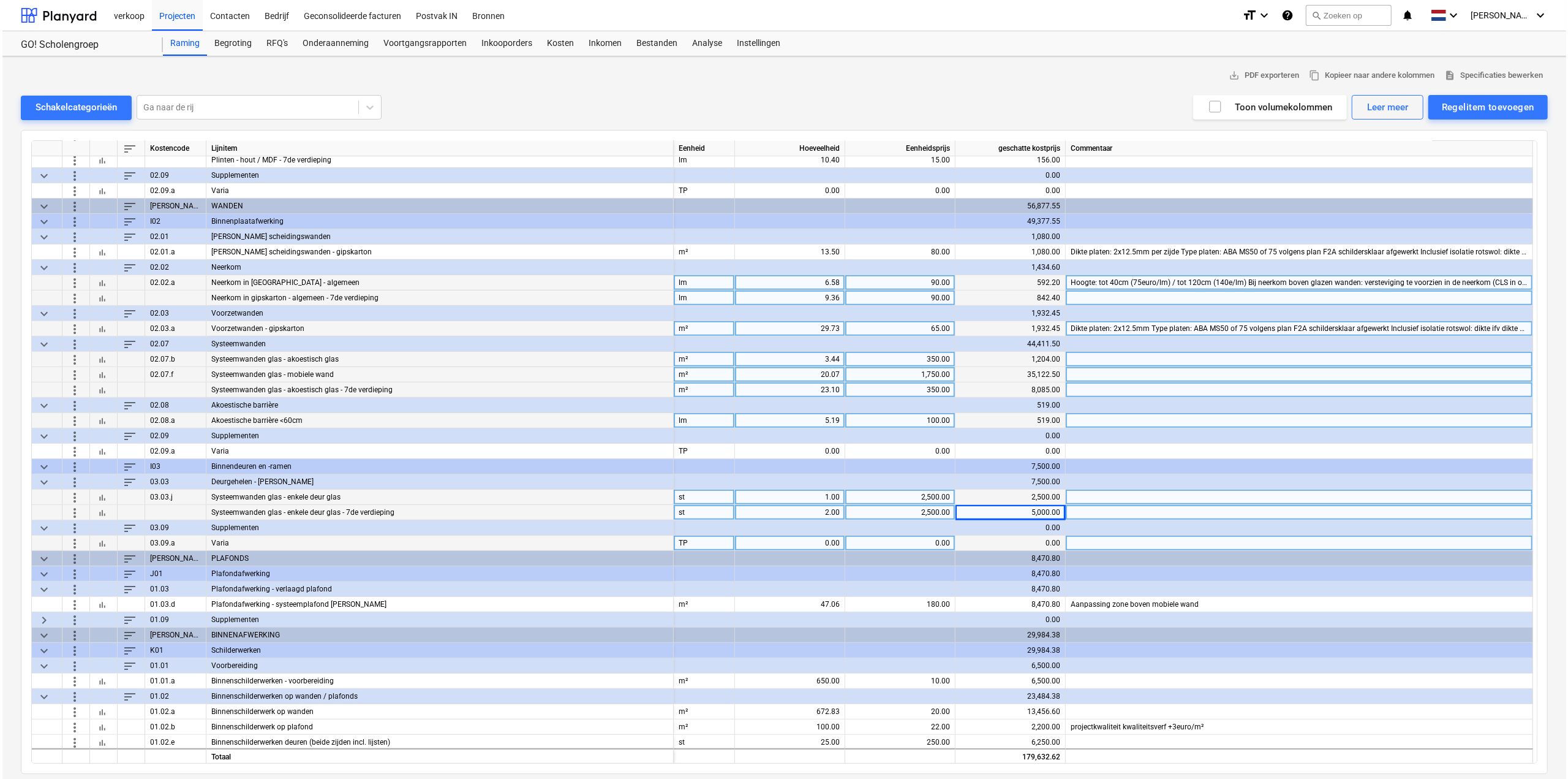
scroll to position [495, 0]
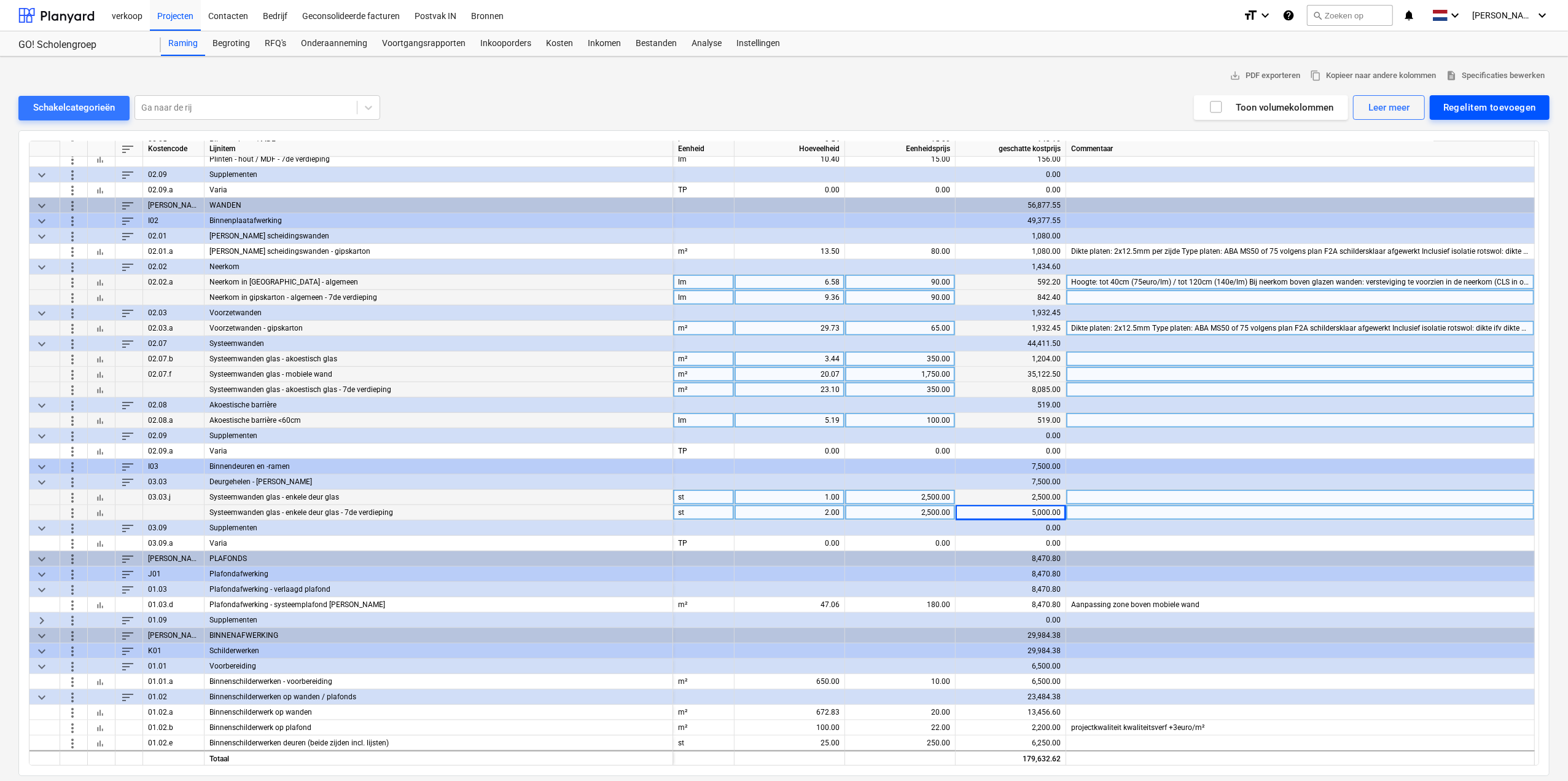
click at [1514, 101] on div "Regelitem toevoegen" at bounding box center [1489, 108] width 93 height 16
click at [1508, 158] on div "Aangepast toevoegen" at bounding box center [1483, 159] width 131 height 21
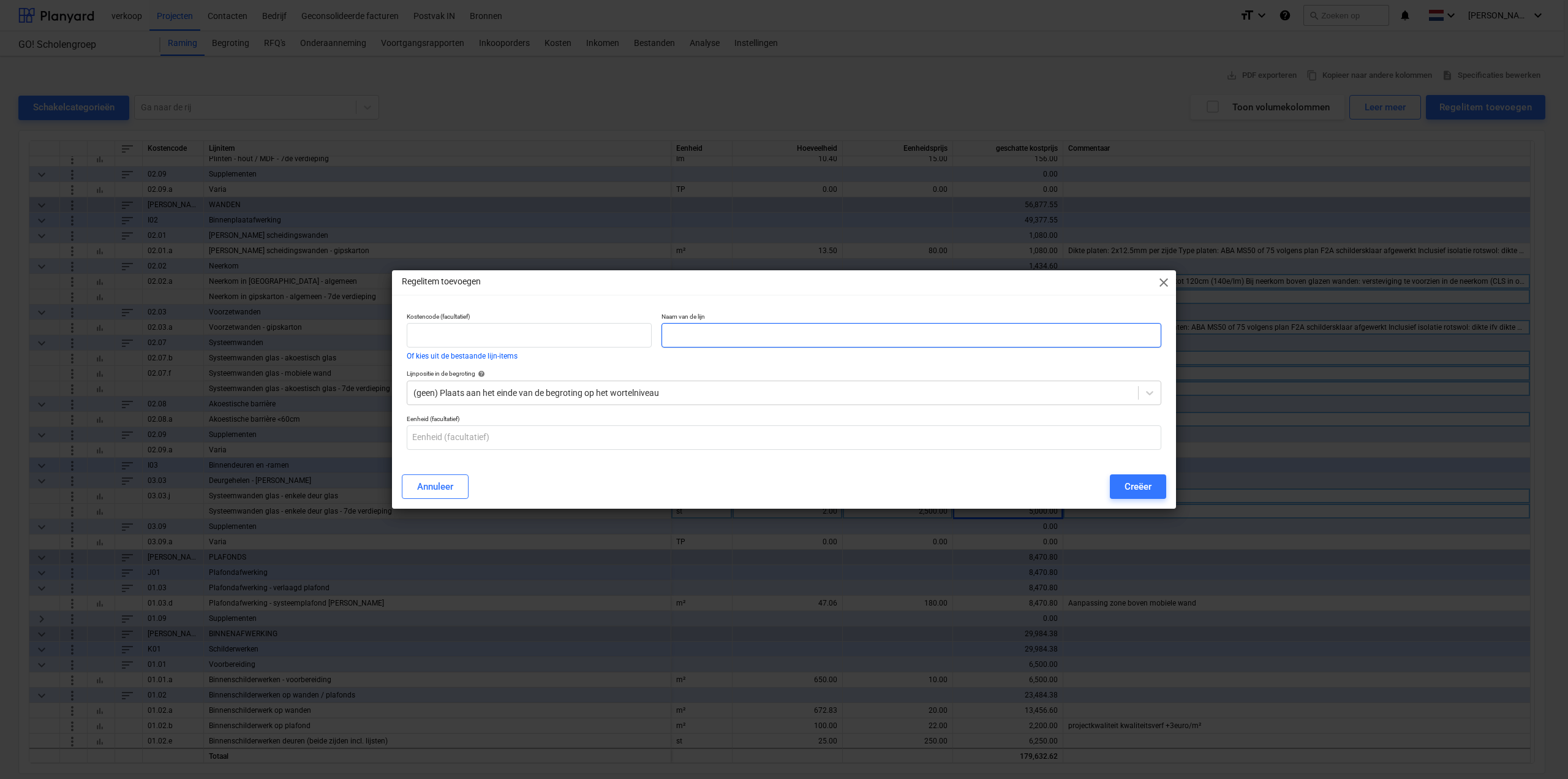
click at [724, 330] on input "text" at bounding box center [911, 335] width 500 height 24
type input "Plafondafwerking - openen, aanpassen en sluiten systeemplafond - gelijkvloers"
click at [632, 389] on div at bounding box center [773, 393] width 719 height 13
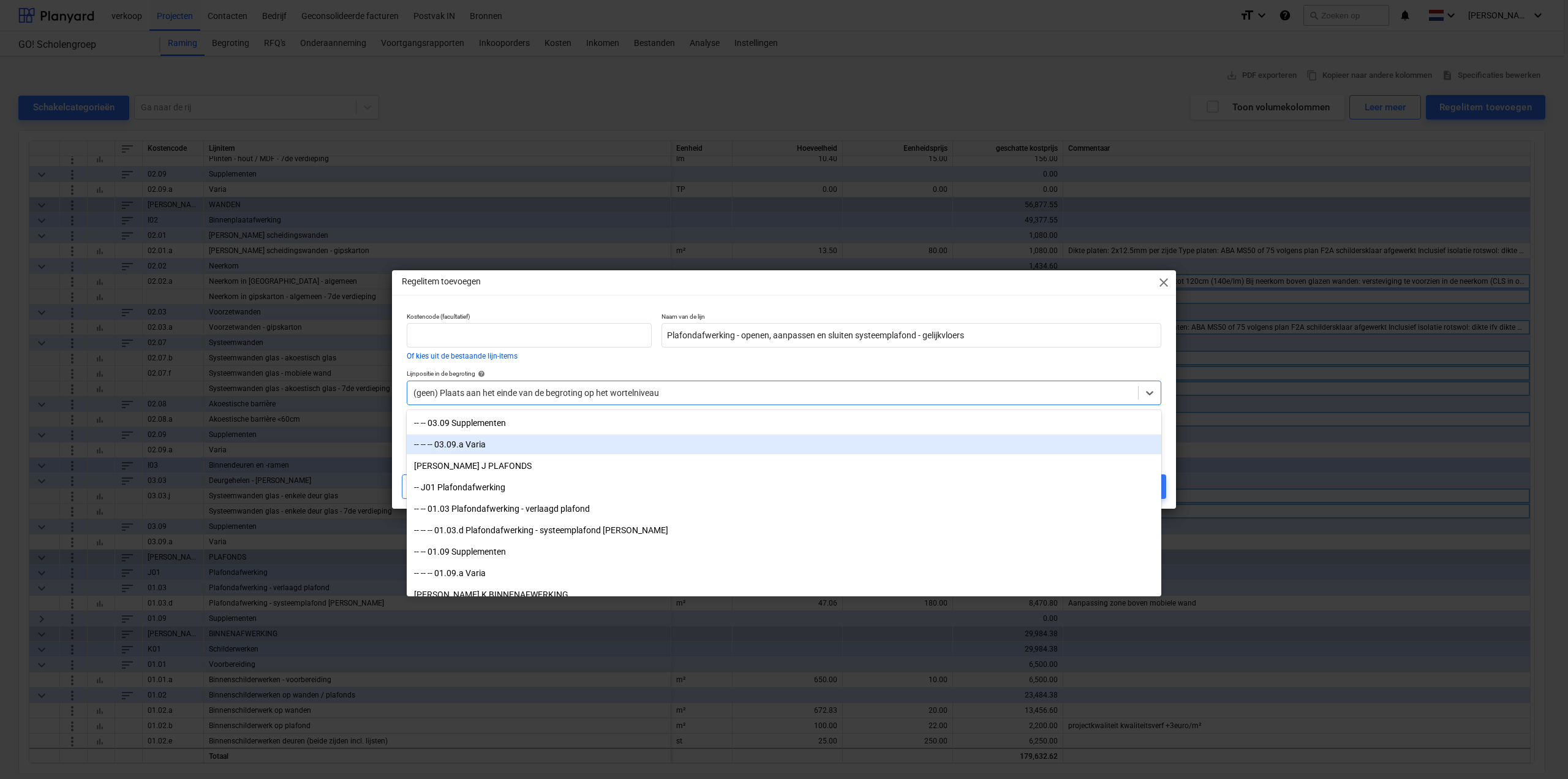
scroll to position [1225, 0]
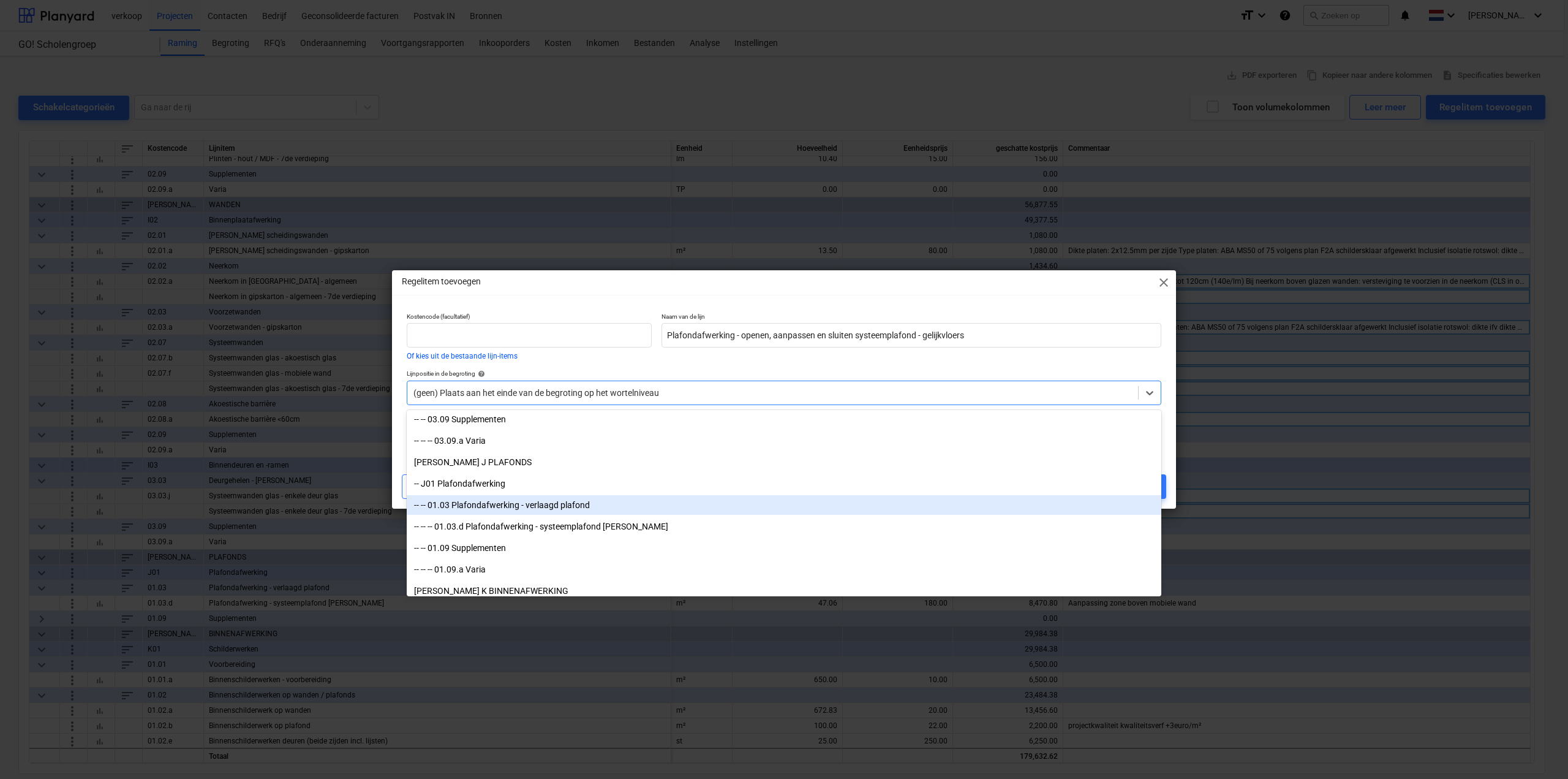
drag, startPoint x: 627, startPoint y: 456, endPoint x: 623, endPoint y: 510, distance: 54.1
click at [623, 510] on div "-- -- 01.03 Plafondafwerking - verlaagd plafond" at bounding box center [784, 505] width 754 height 20
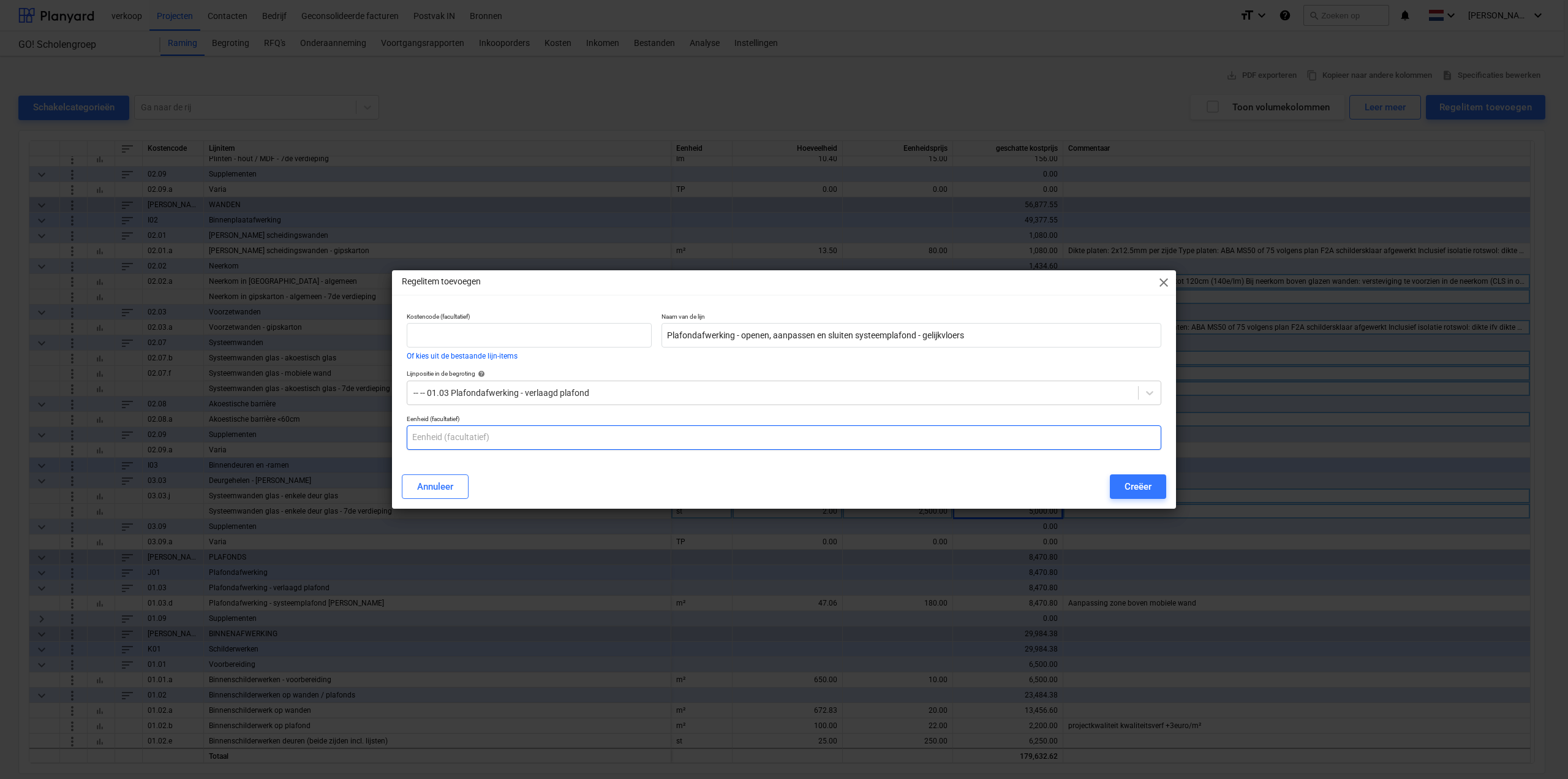
click at [549, 438] on input "text" at bounding box center [784, 437] width 754 height 24
type input "m²"
click at [1125, 486] on div "Creëer" at bounding box center [1138, 487] width 27 height 16
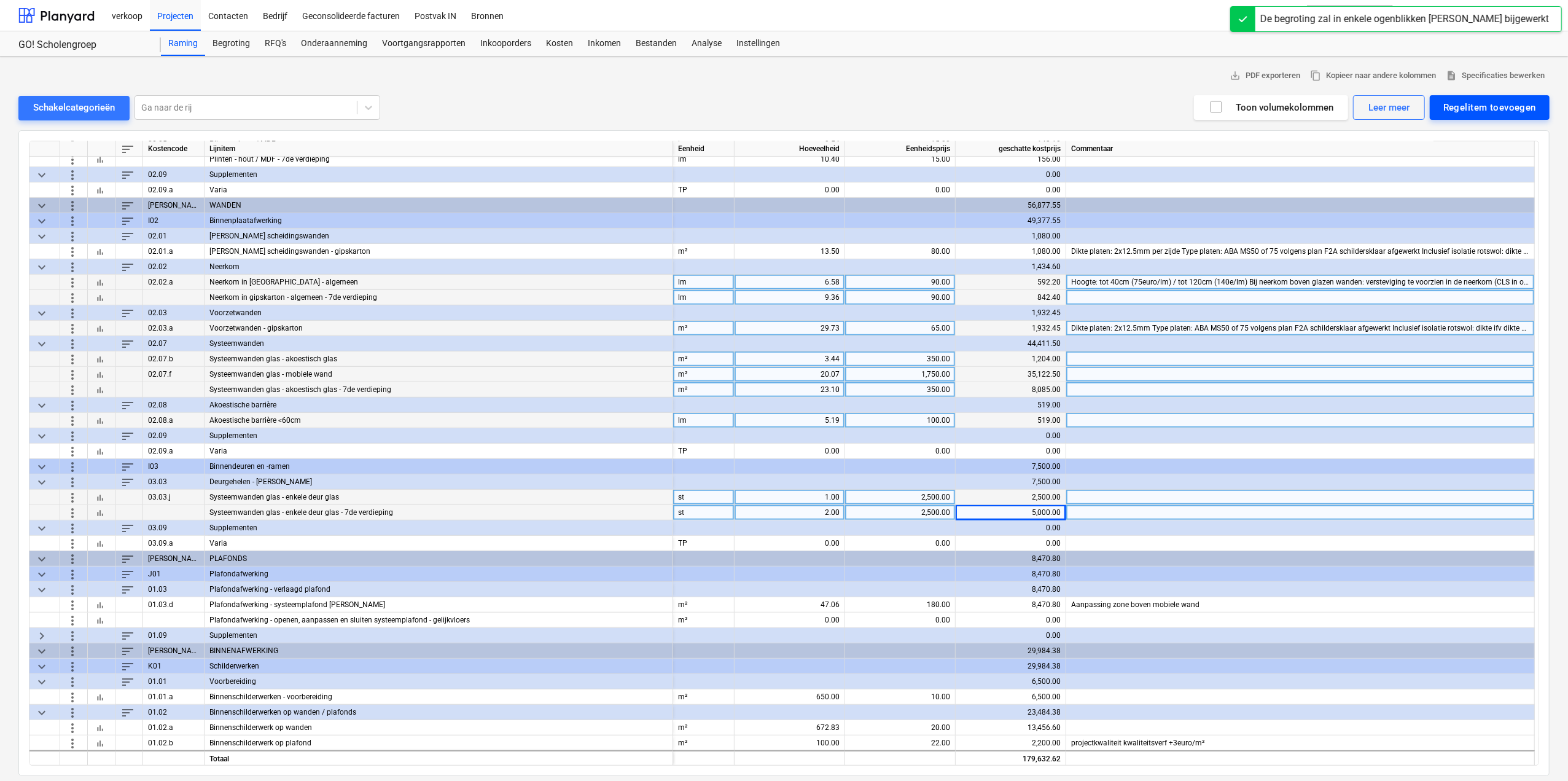
click at [1490, 108] on div "Regelitem toevoegen" at bounding box center [1489, 108] width 93 height 16
click at [1480, 158] on div "Aangepast toevoegen" at bounding box center [1483, 159] width 131 height 21
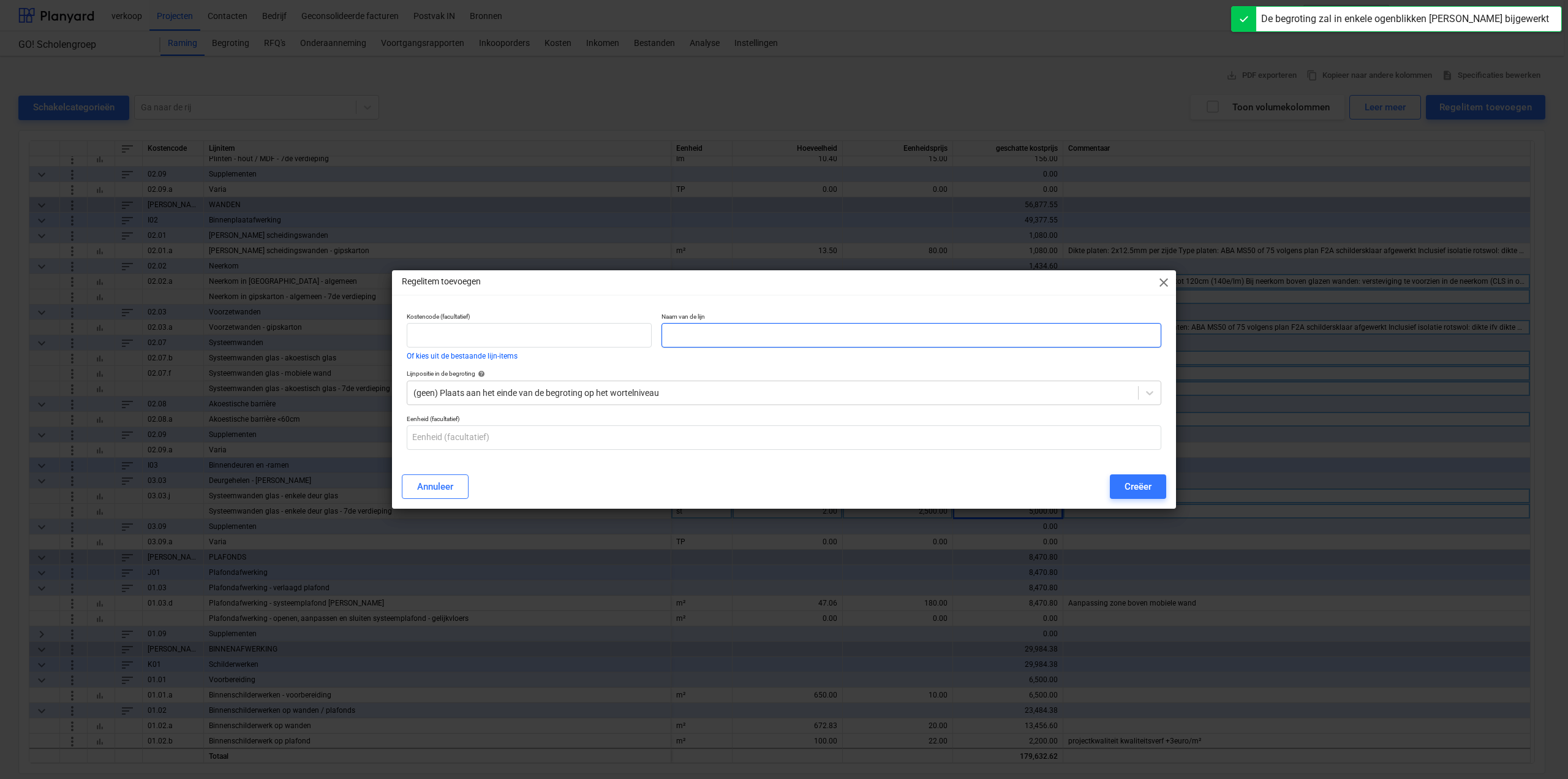
click at [710, 345] on input "text" at bounding box center [911, 335] width 500 height 24
paste input "Plafondafwerking - openen, aanpassen en sluiten systeemplafond - gelijkvloers"
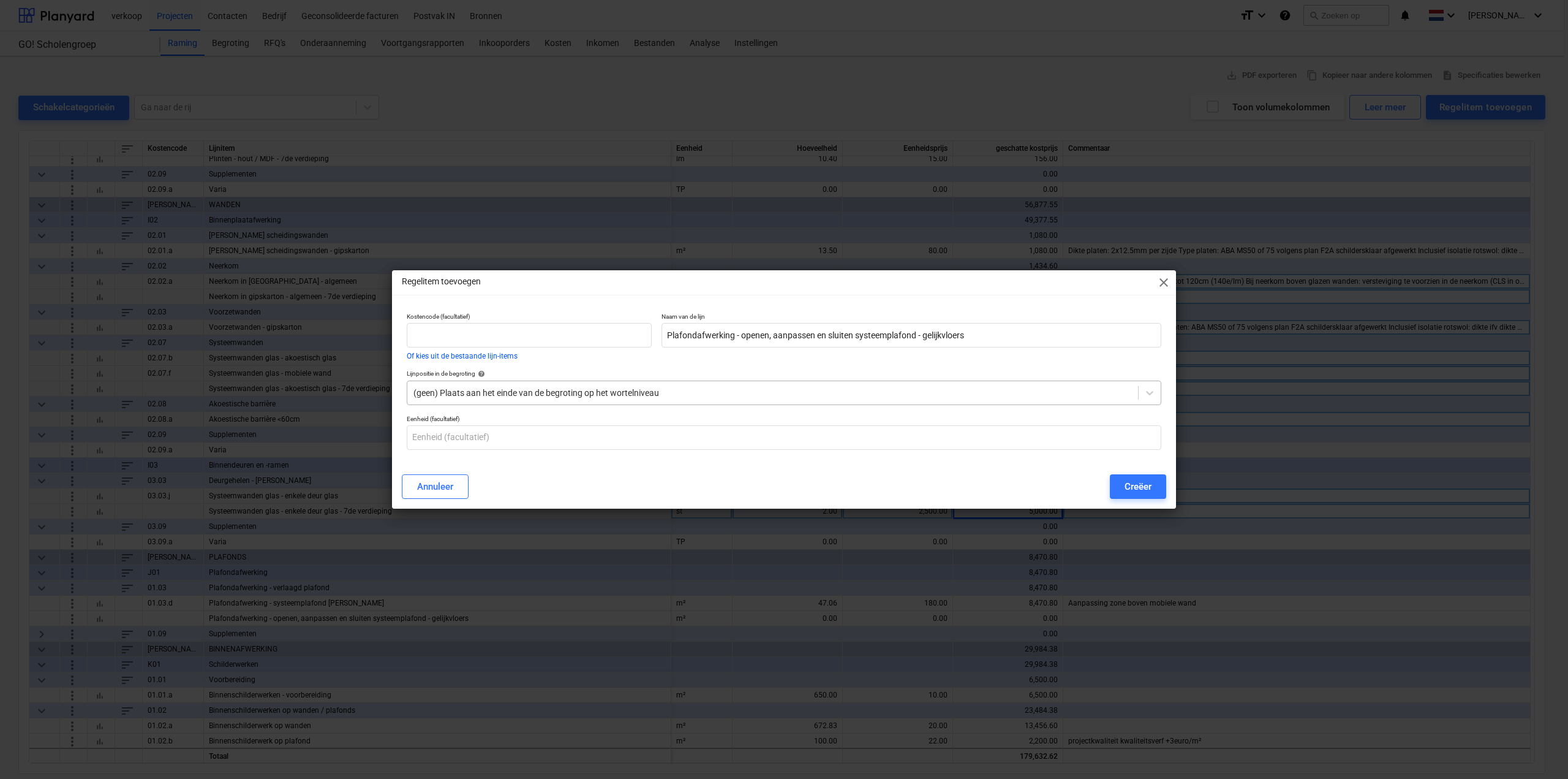
click at [661, 390] on div at bounding box center [773, 393] width 719 height 13
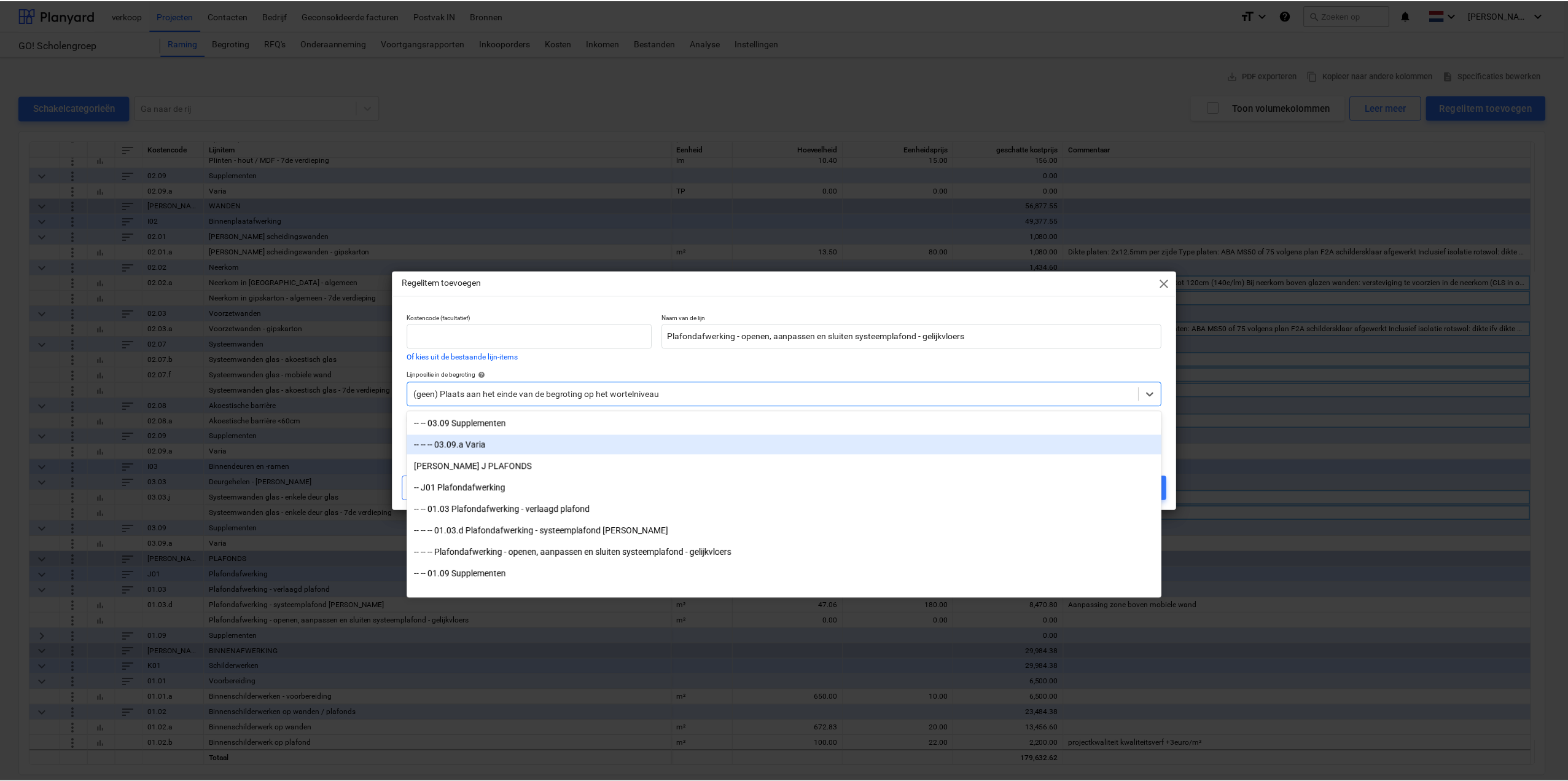
scroll to position [1229, 0]
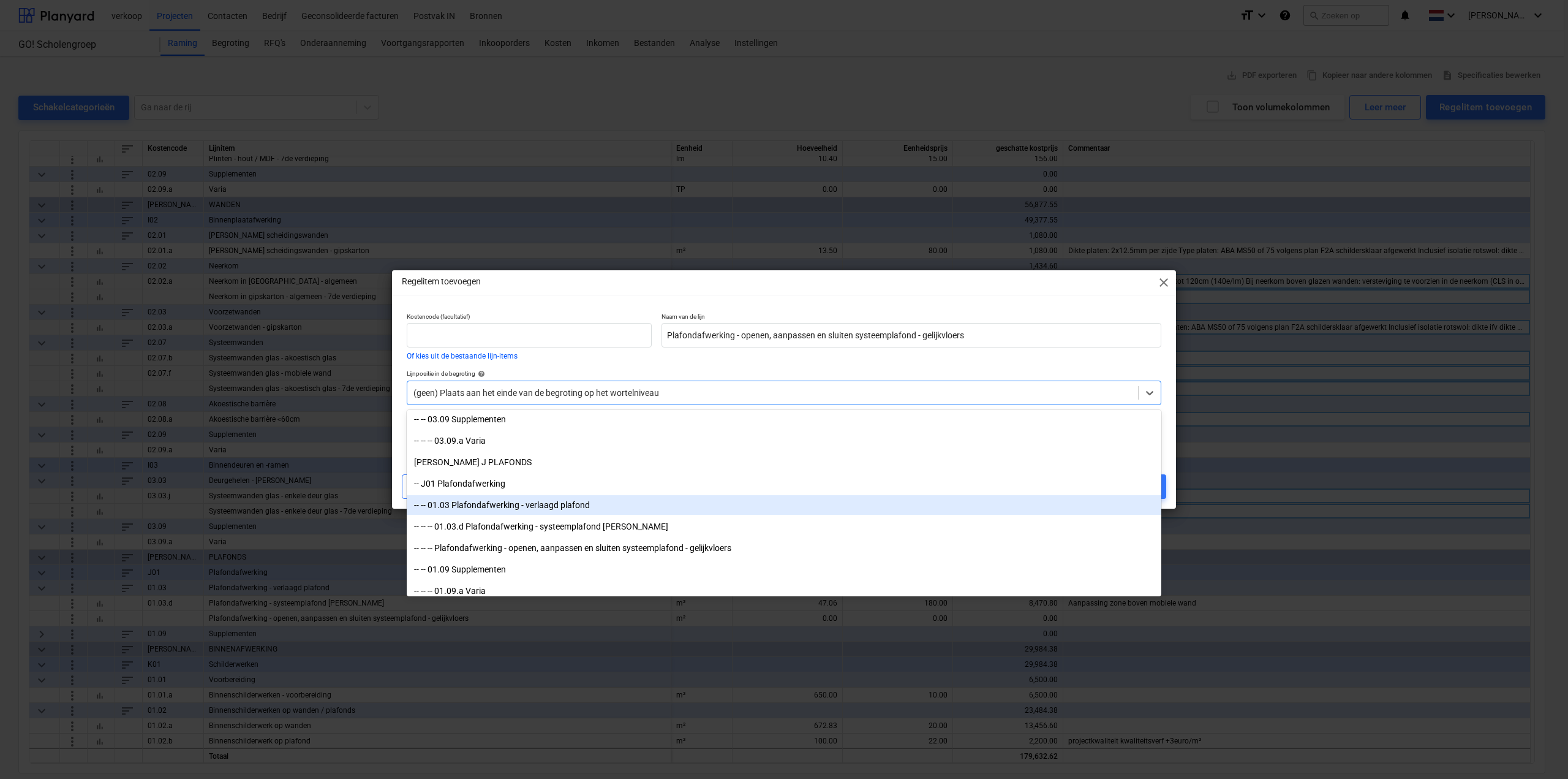
click at [692, 506] on div "-- -- 01.03 Plafondafwerking - verlaagd plafond" at bounding box center [784, 505] width 754 height 20
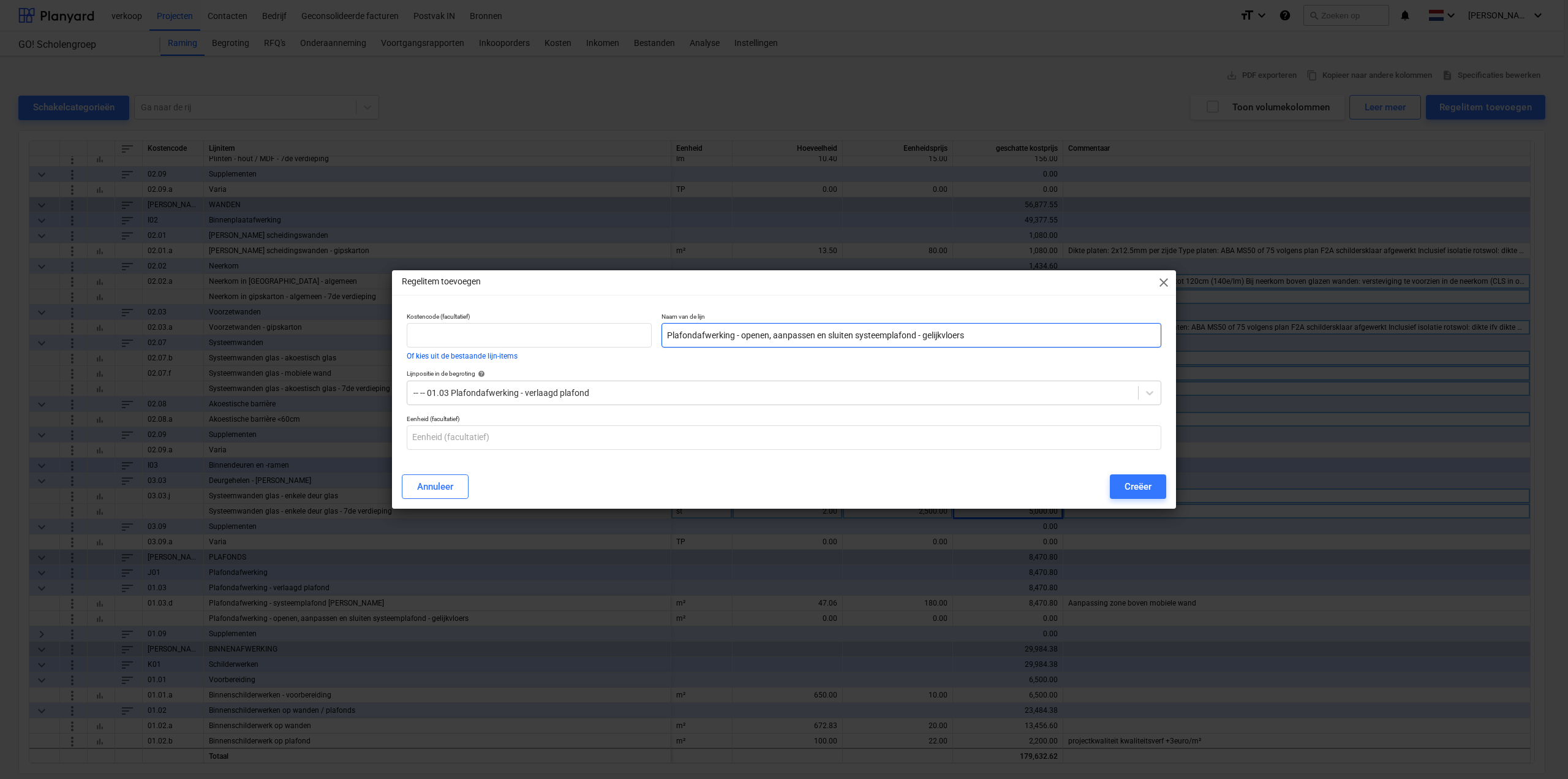
drag, startPoint x: 1040, startPoint y: 333, endPoint x: 924, endPoint y: 331, distance: 116.0
click at [924, 331] on input "Plafondafwerking - openen, aanpassen en sluiten systeemplafond - gelijkvloers" at bounding box center [911, 335] width 500 height 24
type input "Plafondafwerking - openen, aanpassen en sluiten systeemplafond - 7de verdieping"
click at [683, 430] on input "text" at bounding box center [784, 437] width 754 height 24
type input "m²"
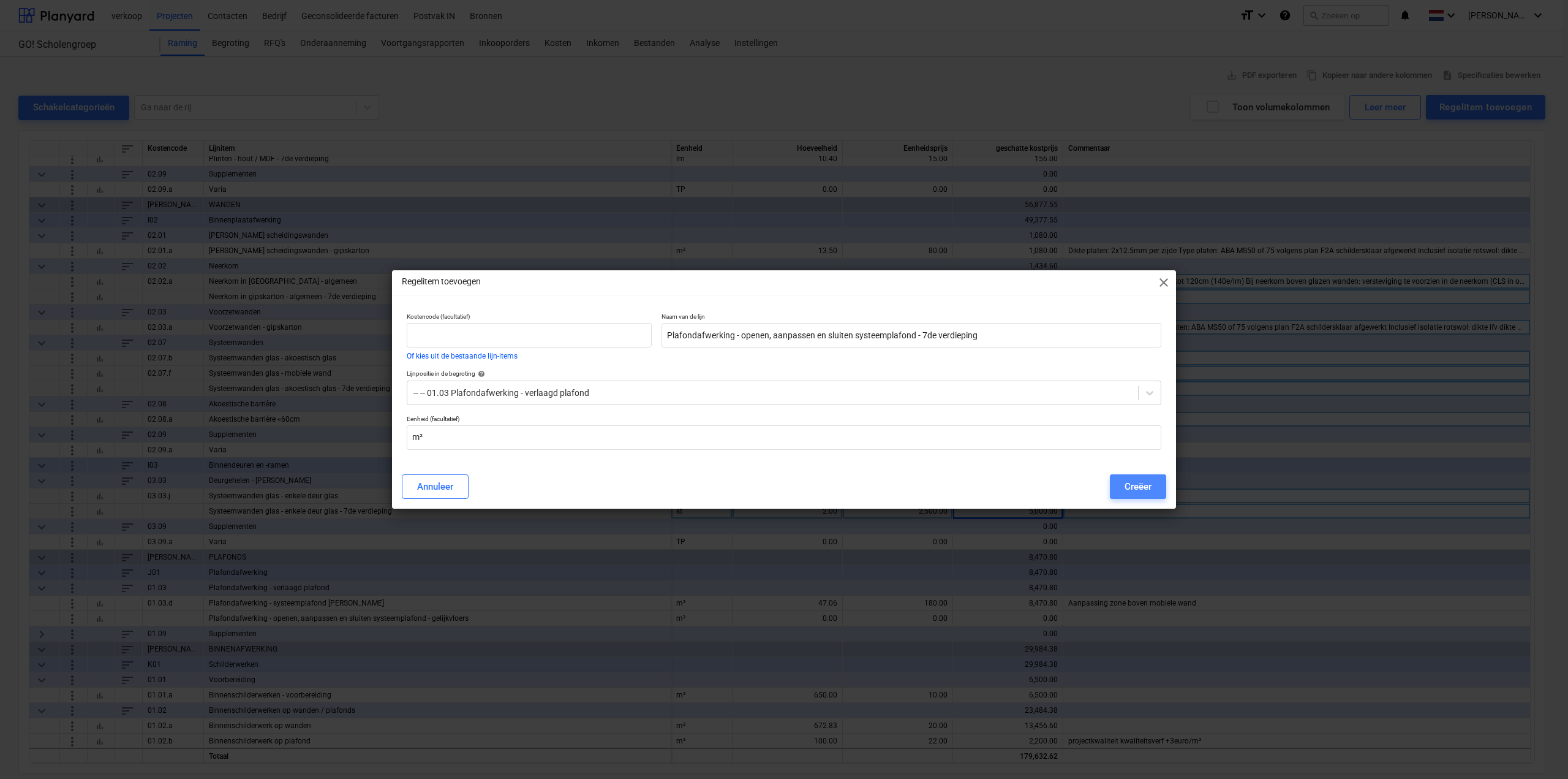
click at [1138, 476] on button "Creëer" at bounding box center [1137, 486] width 56 height 24
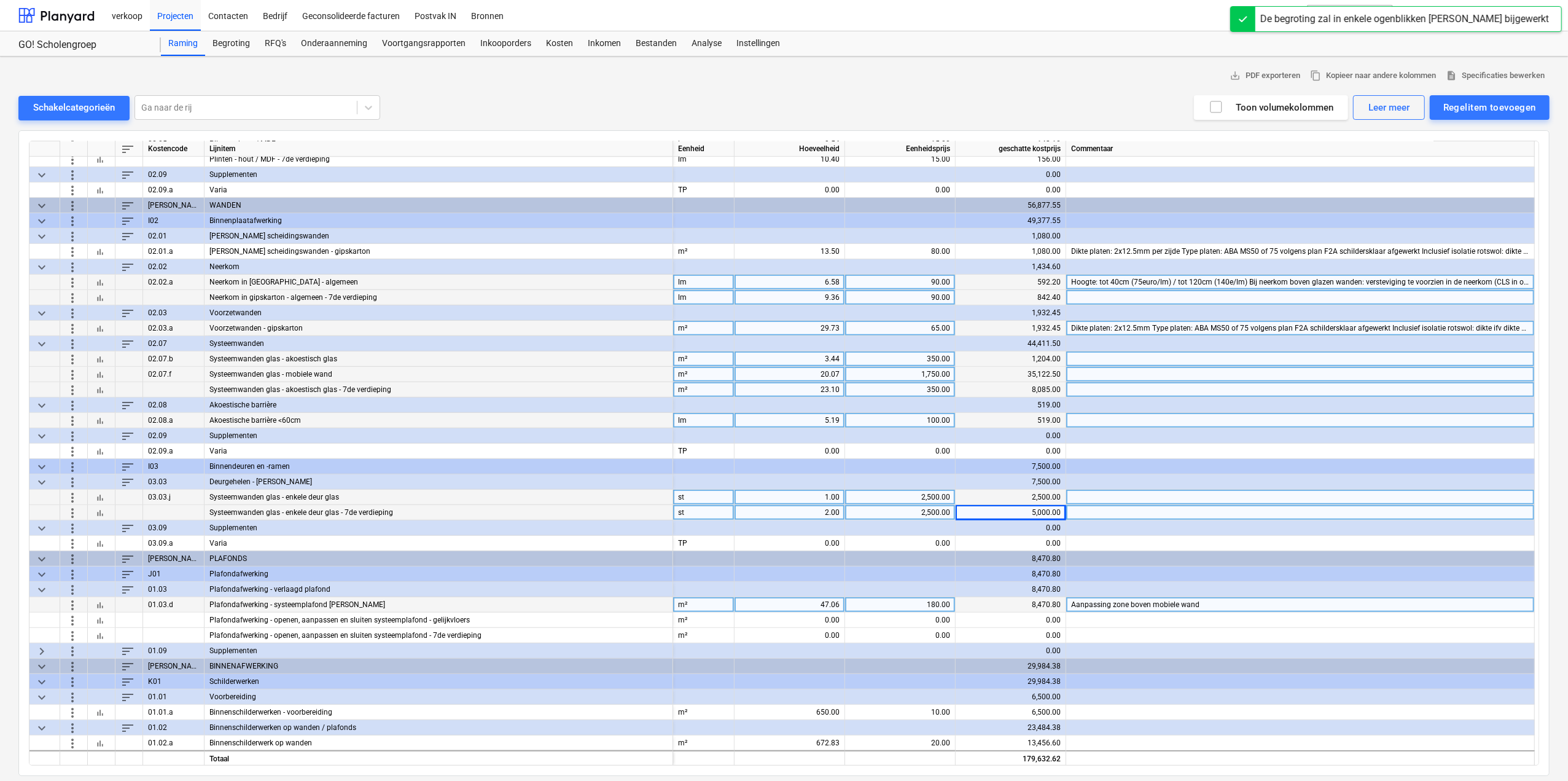
click at [72, 600] on span "more_vert" at bounding box center [72, 604] width 15 height 15
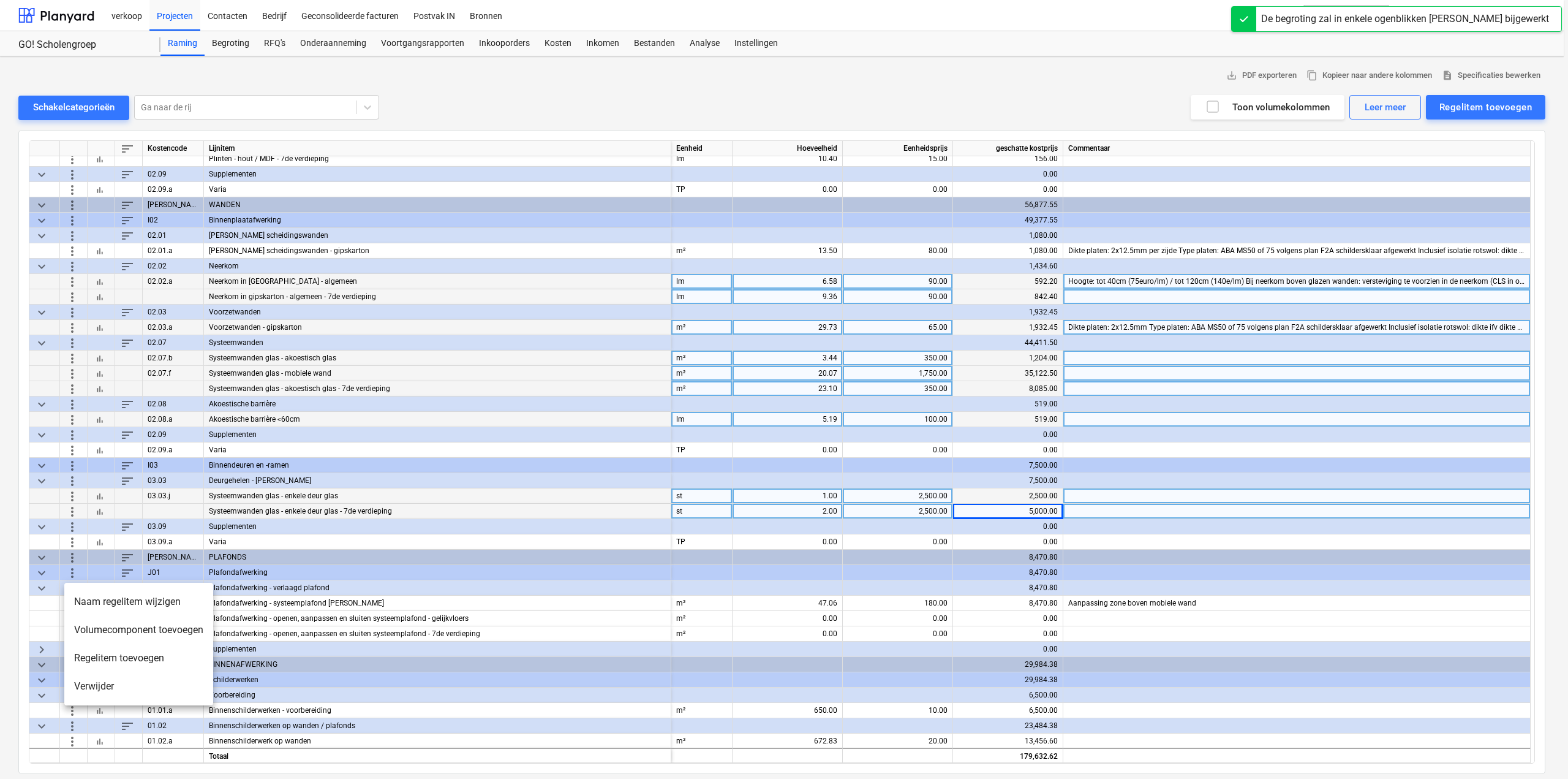
click at [109, 689] on li "Verwijder" at bounding box center [138, 687] width 149 height 28
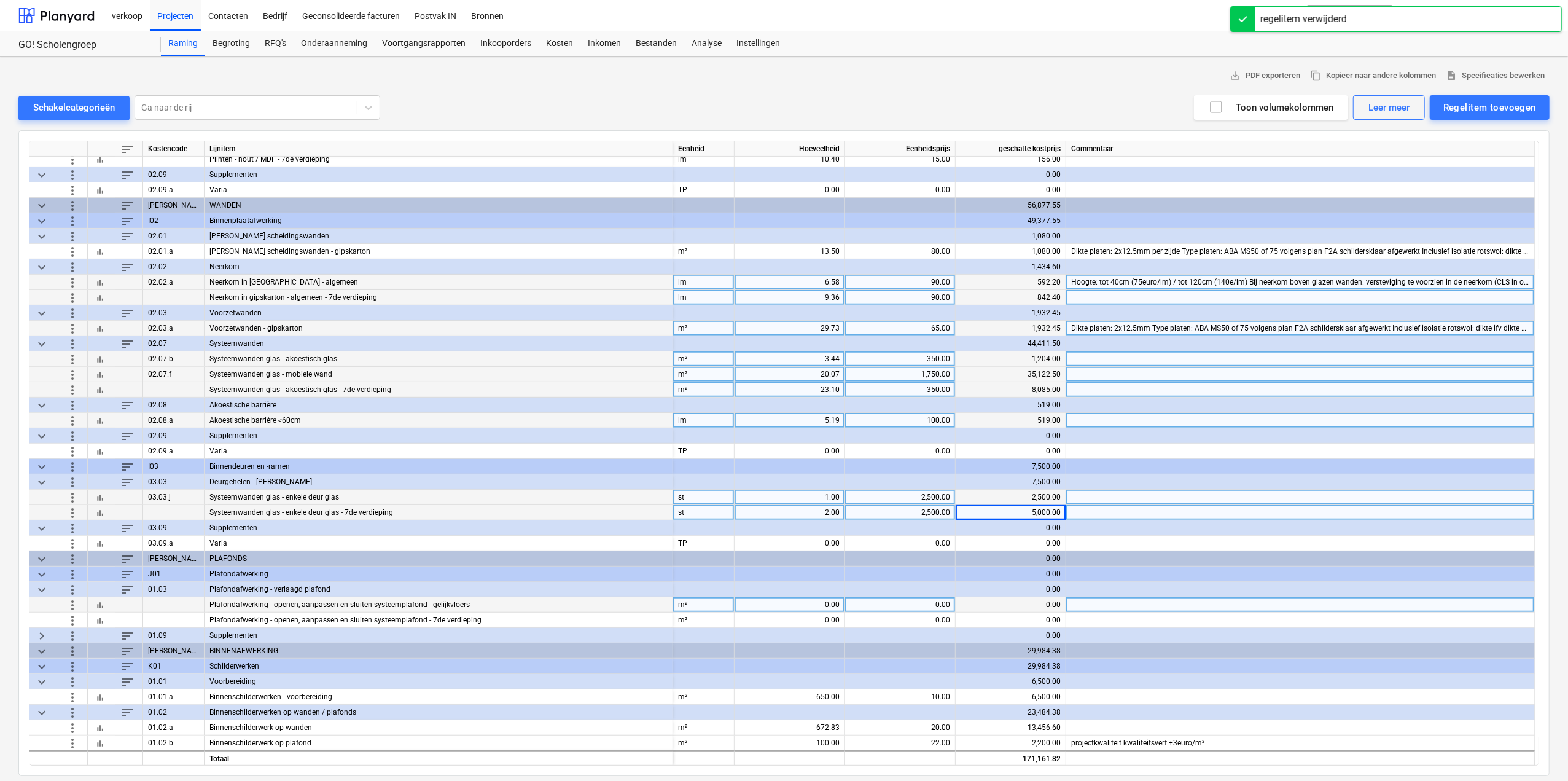
click at [839, 603] on div "0.00" at bounding box center [790, 604] width 100 height 15
type input "17.06"
type input "180"
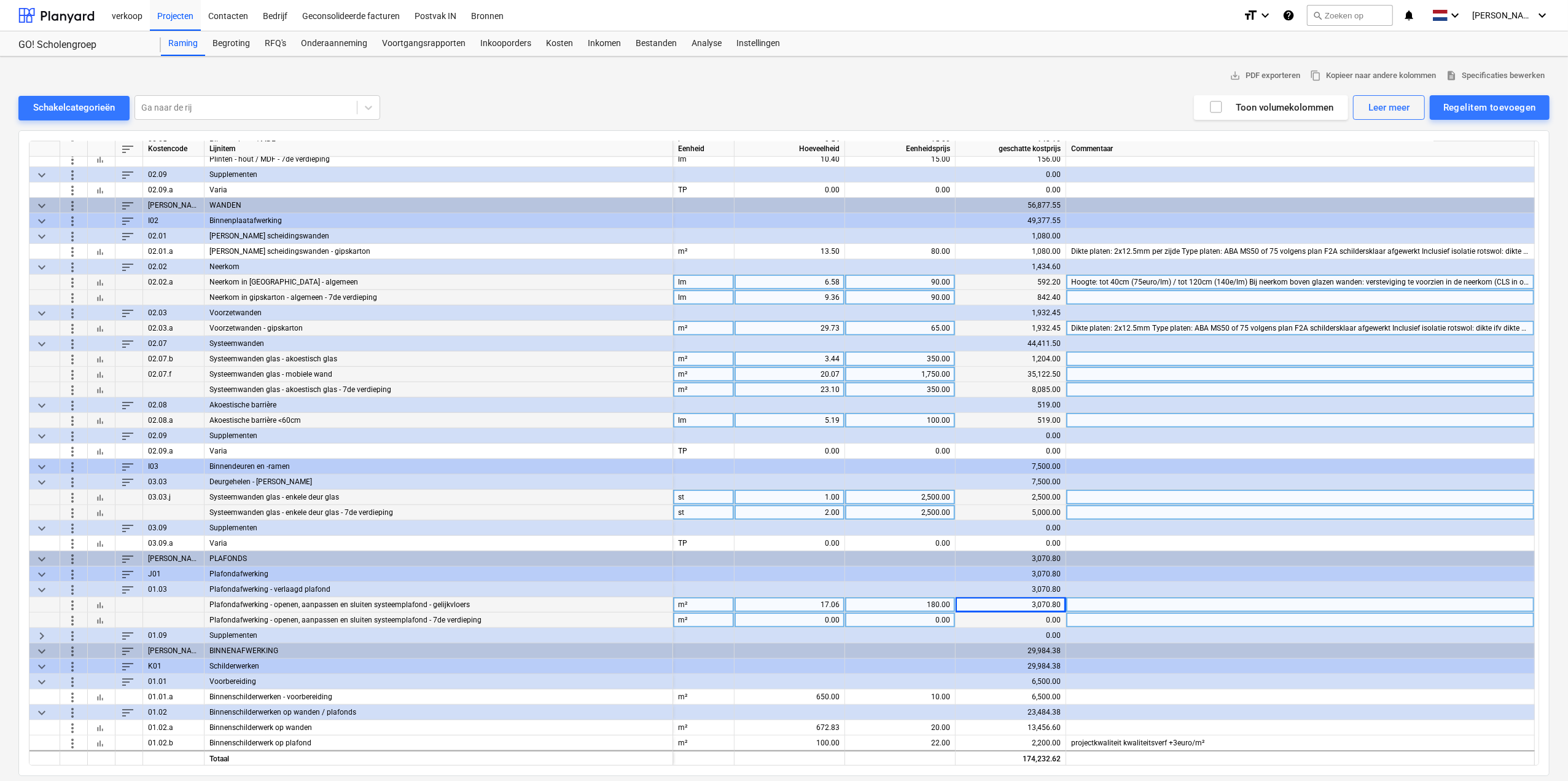
click at [822, 616] on div "0.00" at bounding box center [790, 619] width 100 height 15
type input "28"
type input "180"
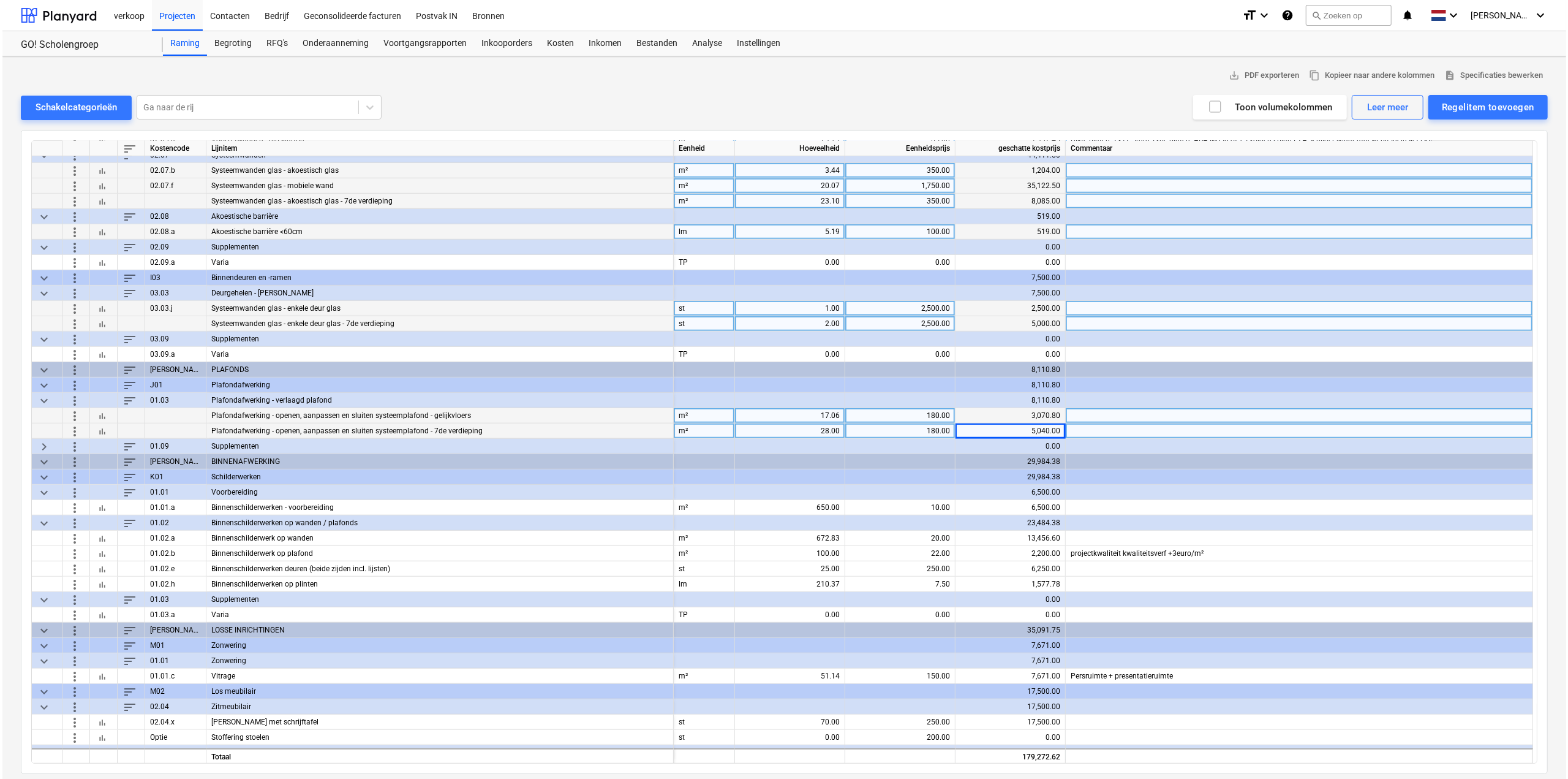
scroll to position [740, 0]
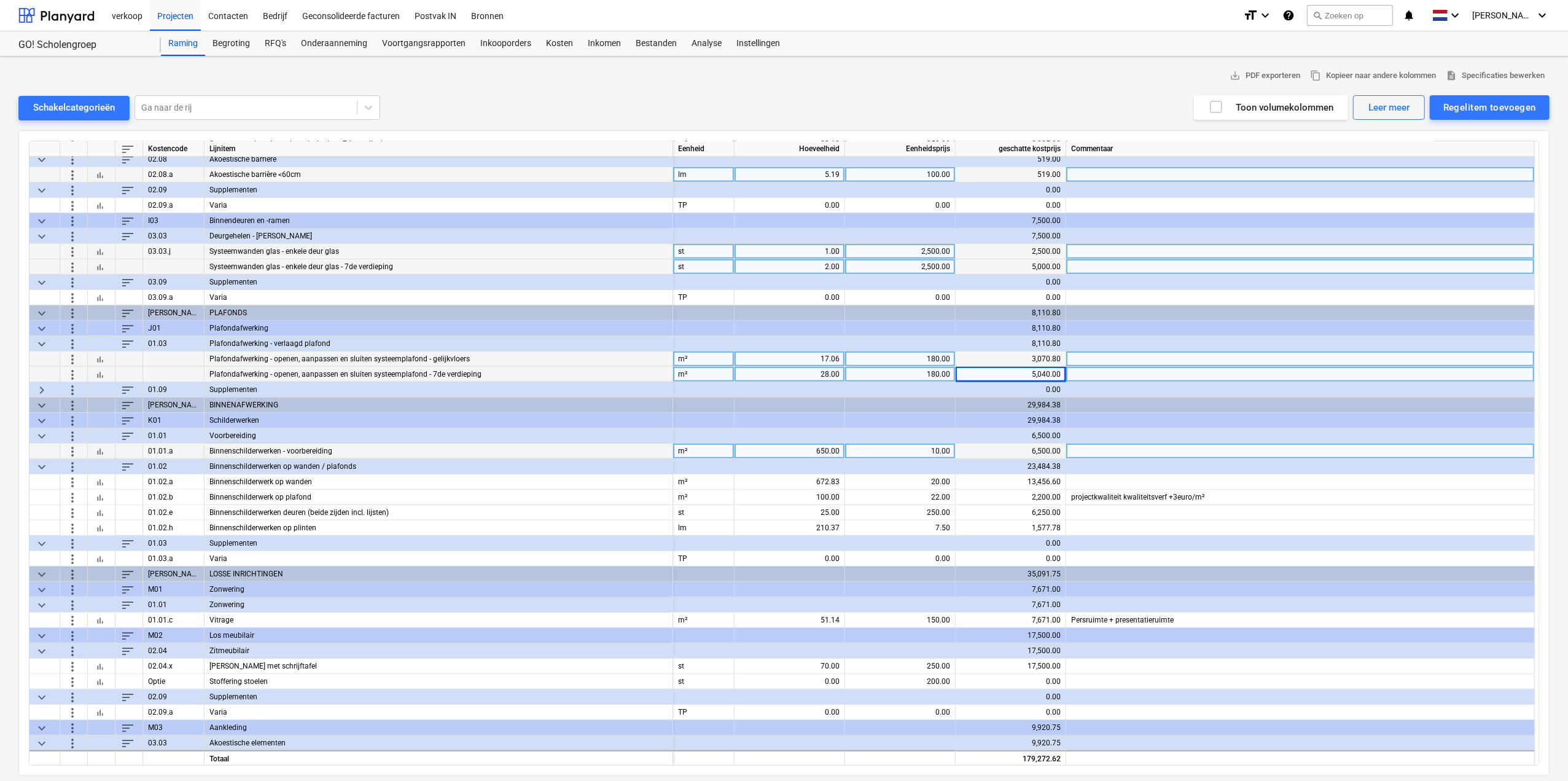
click at [781, 446] on div "650.00" at bounding box center [790, 451] width 100 height 15
type input "611.58"
click at [1505, 104] on div "Regelitem toevoegen" at bounding box center [1489, 108] width 93 height 16
click at [1476, 157] on div "Aangepast toevoegen" at bounding box center [1483, 159] width 131 height 21
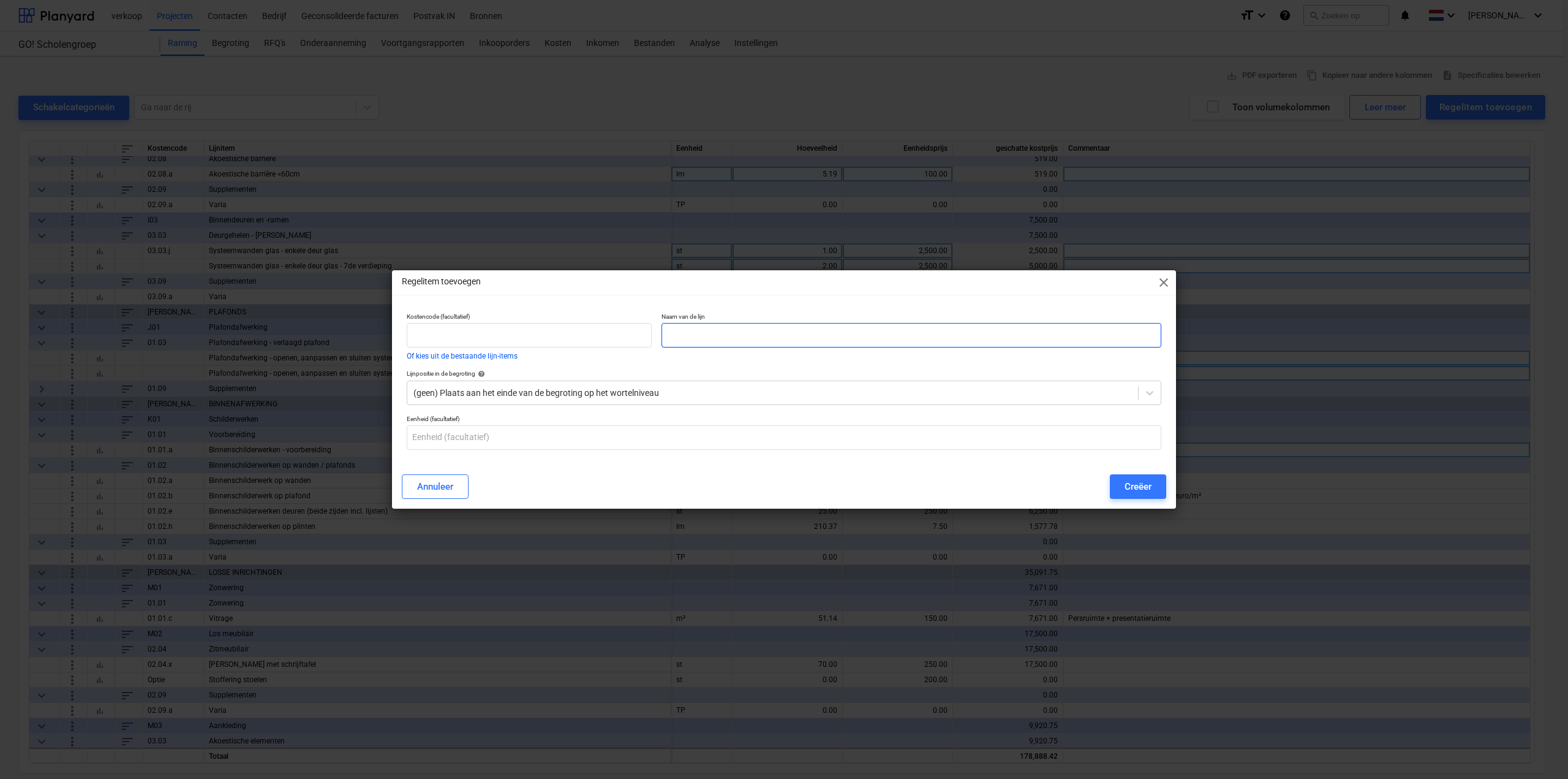
click at [750, 333] on input "text" at bounding box center [911, 335] width 500 height 24
type input "Binnenschilderwerk op wanden - 7de verdieping"
click at [676, 389] on div at bounding box center [773, 393] width 719 height 13
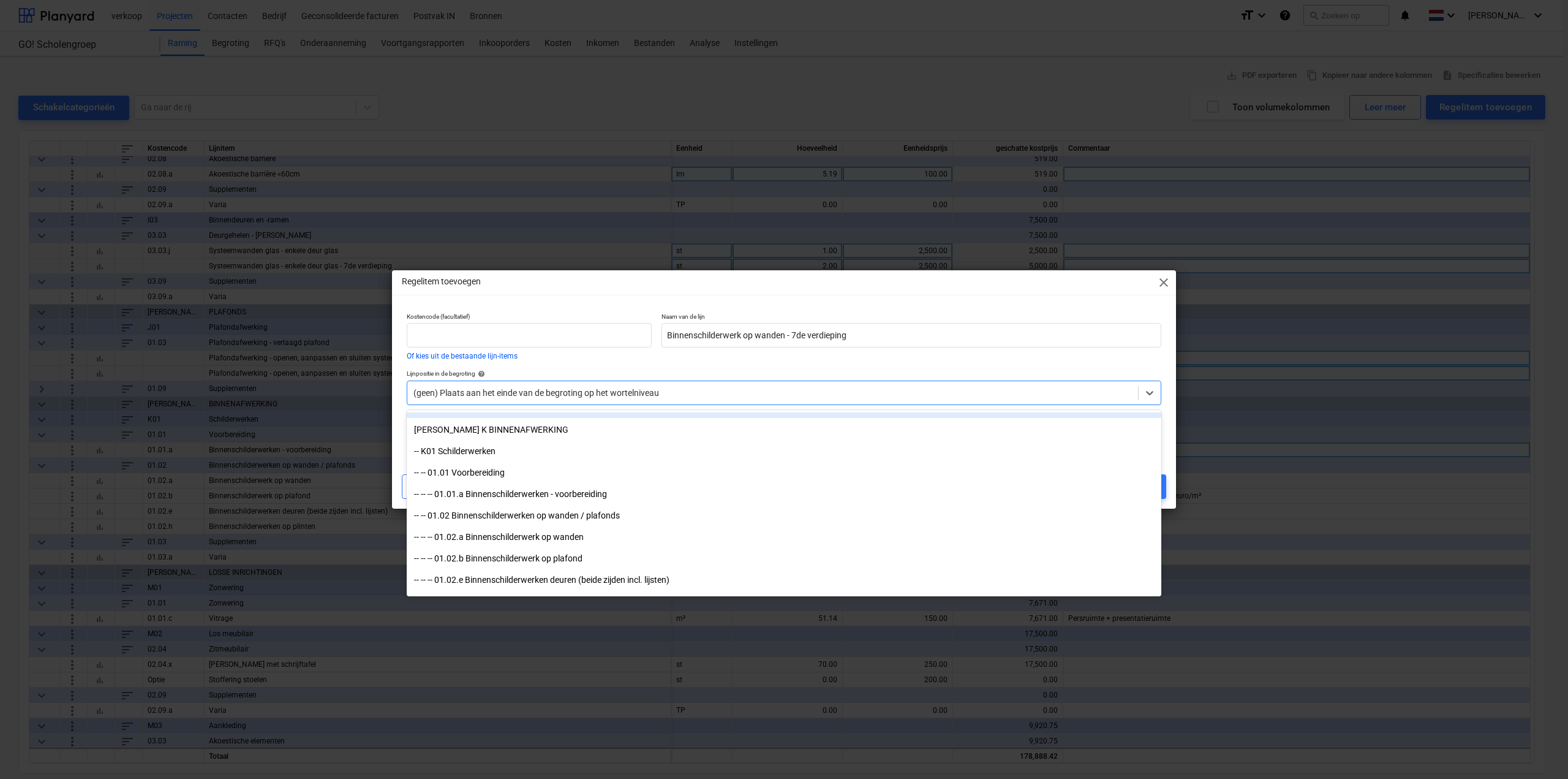
scroll to position [1409, 0]
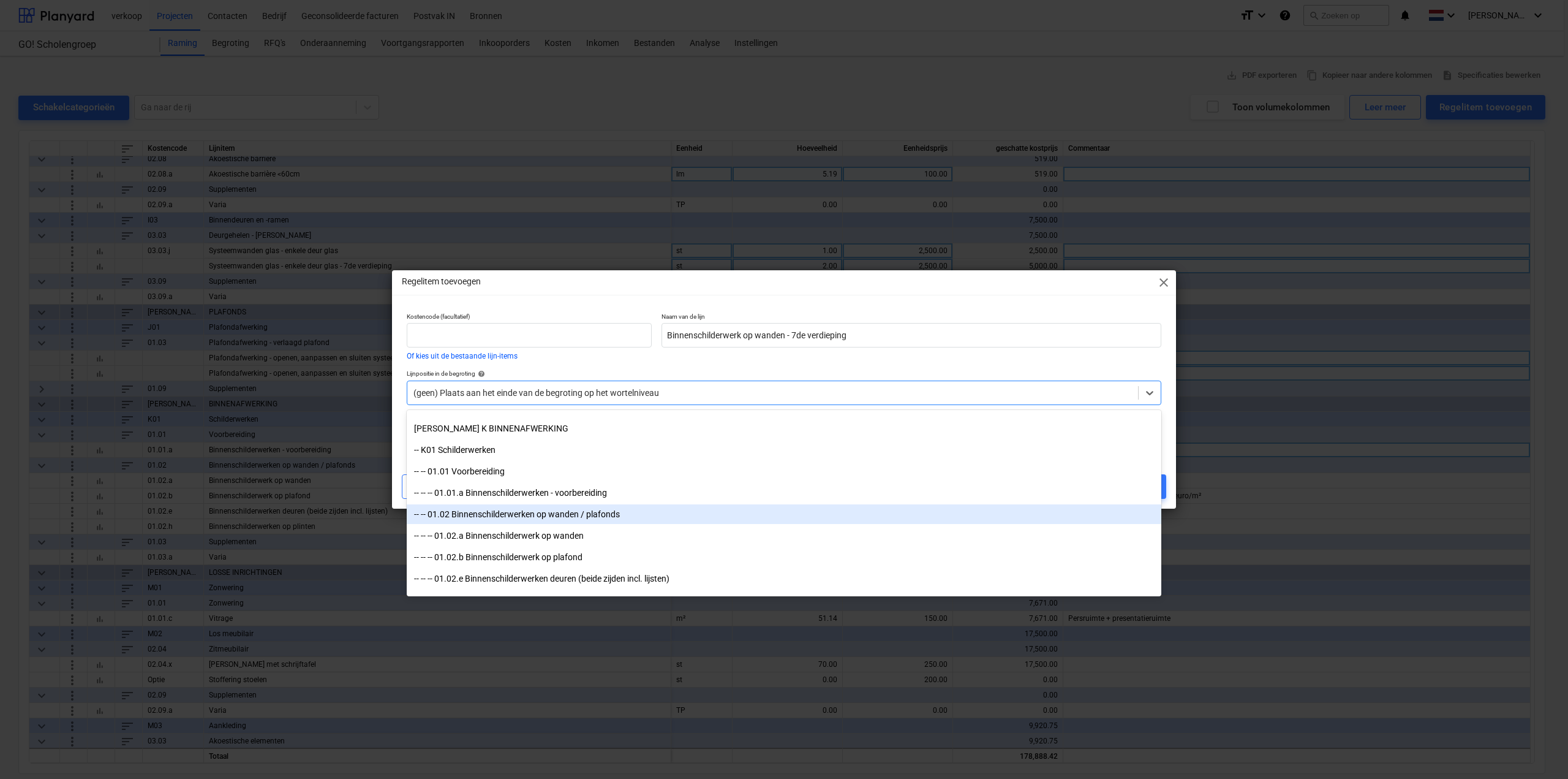
drag, startPoint x: 672, startPoint y: 504, endPoint x: 663, endPoint y: 511, distance: 11.4
click at [663, 511] on div "-- -- 01.02 Binnenschilderwerken op wanden / plafonds" at bounding box center [784, 514] width 754 height 20
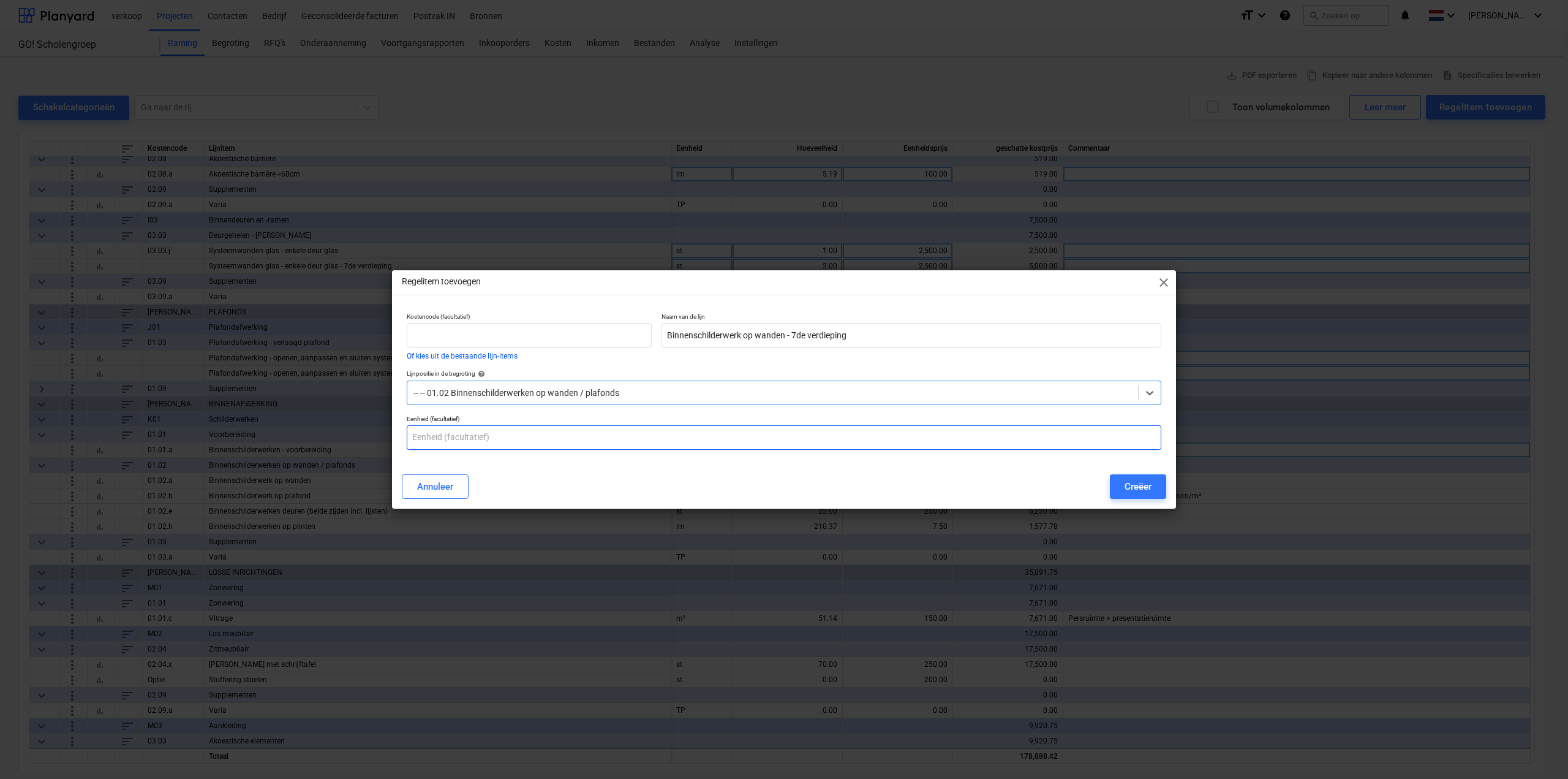
click at [503, 441] on input "text" at bounding box center [784, 437] width 754 height 24
type input "m²"
click at [1127, 486] on div "Creëer" at bounding box center [1138, 487] width 27 height 16
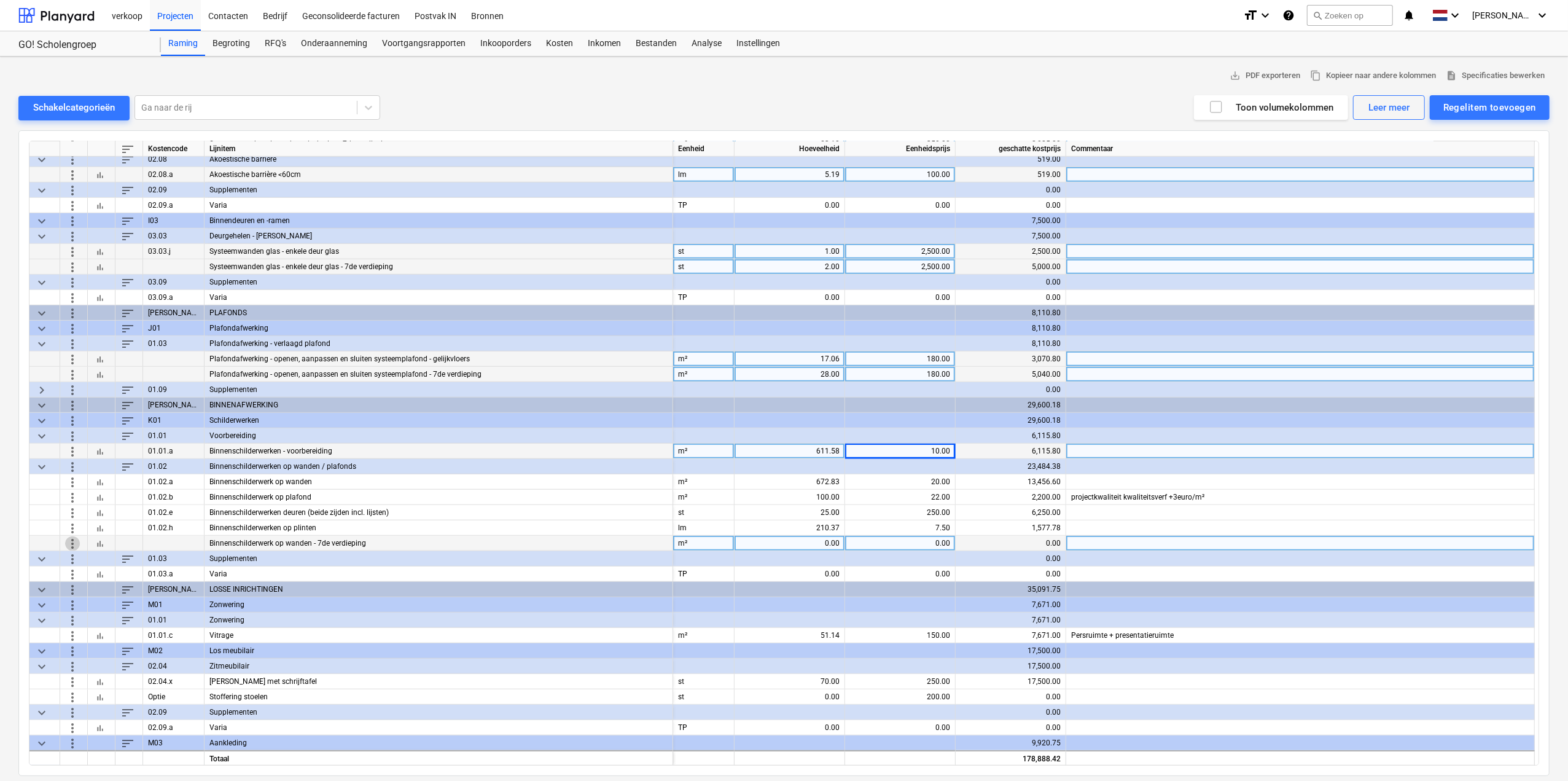
click at [65, 541] on span "more_vert" at bounding box center [72, 543] width 15 height 15
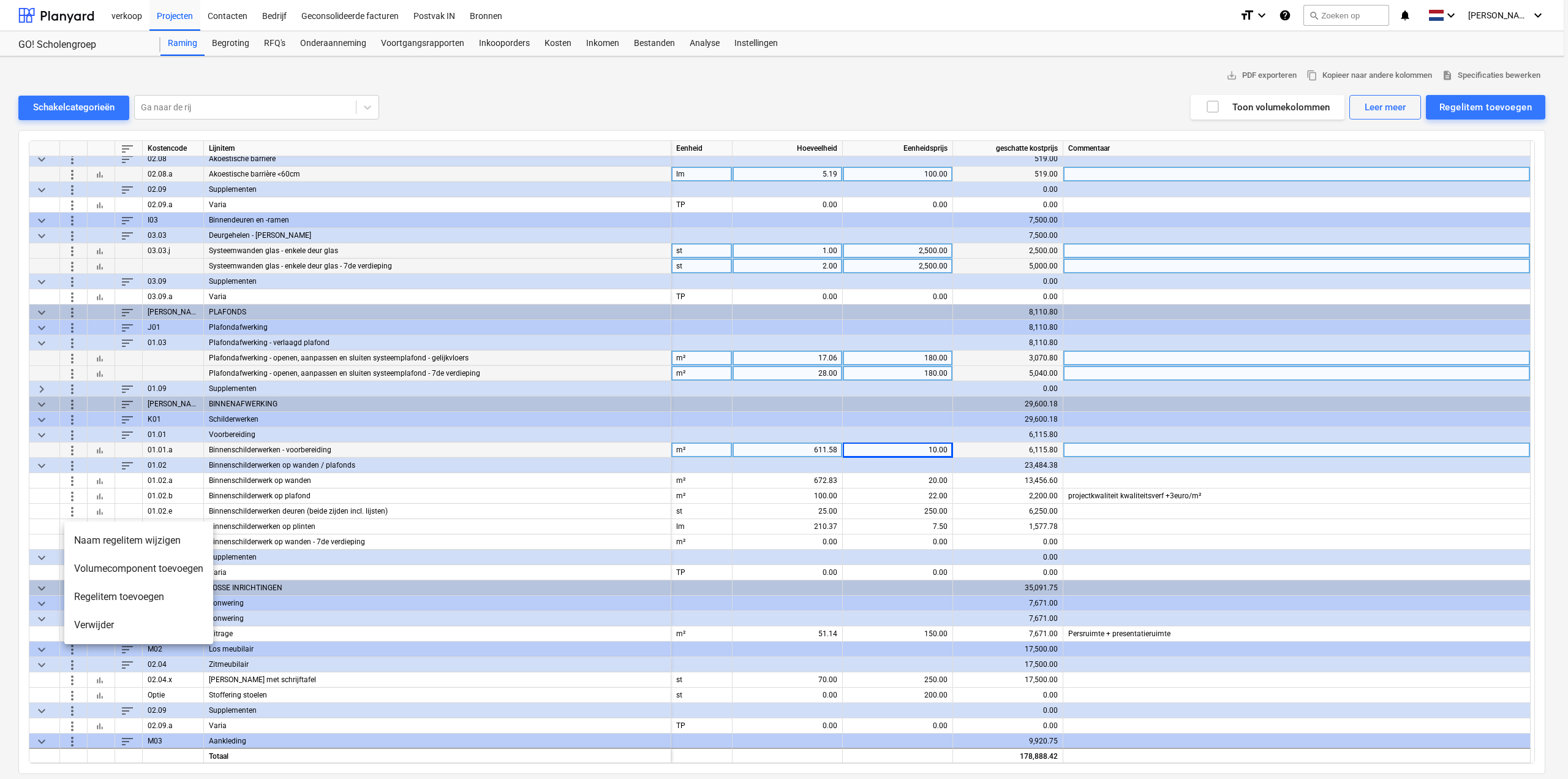
click at [365, 544] on div at bounding box center [784, 390] width 1568 height 779
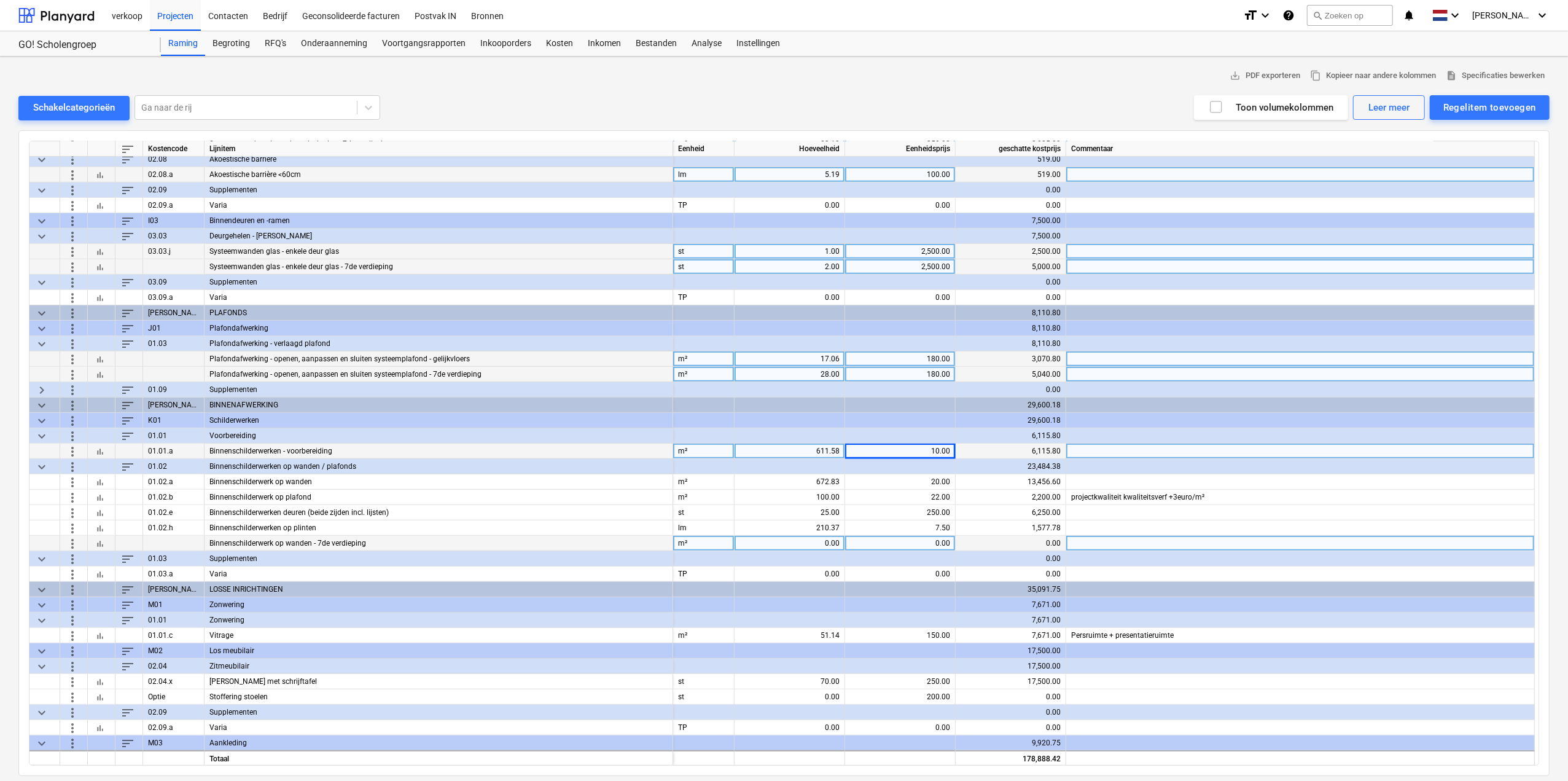
click at [72, 542] on span "more_vert" at bounding box center [72, 543] width 15 height 15
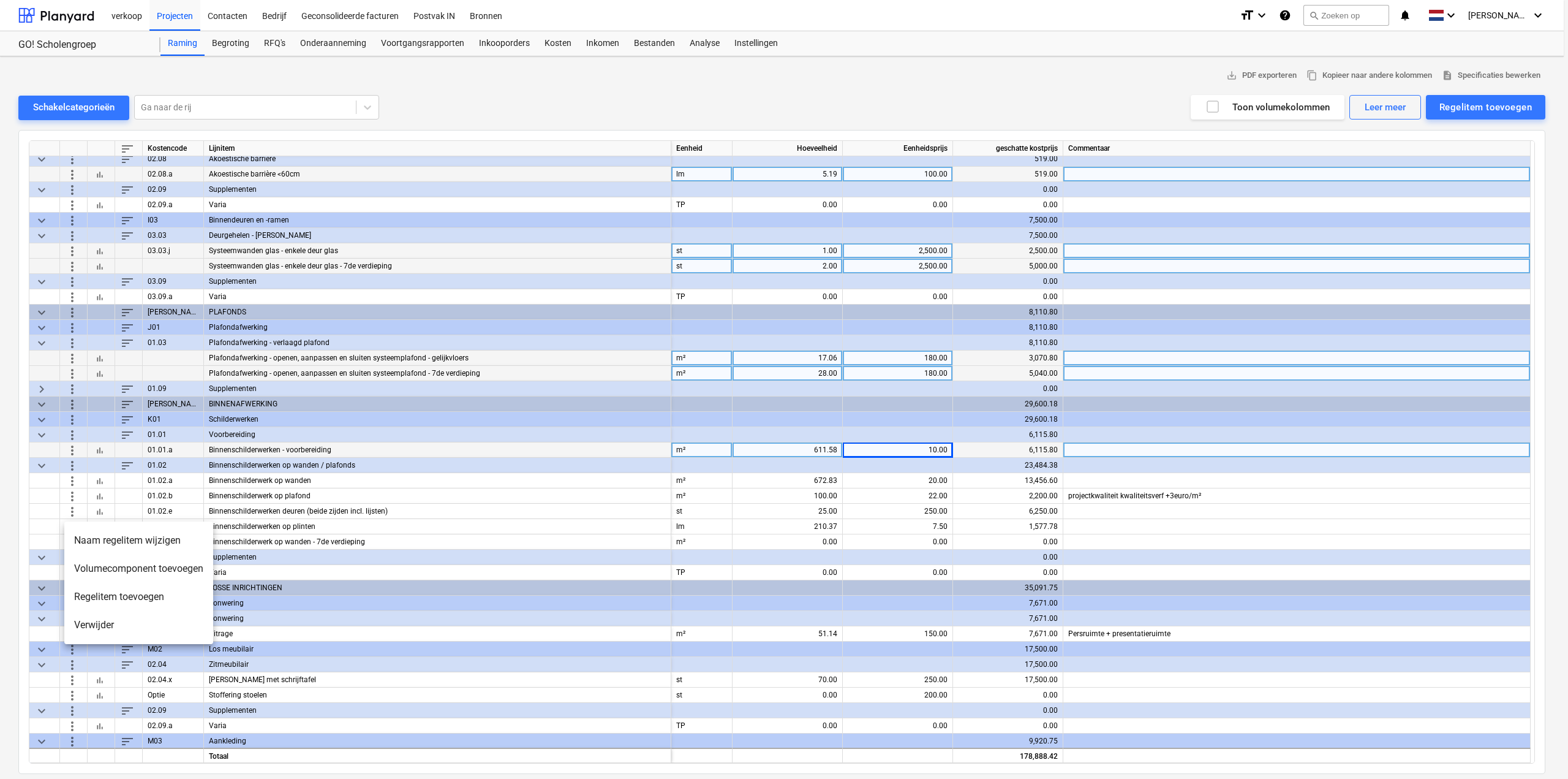
click at [100, 544] on li "Naam regelitem wijzigen" at bounding box center [138, 540] width 149 height 28
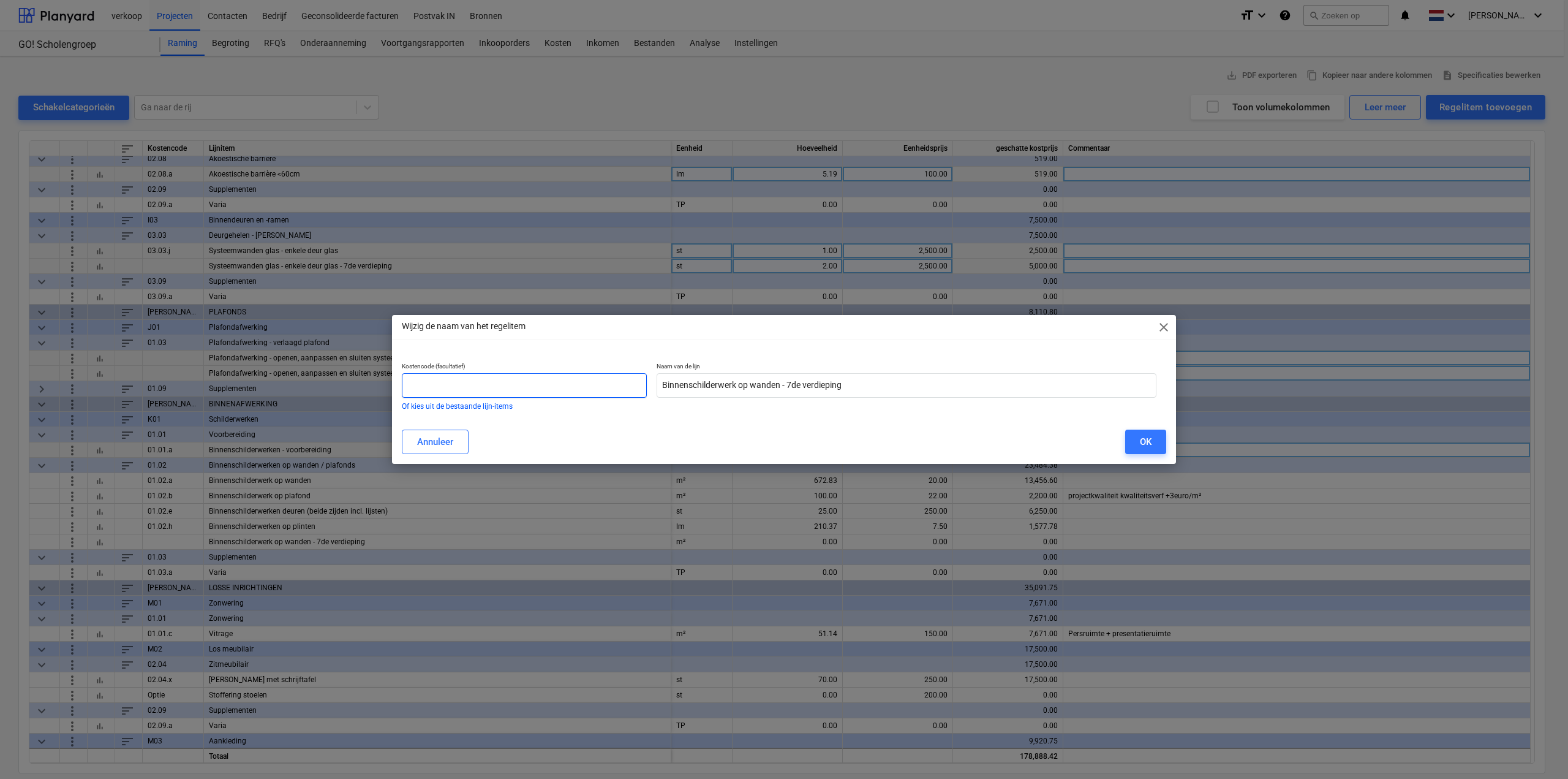
click at [426, 382] on input "text" at bounding box center [525, 385] width 245 height 24
type input "1"
type input "01.02.a1"
click at [1152, 439] on button "OK" at bounding box center [1145, 442] width 41 height 24
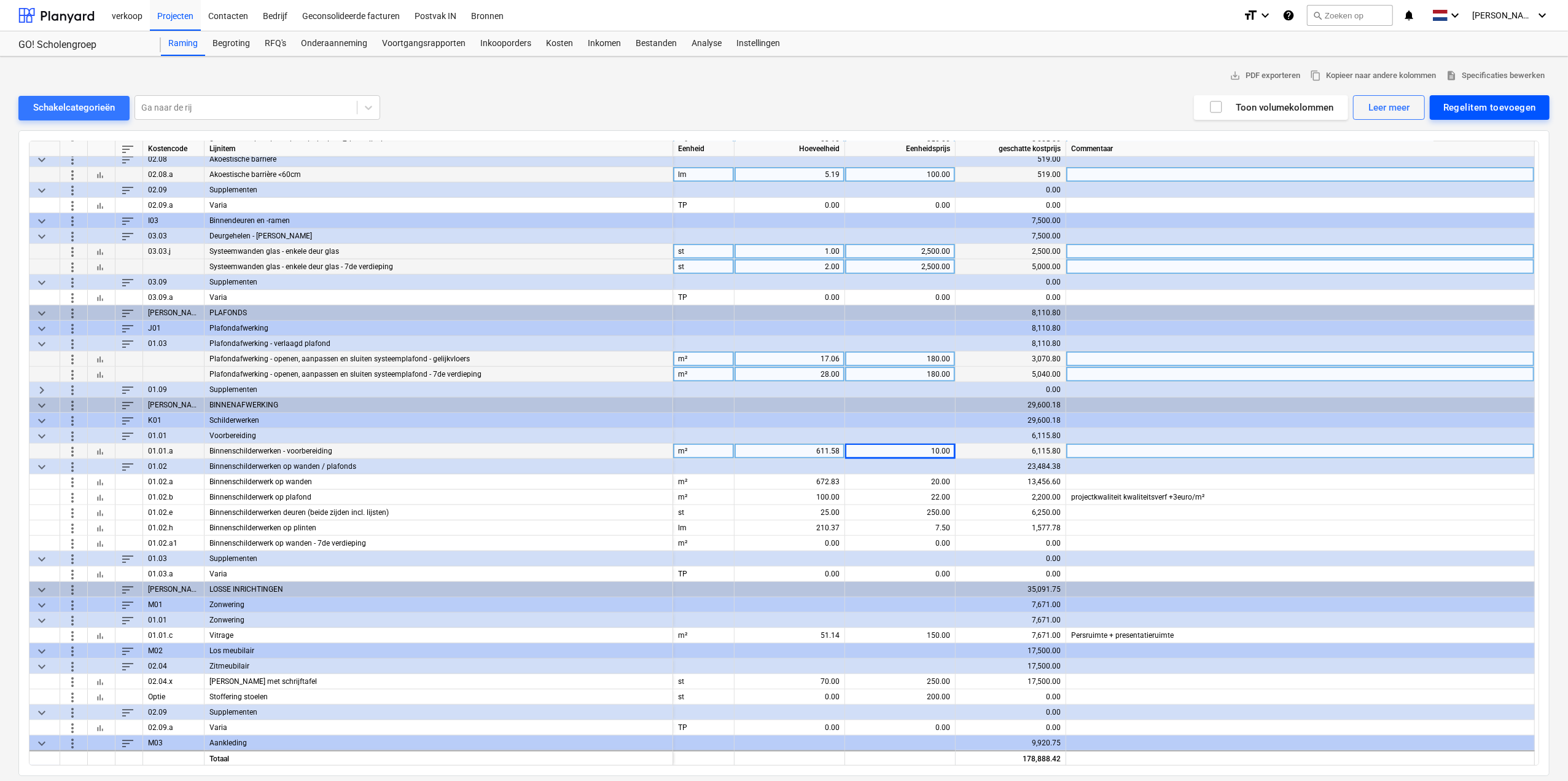
click at [1461, 104] on div "Regelitem toevoegen" at bounding box center [1489, 108] width 93 height 16
click at [1459, 138] on div "Toevoegen vanuit sjabloon" at bounding box center [1483, 138] width 131 height 21
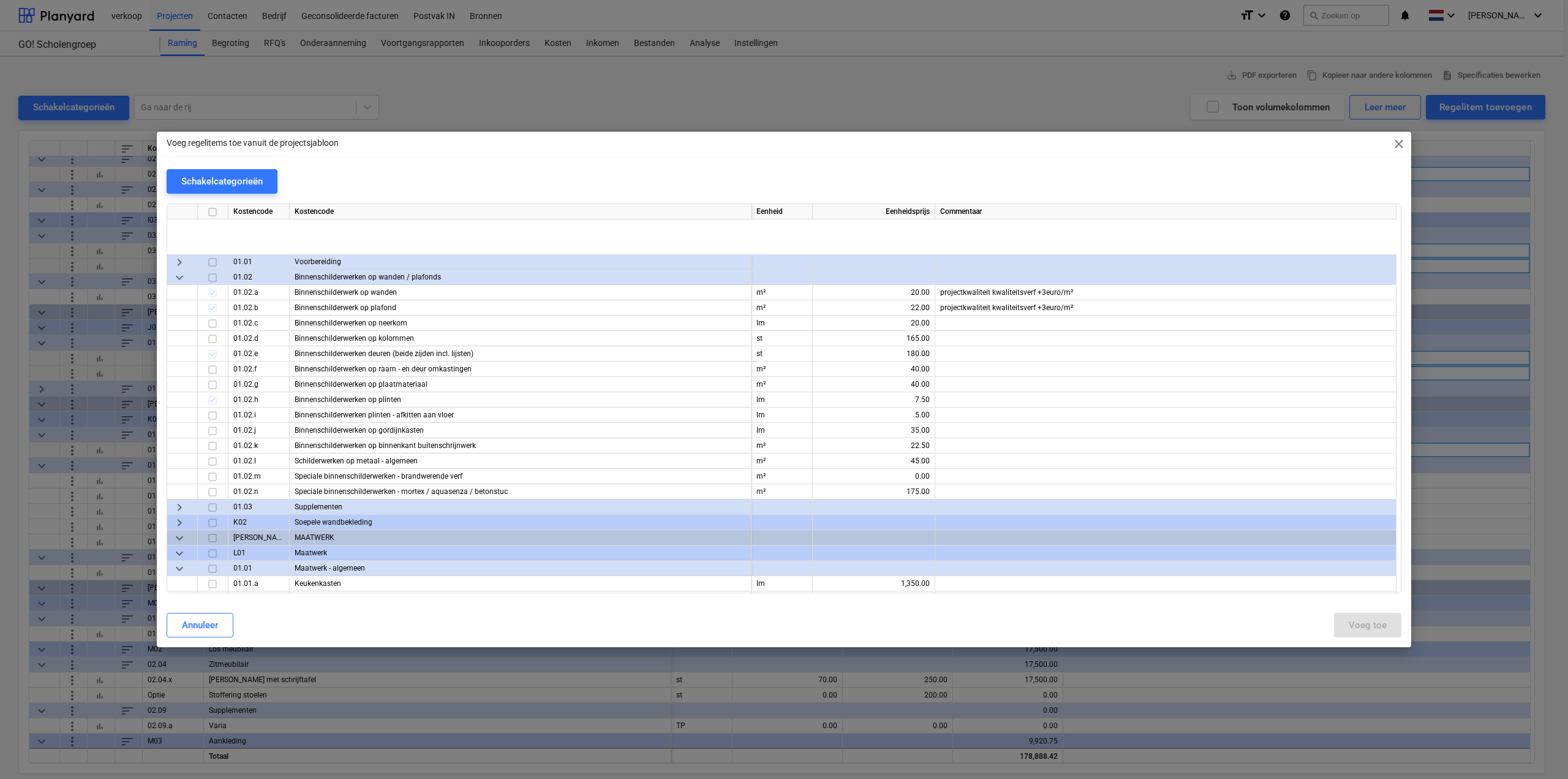
scroll to position [2144, 0]
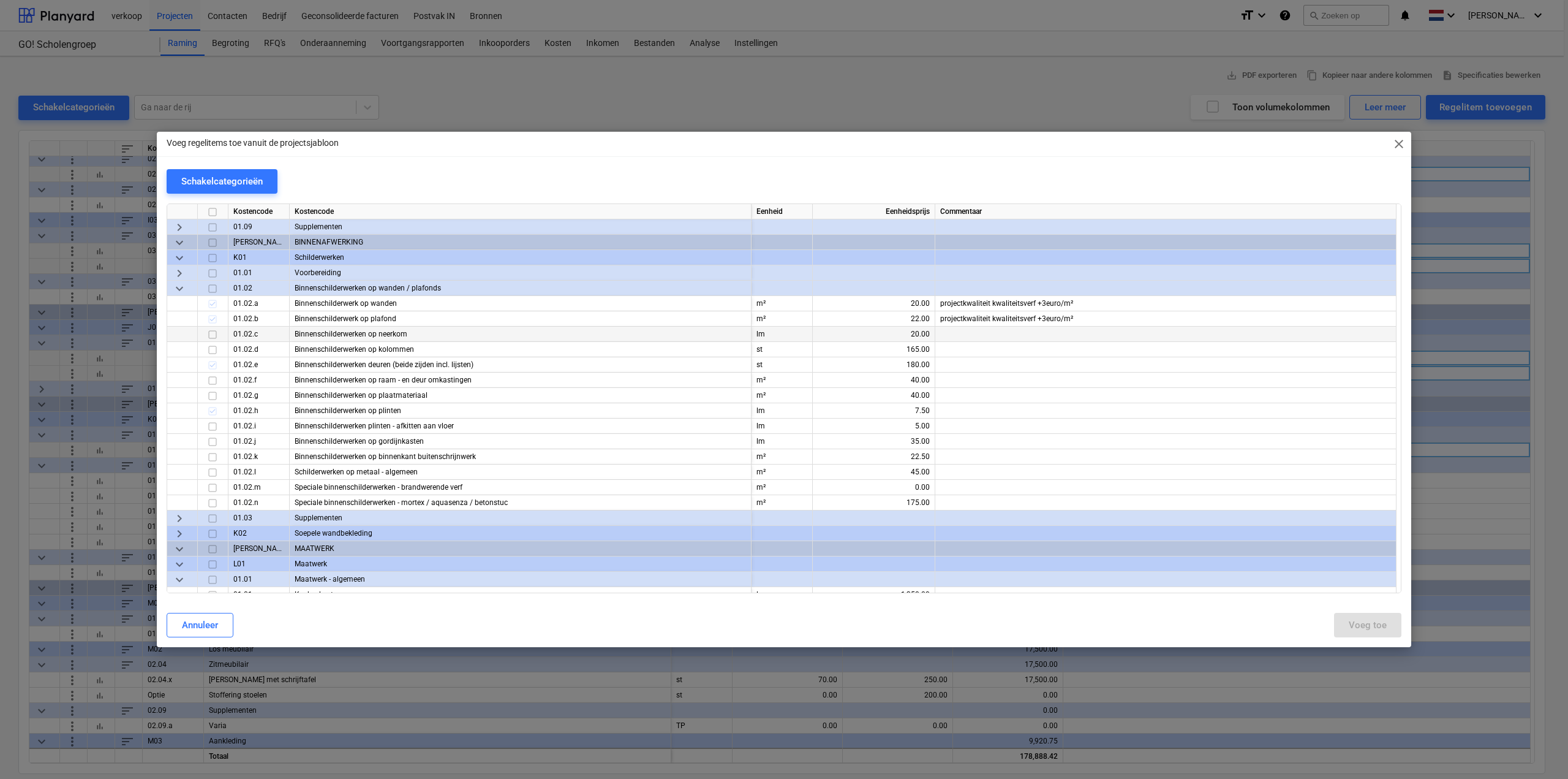
click at [214, 335] on input "checkbox" at bounding box center [212, 334] width 15 height 15
click at [213, 351] on input "checkbox" at bounding box center [212, 349] width 15 height 15
click at [1363, 626] on div "Voeg toe" at bounding box center [1367, 625] width 38 height 16
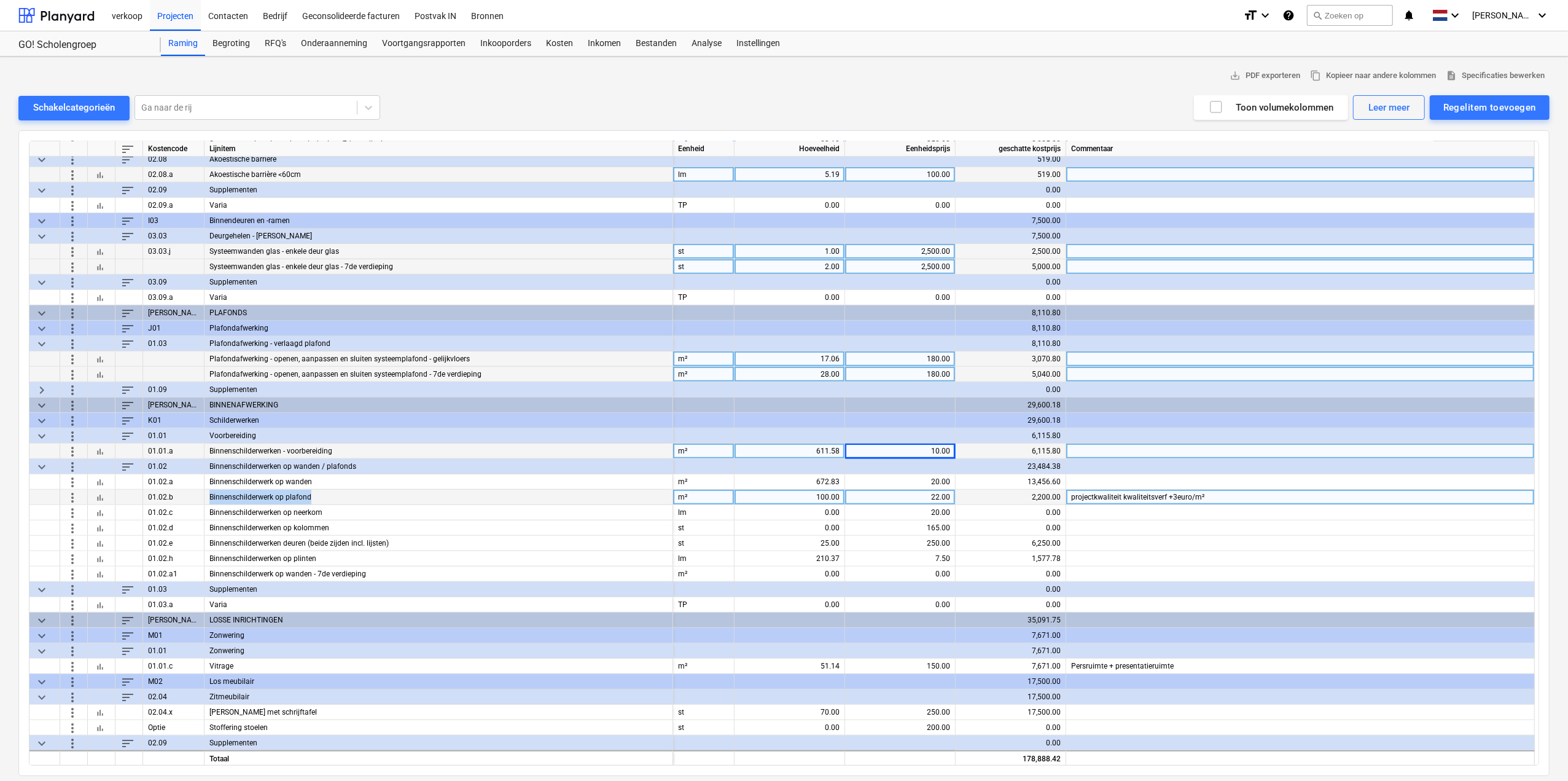
drag, startPoint x: 309, startPoint y: 493, endPoint x: 200, endPoint y: 497, distance: 109.1
click at [0, 0] on div "more_vert bar_chart 01.02.b Binnenschilderwerk op plafond m² 100.00 22.00 2,200…" at bounding box center [0, 0] width 0 height 0
copy div "Binnenschilderwerk op plafond"
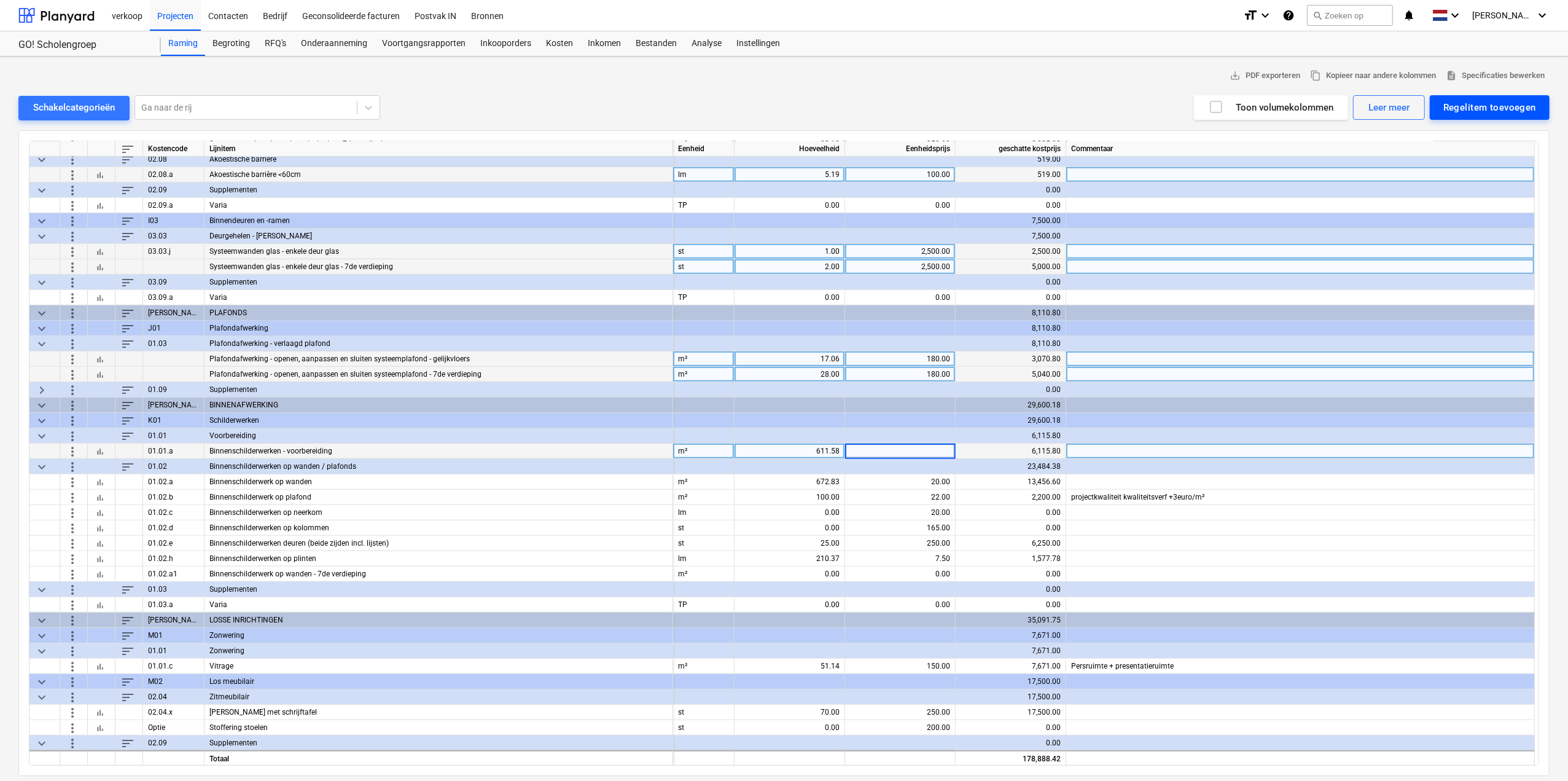
click at [1461, 100] on div "Regelitem toevoegen" at bounding box center [1489, 108] width 93 height 16
click at [1451, 153] on div "Aangepast toevoegen" at bounding box center [1483, 159] width 131 height 21
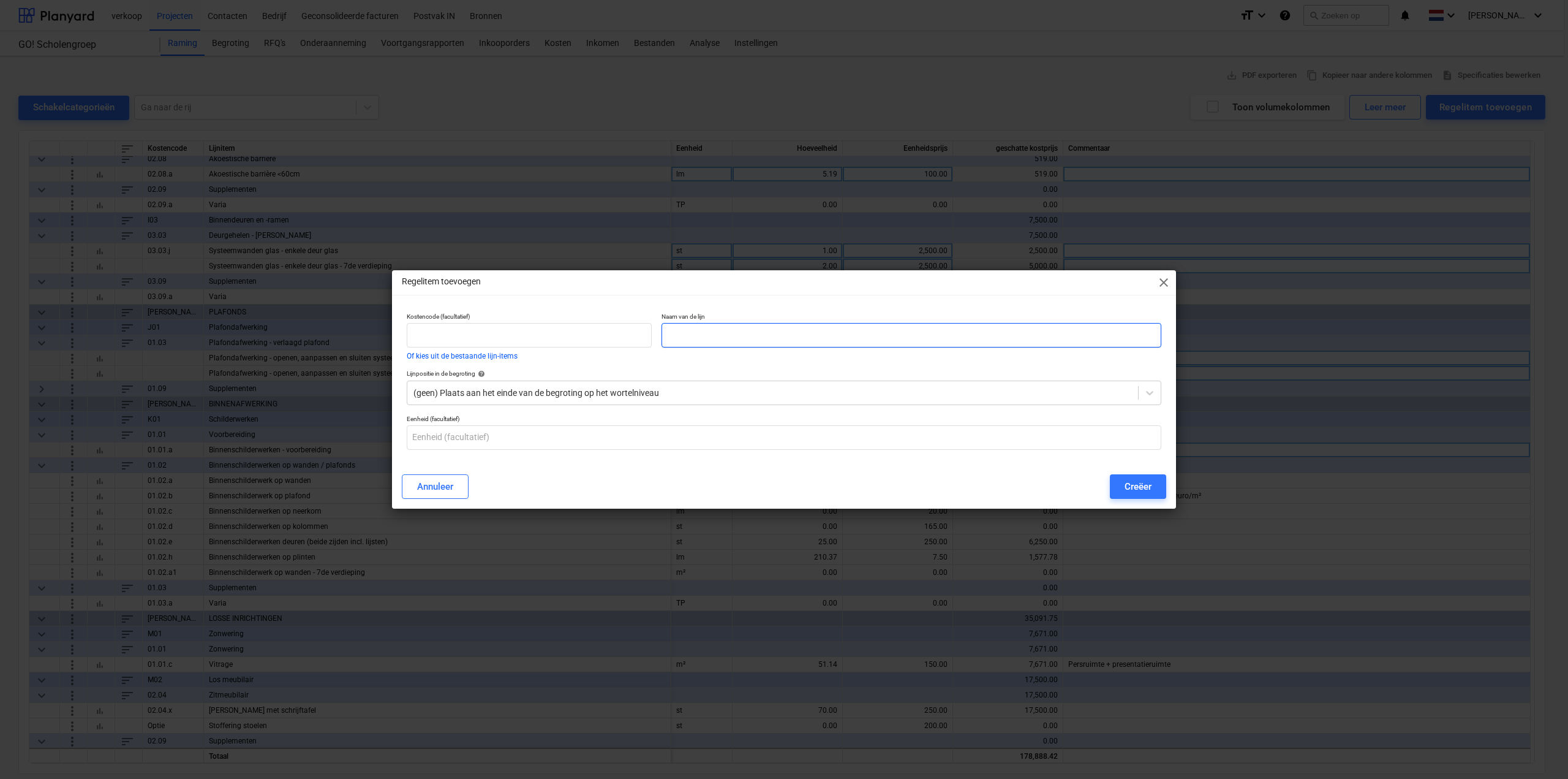
click at [720, 330] on input "text" at bounding box center [911, 335] width 500 height 24
paste input "Plafondafwerking - openen, aanpassen en sluiten systeemplafond - gelijkvloers"
drag, startPoint x: 972, startPoint y: 336, endPoint x: 639, endPoint y: 337, distance: 333.0
click at [639, 337] on div "Kostencode (facultatief) Of kies uit de bestaande lijn-items Naam van de lijn […" at bounding box center [784, 336] width 765 height 57
type input "Binnenschilderwerk op neerkom - 7de verdieping"
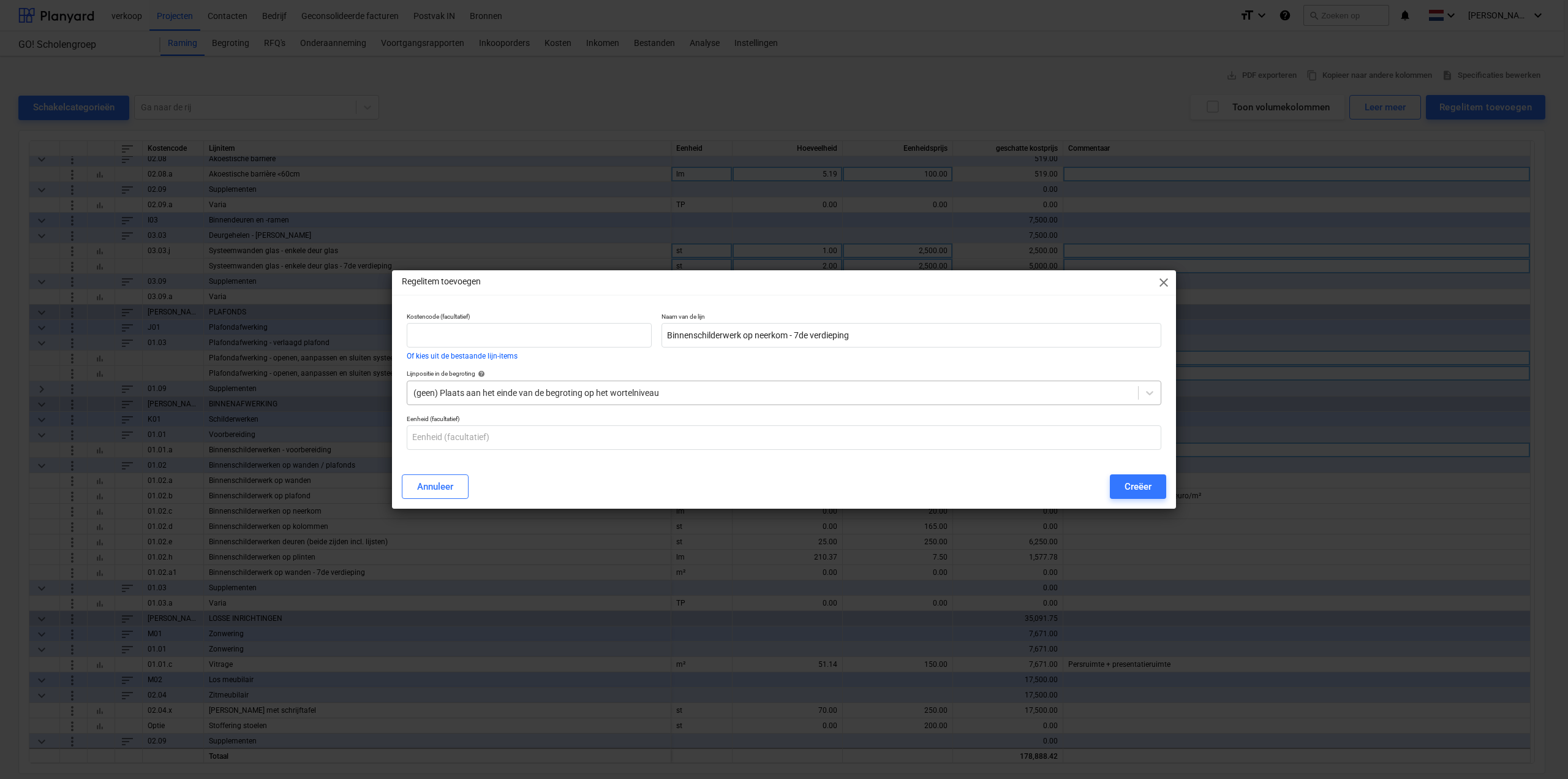
click at [528, 395] on div at bounding box center [773, 393] width 719 height 13
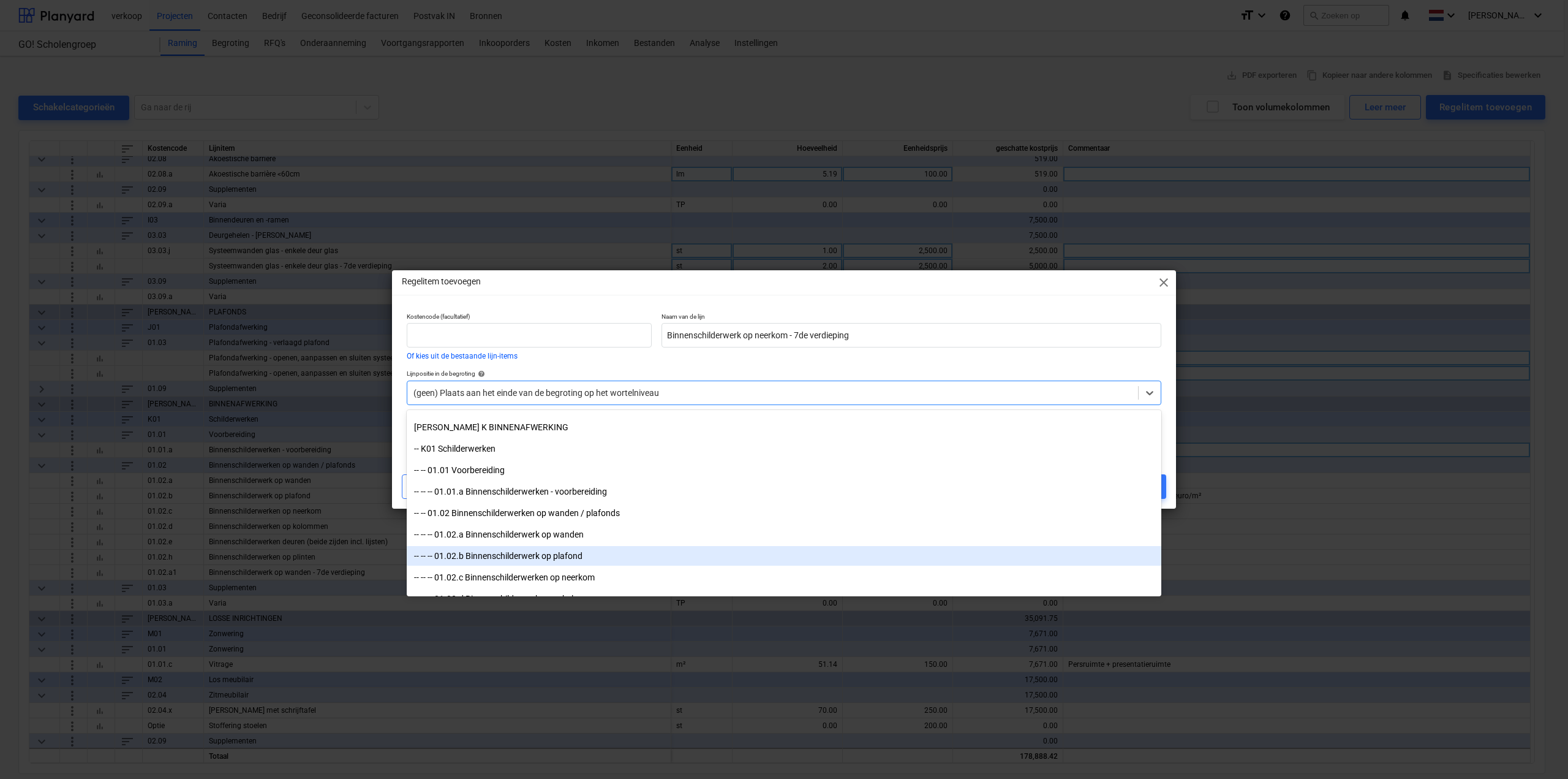
scroll to position [1409, 0]
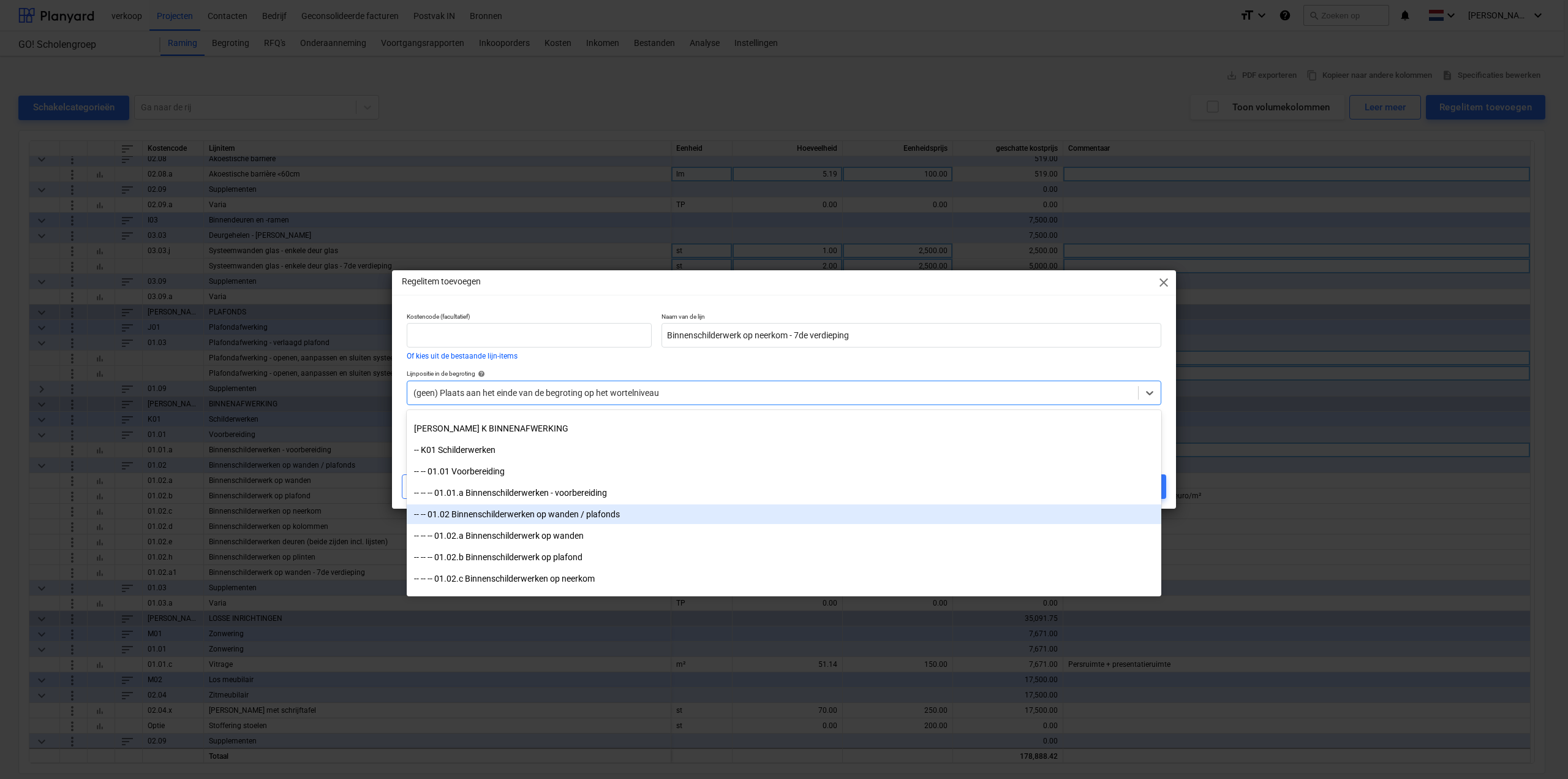
click at [523, 509] on div "-- -- 01.02 Binnenschilderwerken op wanden / plafonds" at bounding box center [784, 514] width 754 height 20
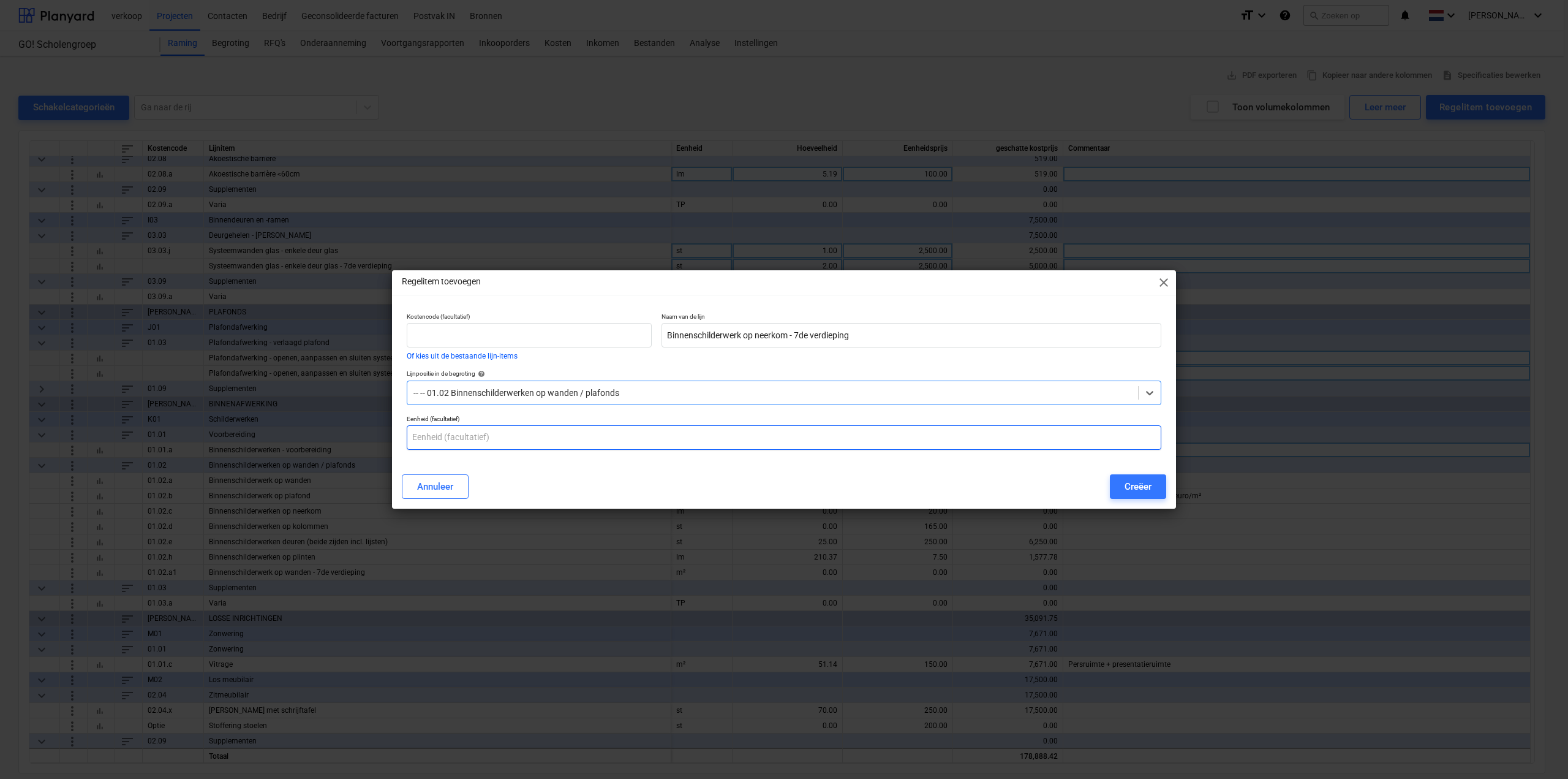
click at [520, 435] on input "text" at bounding box center [784, 437] width 754 height 24
type input "lm"
click at [1149, 486] on div "Creëer" at bounding box center [1138, 487] width 27 height 16
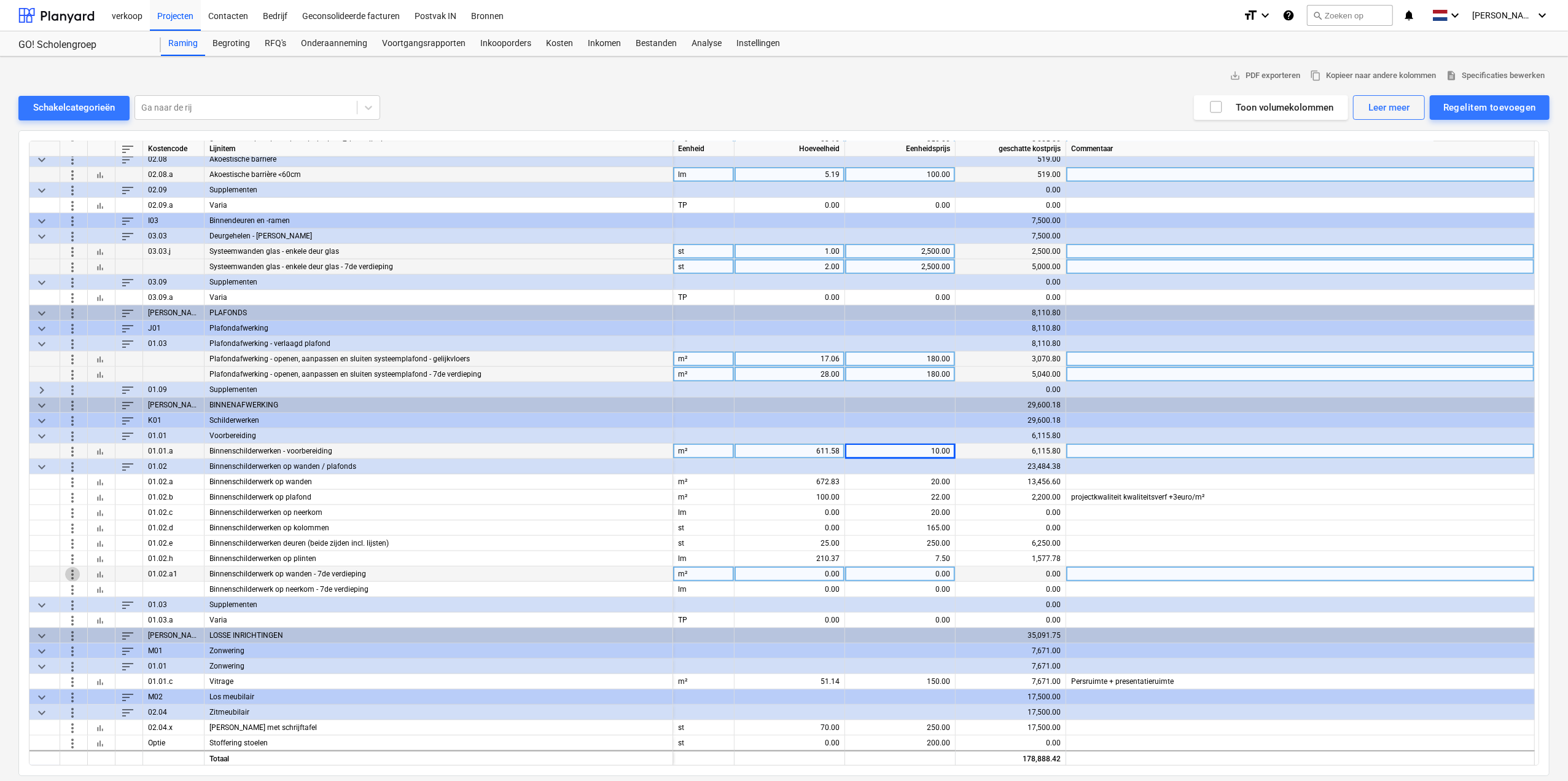
click at [75, 571] on span "more_vert" at bounding box center [72, 573] width 15 height 15
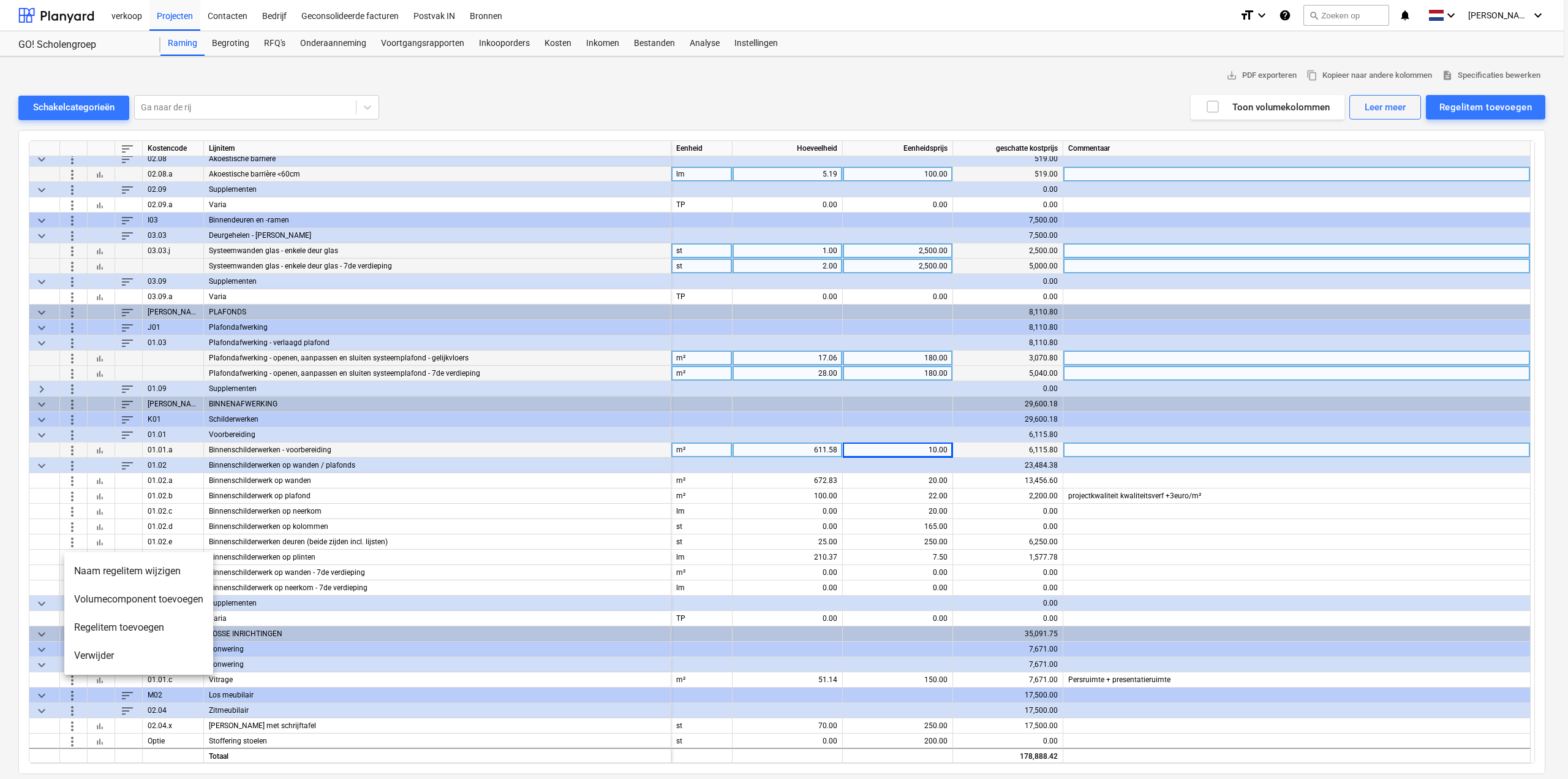
click at [113, 577] on li "Naam regelitem wijzigen" at bounding box center [138, 571] width 149 height 28
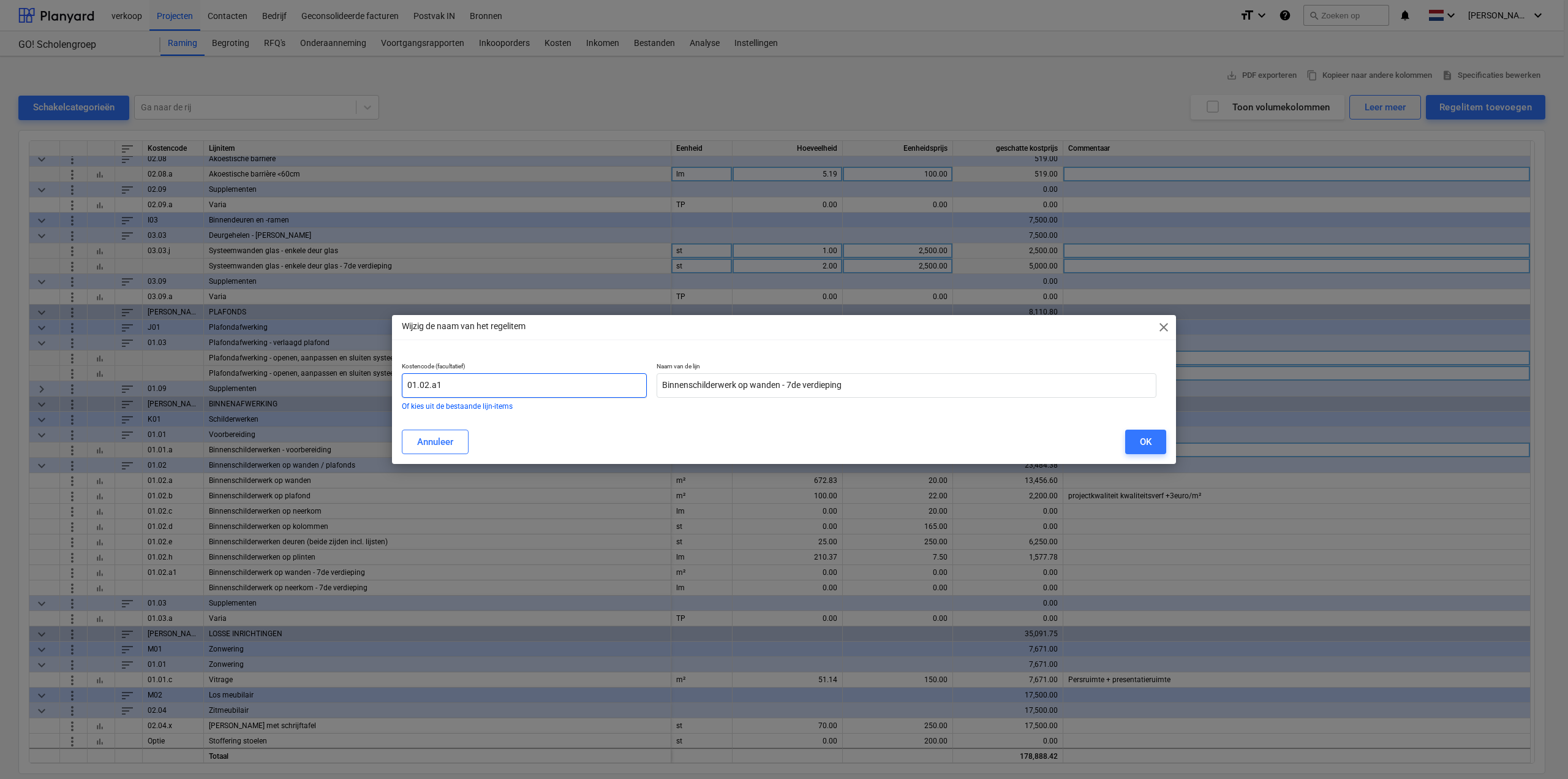
drag, startPoint x: 479, startPoint y: 386, endPoint x: 310, endPoint y: 394, distance: 169.2
click at [310, 394] on div "Wijzig de naam van het regelitem close Kostencode (facultatief) 01.02.a1 Of kie…" at bounding box center [784, 390] width 1568 height 779
click at [1141, 442] on div "OK" at bounding box center [1145, 442] width 12 height 16
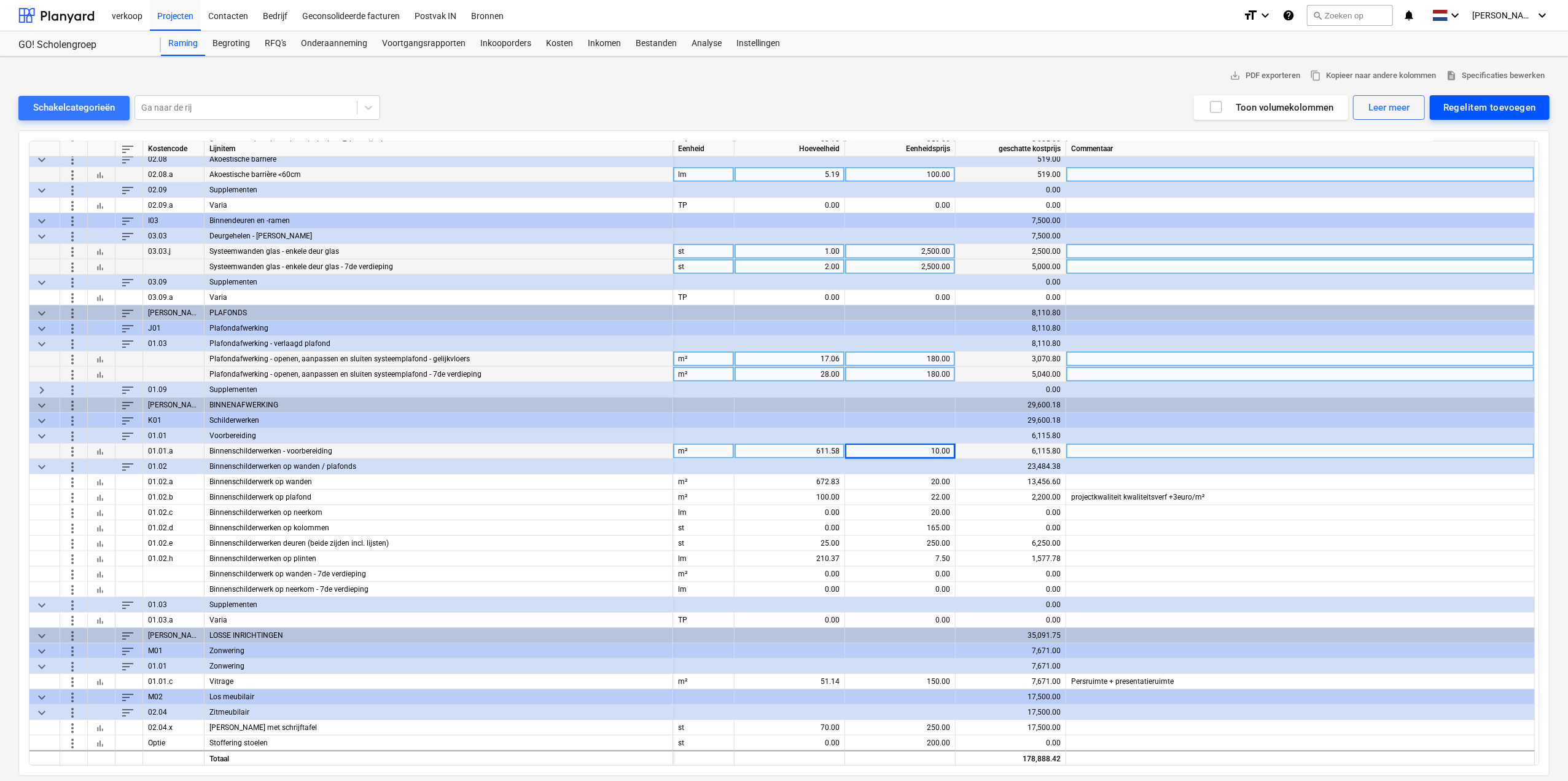
click at [1496, 112] on div "Regelitem toevoegen" at bounding box center [1489, 108] width 93 height 16
click at [1494, 153] on div "Aangepast toevoegen" at bounding box center [1483, 159] width 131 height 21
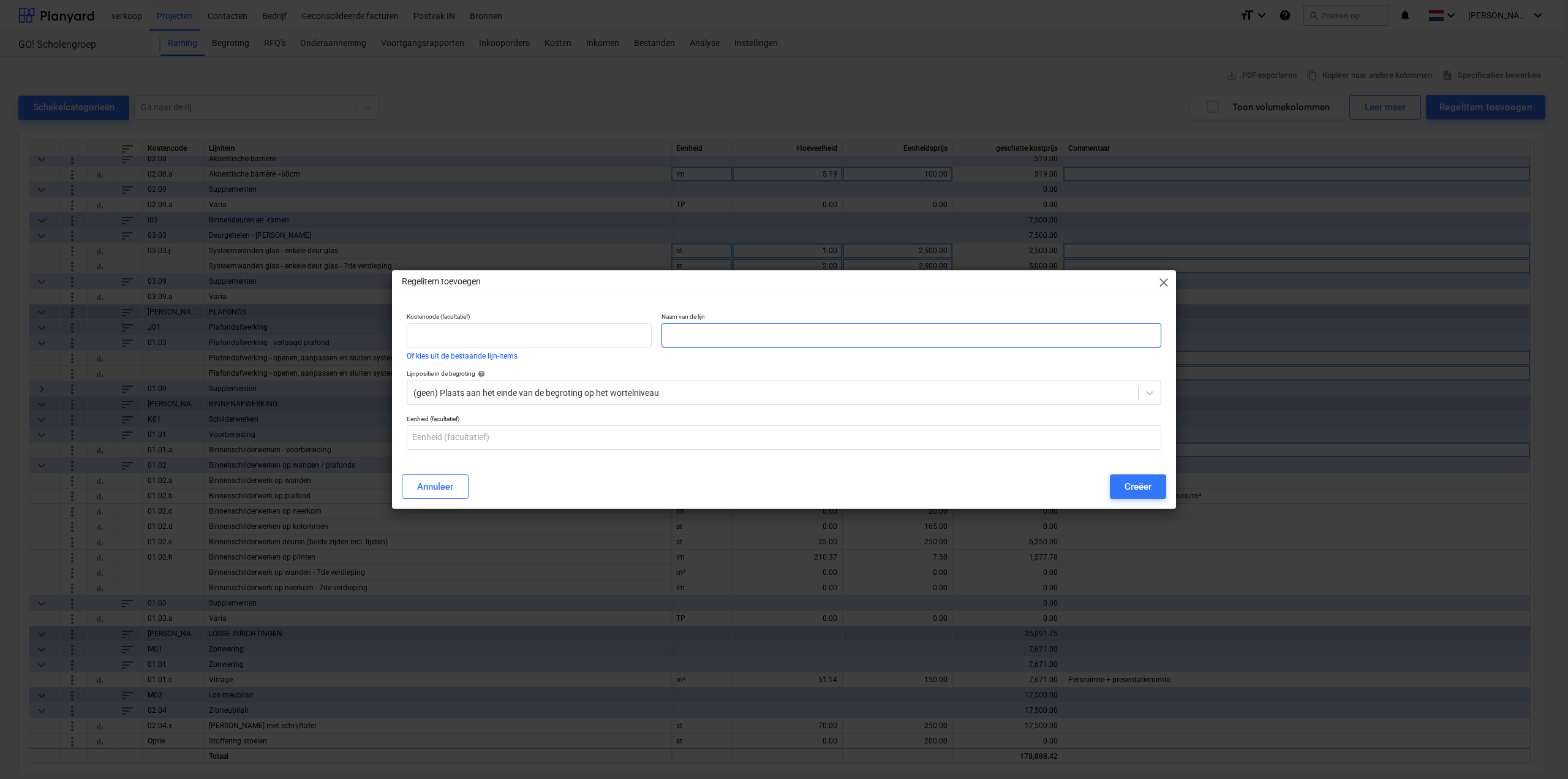
click at [707, 333] on input "text" at bounding box center [911, 335] width 500 height 24
type input "Binnenschilderwerk op kolommen - 7de verdieping"
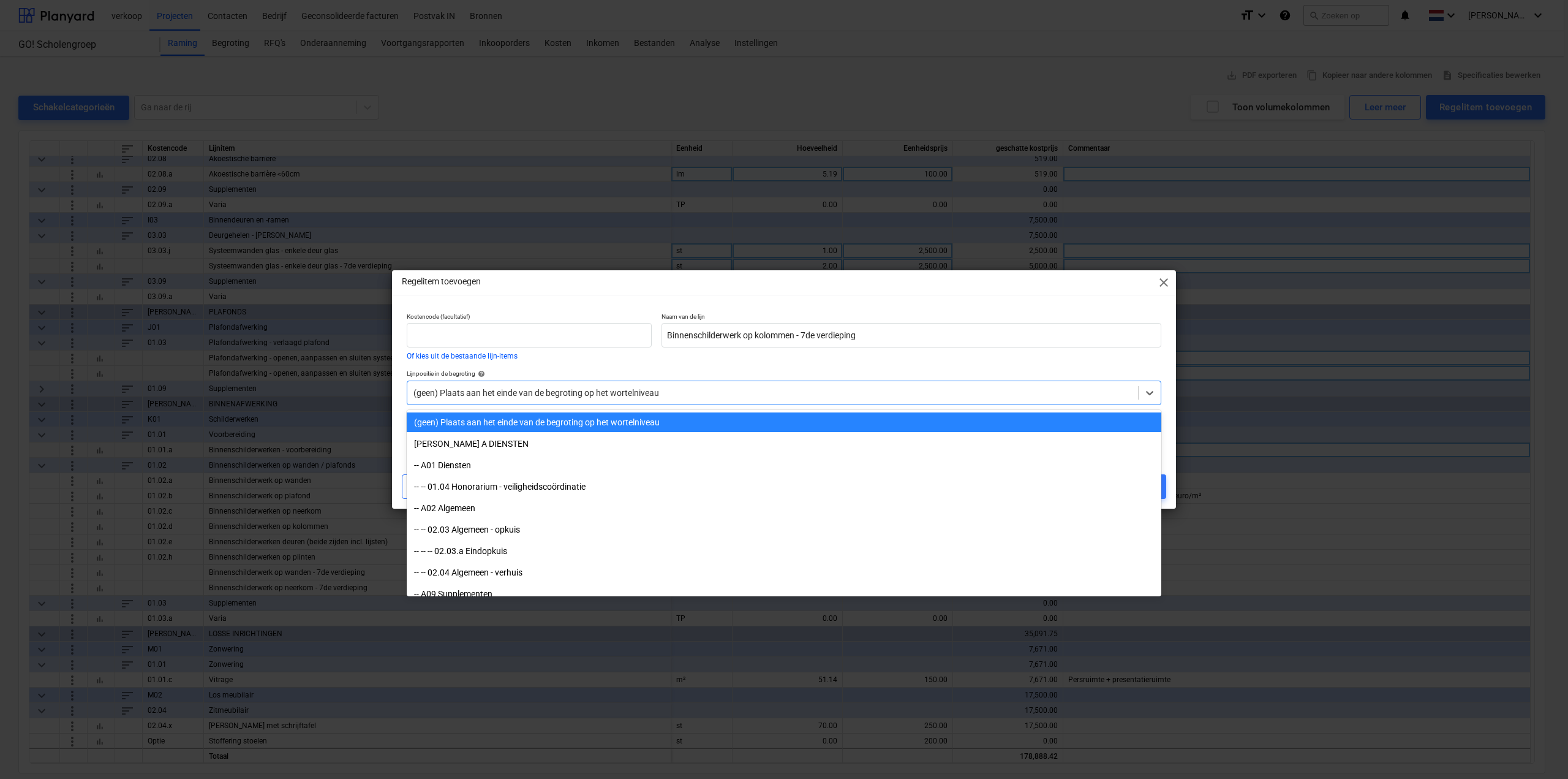
click at [656, 386] on div at bounding box center [773, 393] width 719 height 13
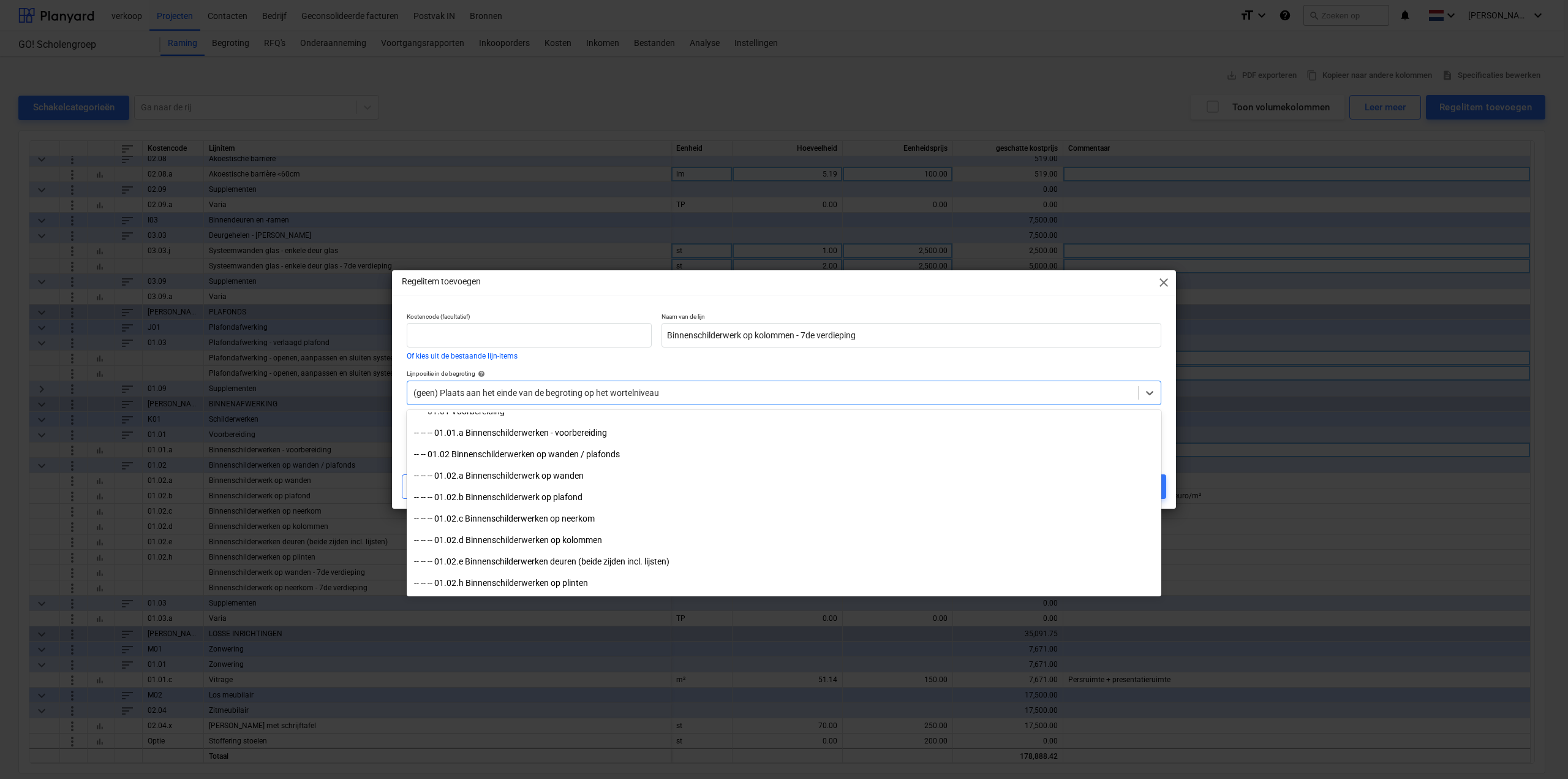
scroll to position [1470, 0]
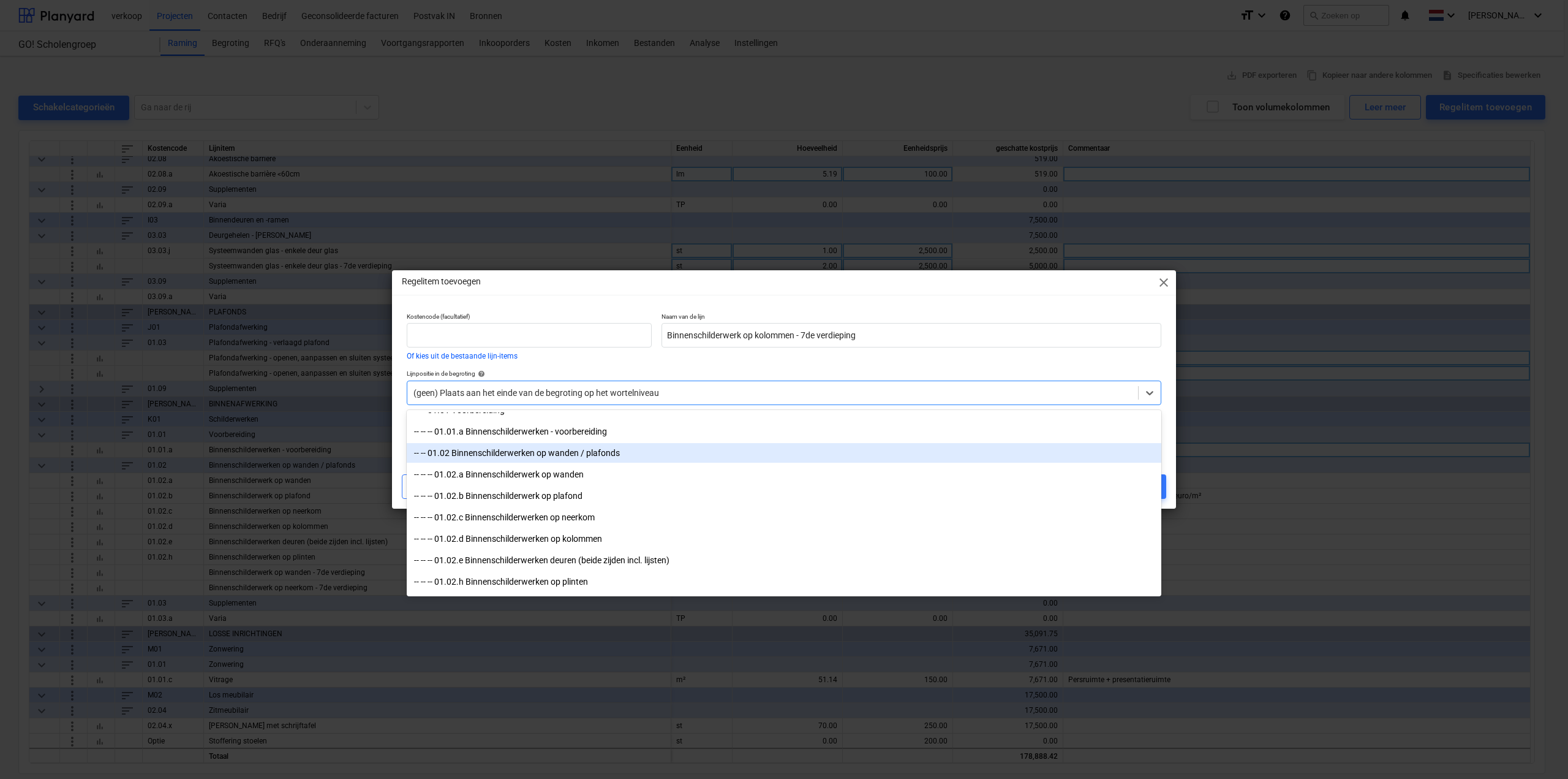
click at [621, 455] on div "-- -- 01.02 Binnenschilderwerken op wanden / plafonds" at bounding box center [784, 453] width 754 height 20
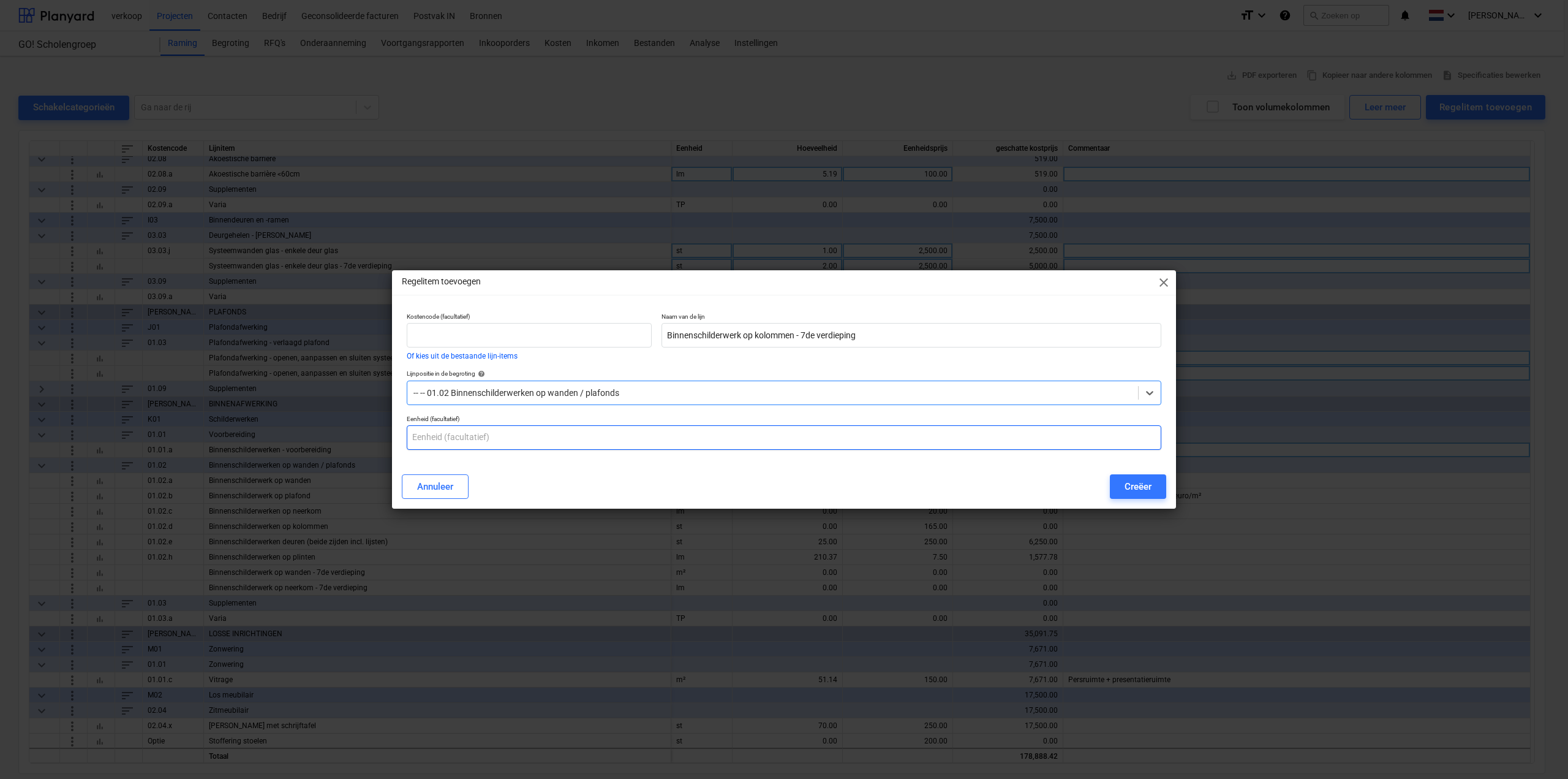
click at [531, 435] on input "text" at bounding box center [784, 437] width 754 height 24
type input "m²"
click at [1143, 487] on div "Creëer" at bounding box center [1138, 487] width 27 height 16
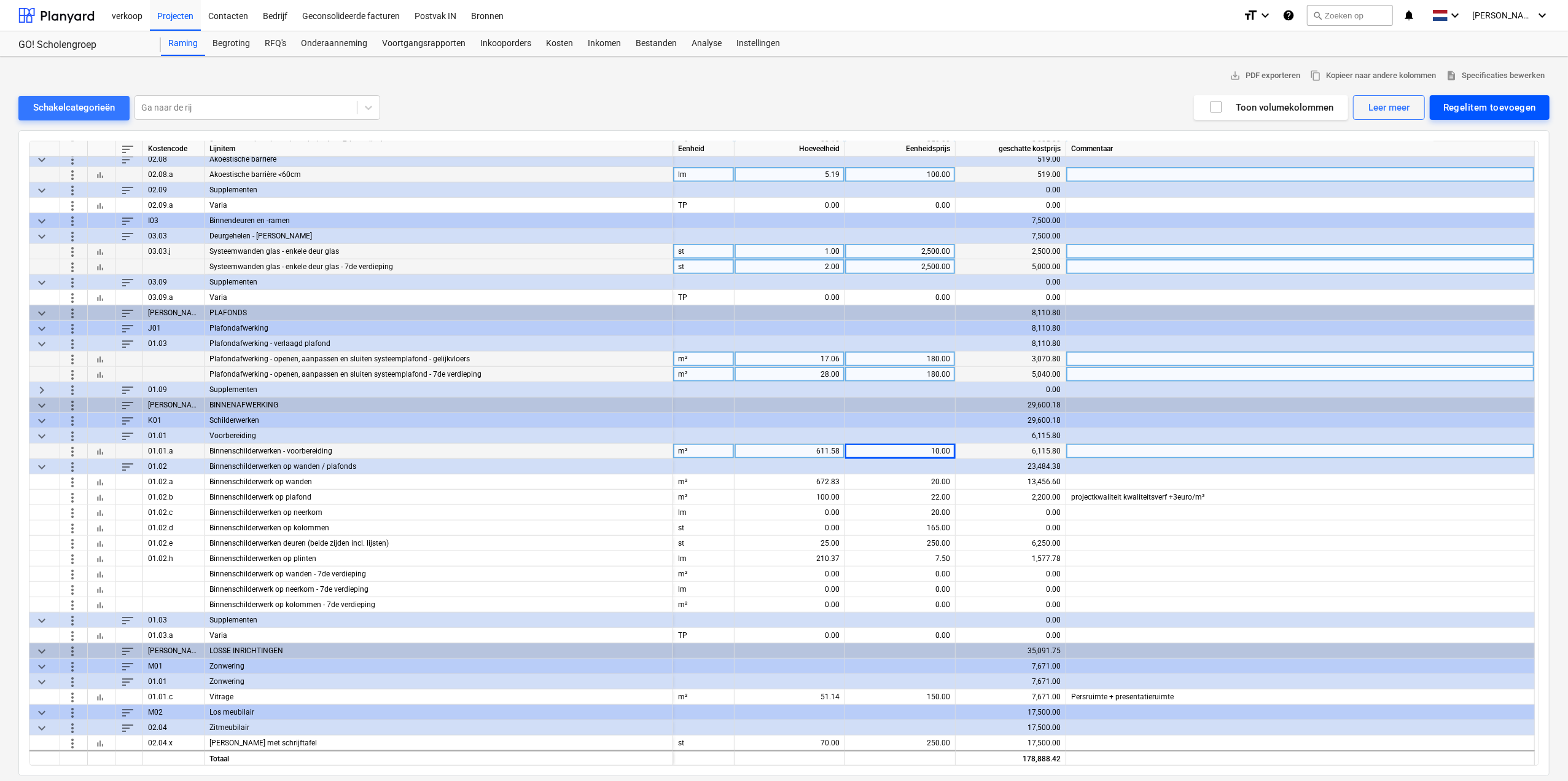
click at [1483, 104] on div "Regelitem toevoegen" at bounding box center [1489, 108] width 93 height 16
click at [1486, 154] on div "Aangepast toevoegen" at bounding box center [1483, 159] width 131 height 21
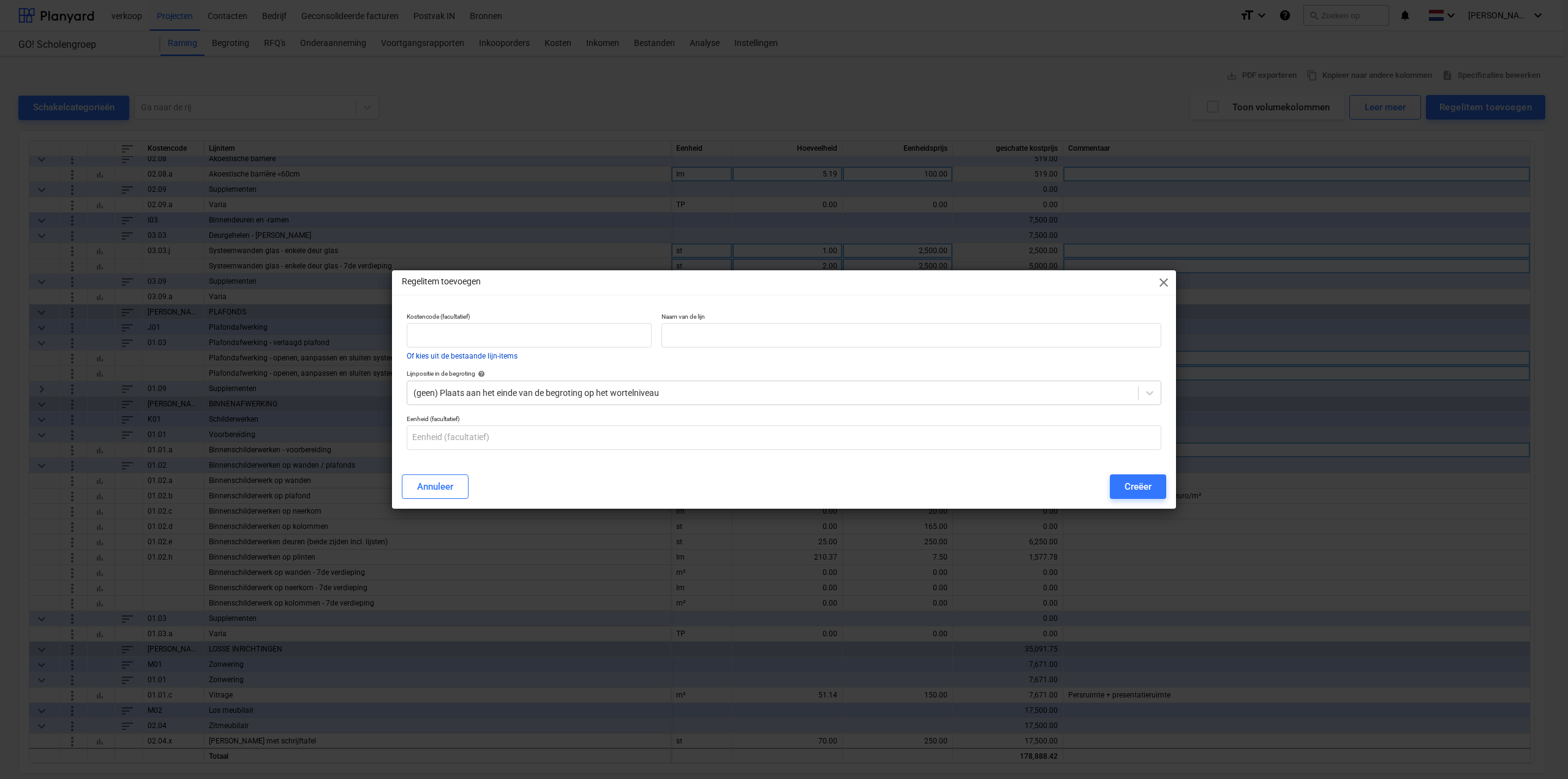
click at [489, 356] on button "Of kies uit de bestaande lijn-items" at bounding box center [462, 356] width 111 height 7
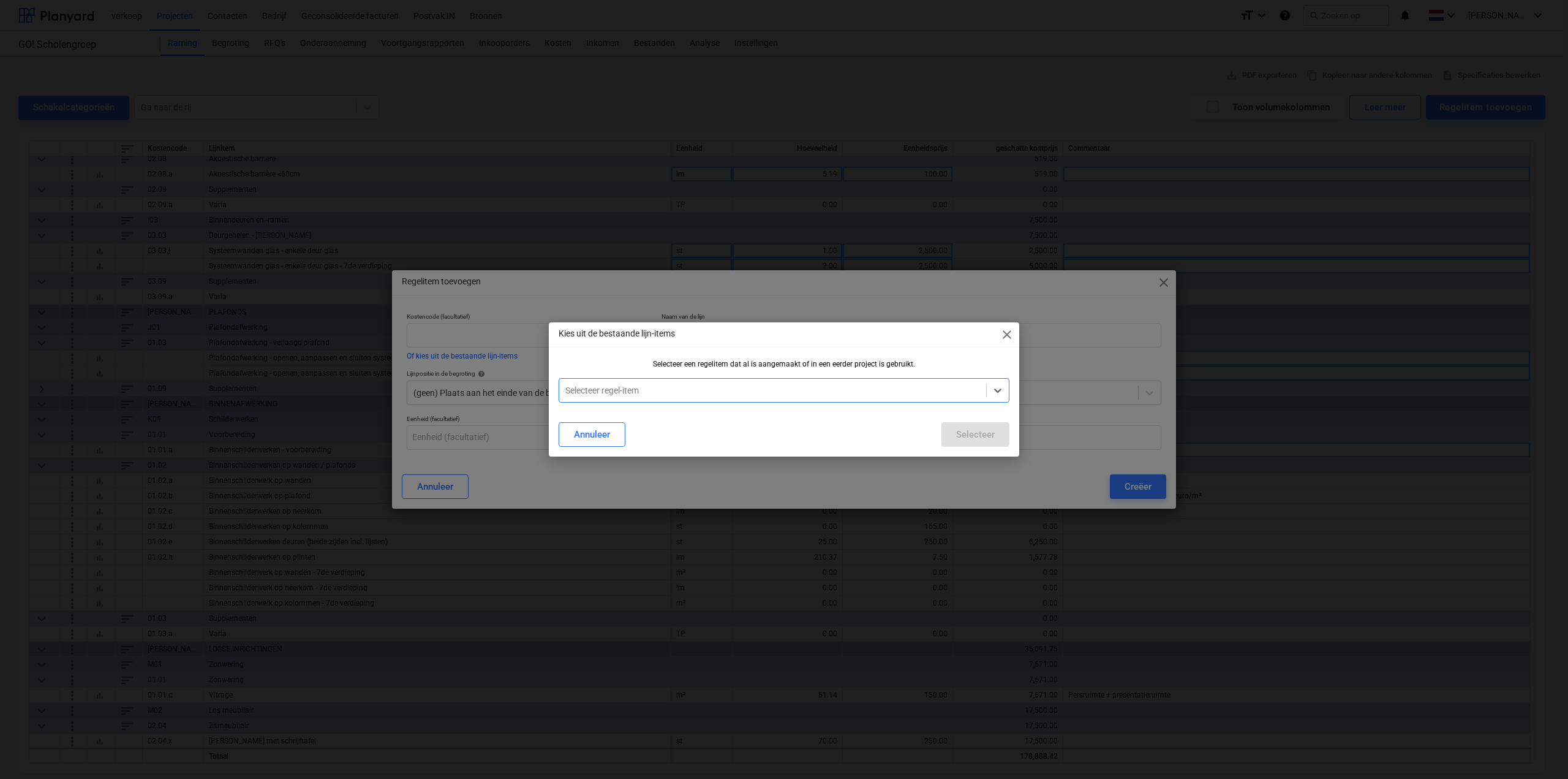
click at [696, 389] on div at bounding box center [773, 390] width 415 height 13
click at [689, 392] on div at bounding box center [773, 390] width 415 height 13
click at [610, 427] on div "Annuleer" at bounding box center [592, 435] width 36 height 16
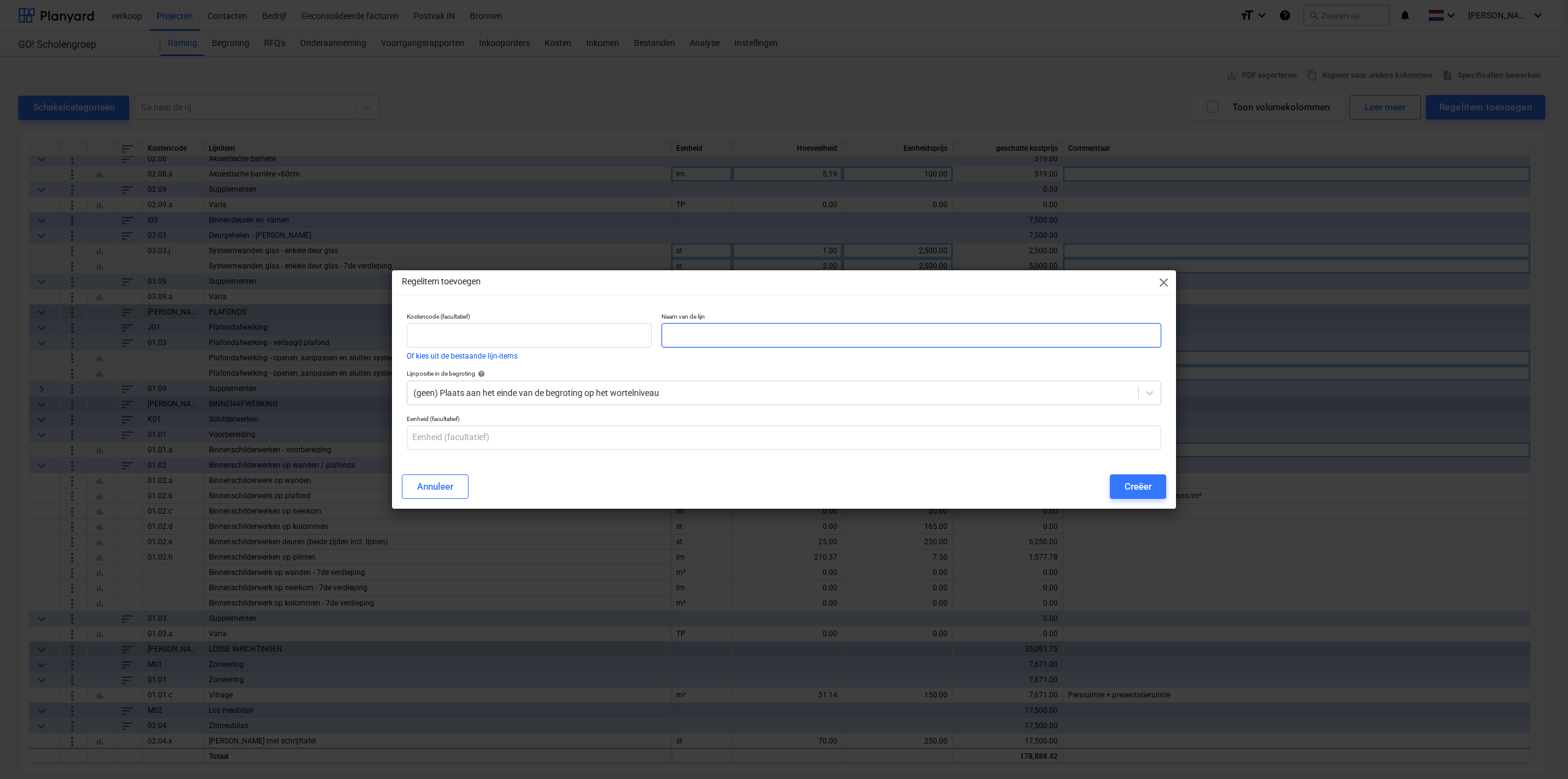
click at [683, 340] on input "text" at bounding box center [911, 335] width 500 height 24
type input "Binnenschilderwerk op dagkanten"
click at [534, 344] on input "text" at bounding box center [529, 335] width 245 height 24
type input "01.02.g"
click at [514, 433] on input "text" at bounding box center [784, 437] width 754 height 24
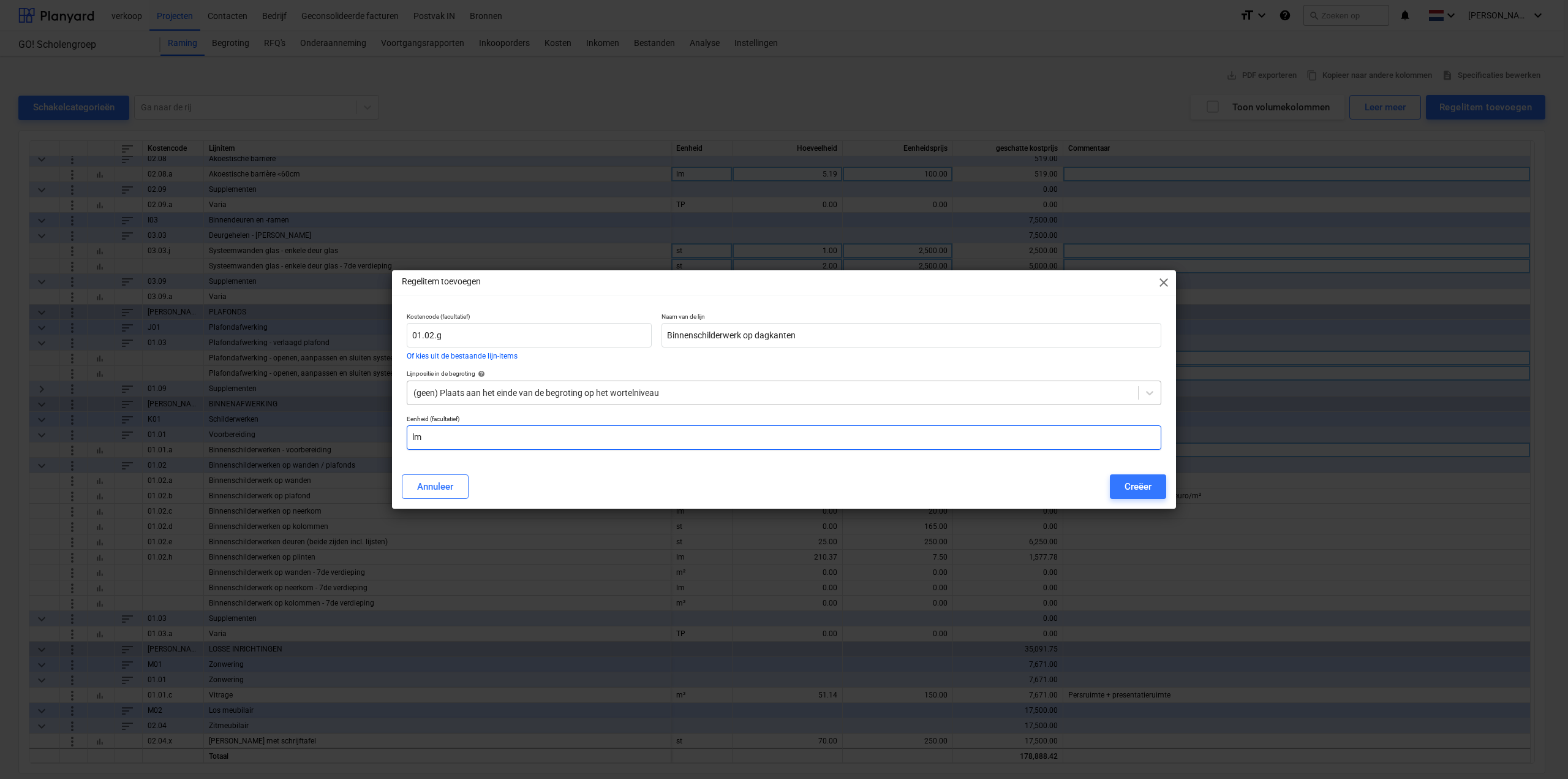
type input "lm"
click at [859, 392] on div at bounding box center [773, 393] width 719 height 13
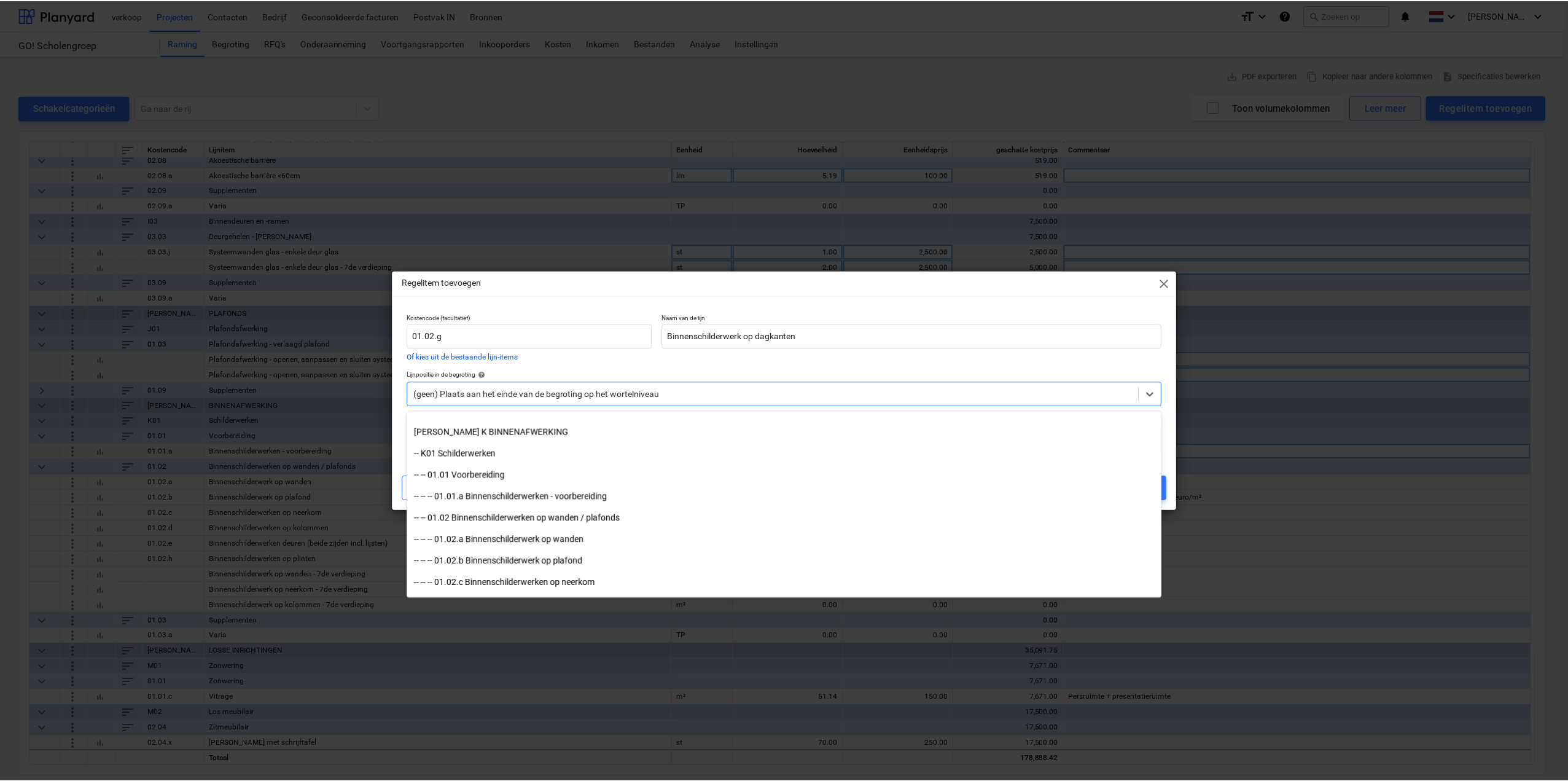
scroll to position [1412, 0]
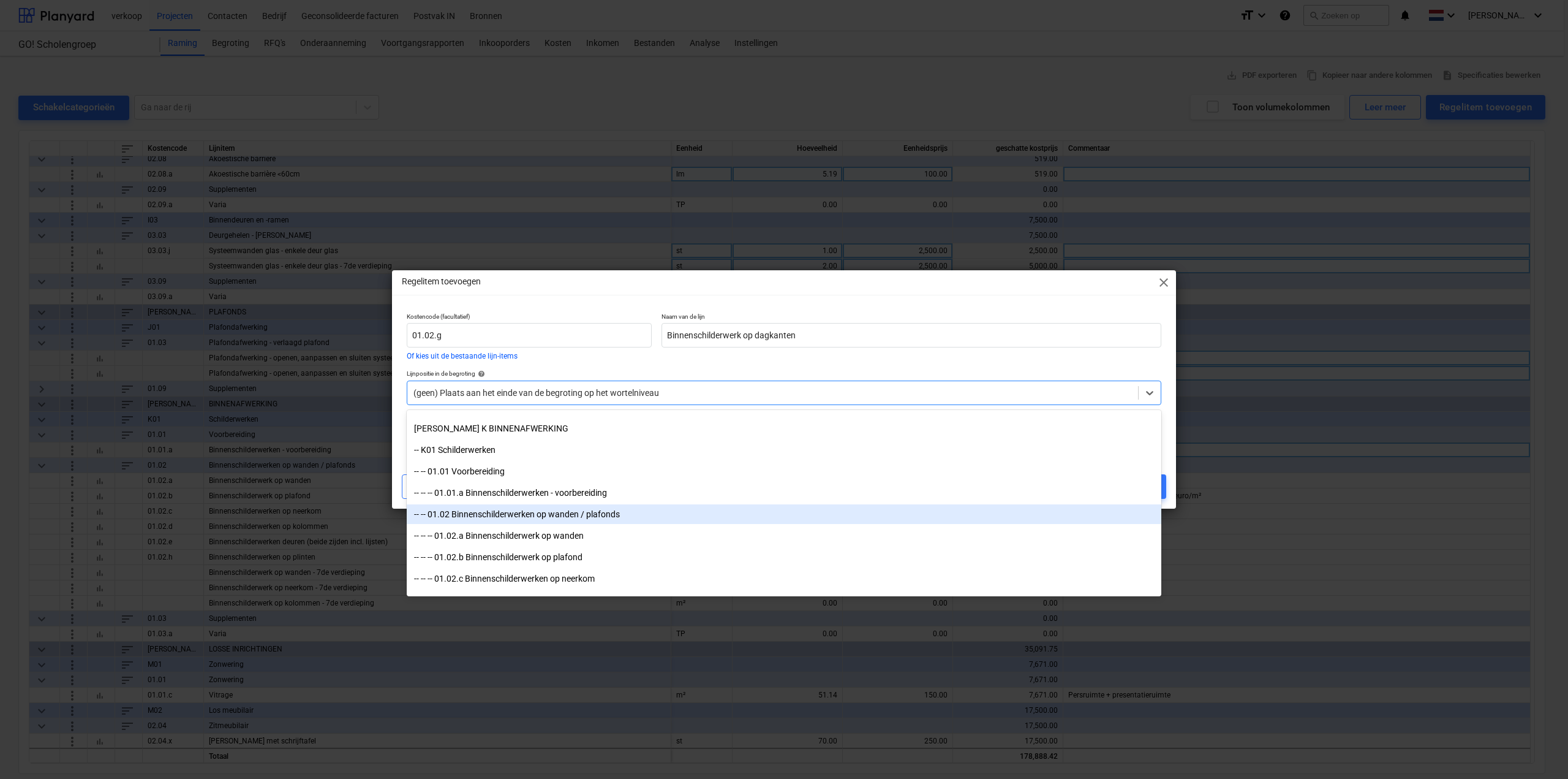
click at [642, 514] on div "-- -- 01.02 Binnenschilderwerken op wanden / plafonds" at bounding box center [784, 514] width 754 height 20
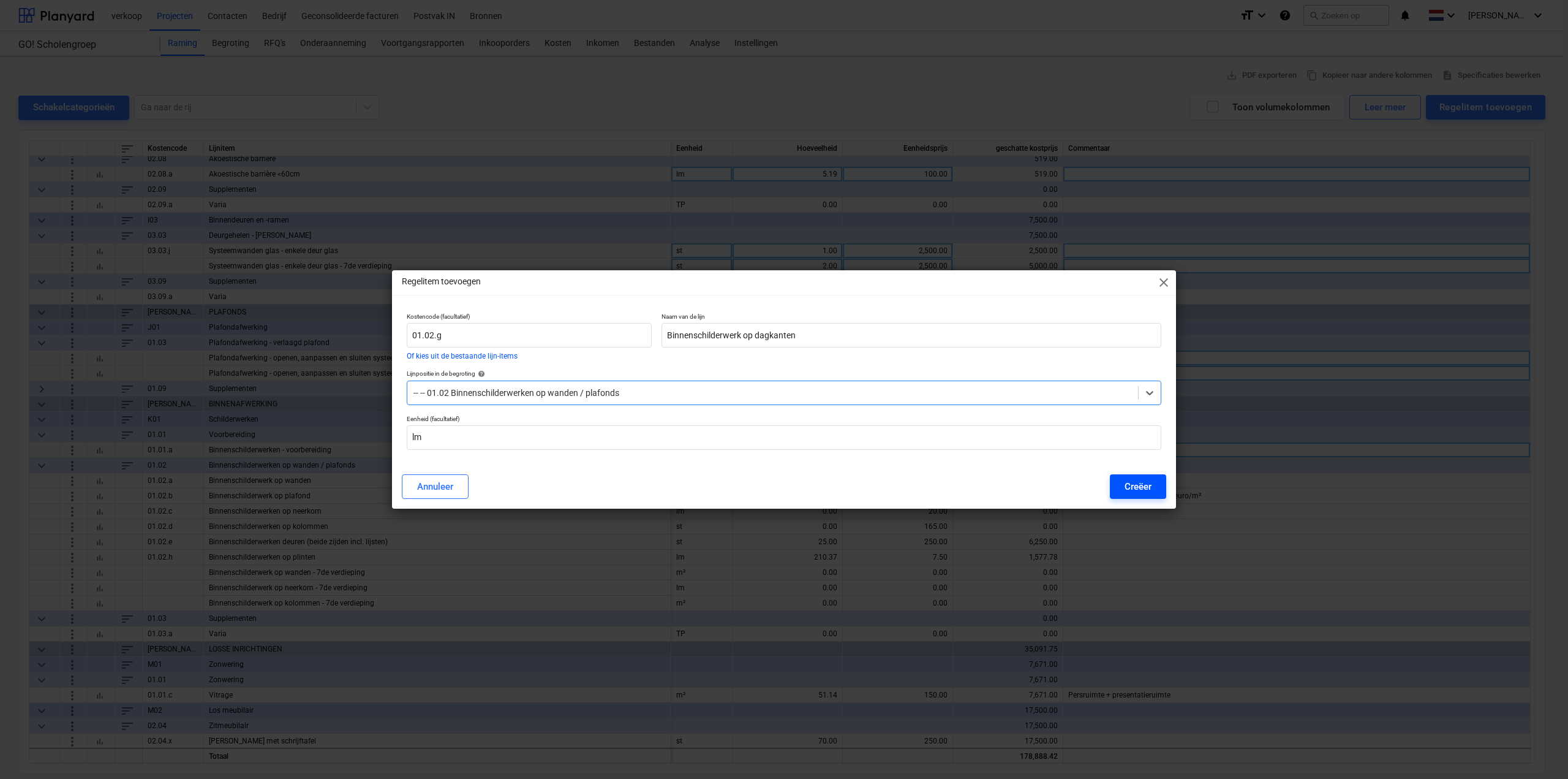
click at [1151, 486] on div "Creëer" at bounding box center [1138, 487] width 27 height 16
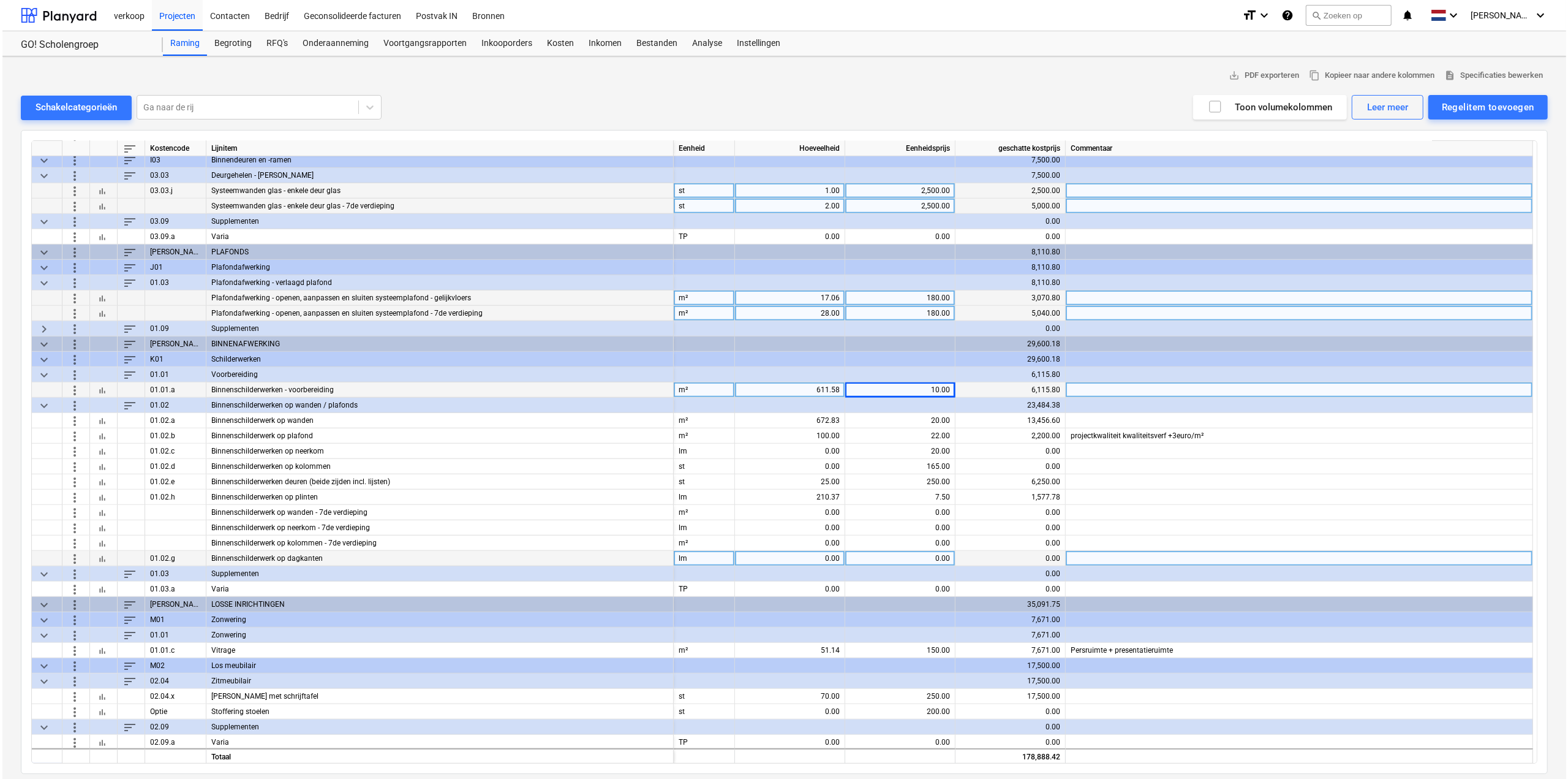
scroll to position [801, 0]
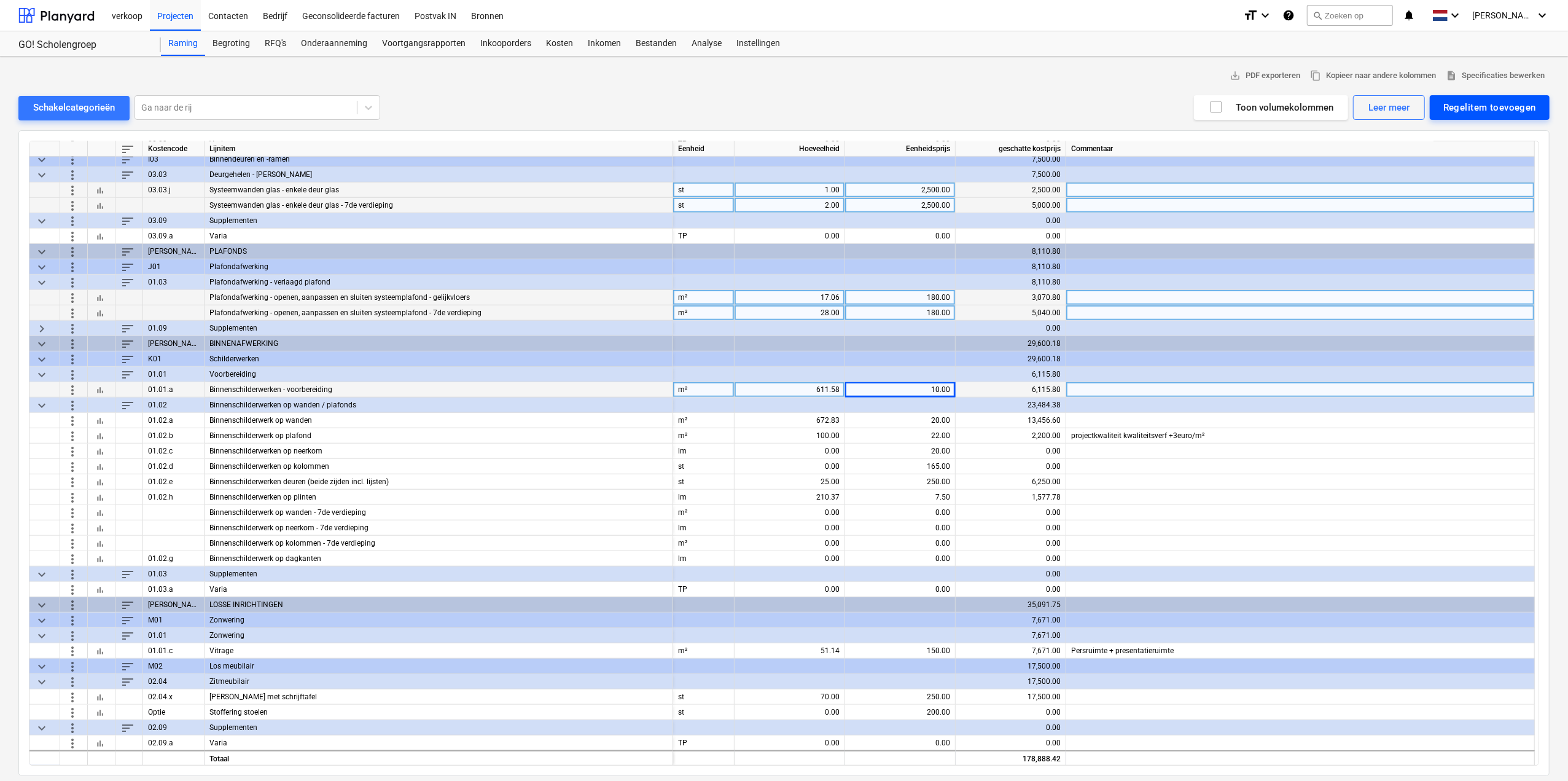
click at [1486, 108] on div "Regelitem toevoegen" at bounding box center [1489, 108] width 93 height 16
click at [1474, 156] on div "Aangepast toevoegen" at bounding box center [1483, 159] width 131 height 21
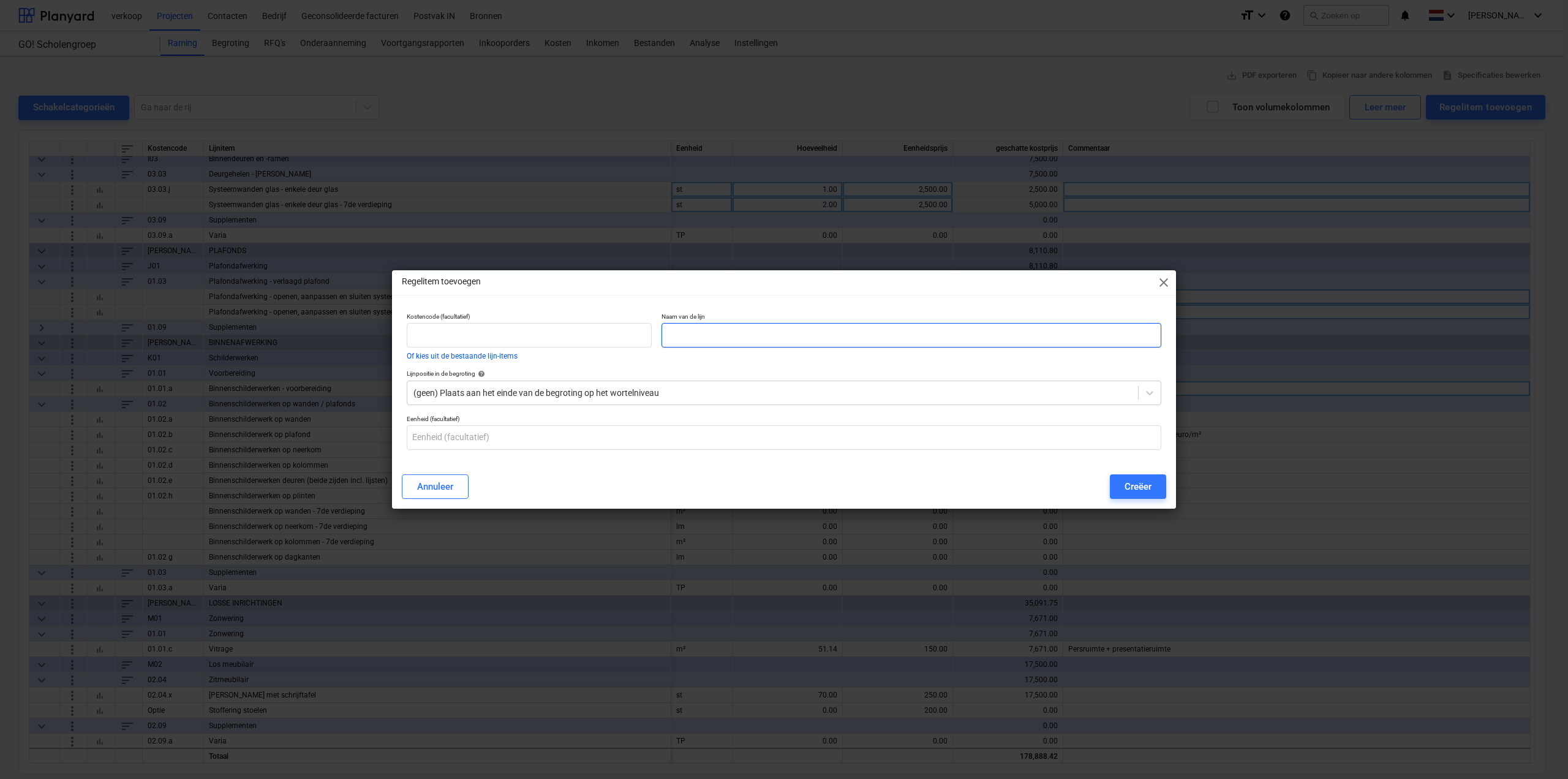
click at [698, 344] on input "text" at bounding box center [911, 335] width 500 height 24
type input "Binnenschilderwerken op schuifdeuren (beide zijden incl. lijsten)"
click at [542, 443] on input "text" at bounding box center [784, 437] width 754 height 24
type input "st"
click at [866, 384] on div "(geen) Plaats aan het einde van de begroting op het wortelniveau" at bounding box center [773, 393] width 731 height 17
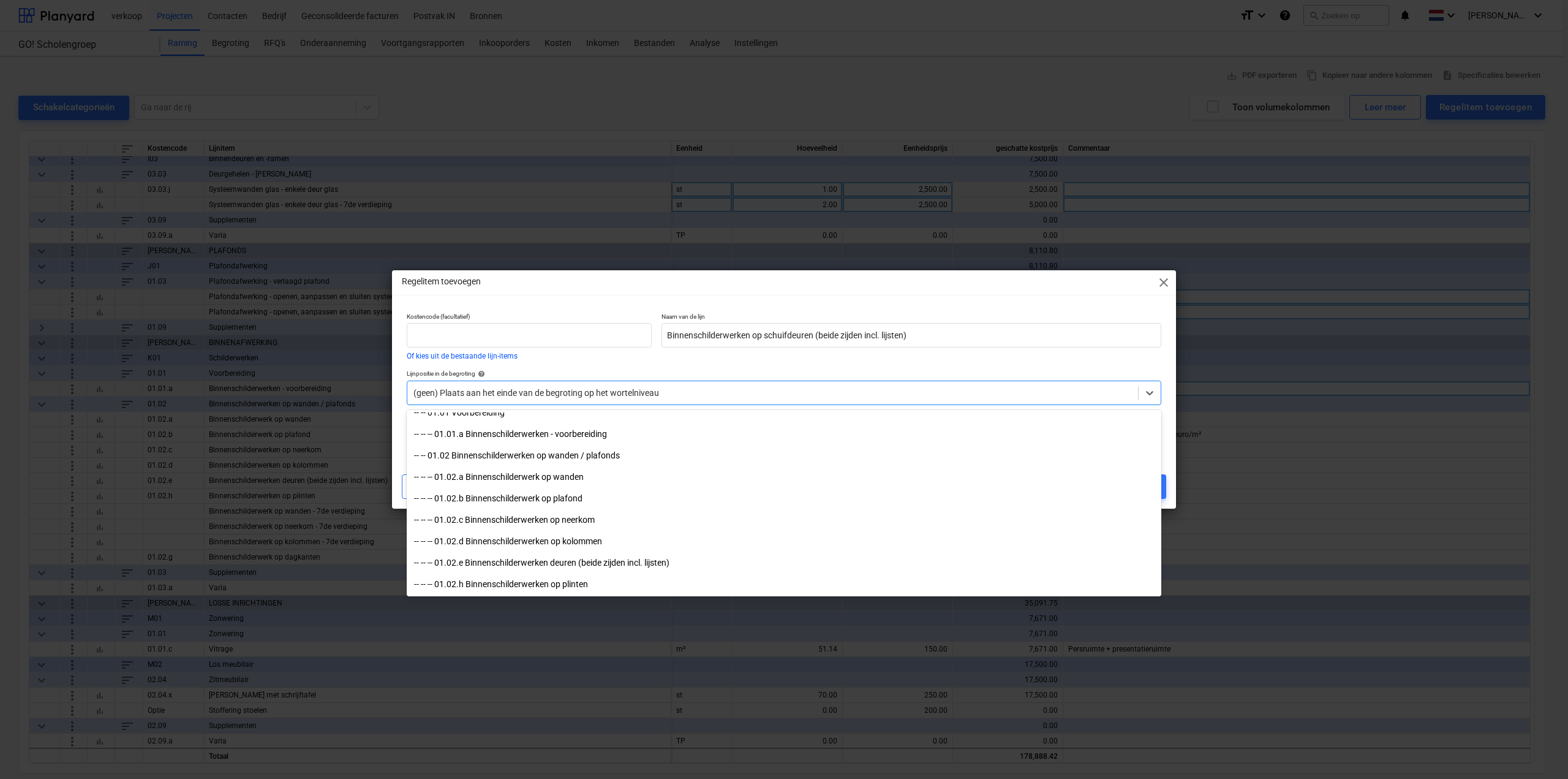
scroll to position [1470, 0]
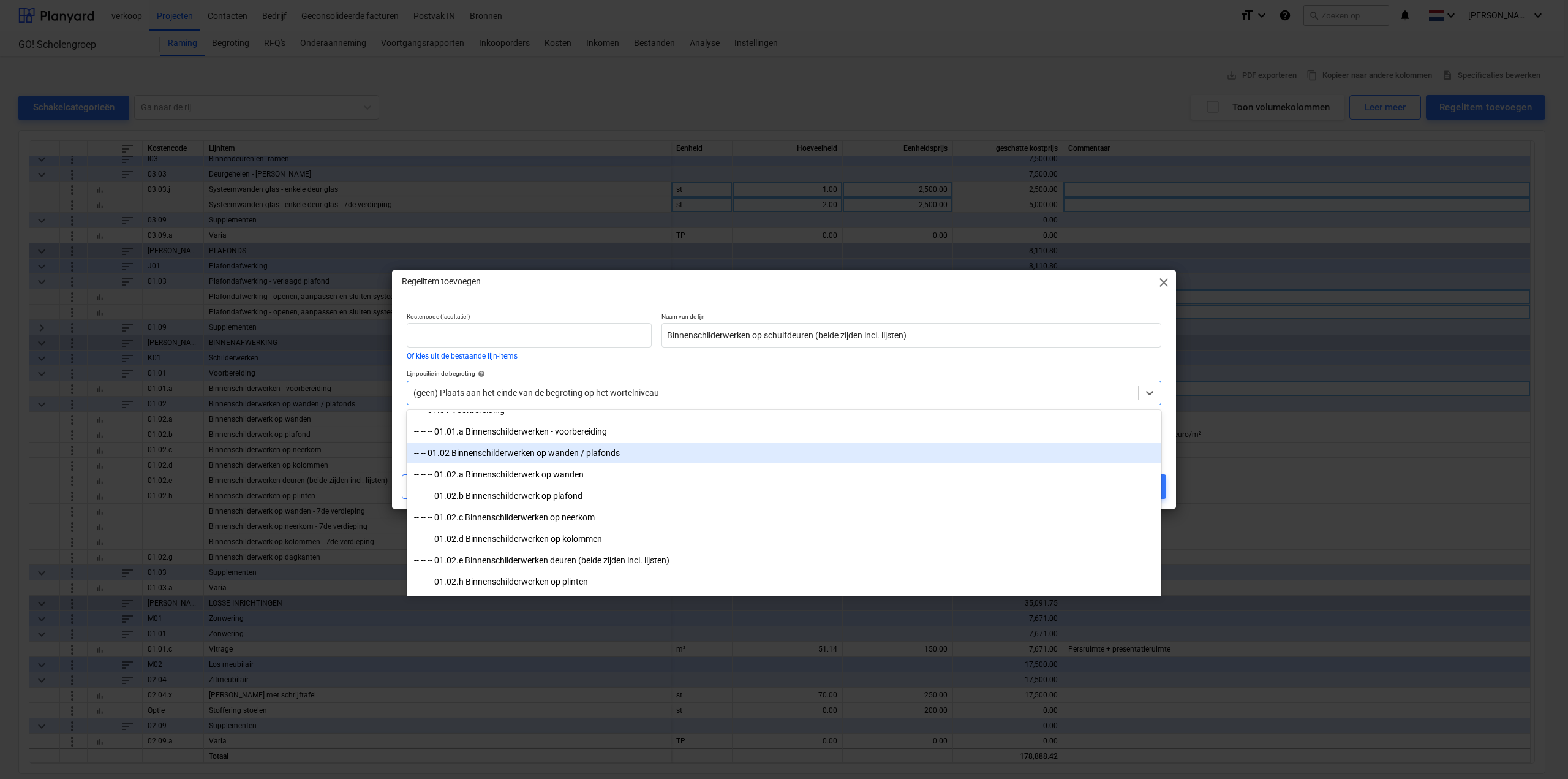
click at [703, 450] on div "-- -- 01.02 Binnenschilderwerken op wanden / plafonds" at bounding box center [784, 453] width 754 height 20
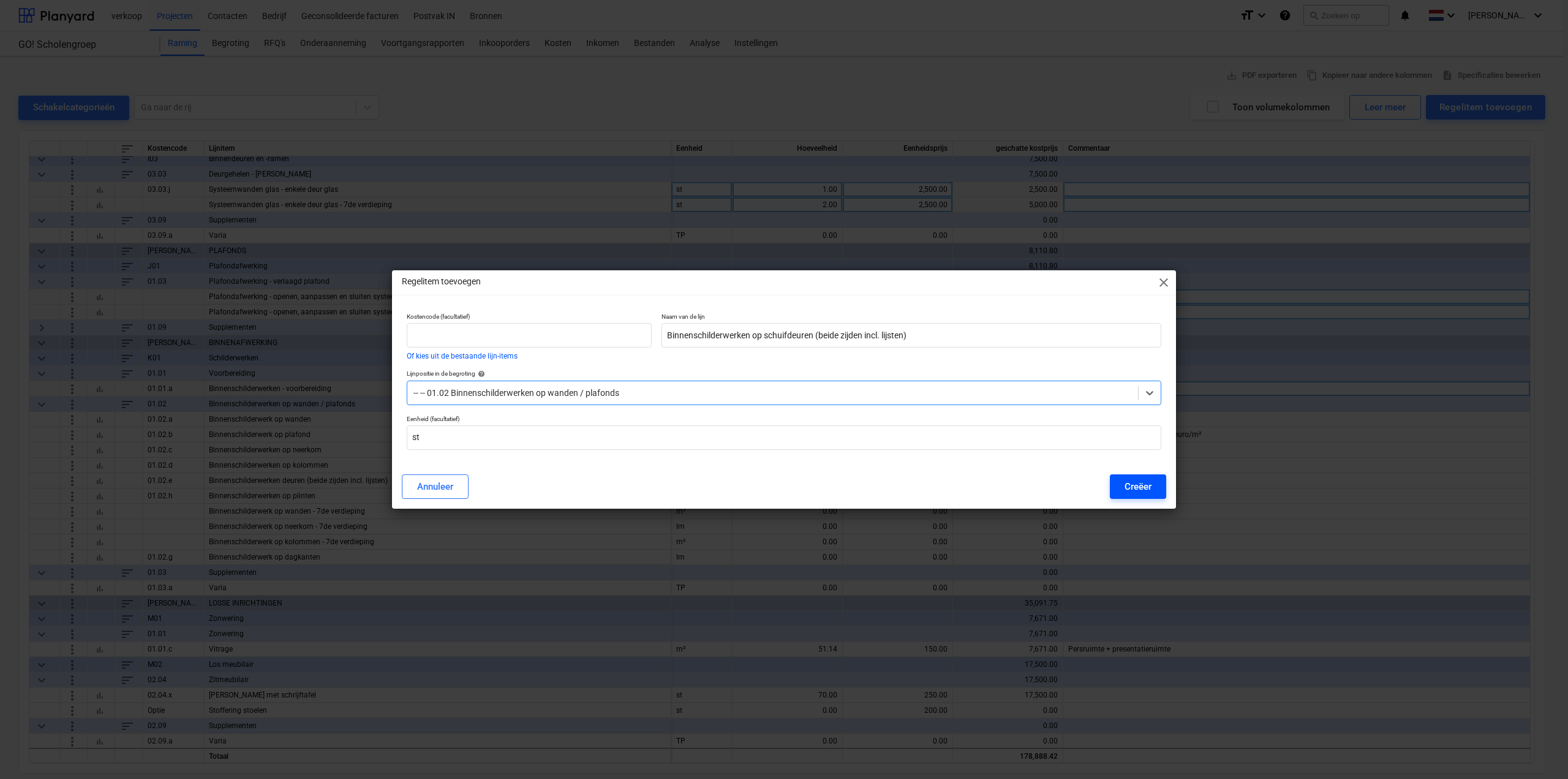
click at [1144, 491] on div "Creëer" at bounding box center [1138, 487] width 27 height 16
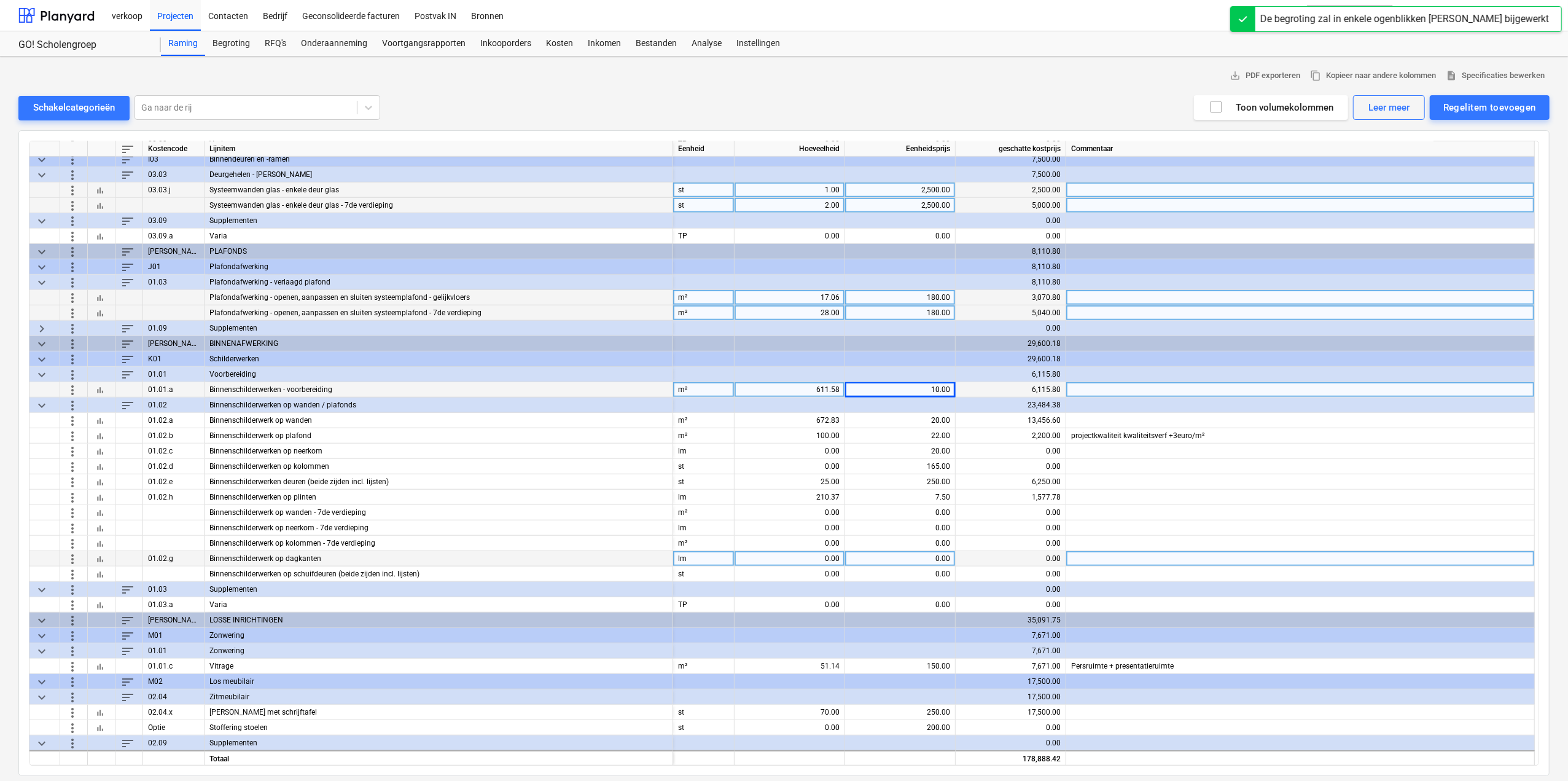
click at [78, 559] on span "more_vert" at bounding box center [72, 558] width 15 height 15
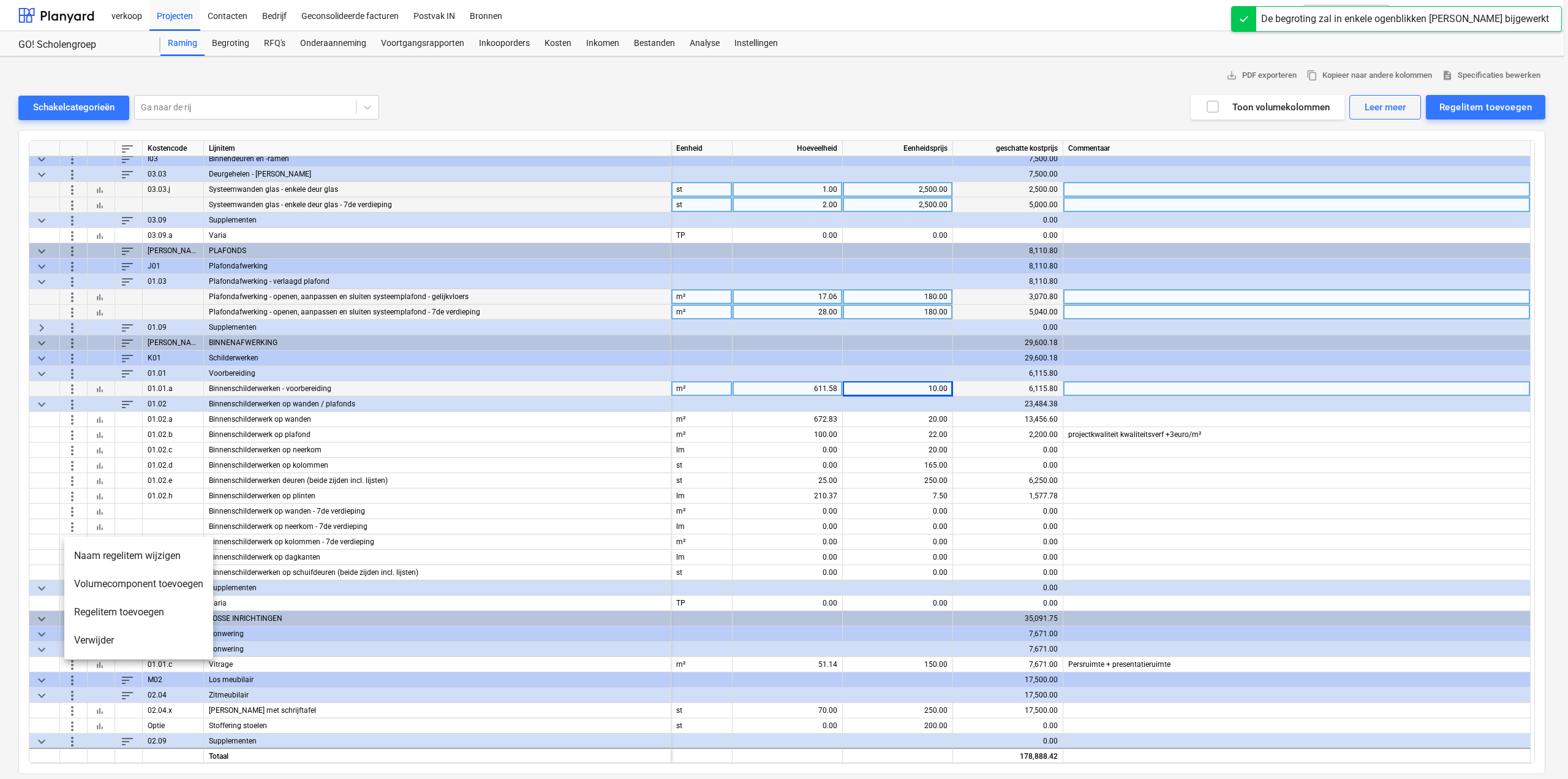
click at [151, 555] on li "Naam regelitem wijzigen" at bounding box center [138, 555] width 149 height 28
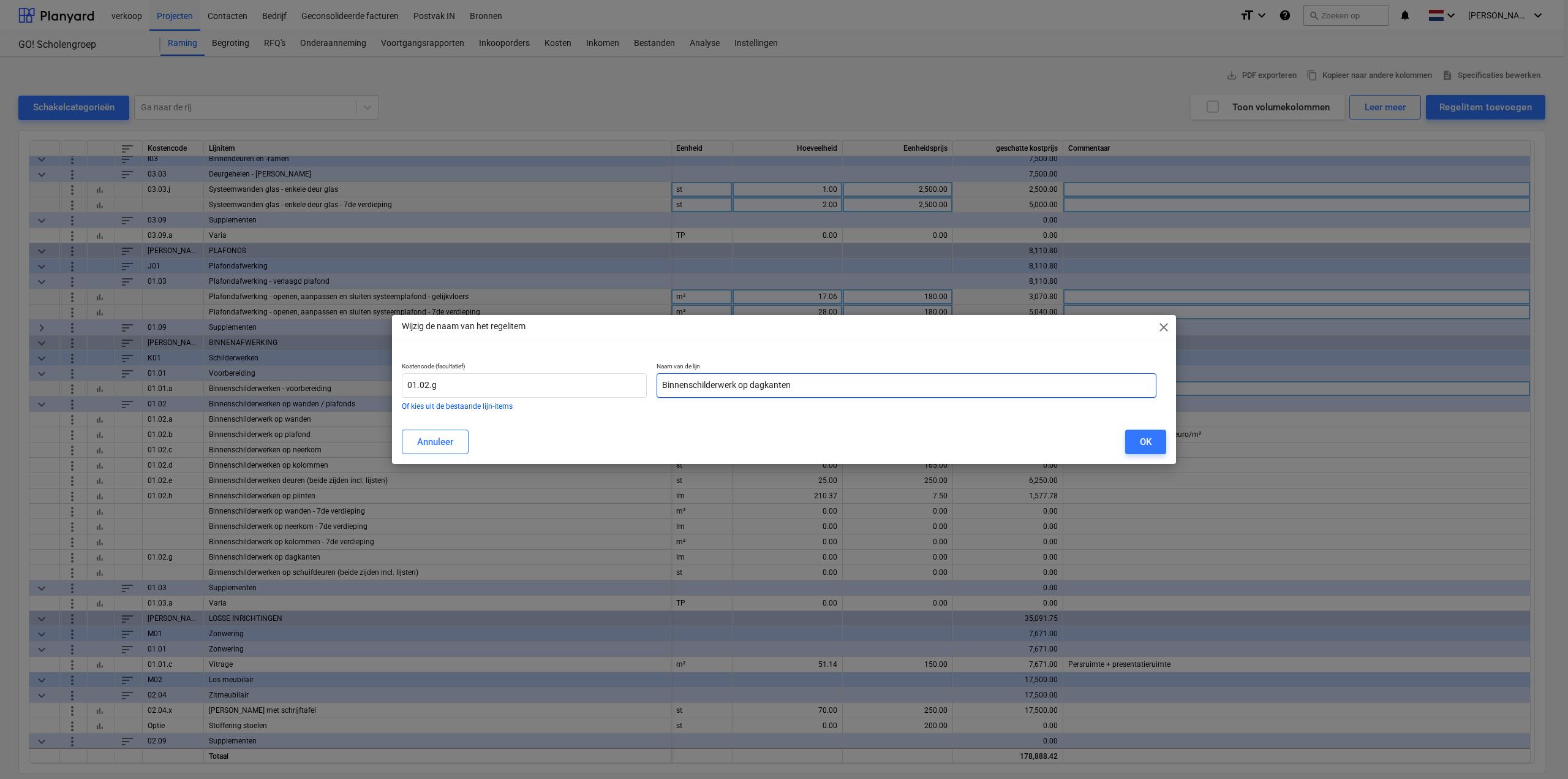
click at [736, 382] on input "Binnenschilderwerk op dagkanten" at bounding box center [906, 385] width 500 height 24
type input "Binnenschilderwerken op dagkanten"
click at [1145, 439] on div "OK" at bounding box center [1145, 442] width 12 height 16
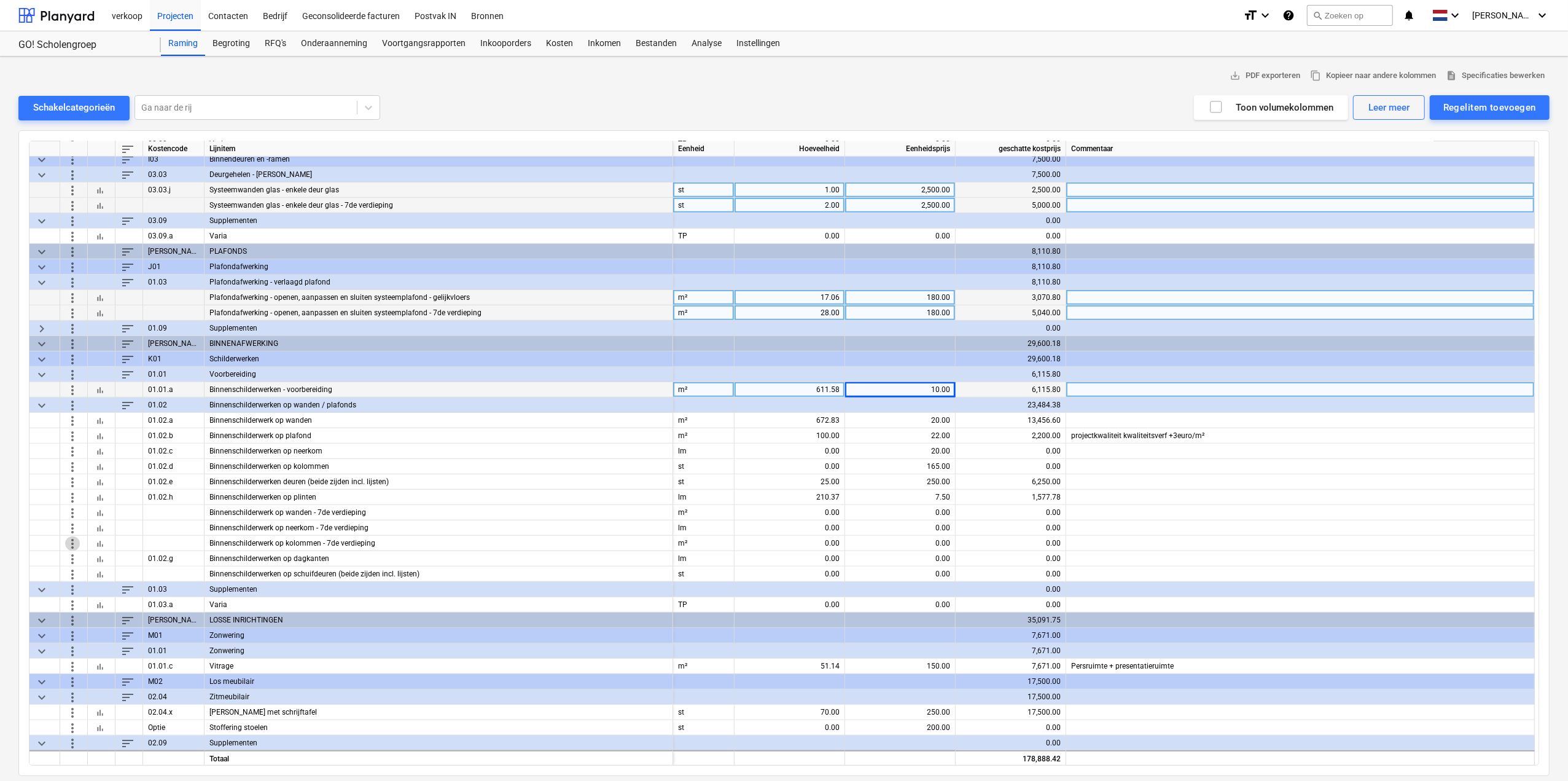
click at [67, 542] on span "more_vert" at bounding box center [72, 543] width 15 height 15
click at [97, 541] on li "Naam regelitem wijzigen" at bounding box center [139, 542] width 149 height 29
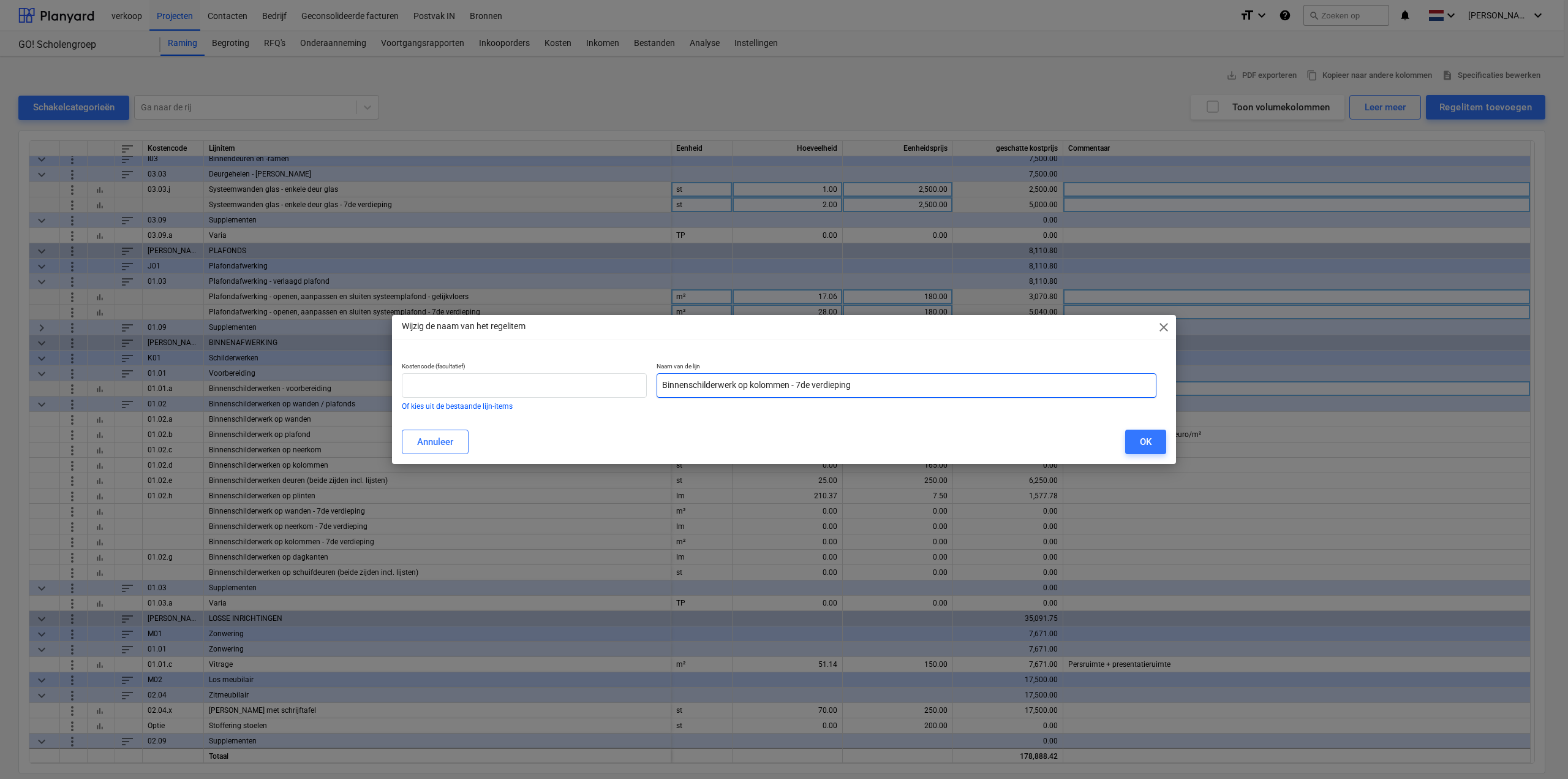
click at [736, 386] on input "Binnenschilderwerk op kolommen - 7de verdieping" at bounding box center [906, 385] width 500 height 24
type input "Binnenschilderwerken op kolommen - 7de verdieping"
click at [1138, 438] on button "OK" at bounding box center [1145, 442] width 41 height 24
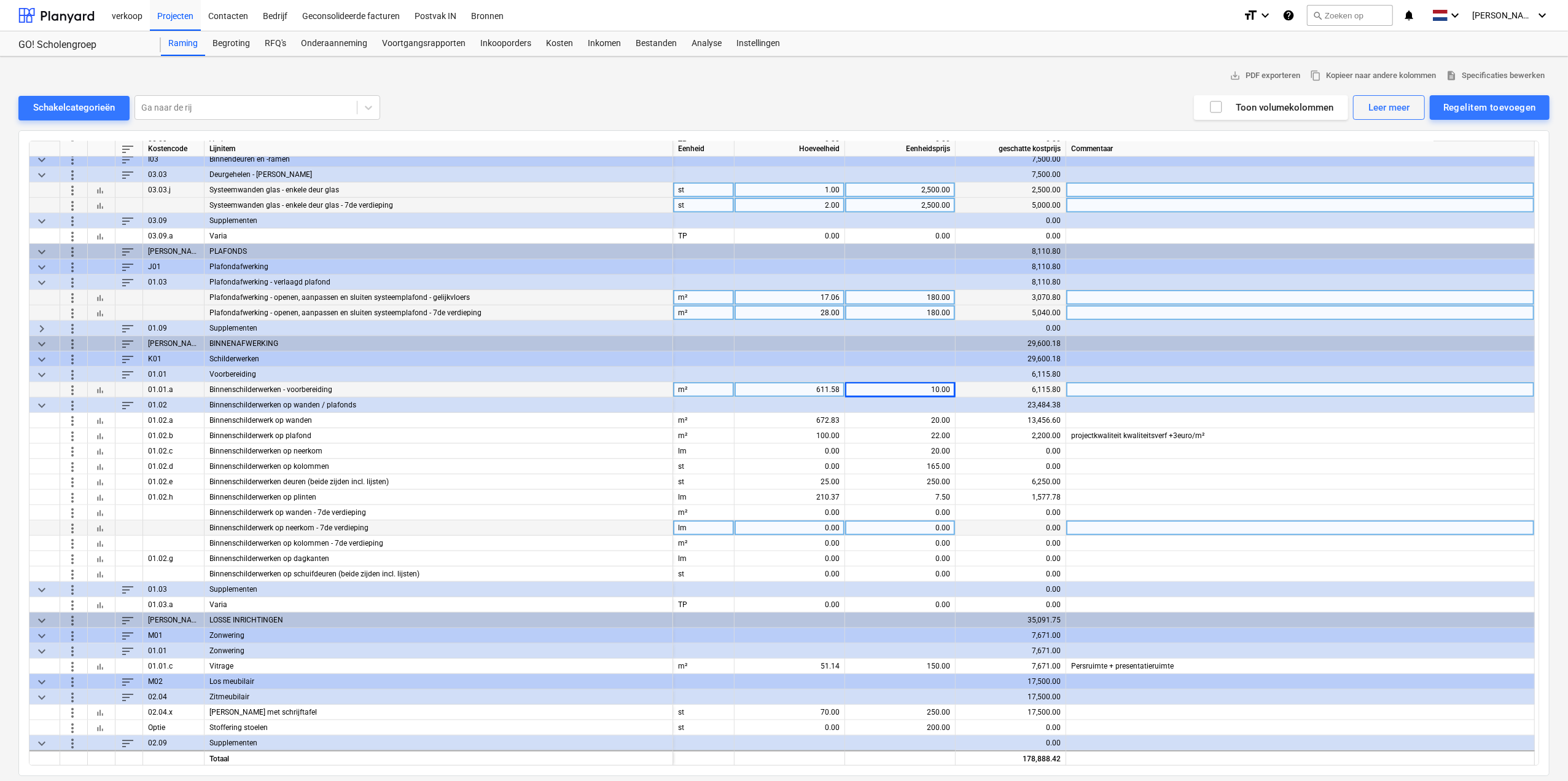
click at [71, 526] on span "more_vert" at bounding box center [72, 528] width 15 height 15
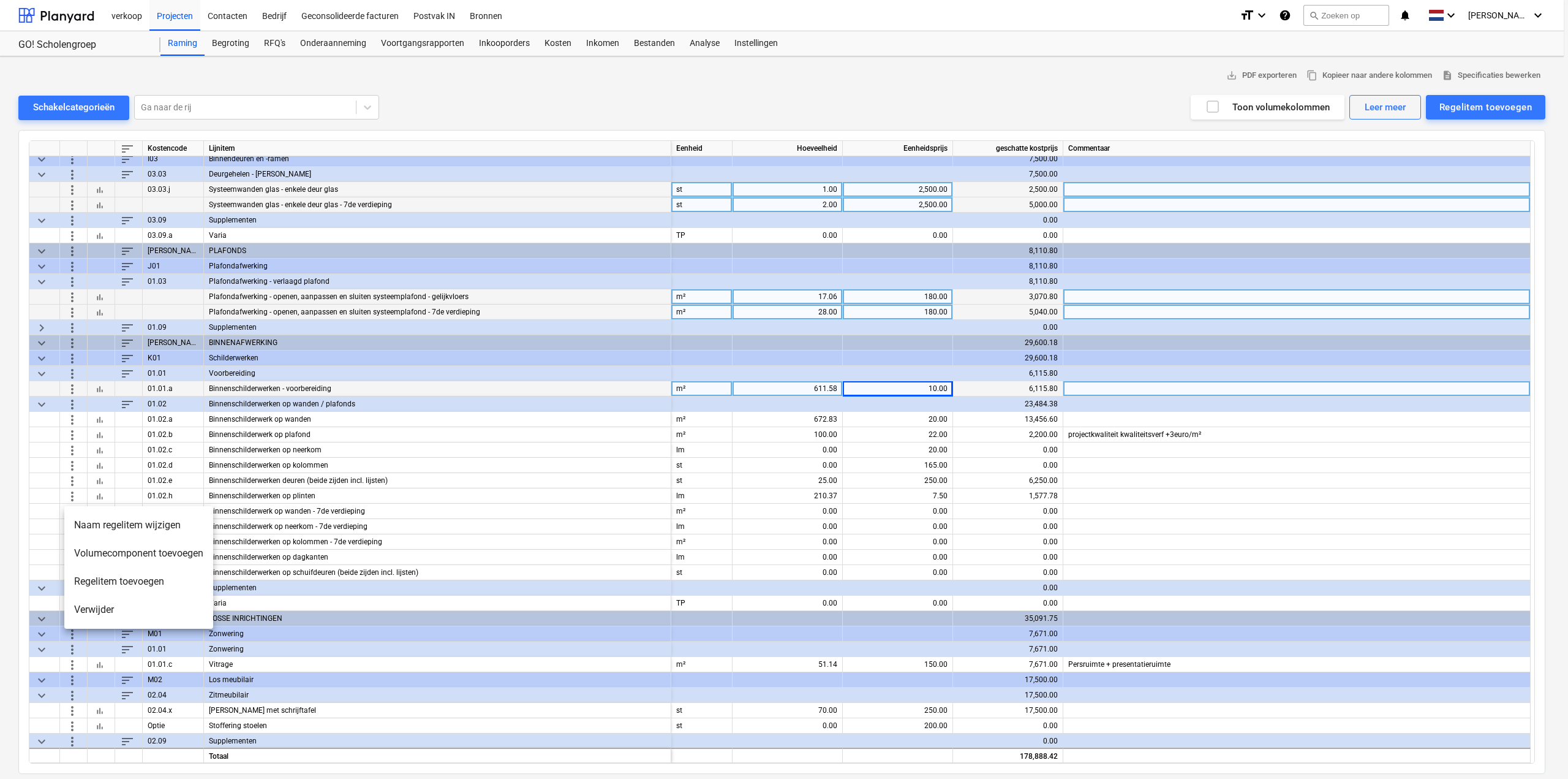
click at [117, 529] on li "Naam regelitem wijzigen" at bounding box center [138, 525] width 149 height 28
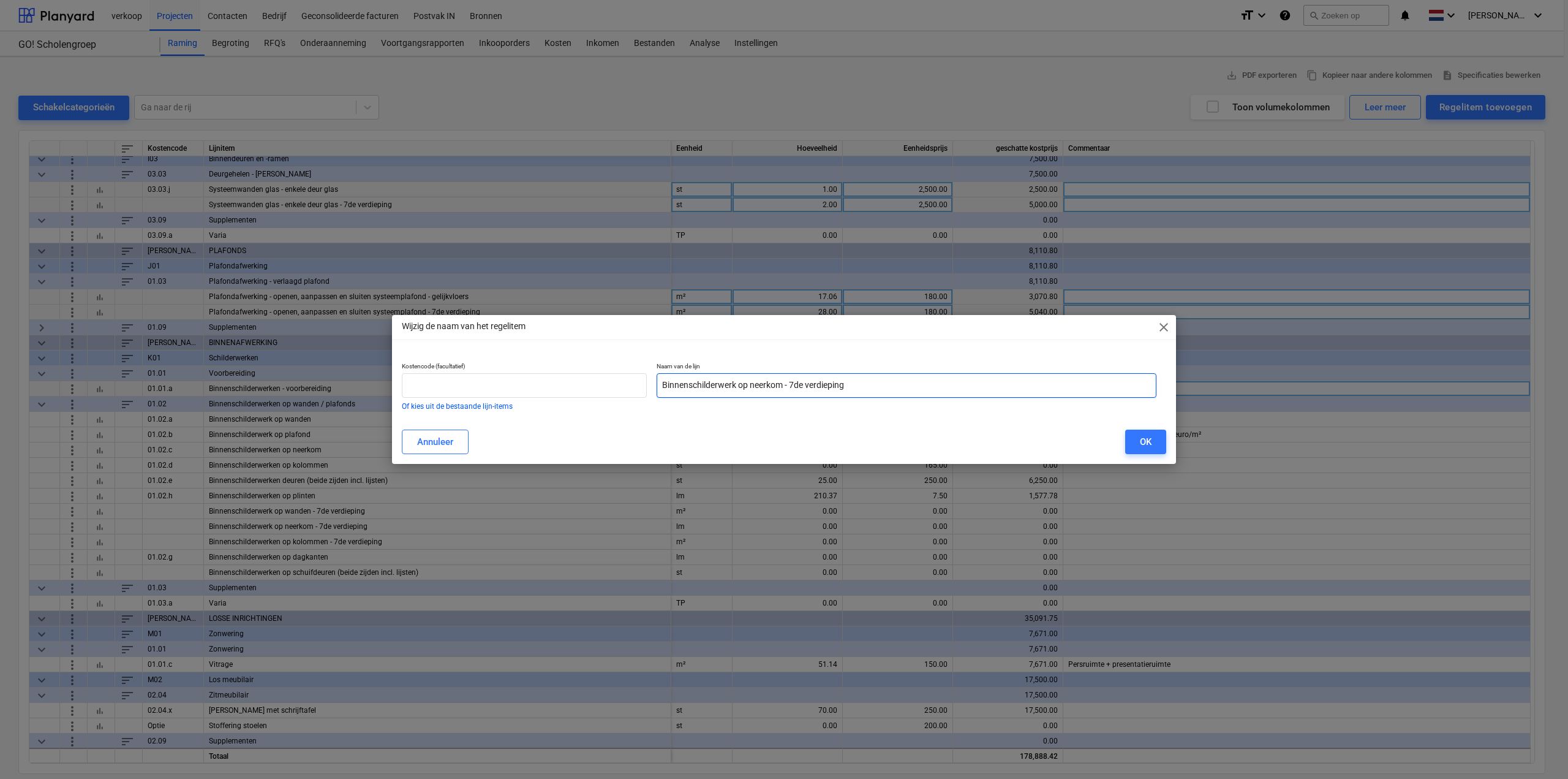
drag, startPoint x: 736, startPoint y: 386, endPoint x: 800, endPoint y: 395, distance: 64.6
click at [747, 388] on input "Binnenschilderwerk op neerkom - 7de verdieping" at bounding box center [906, 385] width 500 height 24
click at [692, 384] on input "Binnen schilderwerken op neerkom - 7de verdieping" at bounding box center [906, 385] width 500 height 24
type input "Binnenschilderwerken op neerkom - 7de verdieping"
click at [1134, 437] on button "OK" at bounding box center [1145, 442] width 41 height 24
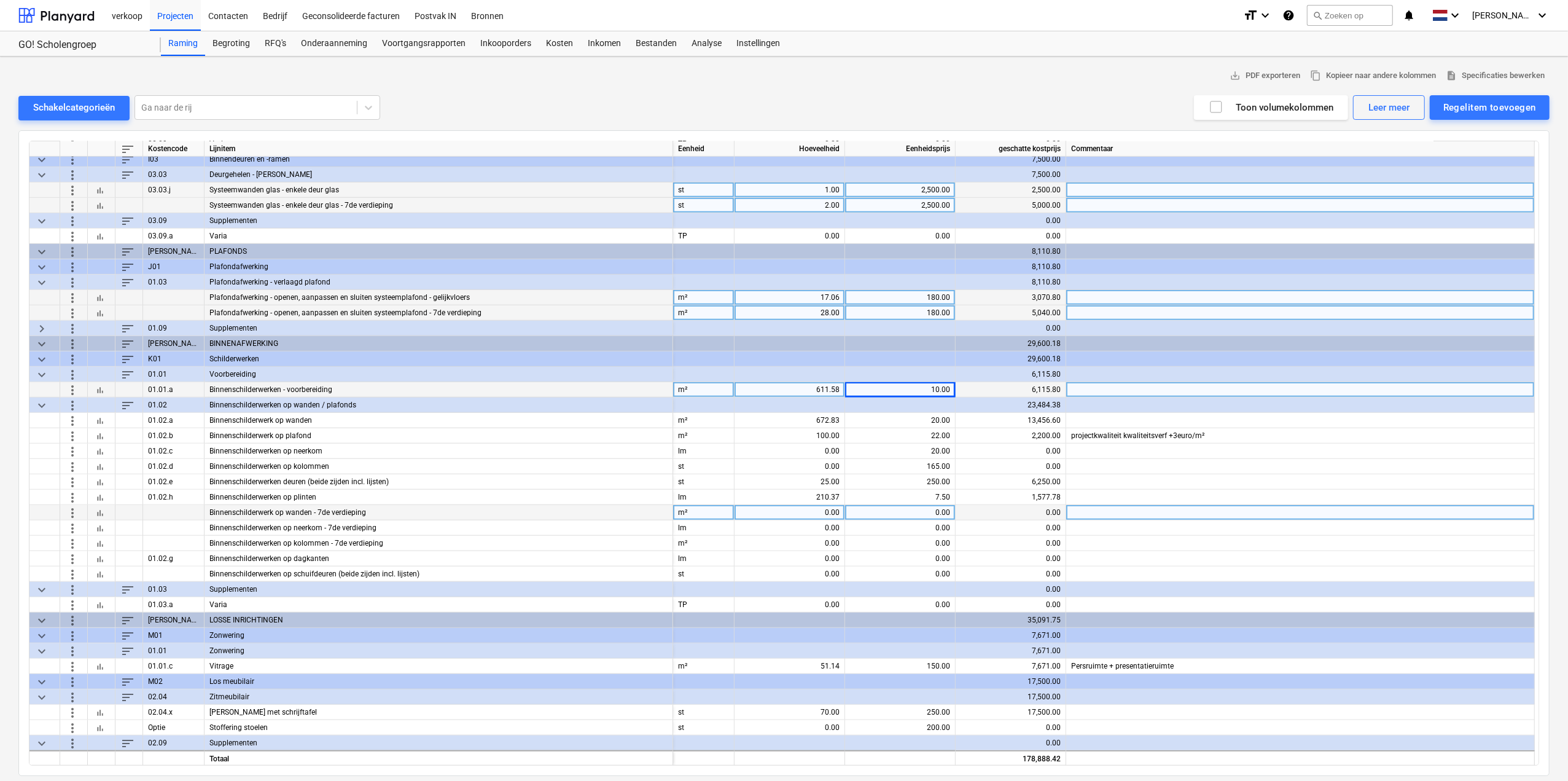
click at [76, 513] on span "more_vert" at bounding box center [72, 512] width 15 height 15
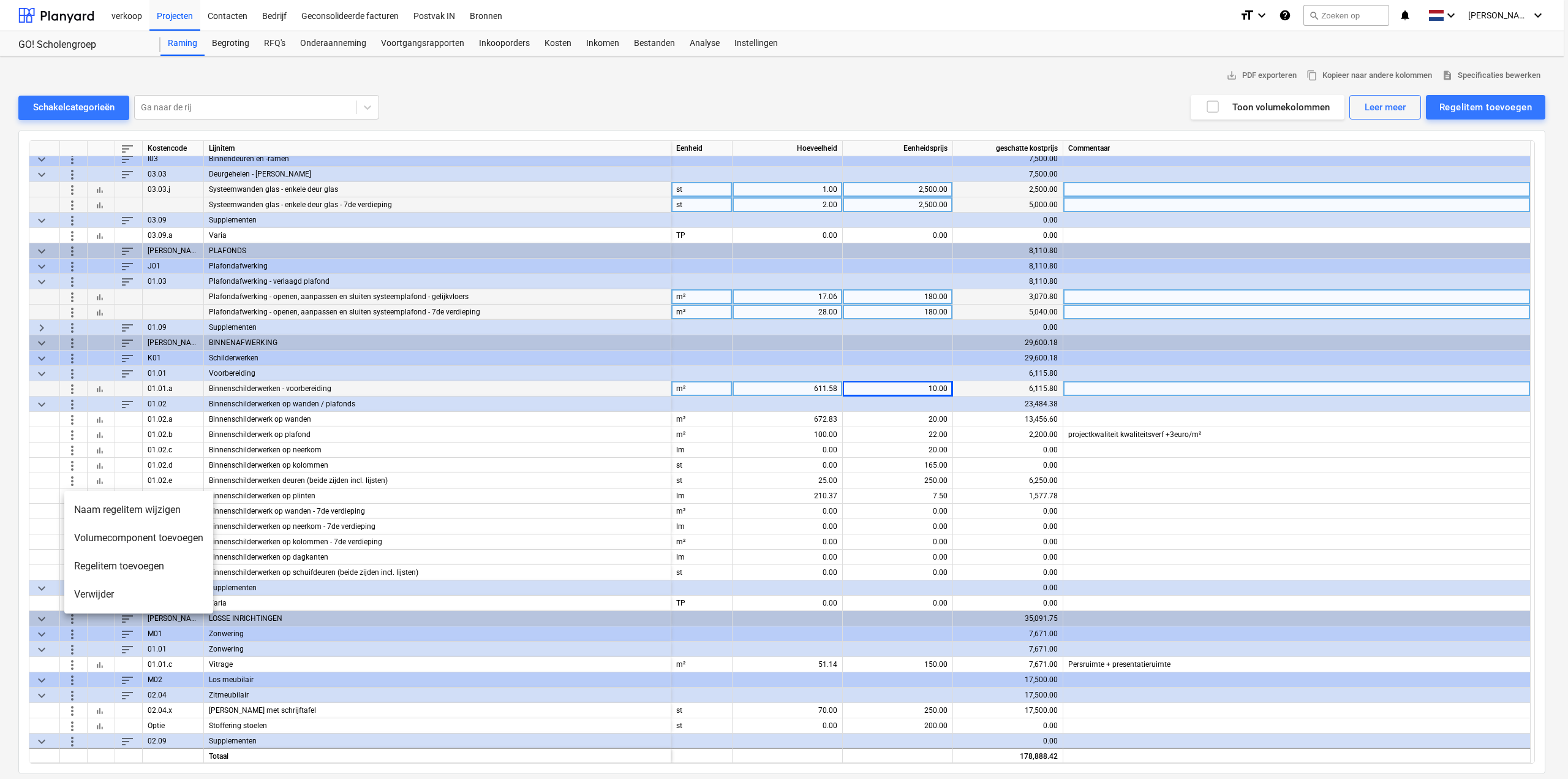
click at [100, 513] on li "Naam regelitem wijzigen" at bounding box center [138, 510] width 149 height 28
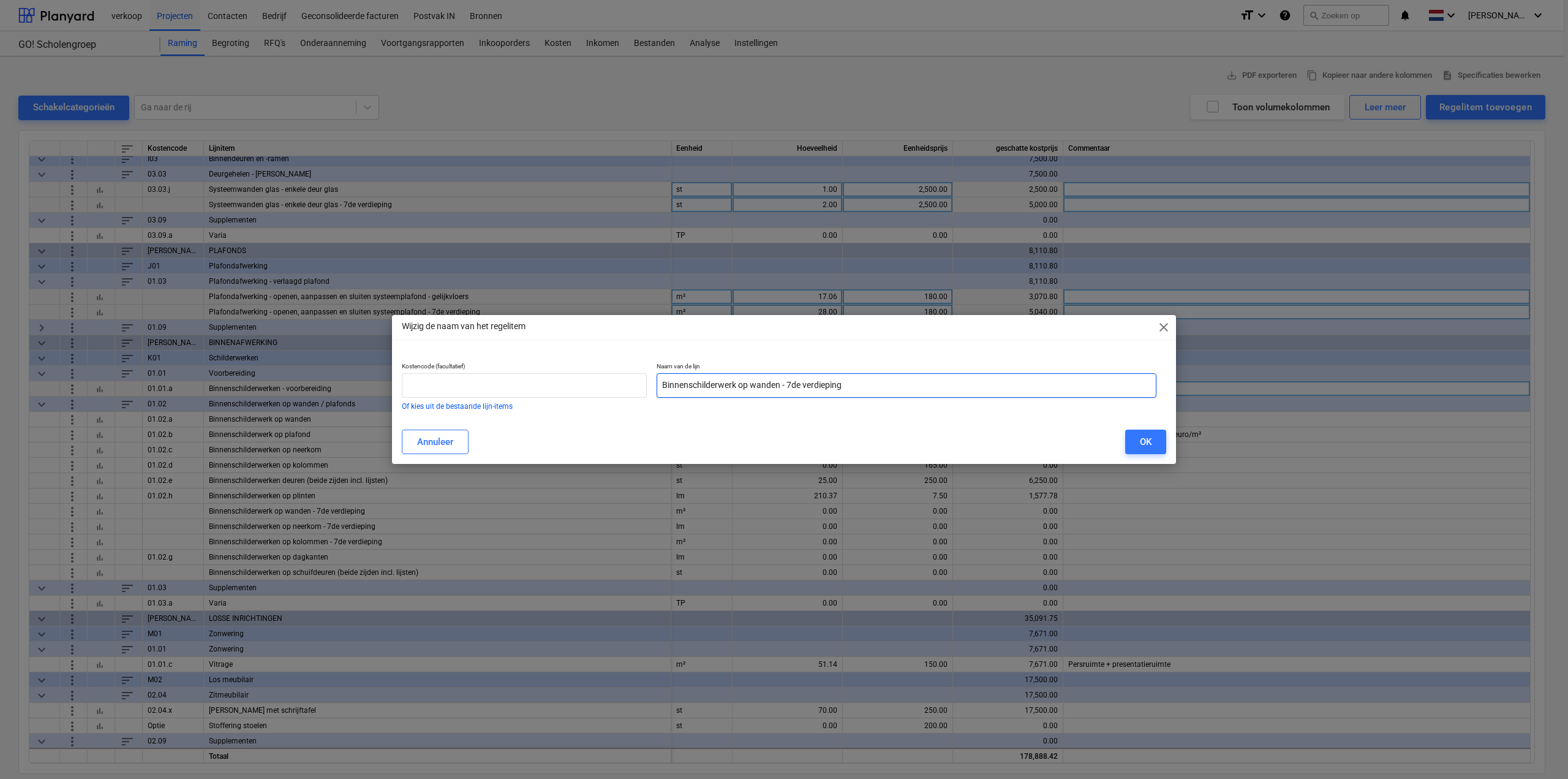
click at [737, 386] on input "Binnenschilderwerk op wanden - 7de verdieping" at bounding box center [906, 385] width 500 height 24
type input "Binnenschilderwerken op wanden - 7de verdieping"
click at [1144, 438] on div "OK" at bounding box center [1145, 442] width 12 height 16
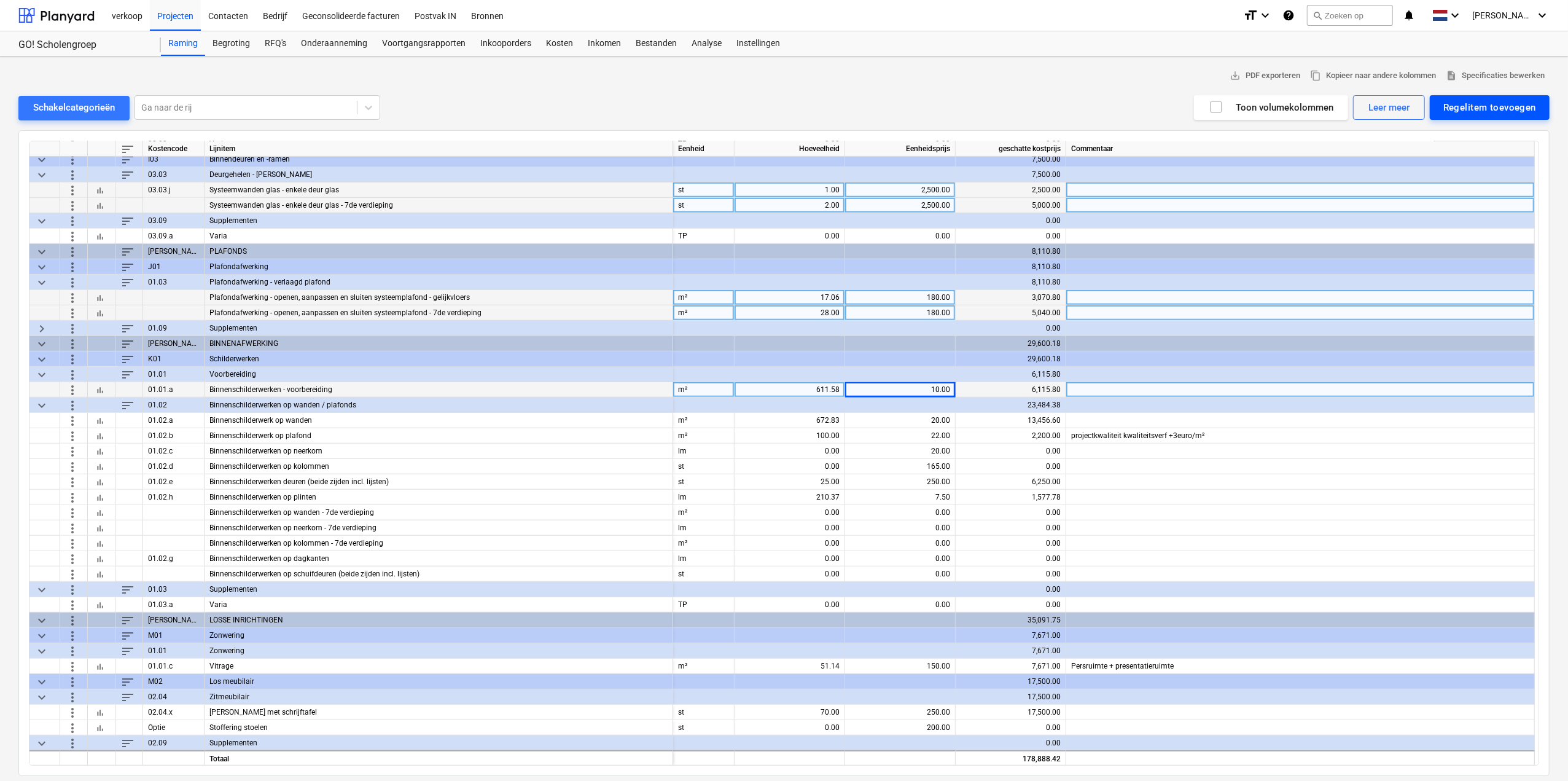
click at [1477, 108] on div "Regelitem toevoegen" at bounding box center [1489, 108] width 93 height 16
click at [1481, 139] on div "Toevoegen vanuit sjabloon" at bounding box center [1483, 138] width 131 height 21
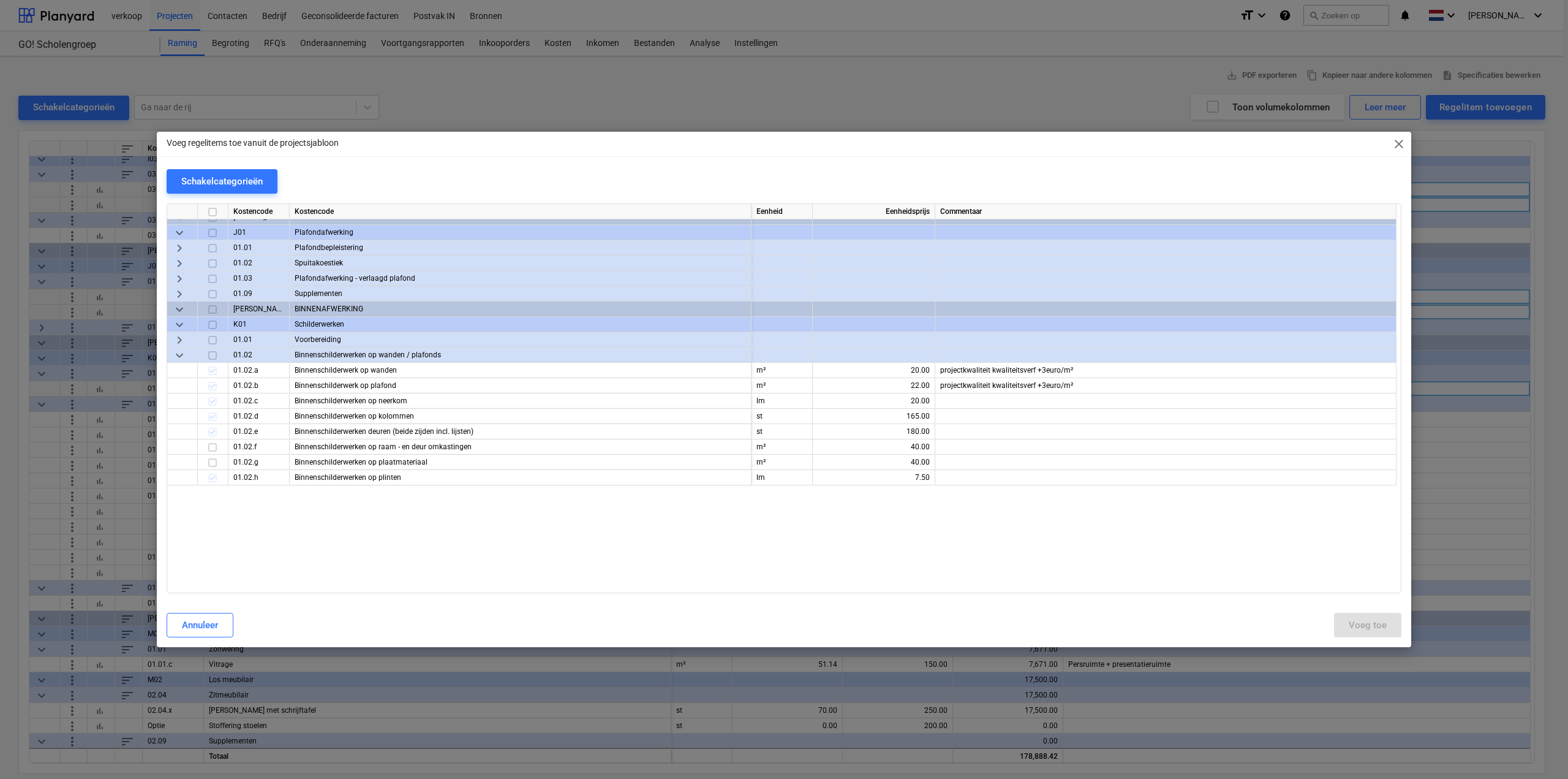
scroll to position [2144, 0]
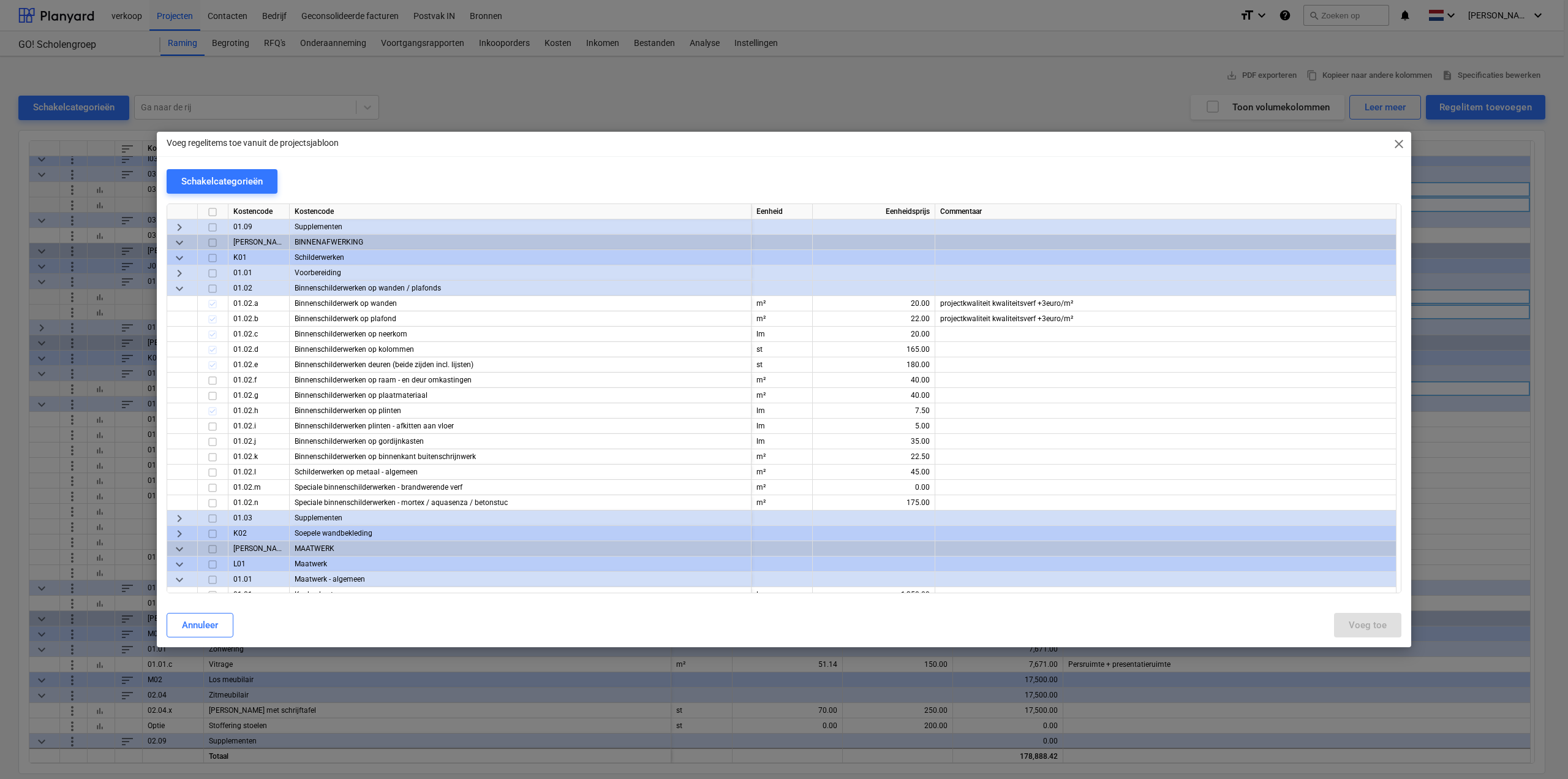
click at [1405, 144] on span "close" at bounding box center [1399, 144] width 15 height 15
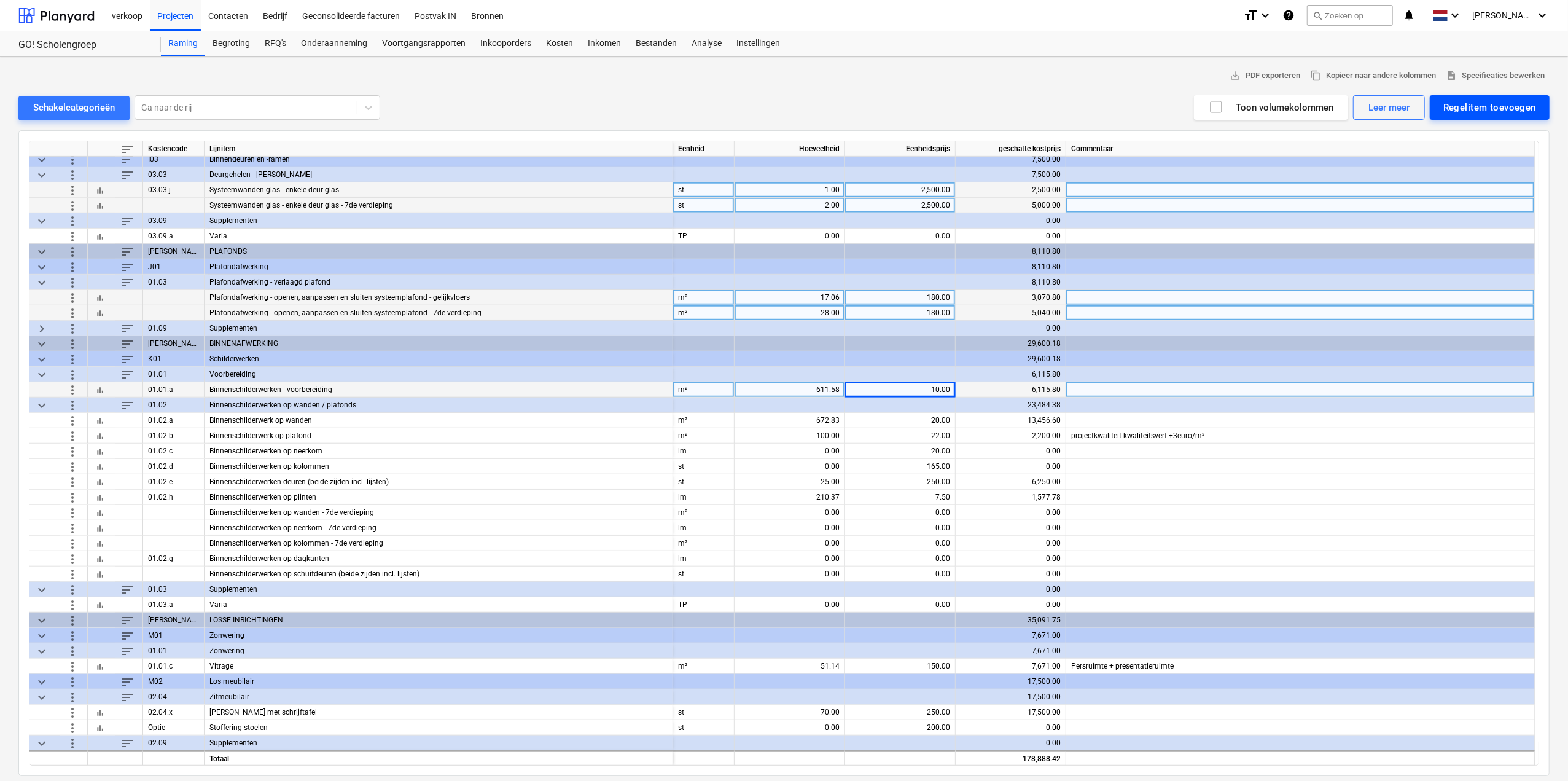
click at [1479, 105] on div "Regelitem toevoegen" at bounding box center [1489, 108] width 93 height 16
click at [1457, 154] on div "Aangepast toevoegen" at bounding box center [1483, 159] width 131 height 21
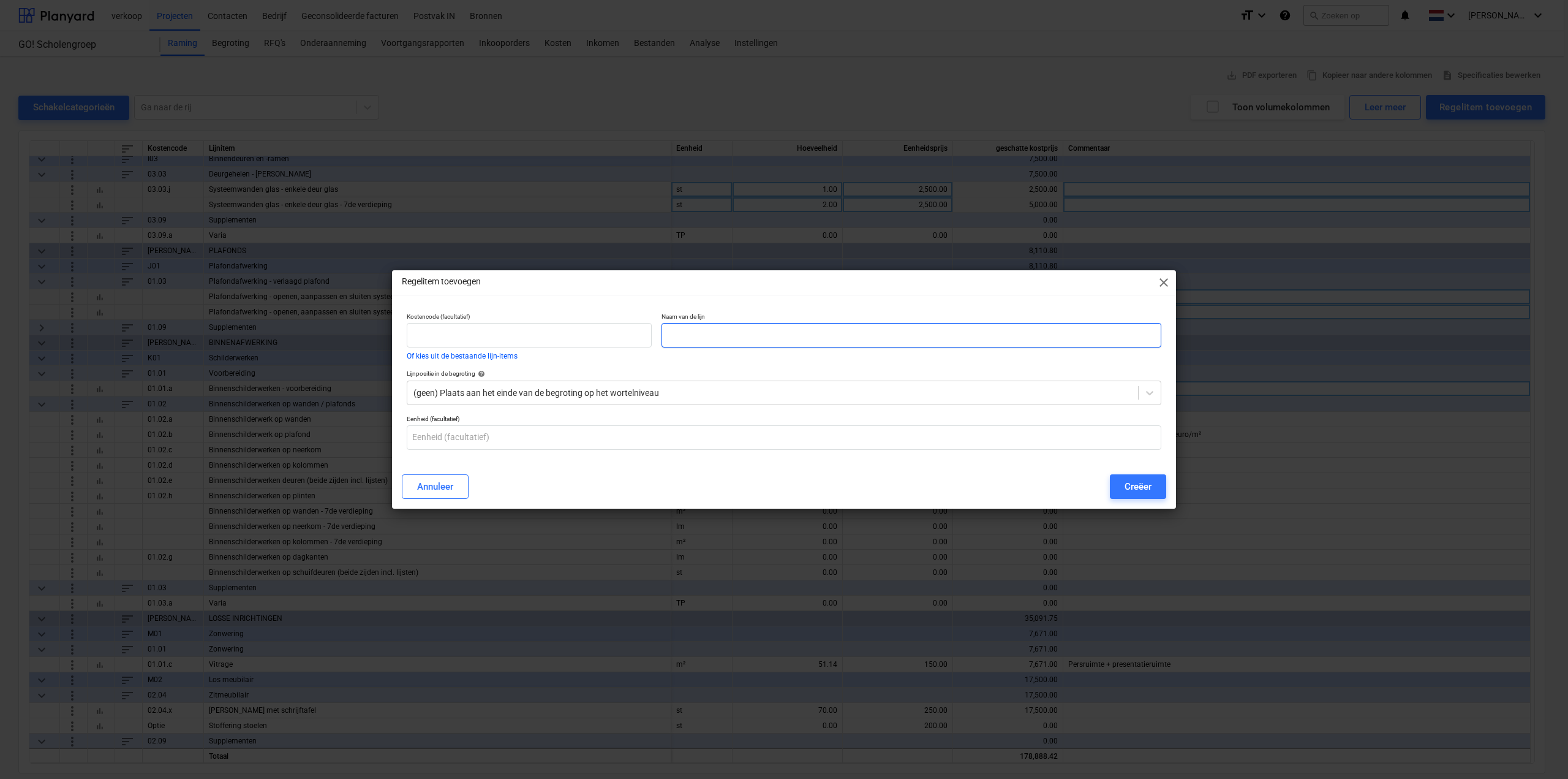
click at [727, 334] on input "text" at bounding box center [911, 335] width 500 height 24
type input "Binnenschilderwerken op dagkanten - 7de verdieping"
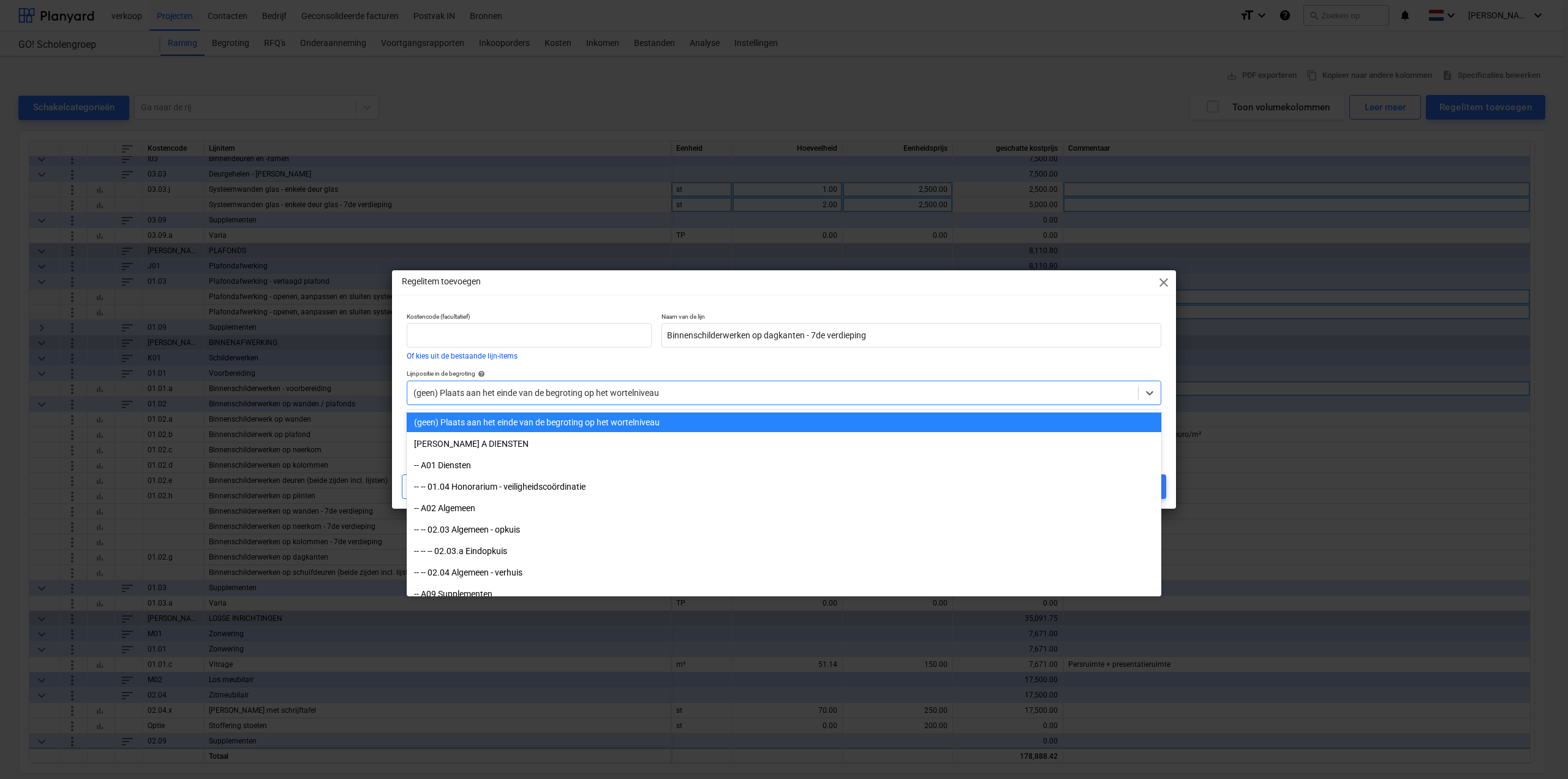
click at [607, 397] on div at bounding box center [773, 393] width 719 height 13
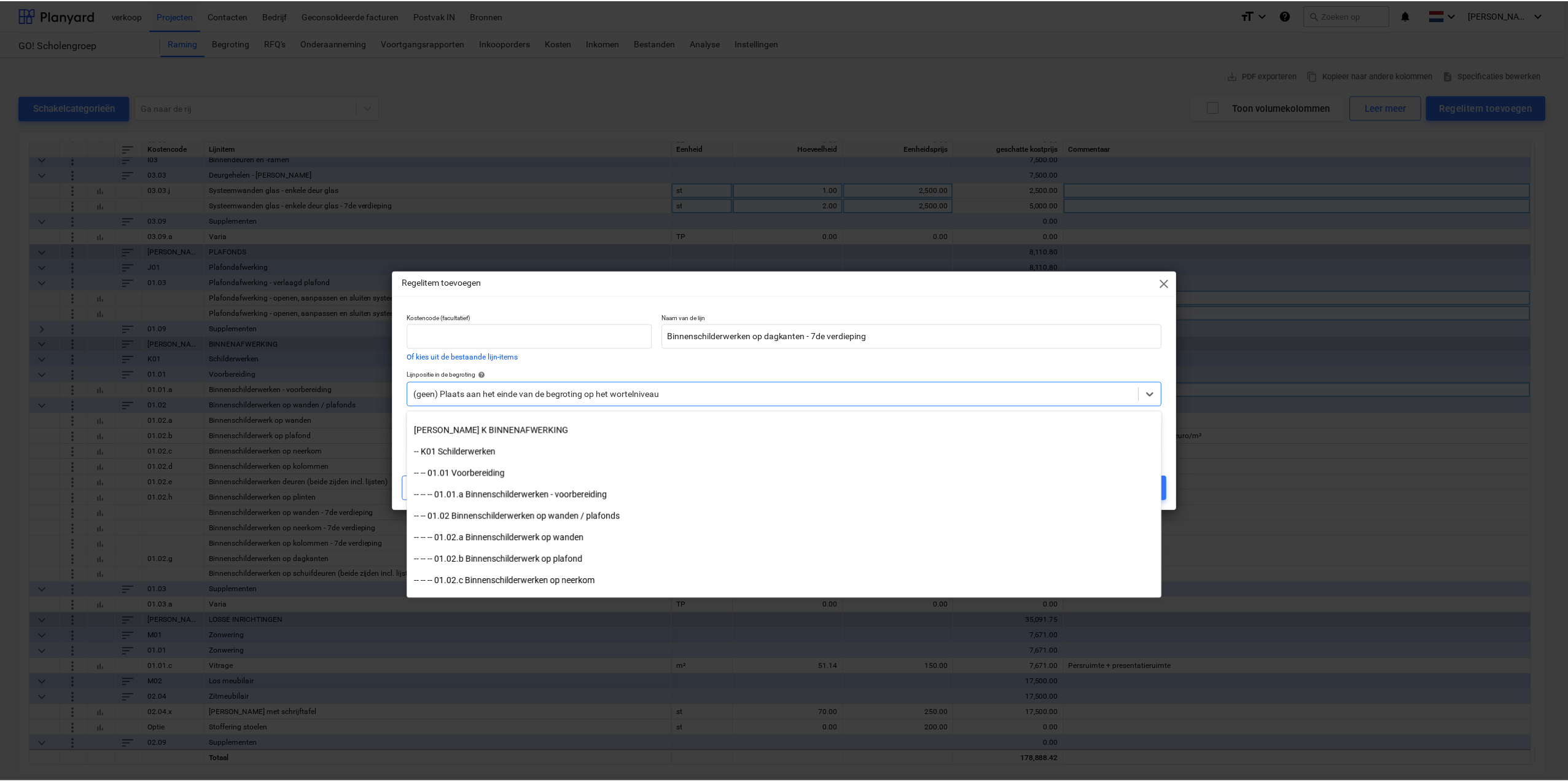
scroll to position [1412, 0]
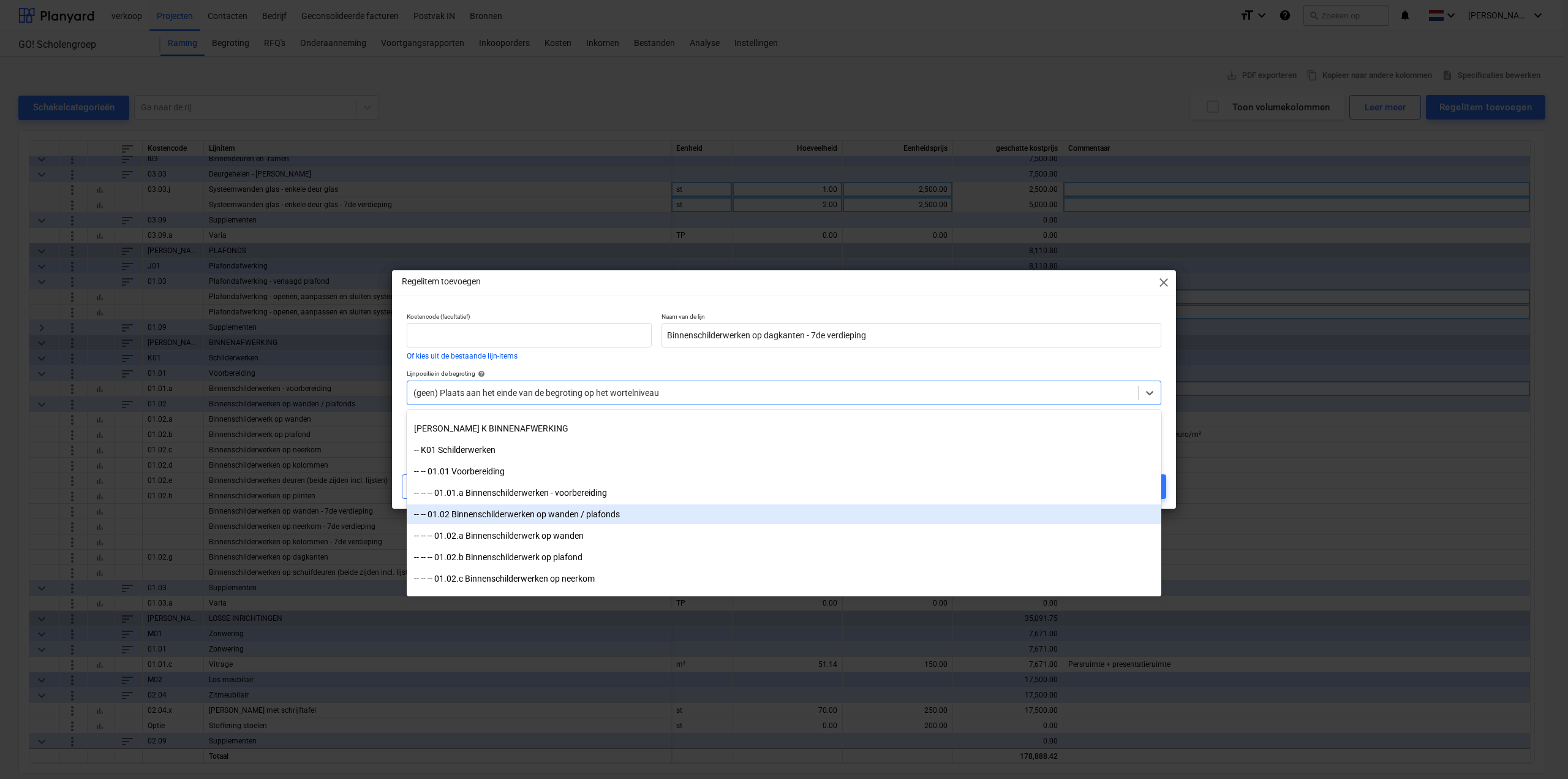
click at [590, 511] on div "-- -- 01.02 Binnenschilderwerken op wanden / plafonds" at bounding box center [784, 514] width 754 height 20
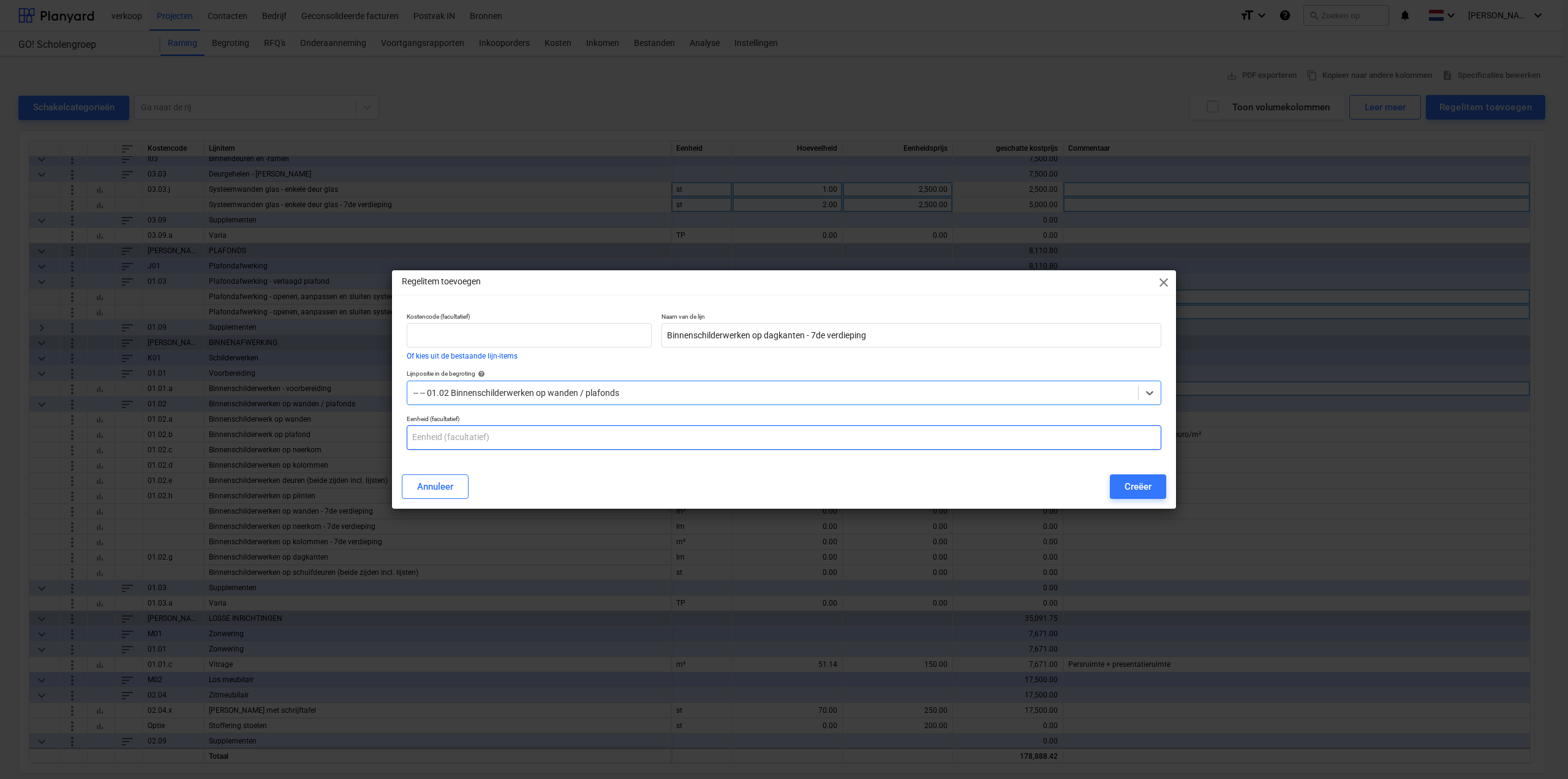
click at [513, 430] on input "text" at bounding box center [784, 437] width 754 height 24
type input "lm"
click at [1142, 488] on div "Creëer" at bounding box center [1138, 487] width 27 height 16
